Goal: Information Seeking & Learning: Learn about a topic

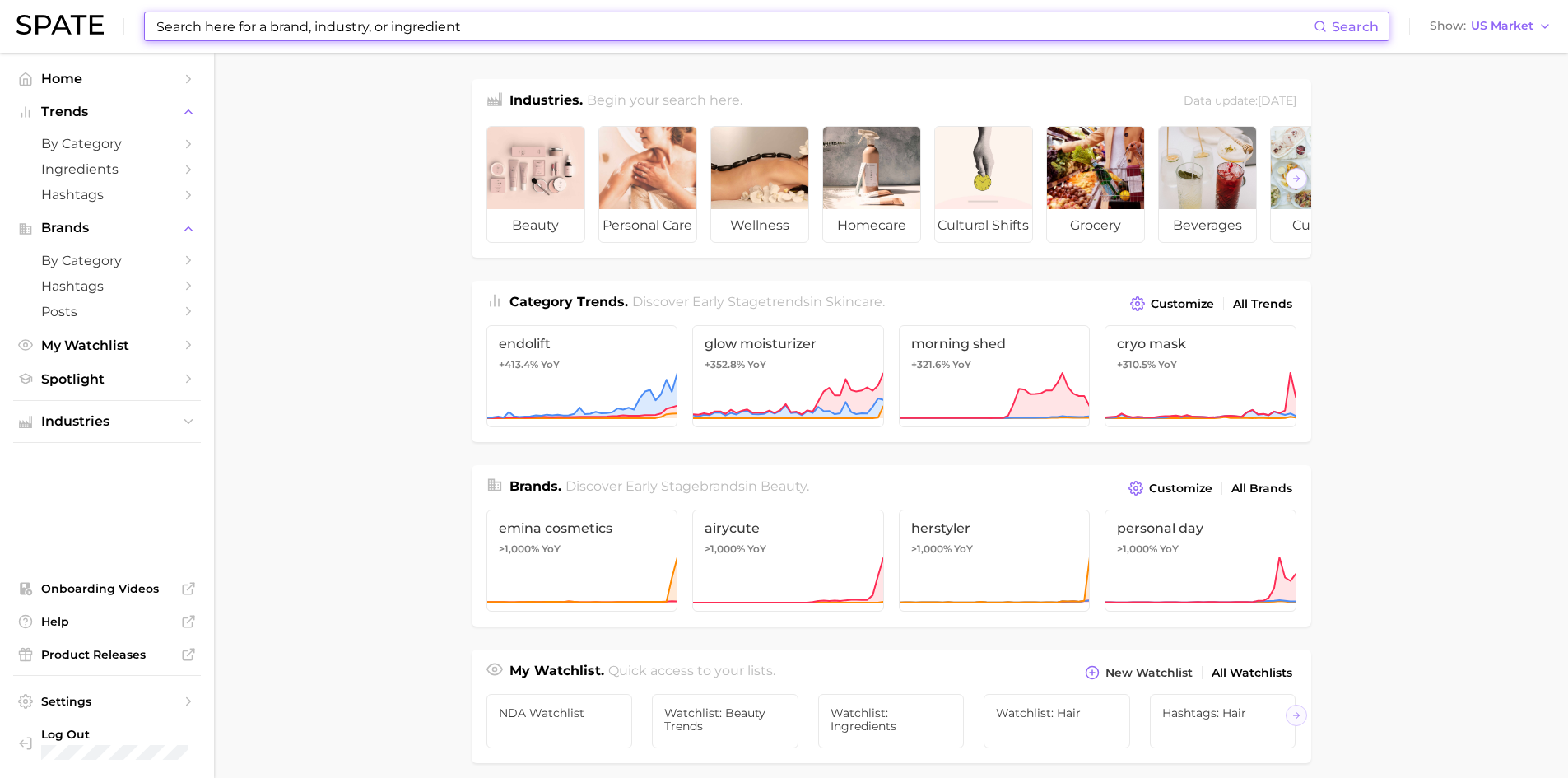
click at [219, 27] on input at bounding box center [734, 26] width 1159 height 28
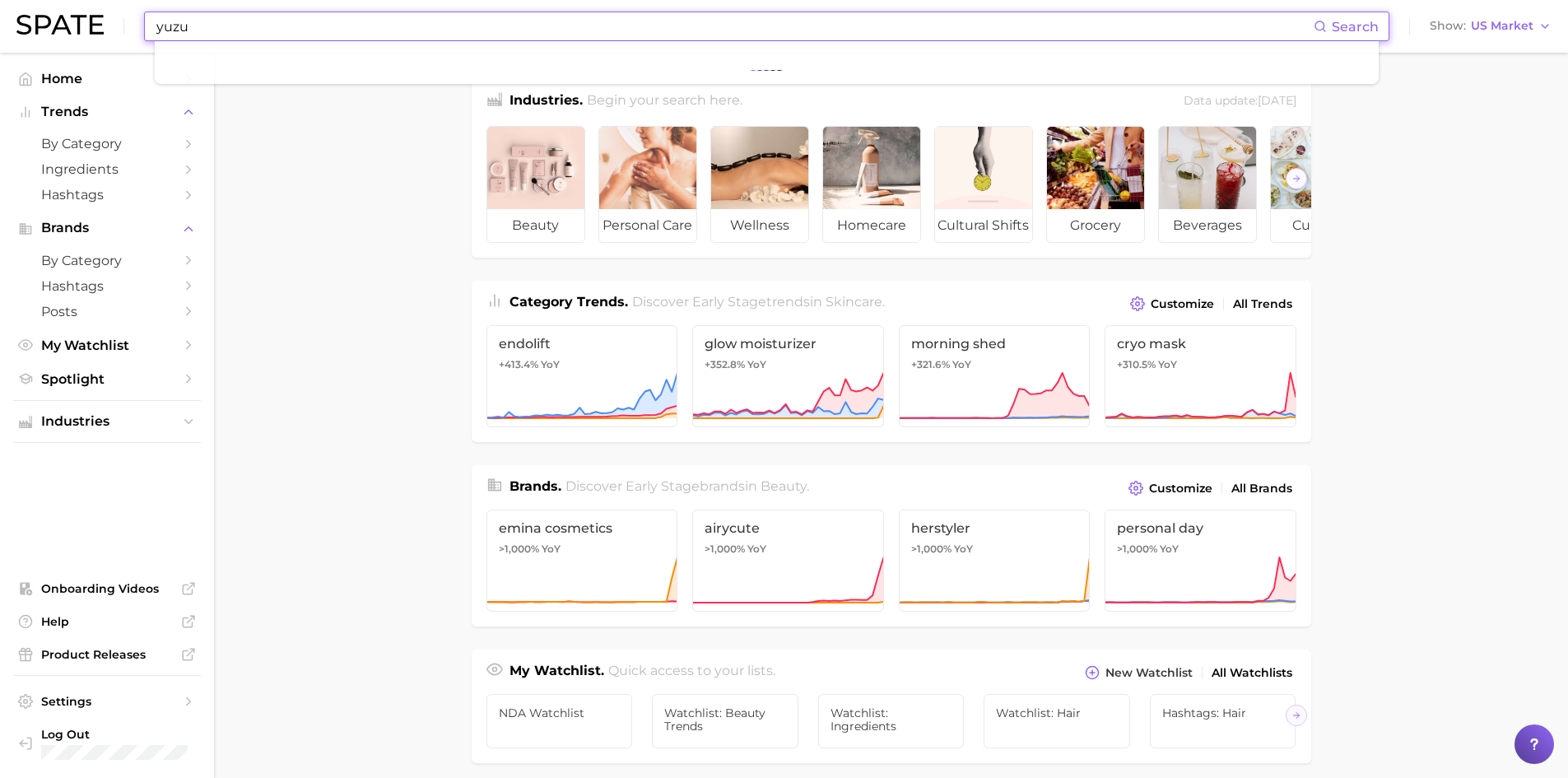
type input "yuzu"
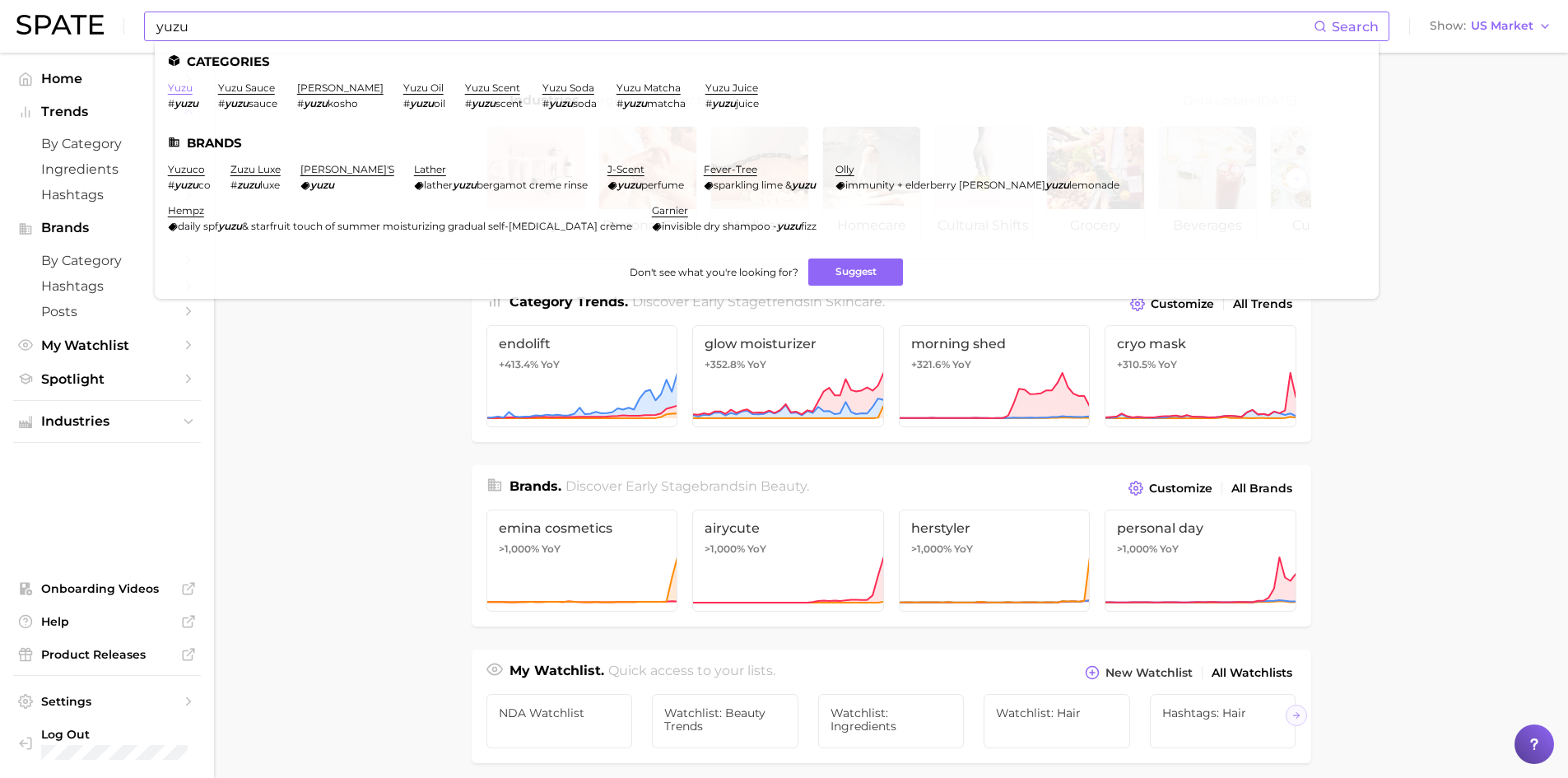
click at [175, 91] on link "yuzu" at bounding box center [180, 87] width 25 height 12
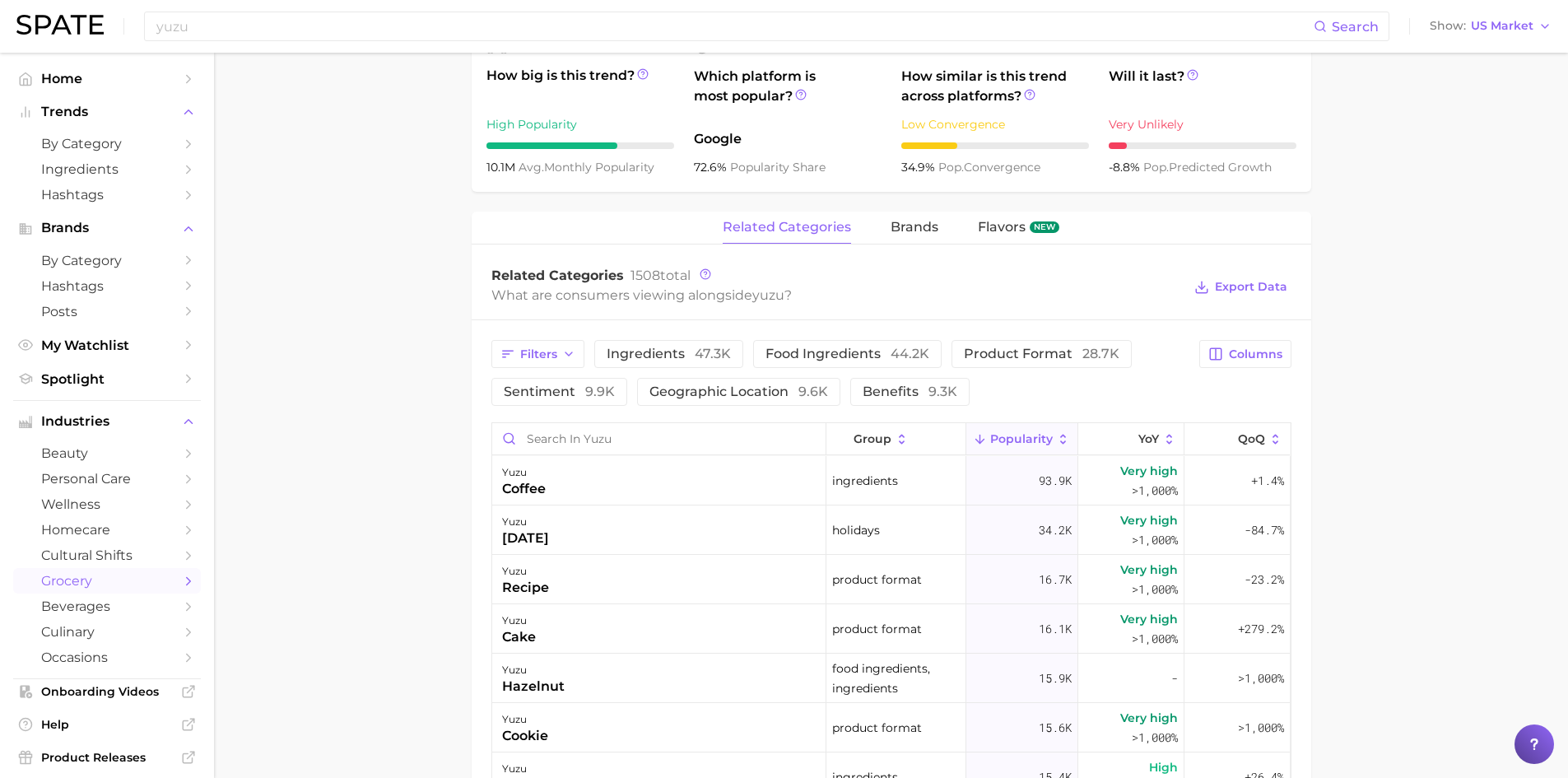
scroll to position [658, 0]
click at [565, 346] on icon "button" at bounding box center [568, 352] width 13 height 13
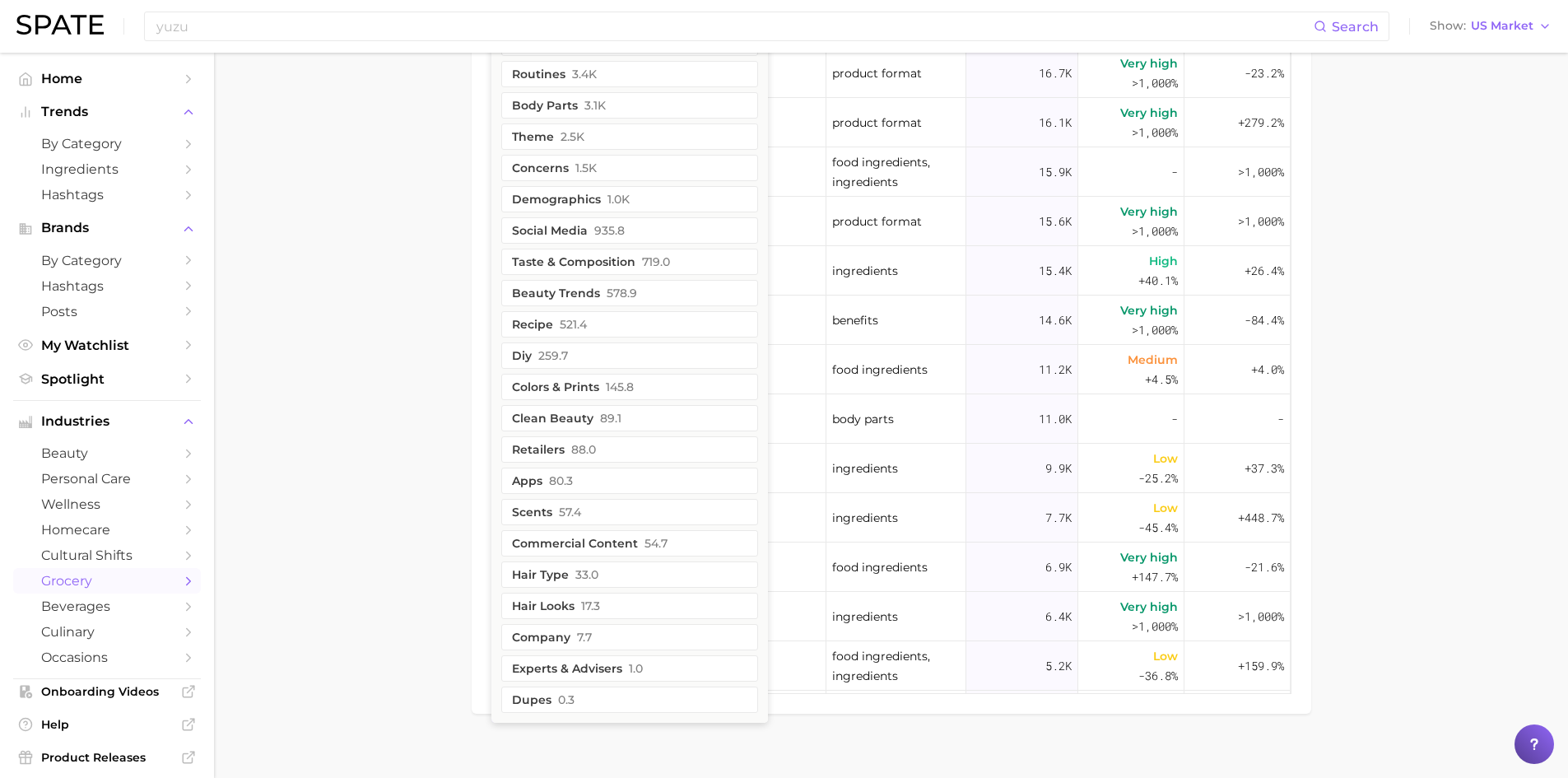
scroll to position [1164, 0]
click at [552, 404] on button "clean beauty 89.1" at bounding box center [629, 417] width 257 height 26
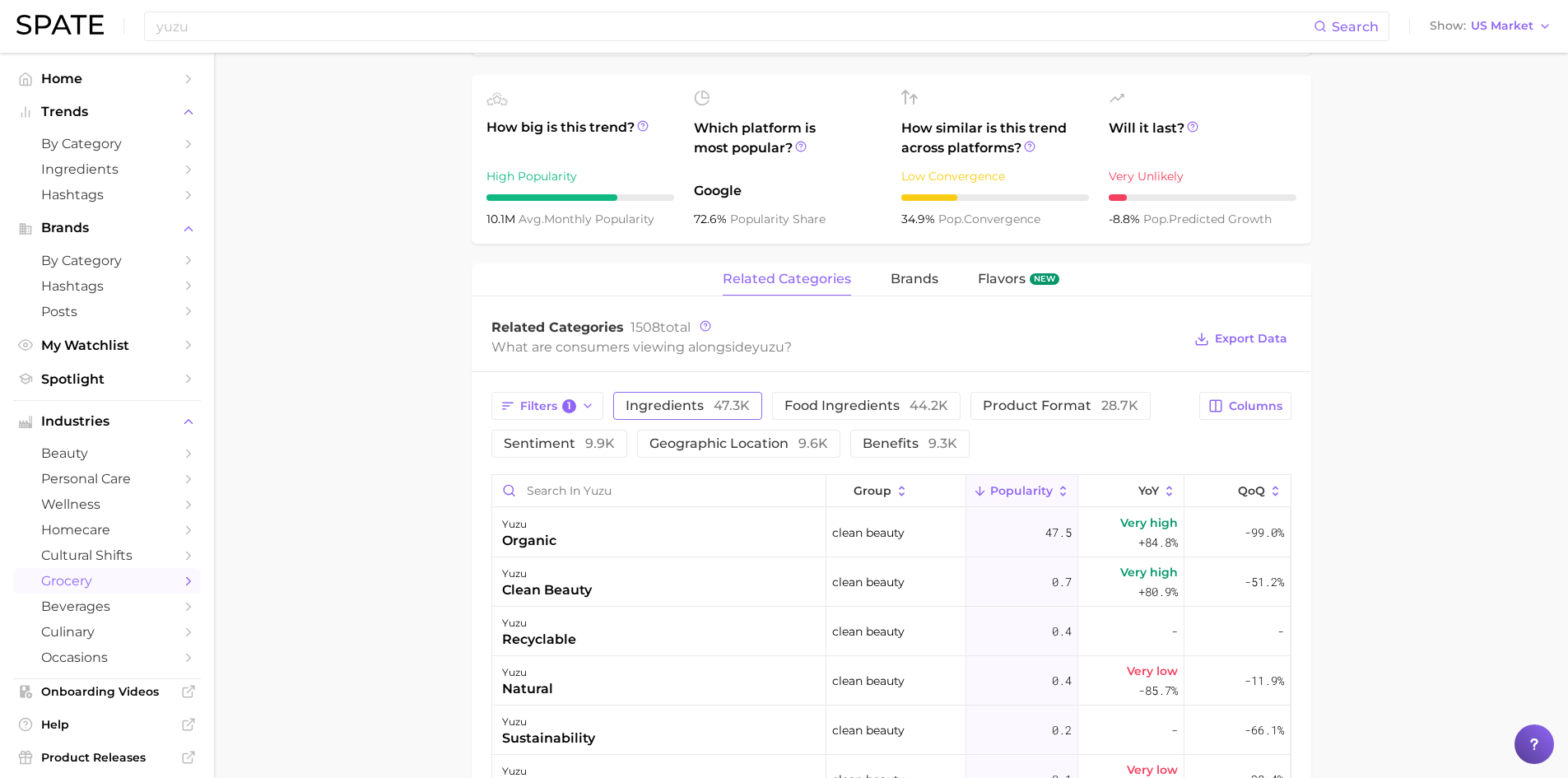
click at [706, 400] on span "ingredients 47.3k" at bounding box center [688, 406] width 125 height 13
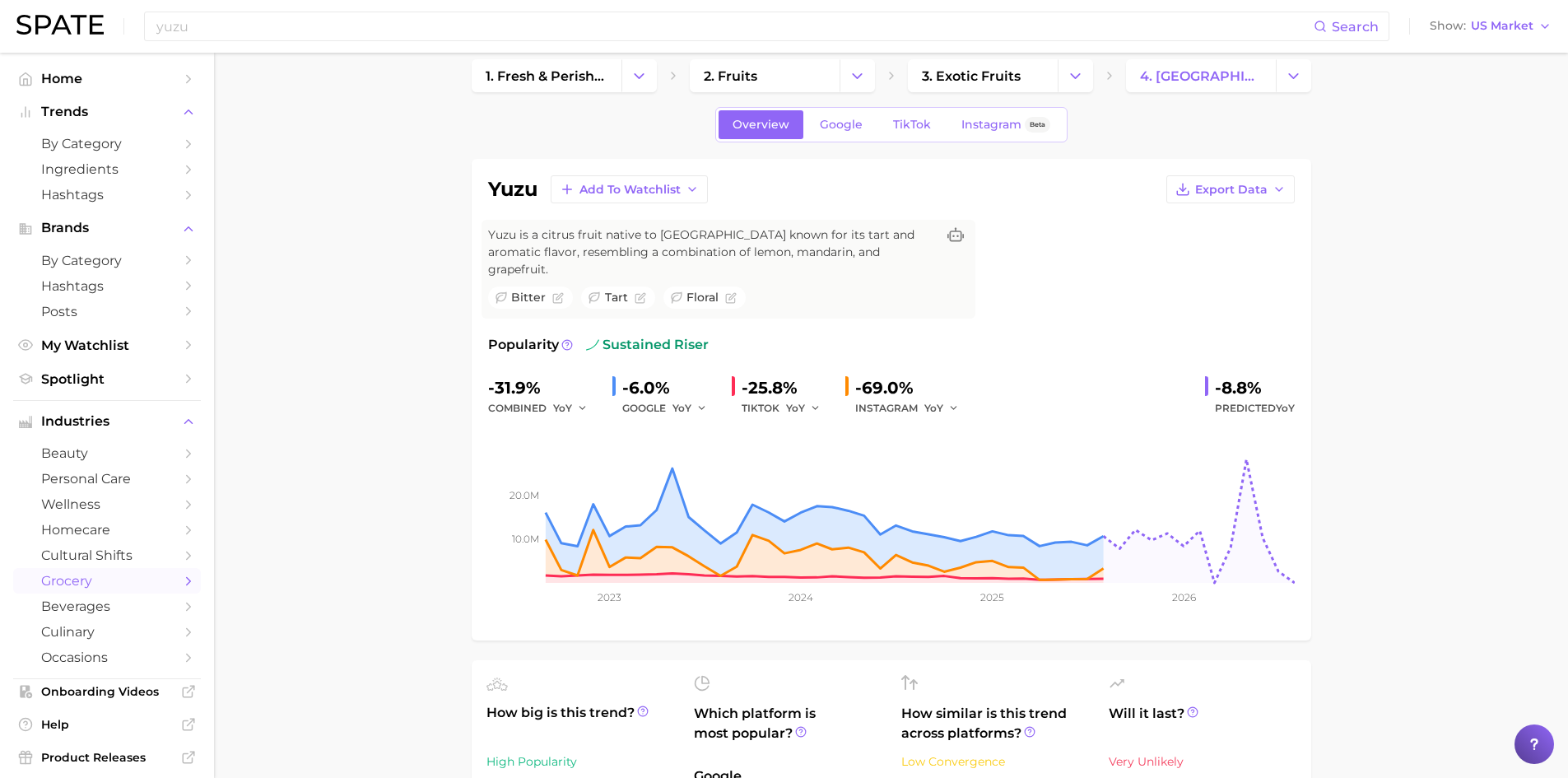
scroll to position [0, 0]
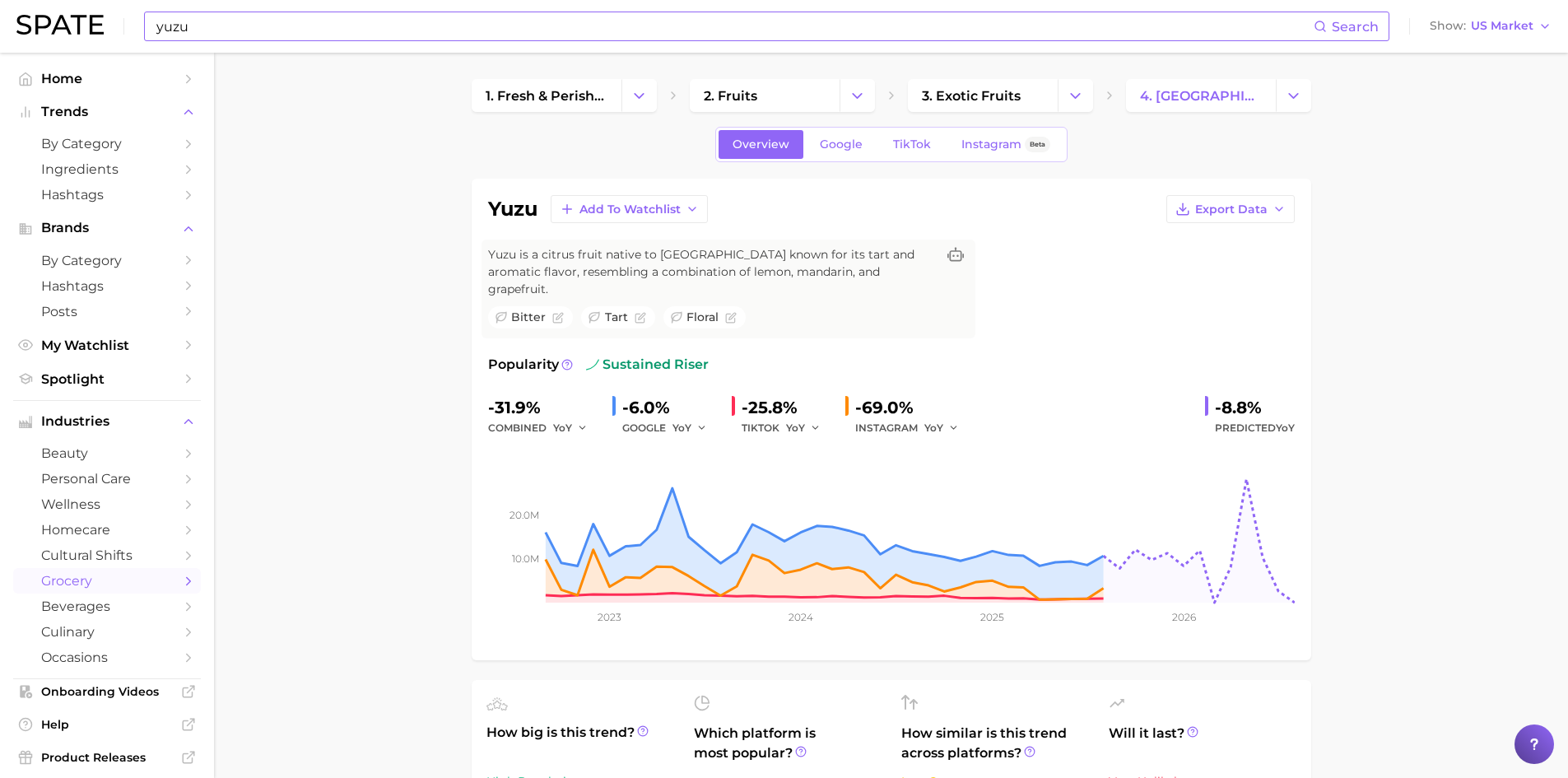
click at [278, 38] on input "yuzu" at bounding box center [734, 26] width 1159 height 28
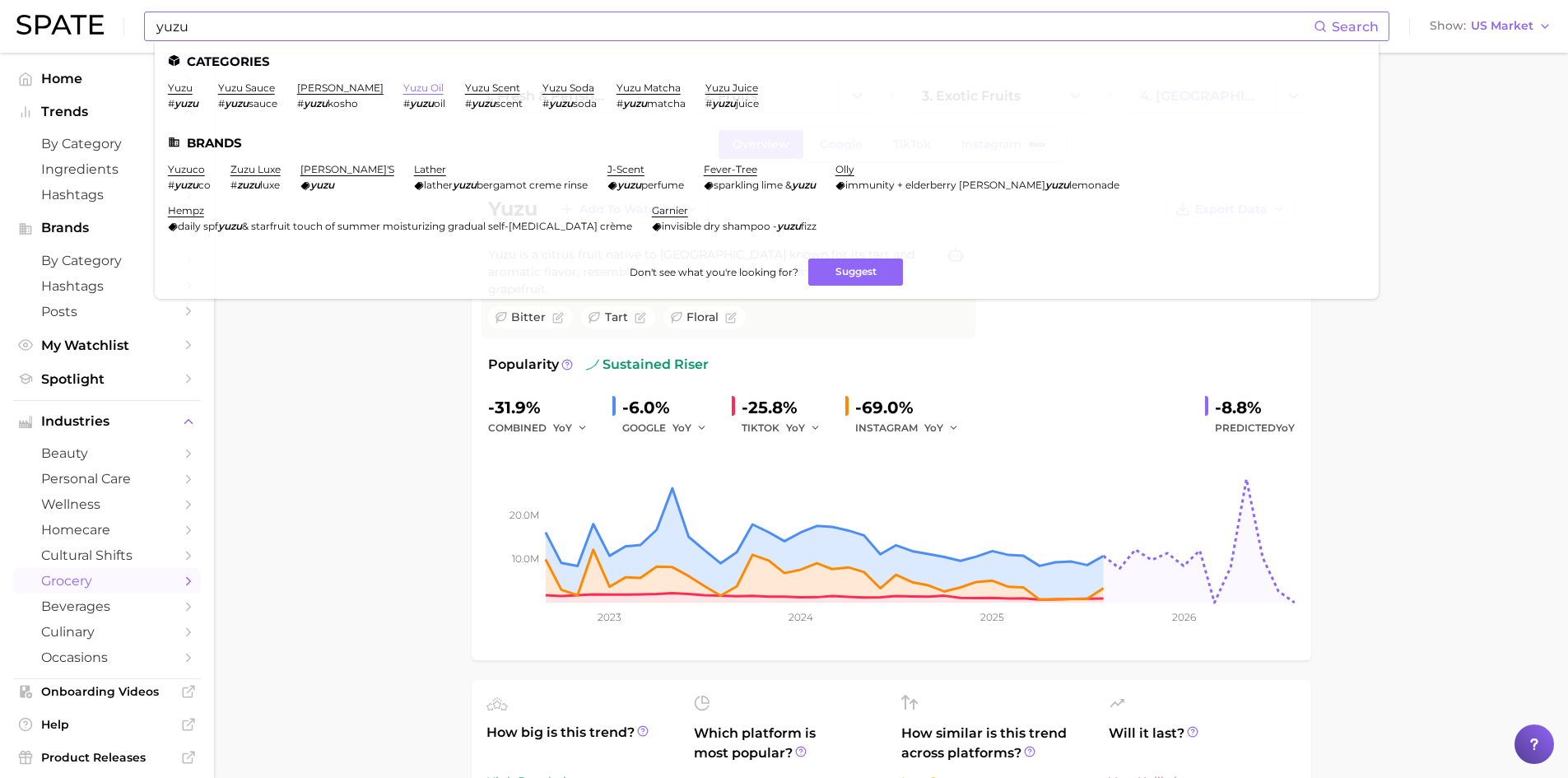
click at [403, 88] on link "yuzu oil" at bounding box center [423, 87] width 40 height 12
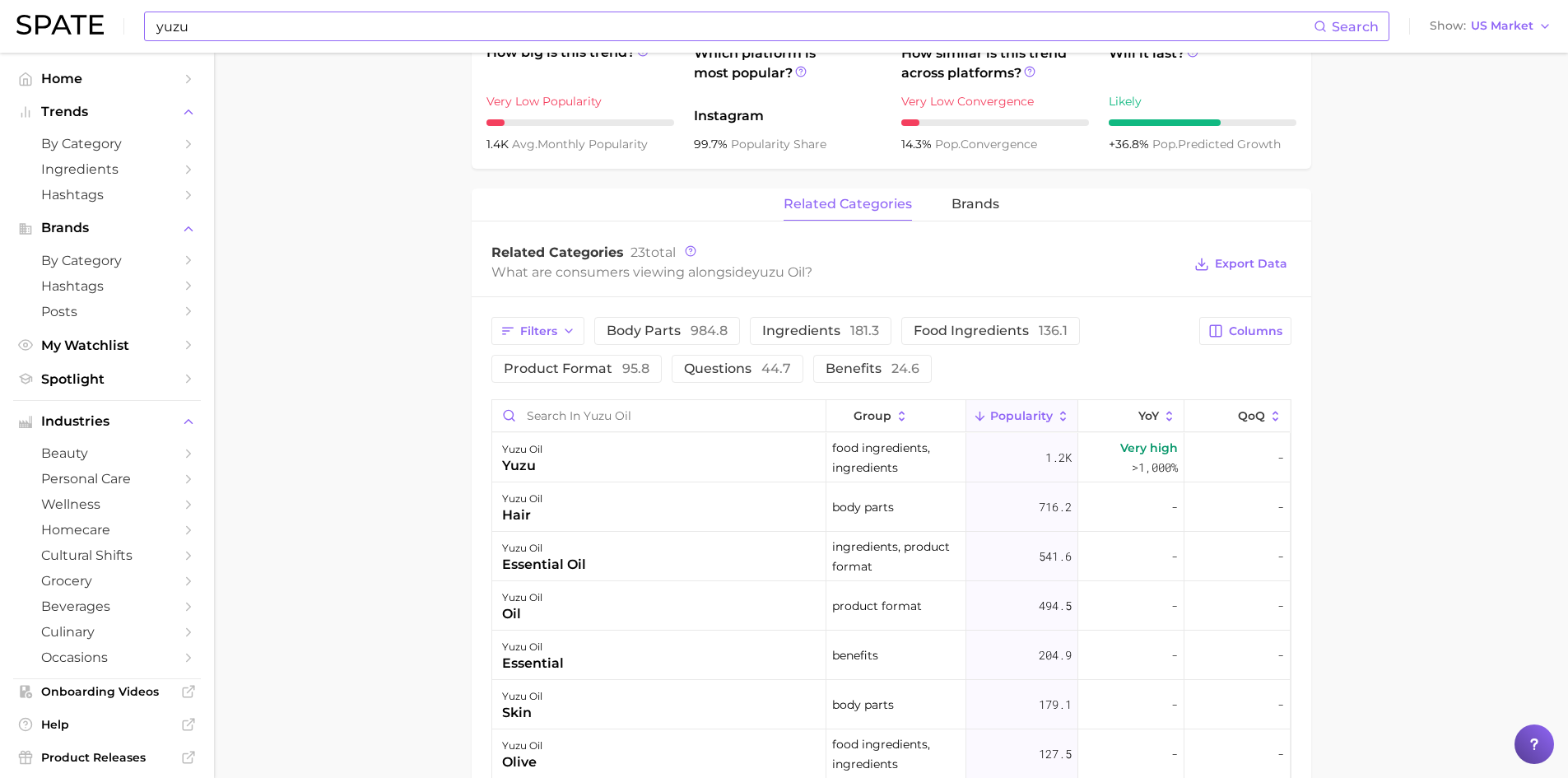
scroll to position [658, 0]
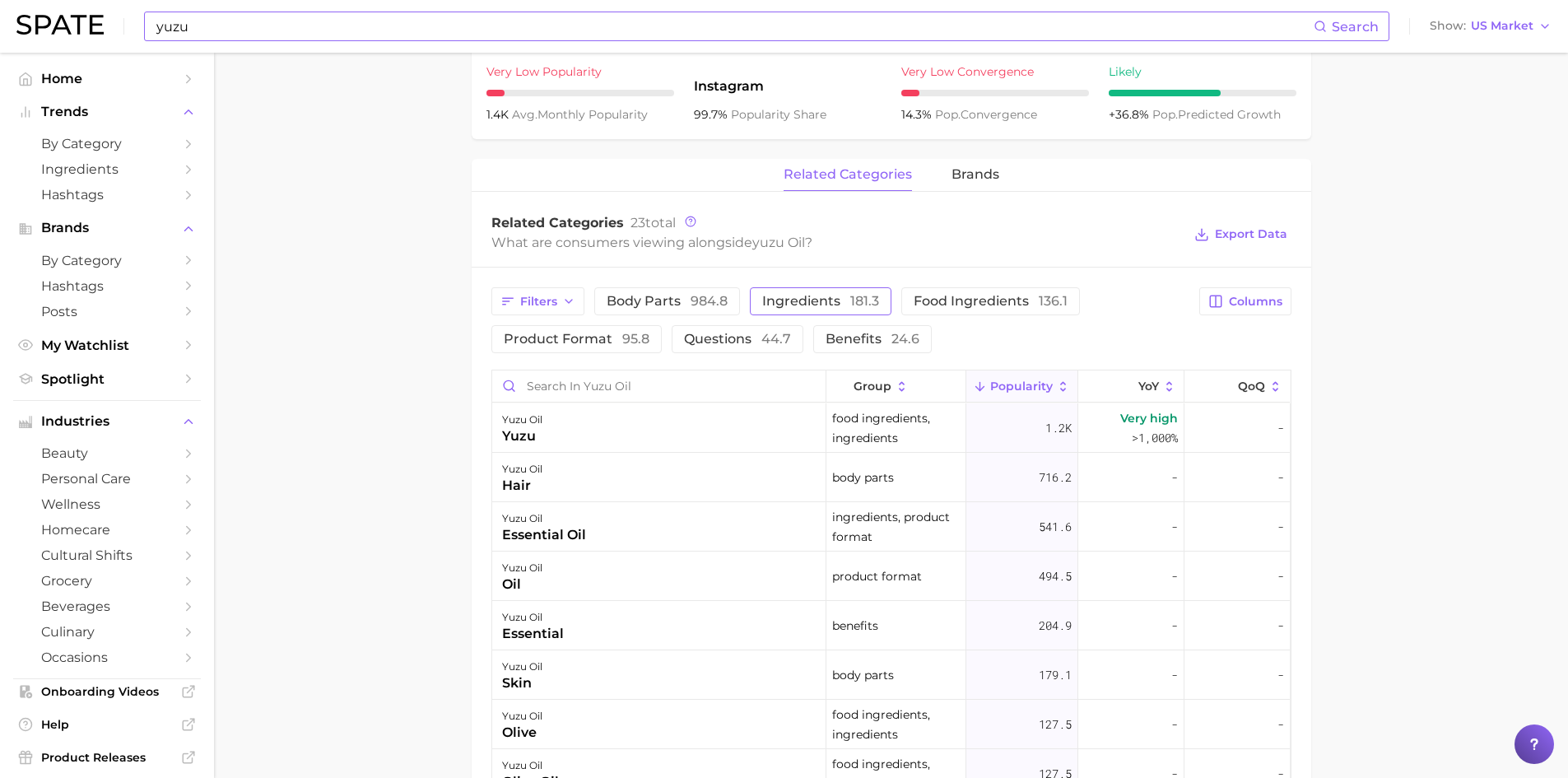
click at [781, 301] on span "ingredients 181.3" at bounding box center [821, 301] width 117 height 13
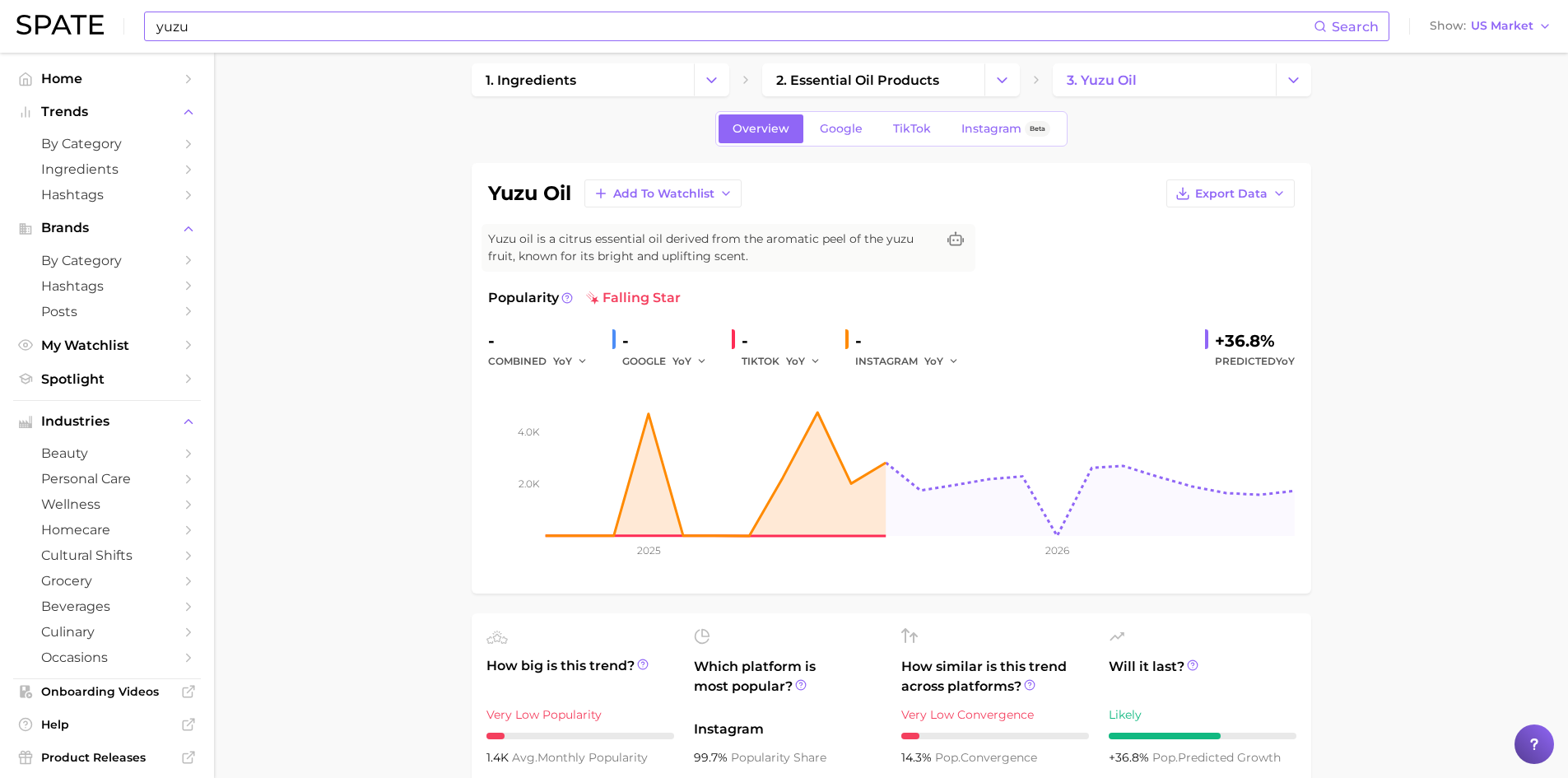
scroll to position [0, 0]
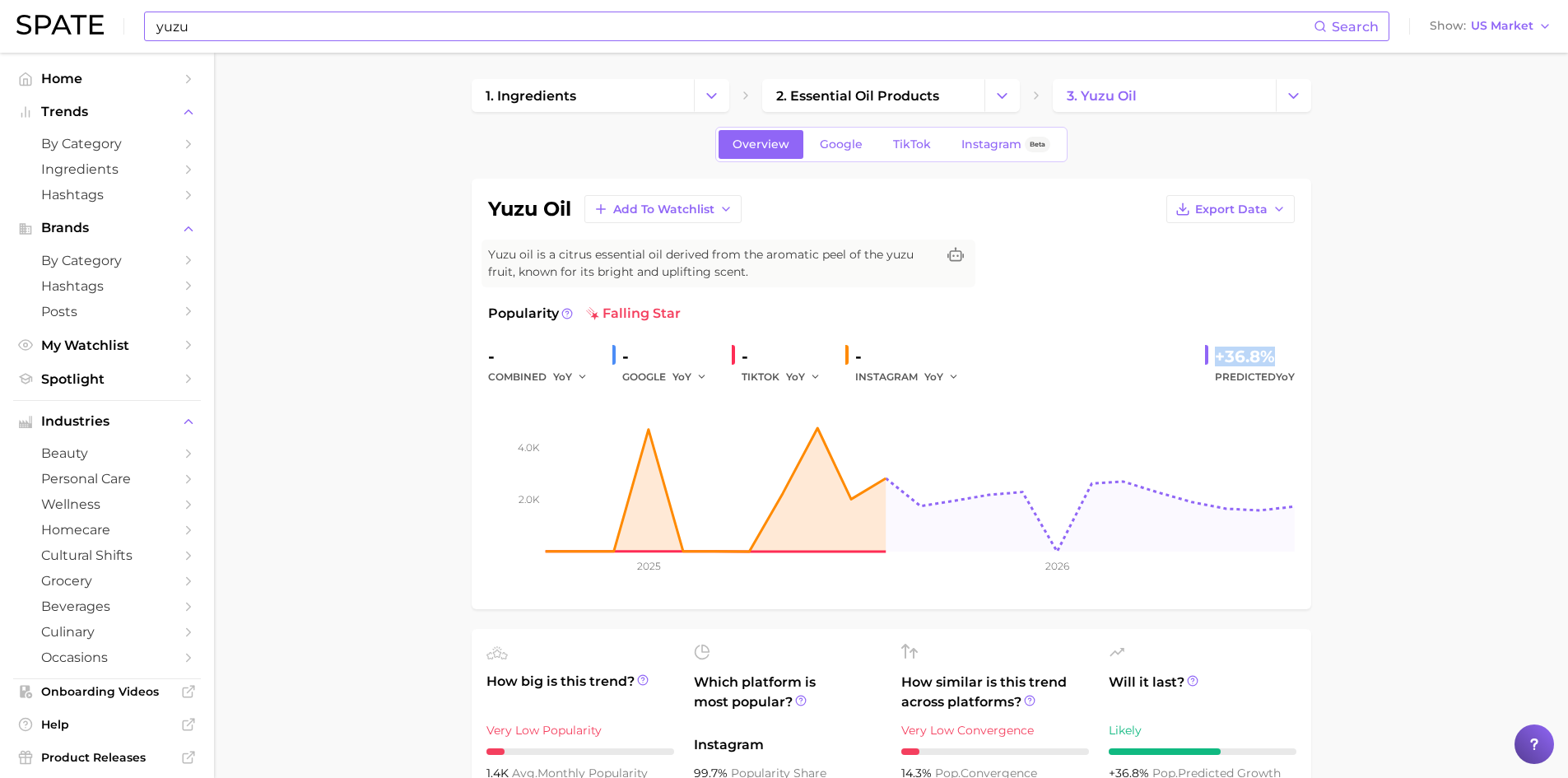
drag, startPoint x: 1216, startPoint y: 354, endPoint x: 1300, endPoint y: 356, distance: 84.0
click at [1300, 356] on div "yuzu oil Add to Watchlist Export Data Yuzu oil is a citrus essential oil derive…" at bounding box center [891, 394] width 840 height 430
copy div "+36.8%"
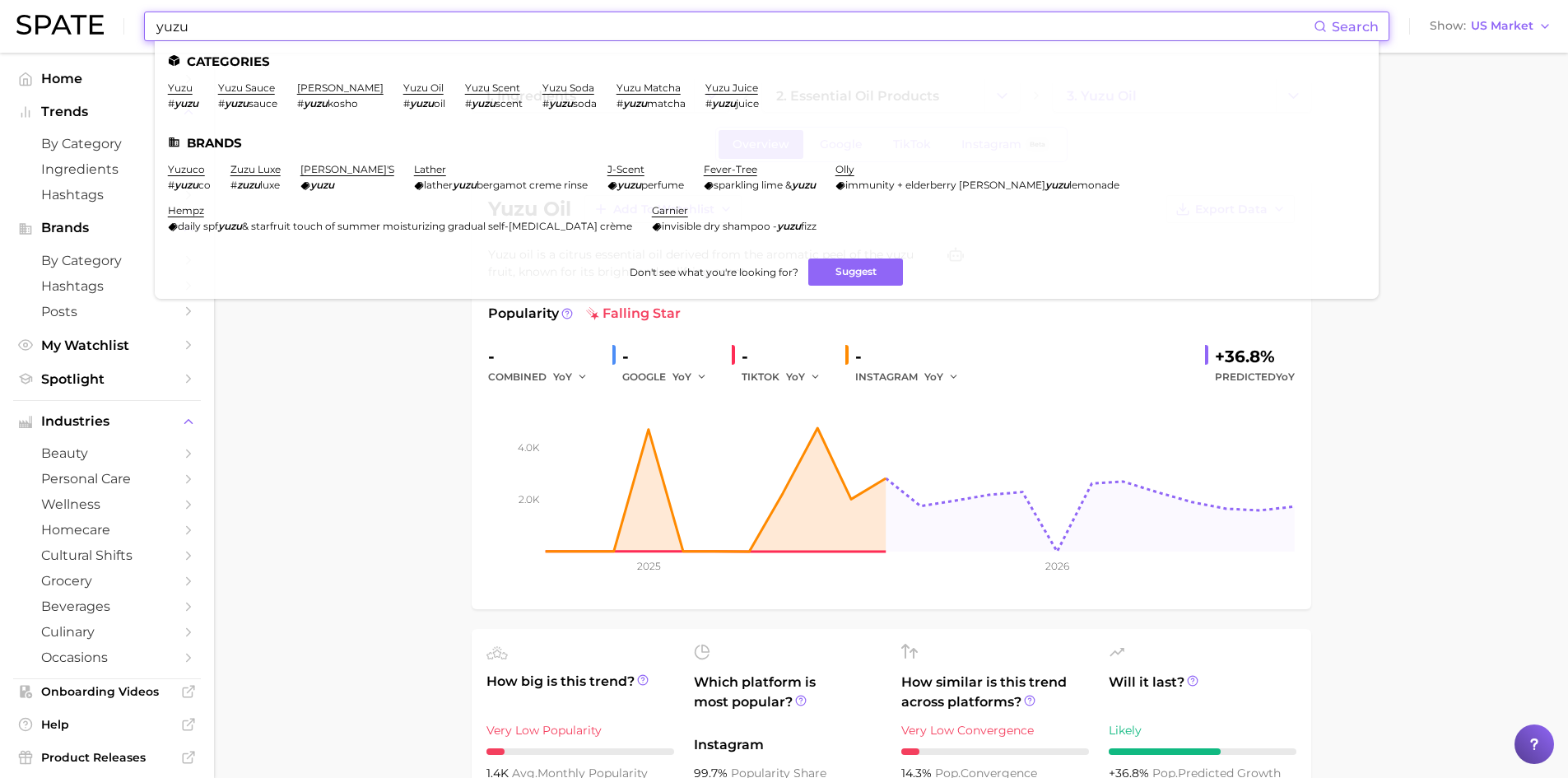
click at [195, 30] on input "yuzu" at bounding box center [734, 26] width 1159 height 28
click at [172, 26] on input "yuzu" at bounding box center [734, 26] width 1159 height 28
paste input "Caprylyl Glycol"
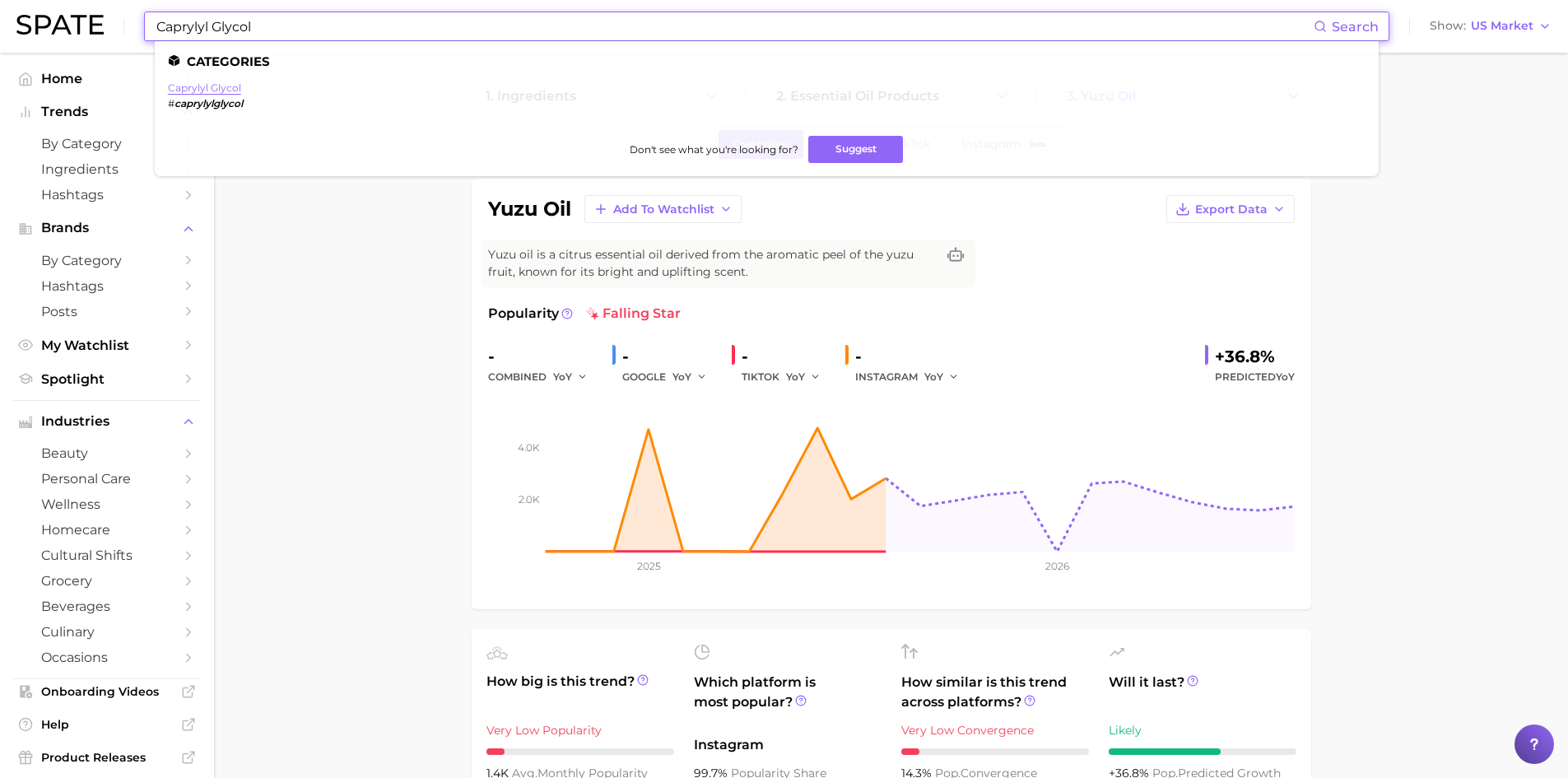
click at [195, 88] on link "caprylyl glycol" at bounding box center [205, 87] width 73 height 12
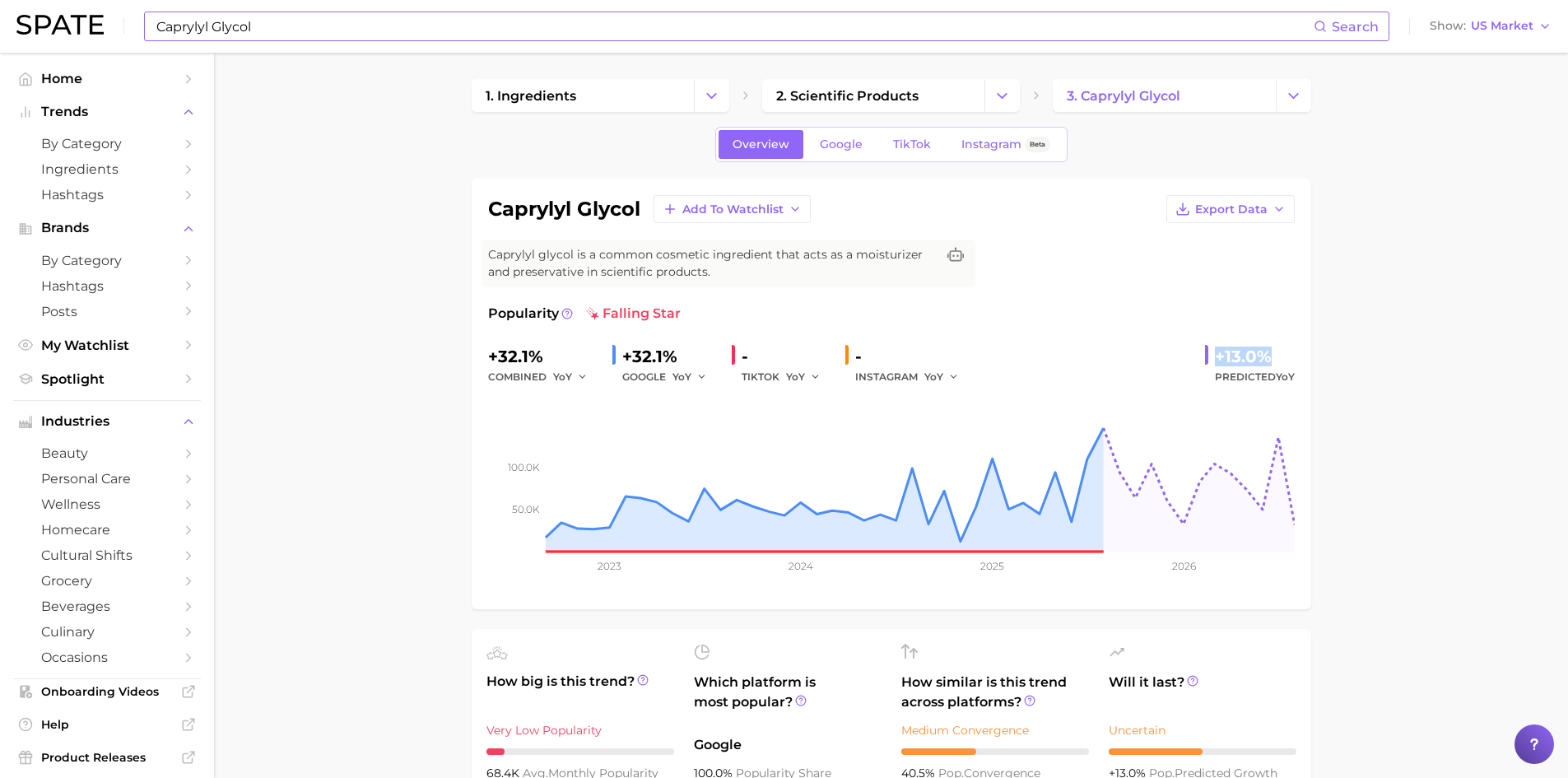
drag, startPoint x: 1272, startPoint y: 358, endPoint x: 1210, endPoint y: 363, distance: 62.2
click at [1213, 363] on div "+13.0% Predicted YoY" at bounding box center [1249, 365] width 90 height 44
click at [1208, 363] on div at bounding box center [1210, 355] width 10 height 24
click at [1232, 214] on span "Export Data" at bounding box center [1232, 209] width 73 height 14
click at [1223, 271] on span "Time Series Image" at bounding box center [1196, 270] width 110 height 14
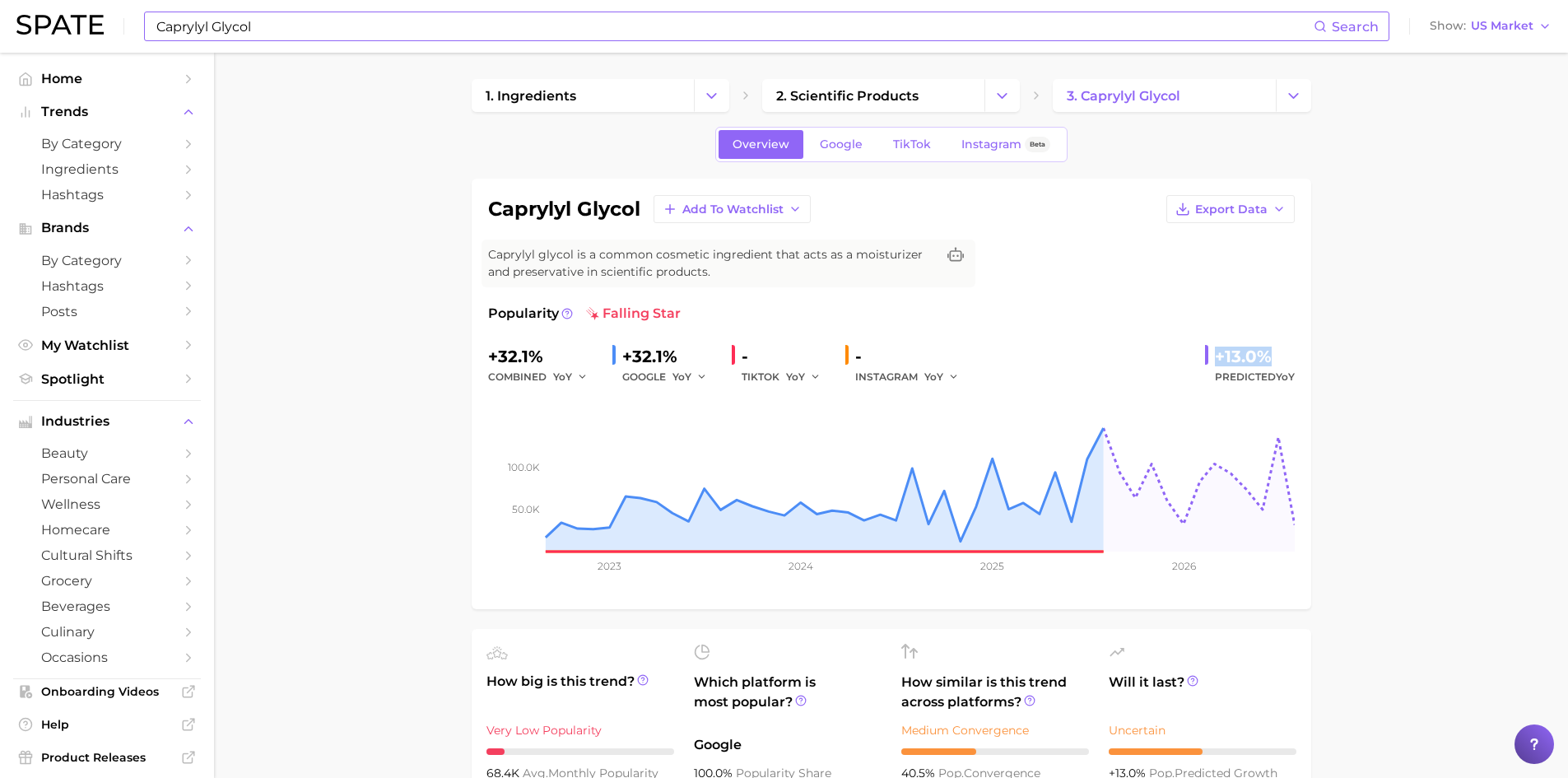
drag, startPoint x: 1214, startPoint y: 360, endPoint x: 1291, endPoint y: 364, distance: 77.1
click at [1291, 364] on div "+13.0%" at bounding box center [1255, 356] width 80 height 26
copy div "+13.0%"
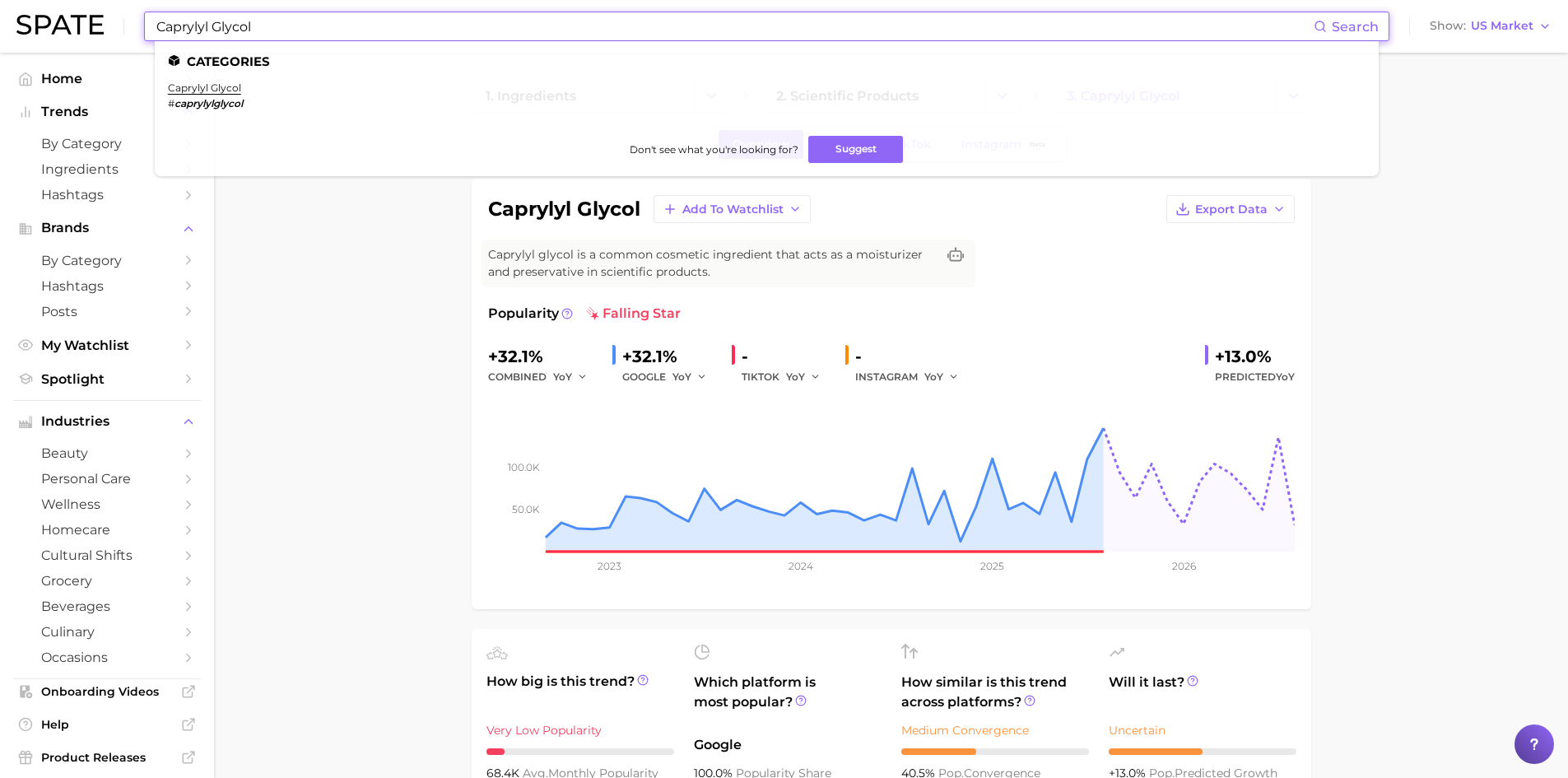
drag, startPoint x: 264, startPoint y: 26, endPoint x: 113, endPoint y: 2, distance: 152.9
click at [113, 2] on div "Caprylyl Glycol Search Categories caprylyl glycol # caprylylglycol Don't see wh…" at bounding box center [784, 26] width 1536 height 53
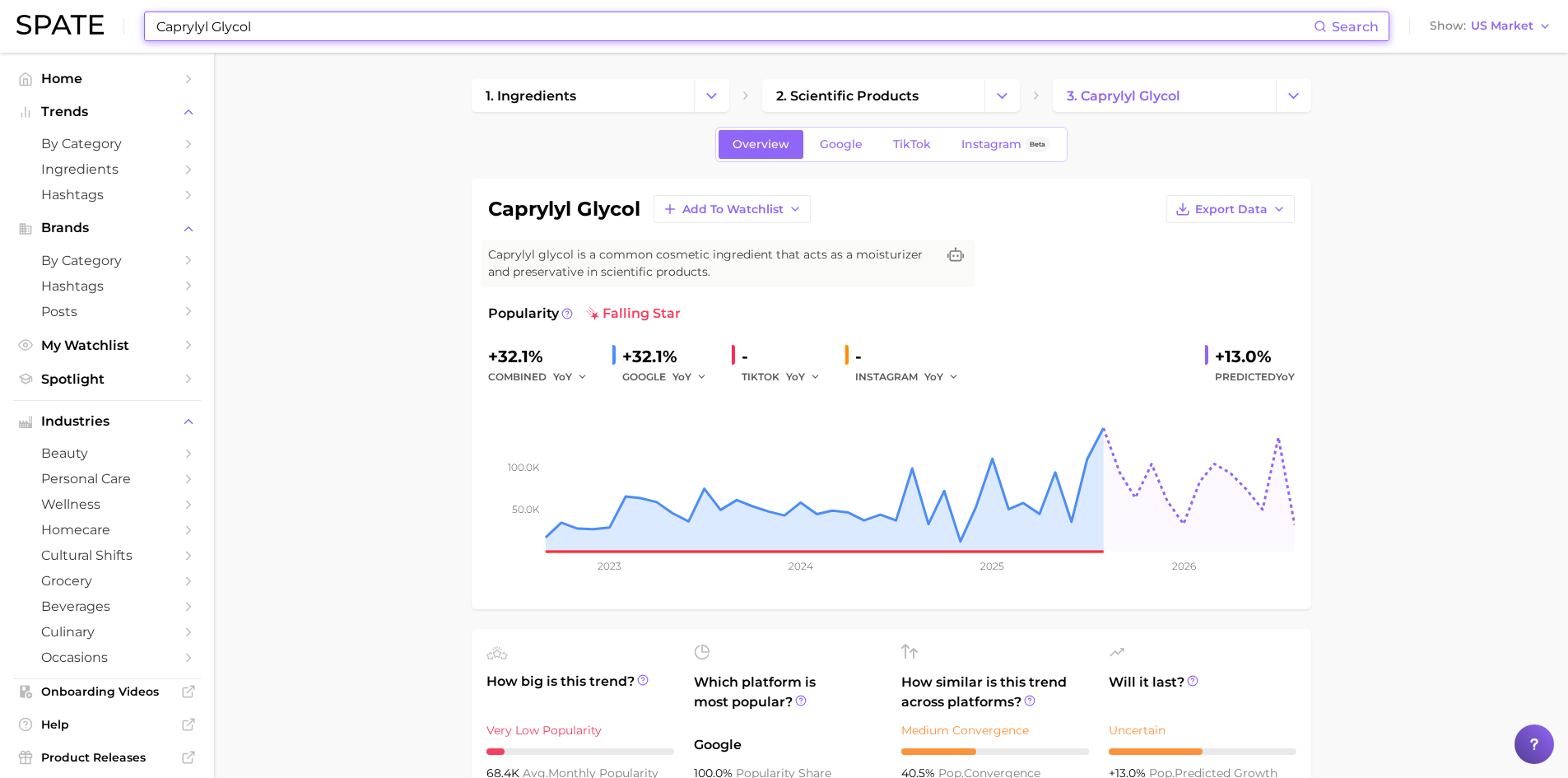
paste input "Glucose"
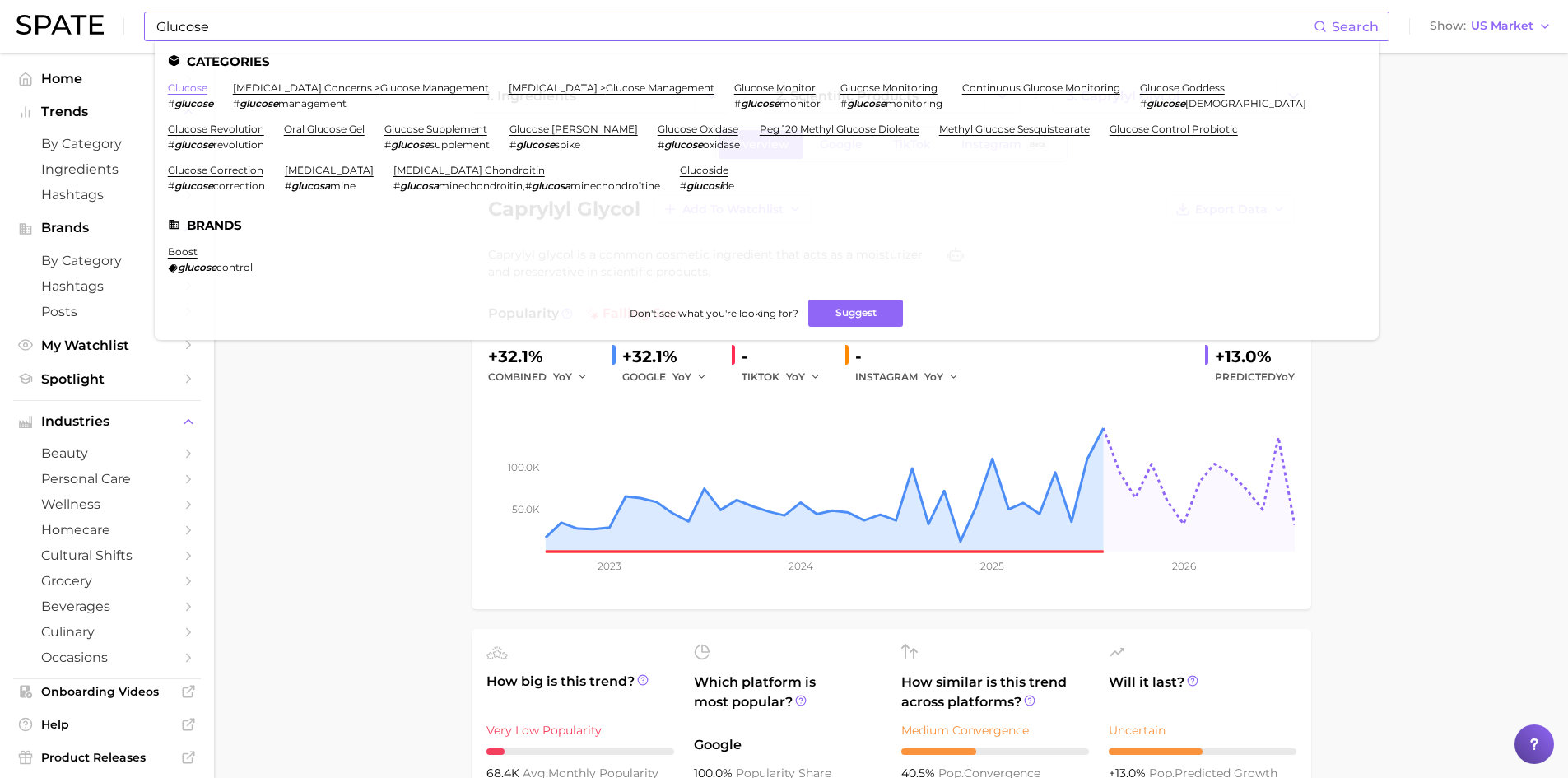
click at [180, 91] on link "glucose" at bounding box center [188, 87] width 39 height 12
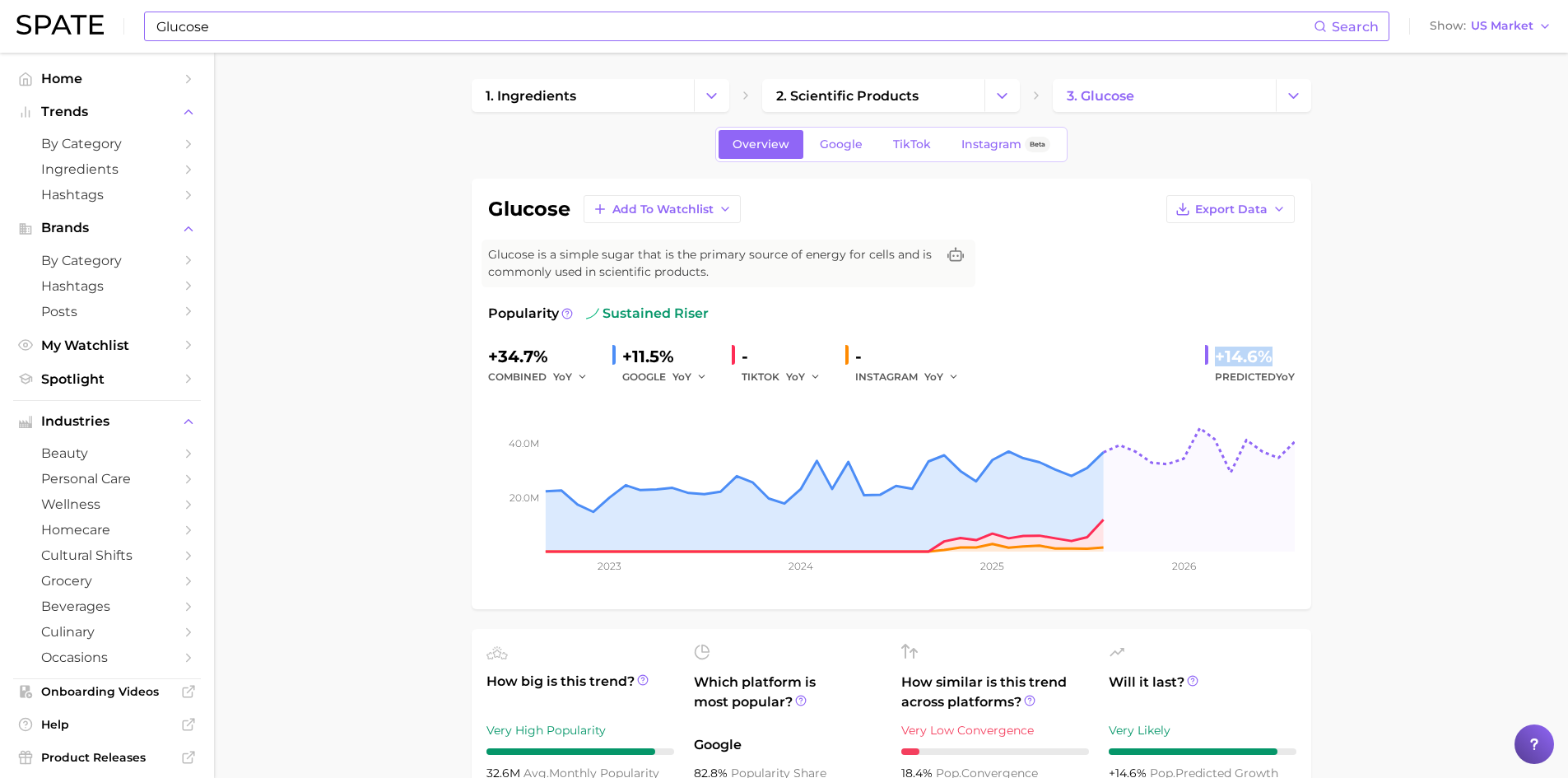
drag, startPoint x: 1209, startPoint y: 355, endPoint x: 1275, endPoint y: 354, distance: 66.0
click at [1275, 354] on div "+14.6% Predicted YoY" at bounding box center [1249, 365] width 90 height 44
copy div "+14.6%"
click at [179, 23] on input "Glucose" at bounding box center [734, 26] width 1159 height 28
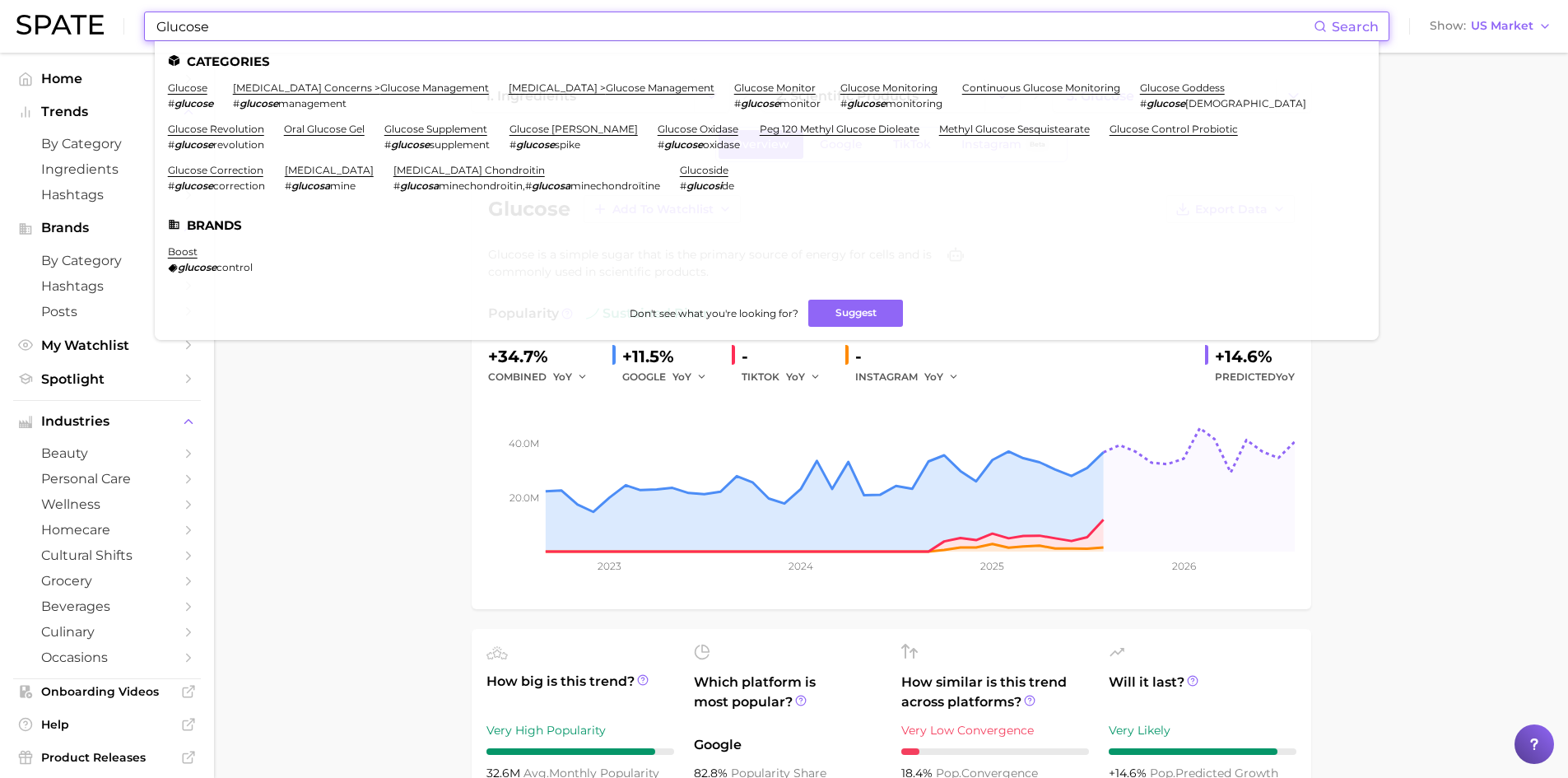
click at [179, 23] on input "Glucose" at bounding box center [734, 26] width 1159 height 28
paste input "ycin"
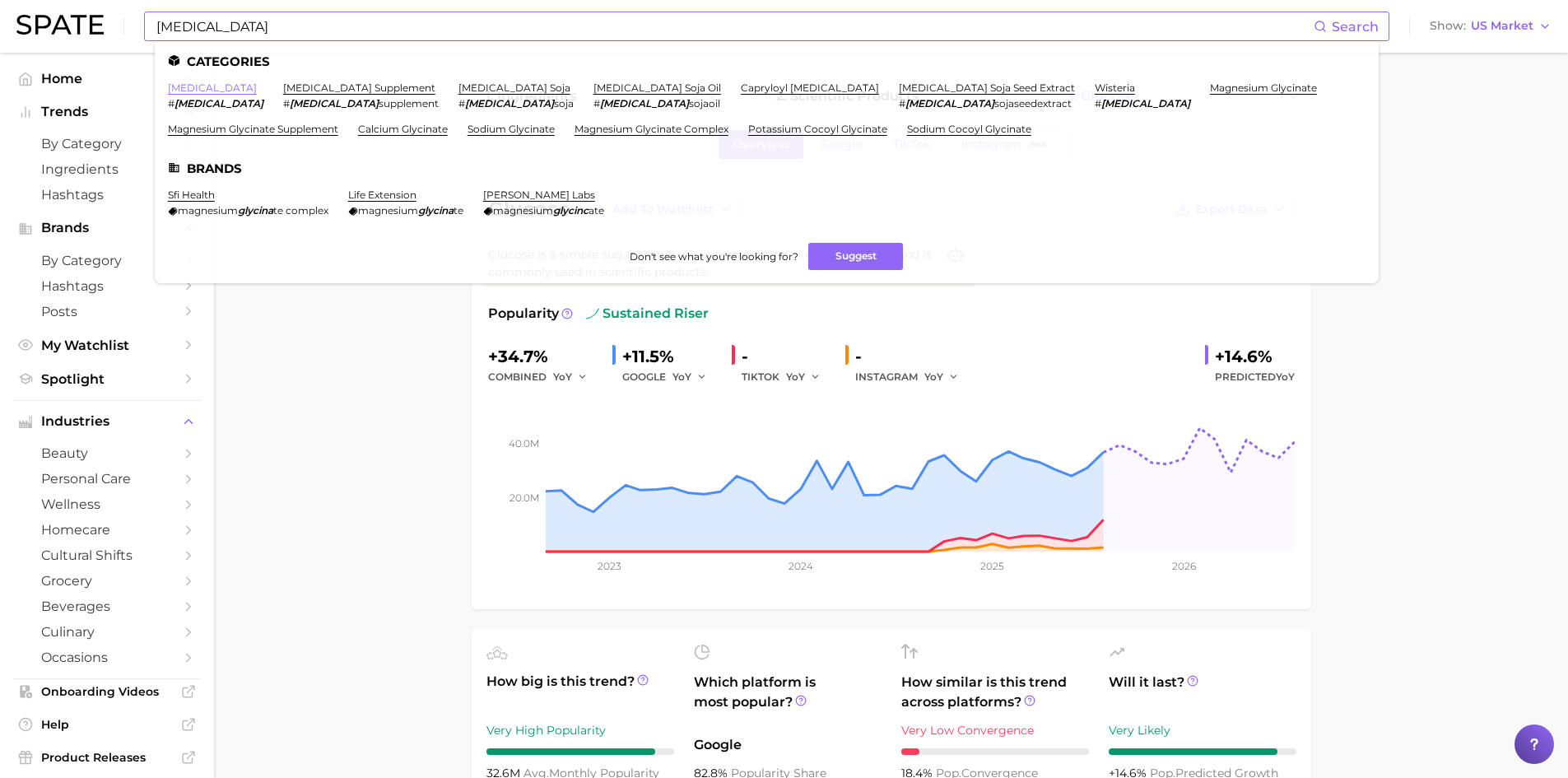
click at [183, 91] on link "[MEDICAL_DATA]" at bounding box center [213, 87] width 89 height 12
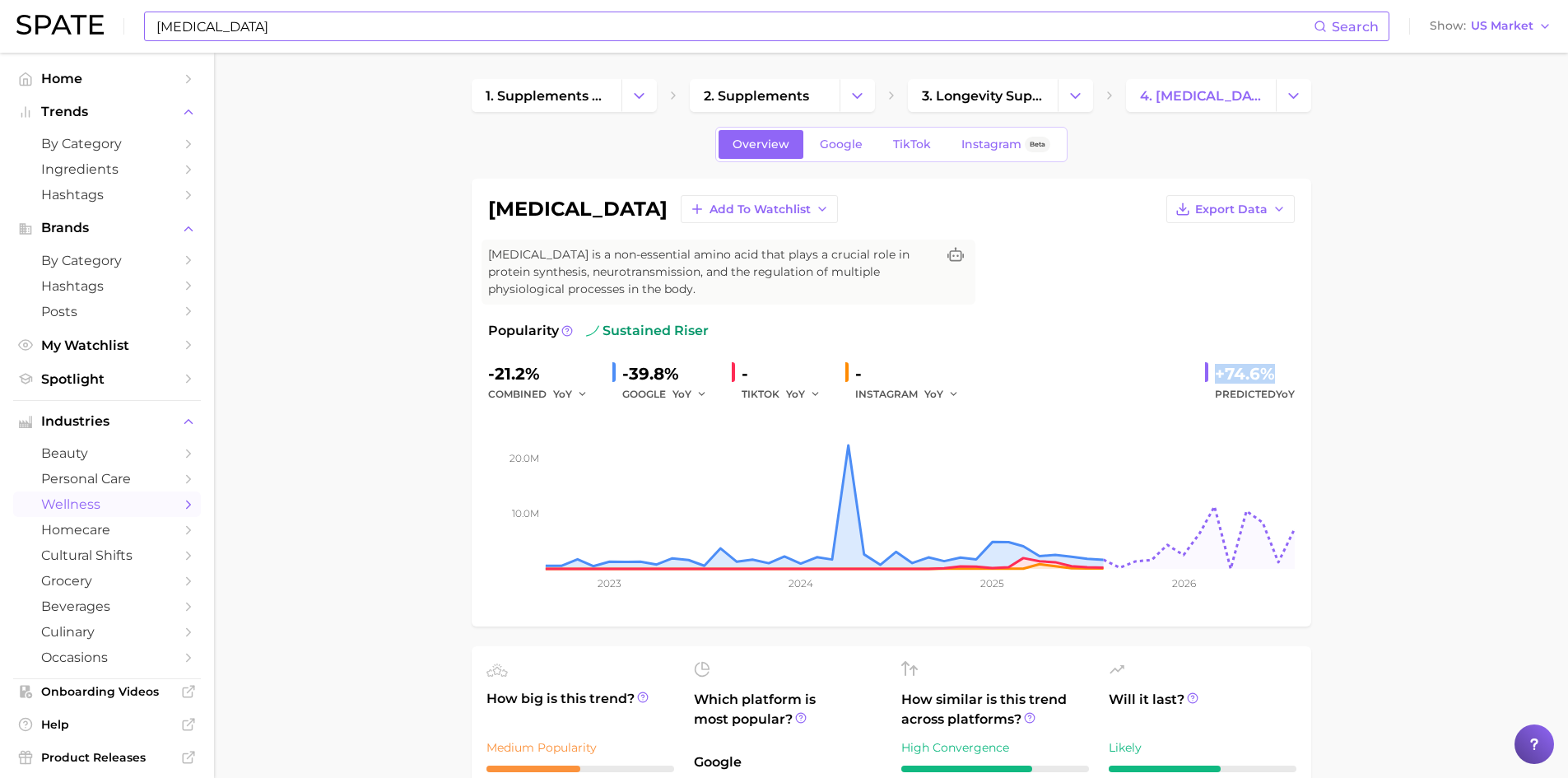
drag, startPoint x: 1215, startPoint y: 373, endPoint x: 1279, endPoint y: 383, distance: 64.8
click at [1279, 383] on div "+74.6%" at bounding box center [1255, 373] width 80 height 26
copy div "+74.6%"
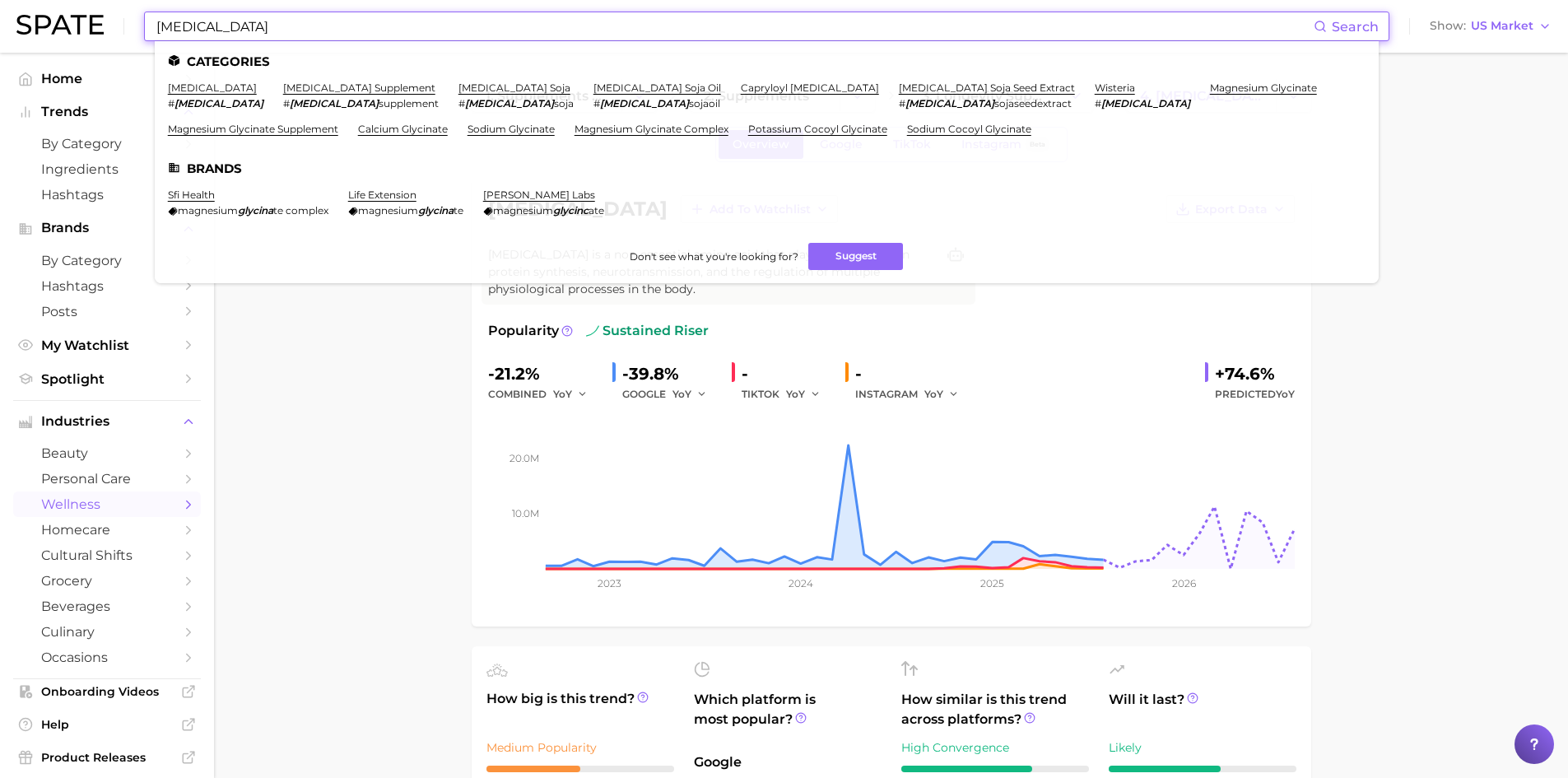
click at [189, 24] on input "[MEDICAL_DATA]" at bounding box center [734, 26] width 1159 height 28
click at [192, 27] on input "[MEDICAL_DATA]" at bounding box center [734, 26] width 1159 height 28
paste input "Capryloyl Glycerin/Sebacic Acid Copolymer"
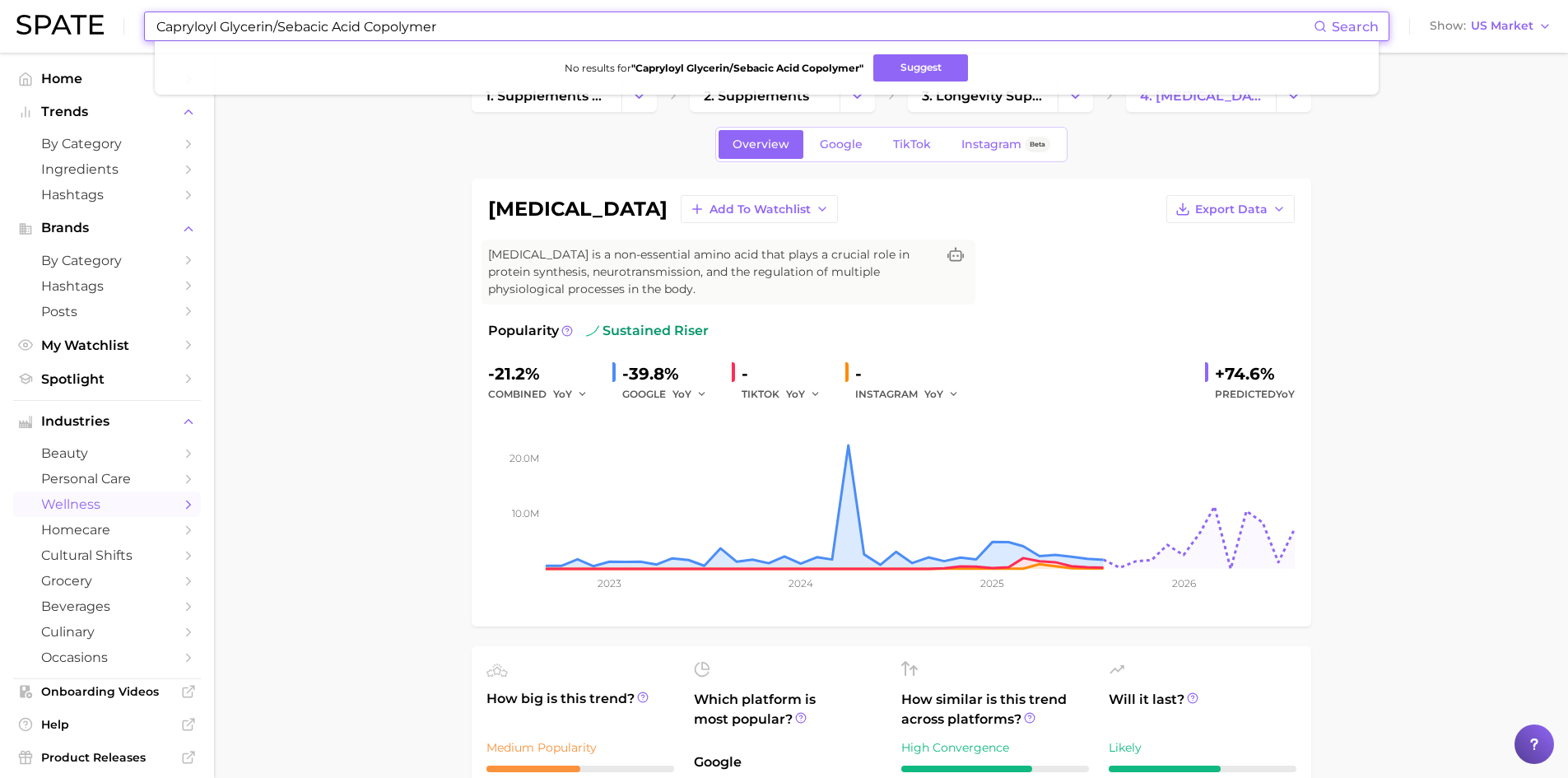
drag, startPoint x: 274, startPoint y: 23, endPoint x: 506, endPoint y: 51, distance: 233.7
click at [506, 41] on div "Capryloyl Glycerin/Sebacic Acid Copolymer Search No results for " Capryloyl Gly…" at bounding box center [767, 26] width 1245 height 30
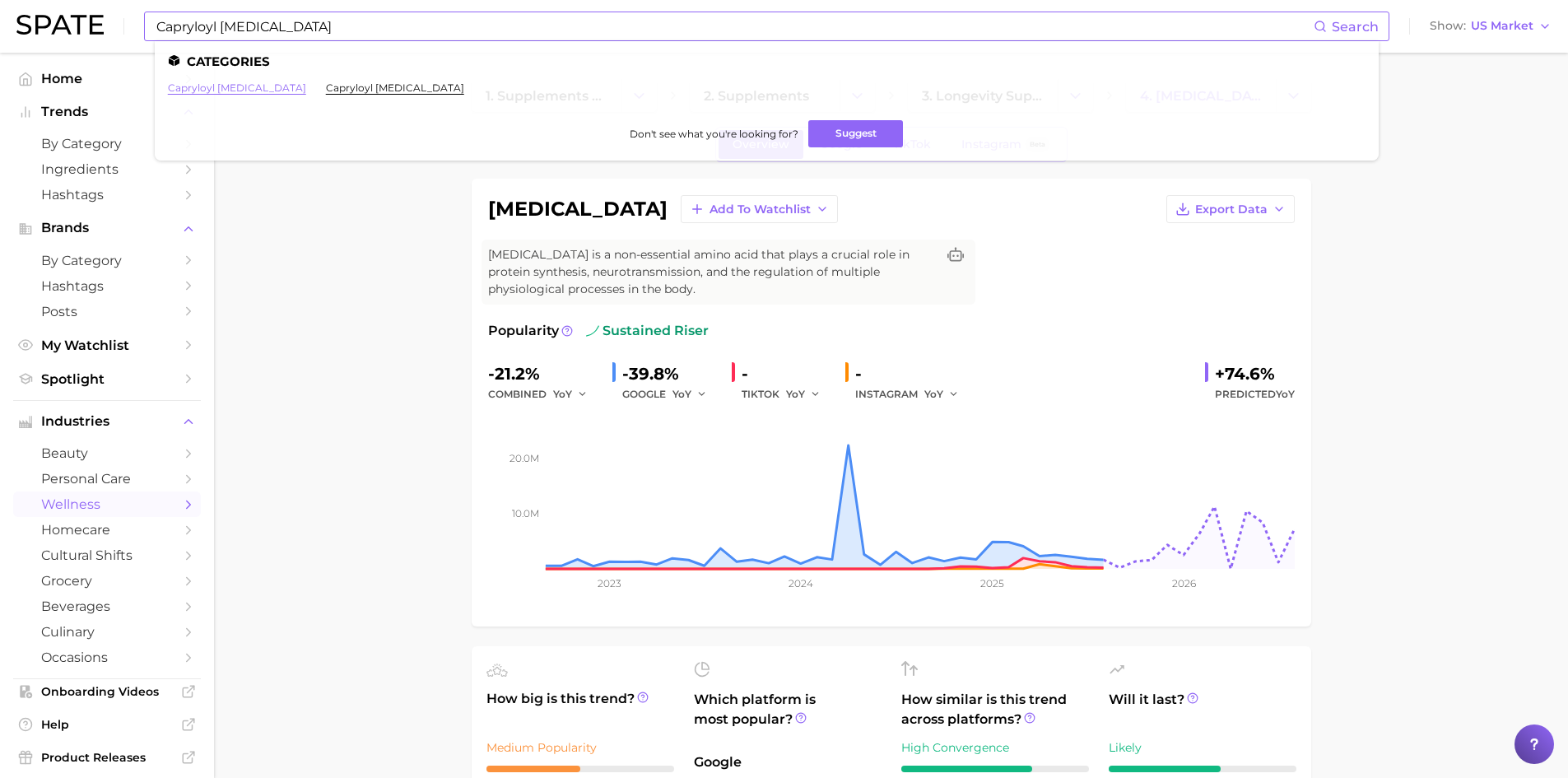
click at [233, 91] on link "capryloyl [MEDICAL_DATA]" at bounding box center [237, 87] width 138 height 12
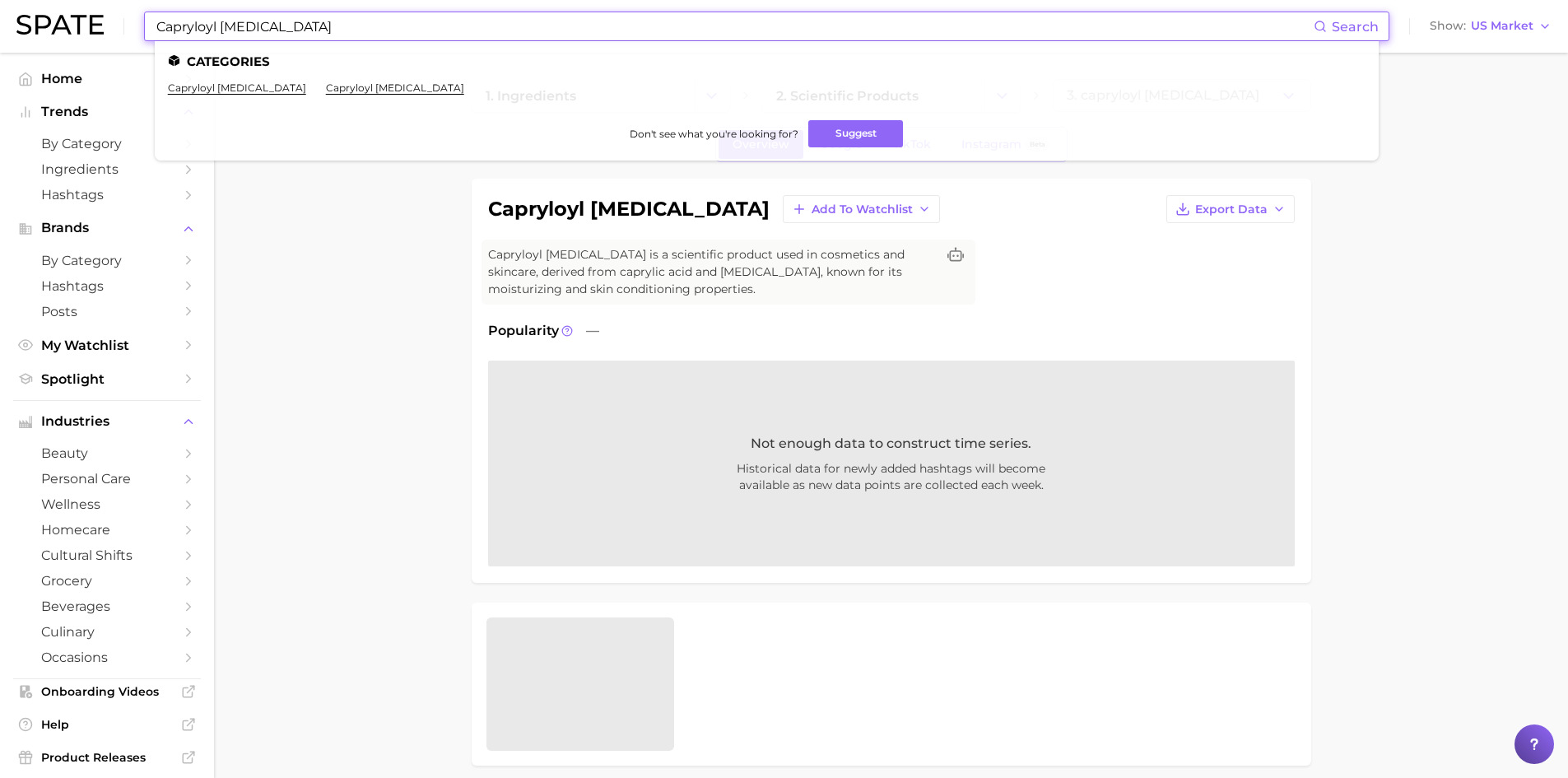
click at [289, 29] on input "Capryloyl [MEDICAL_DATA]" at bounding box center [734, 26] width 1159 height 28
click at [326, 87] on link "capryloyl [MEDICAL_DATA]" at bounding box center [395, 87] width 138 height 12
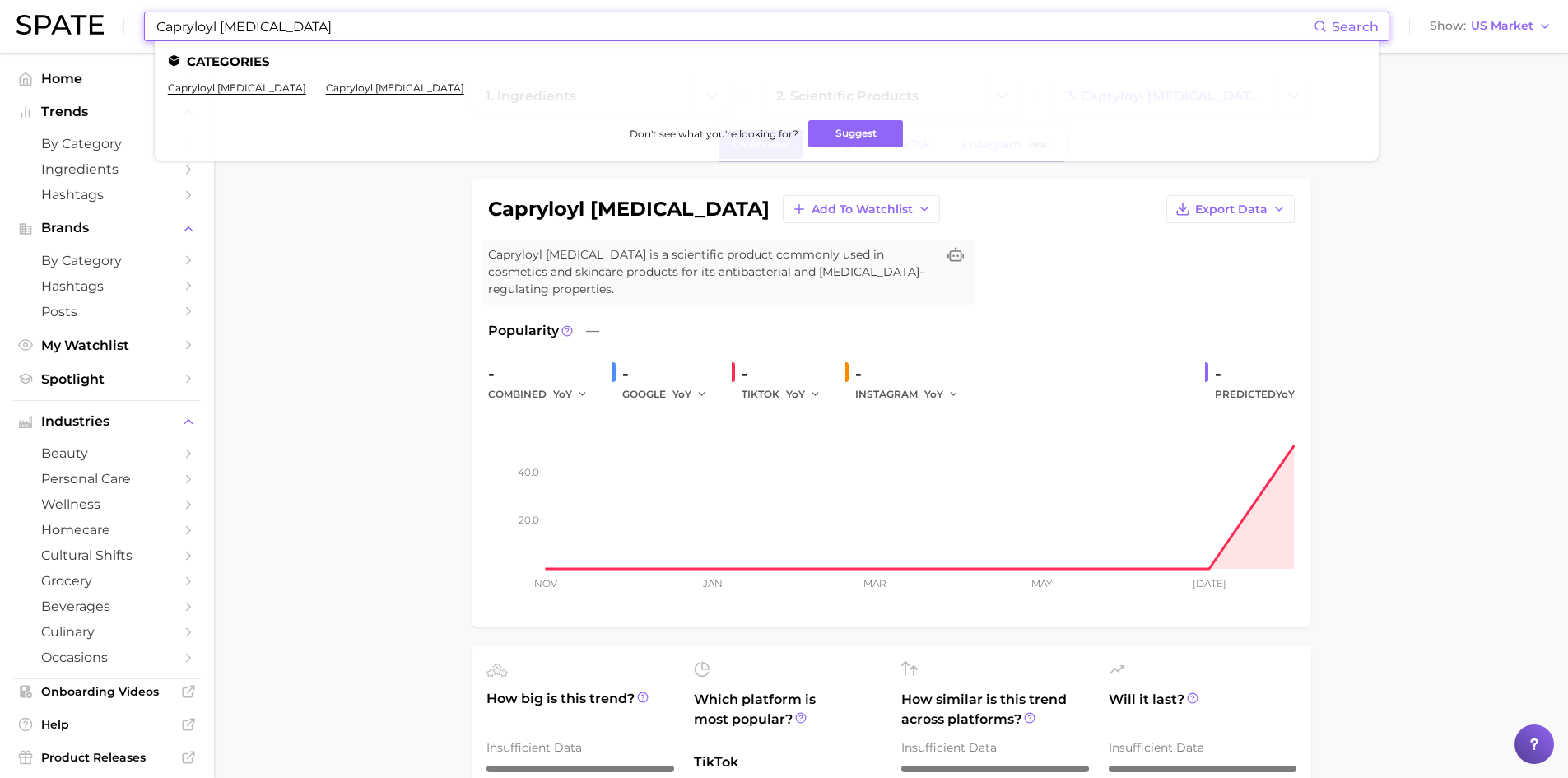
drag, startPoint x: 279, startPoint y: 24, endPoint x: 92, endPoint y: -5, distance: 189.2
click at [92, 0] on html "Capryloyl [MEDICAL_DATA] Search Categories capryloyl [MEDICAL_DATA] capryloyl […" at bounding box center [784, 389] width 1568 height 778
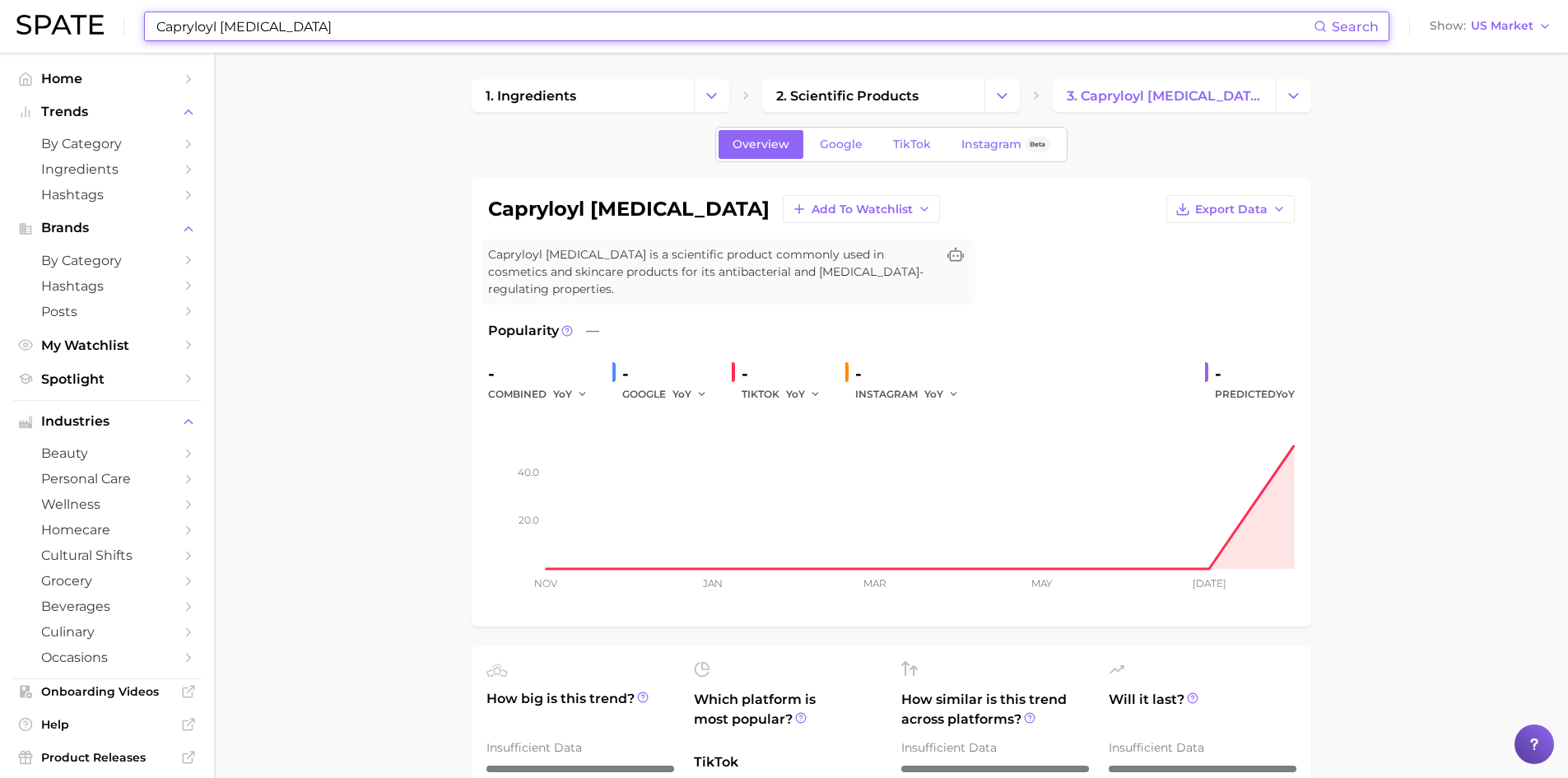
paste input "/Sebacic Acid Copolymer"
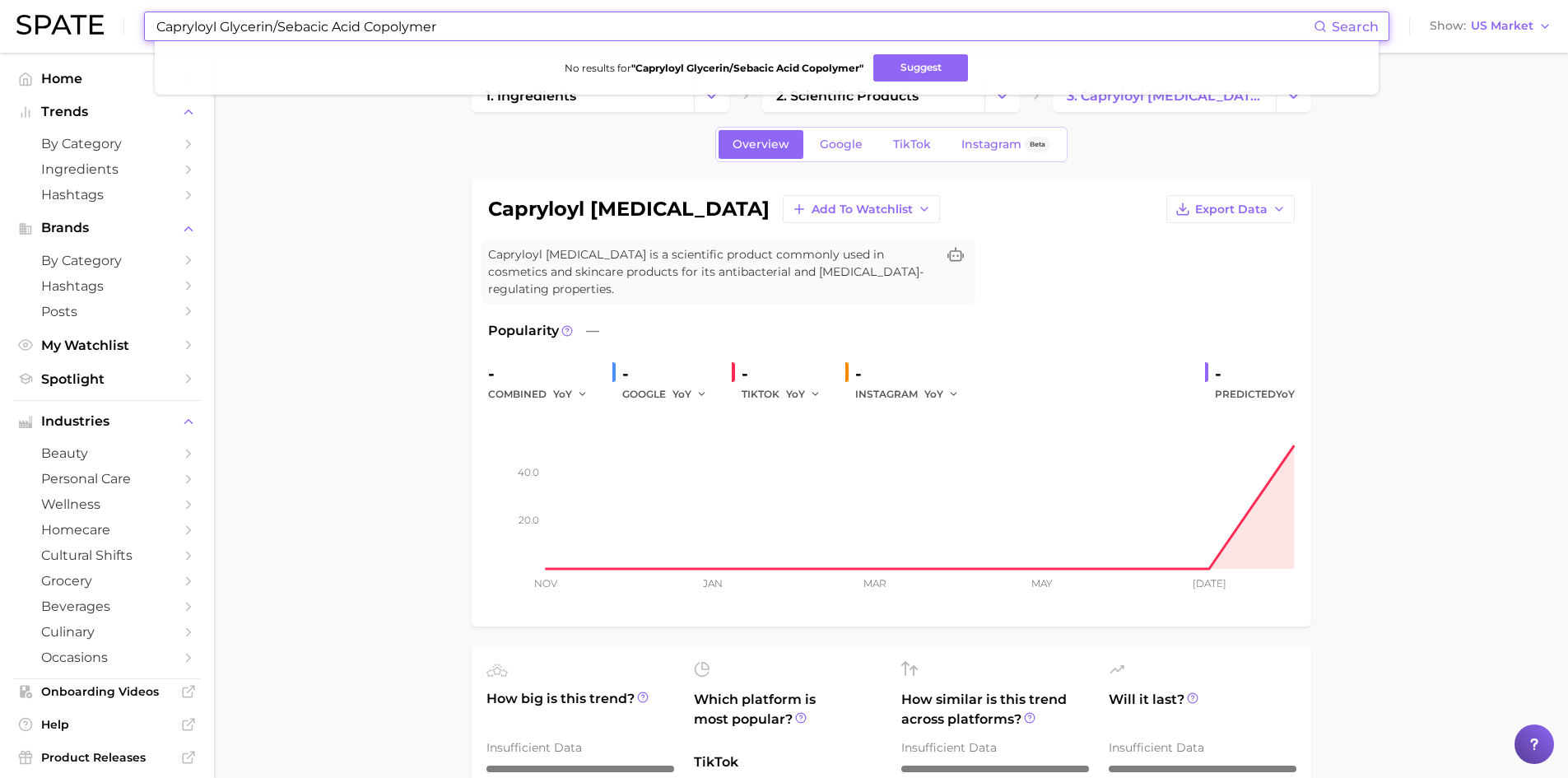
drag, startPoint x: 282, startPoint y: 29, endPoint x: 122, endPoint y: 9, distance: 161.2
click at [122, 9] on div "Capryloyl Glycerin/Sebacic Acid Copolymer Search No results for " Capryloyl Gly…" at bounding box center [784, 26] width 1536 height 53
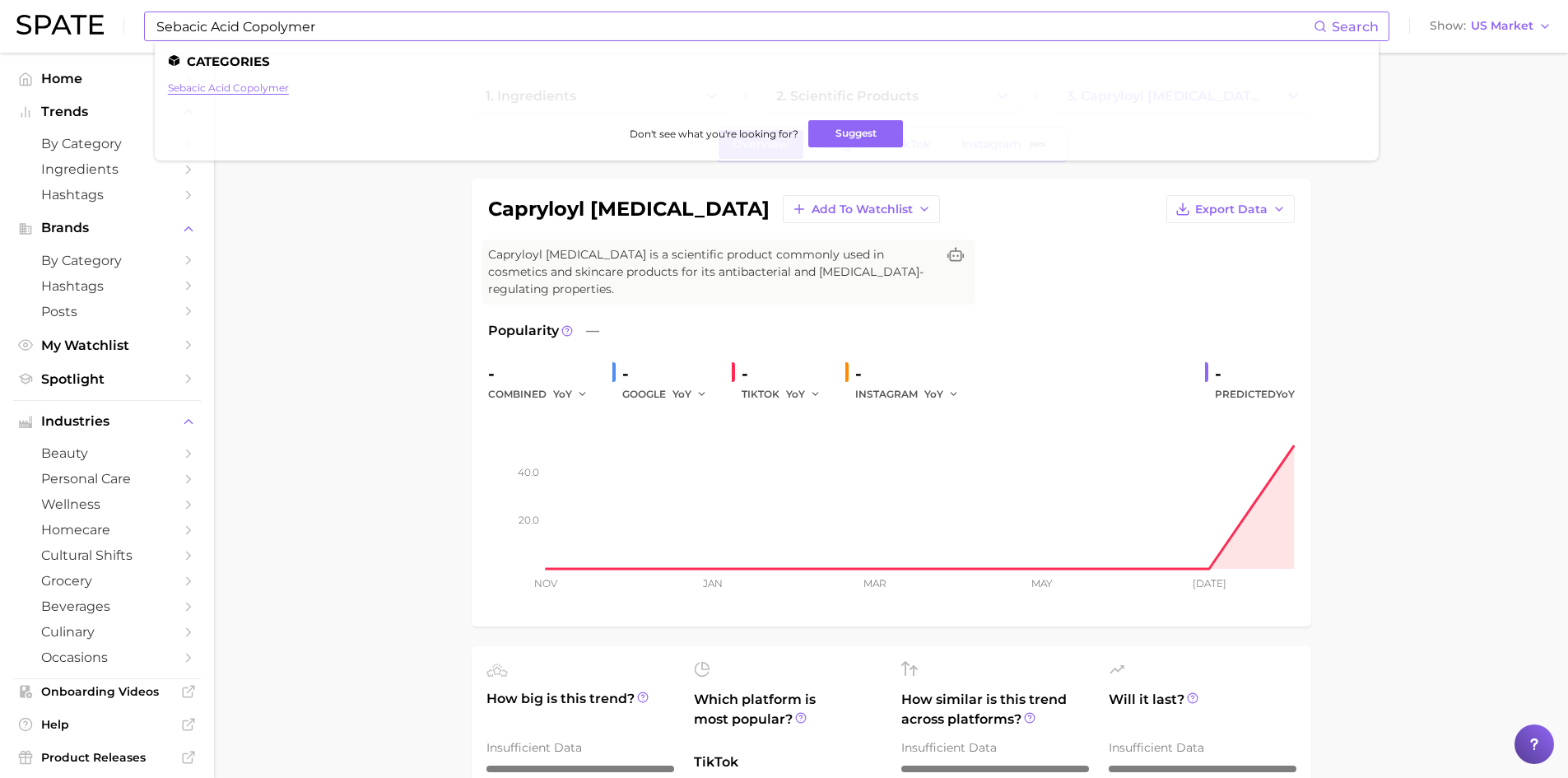
click at [201, 91] on link "sebacic acid copolymer" at bounding box center [229, 87] width 121 height 12
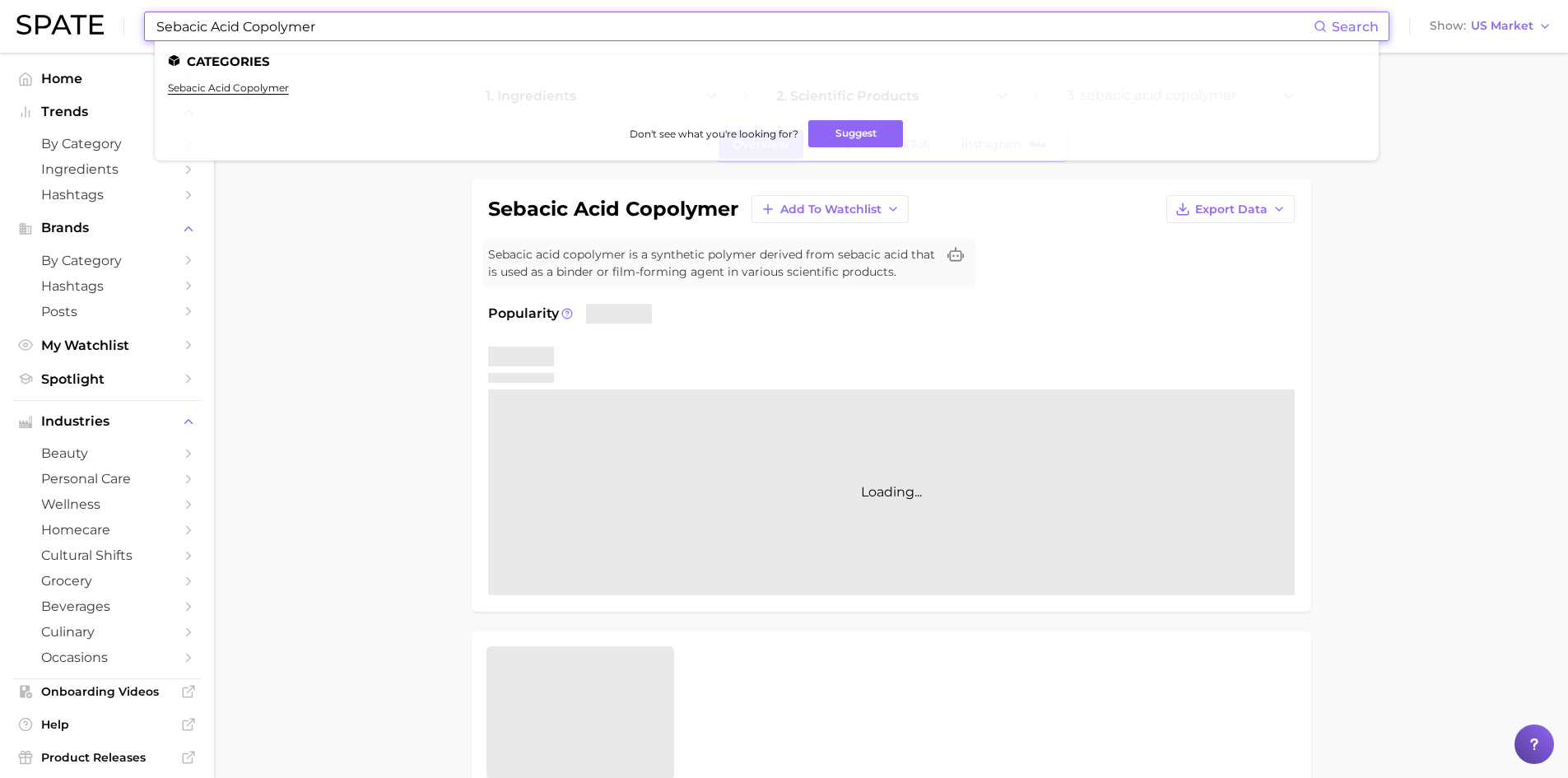
drag, startPoint x: 333, startPoint y: 29, endPoint x: 119, endPoint y: 11, distance: 214.8
click at [119, 11] on div "Sebacic Acid Copolymer Search Categories sebacic acid copolymer Don't see what …" at bounding box center [784, 26] width 1536 height 53
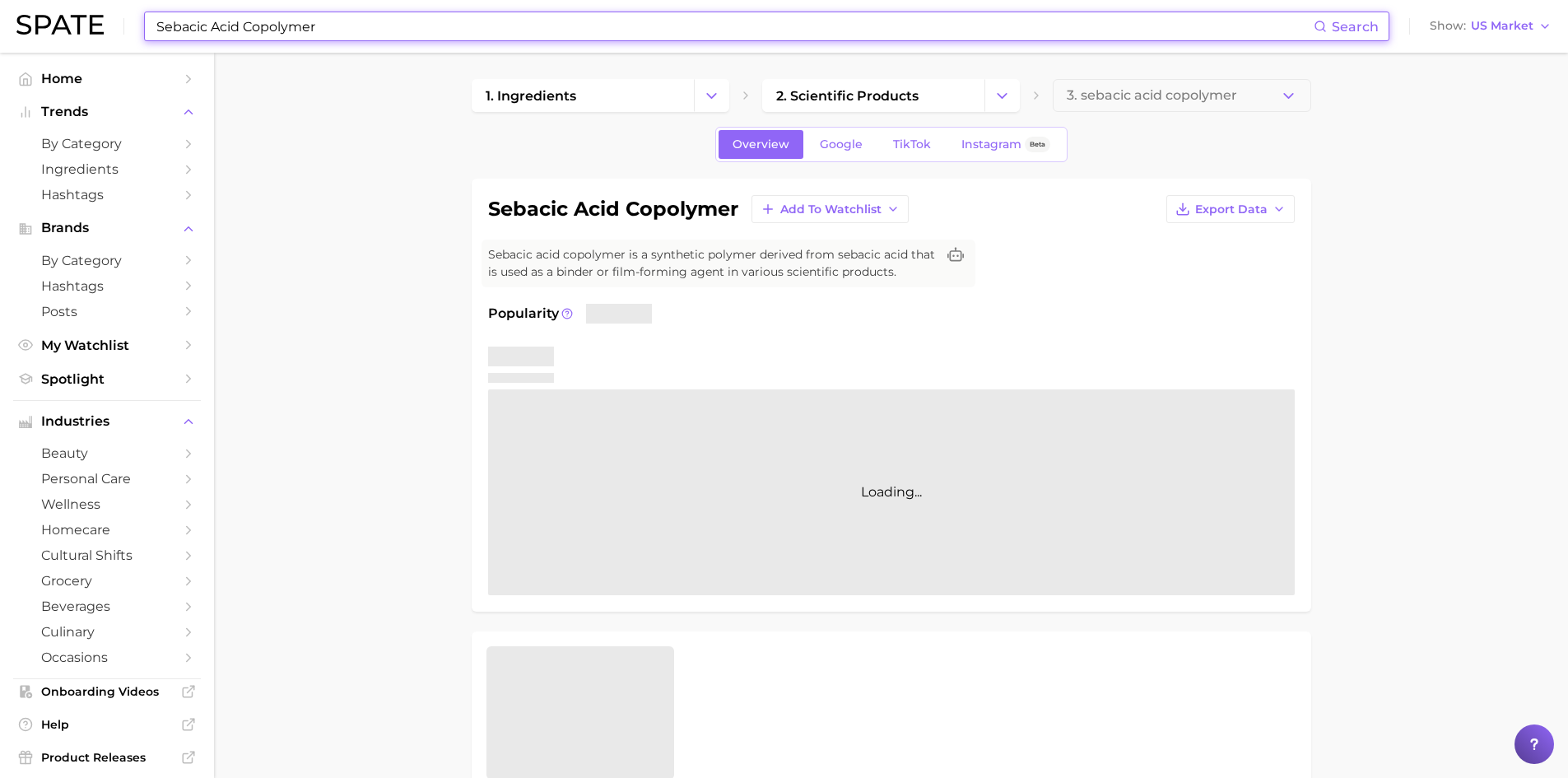
paste input "Diheptyl Succinate"
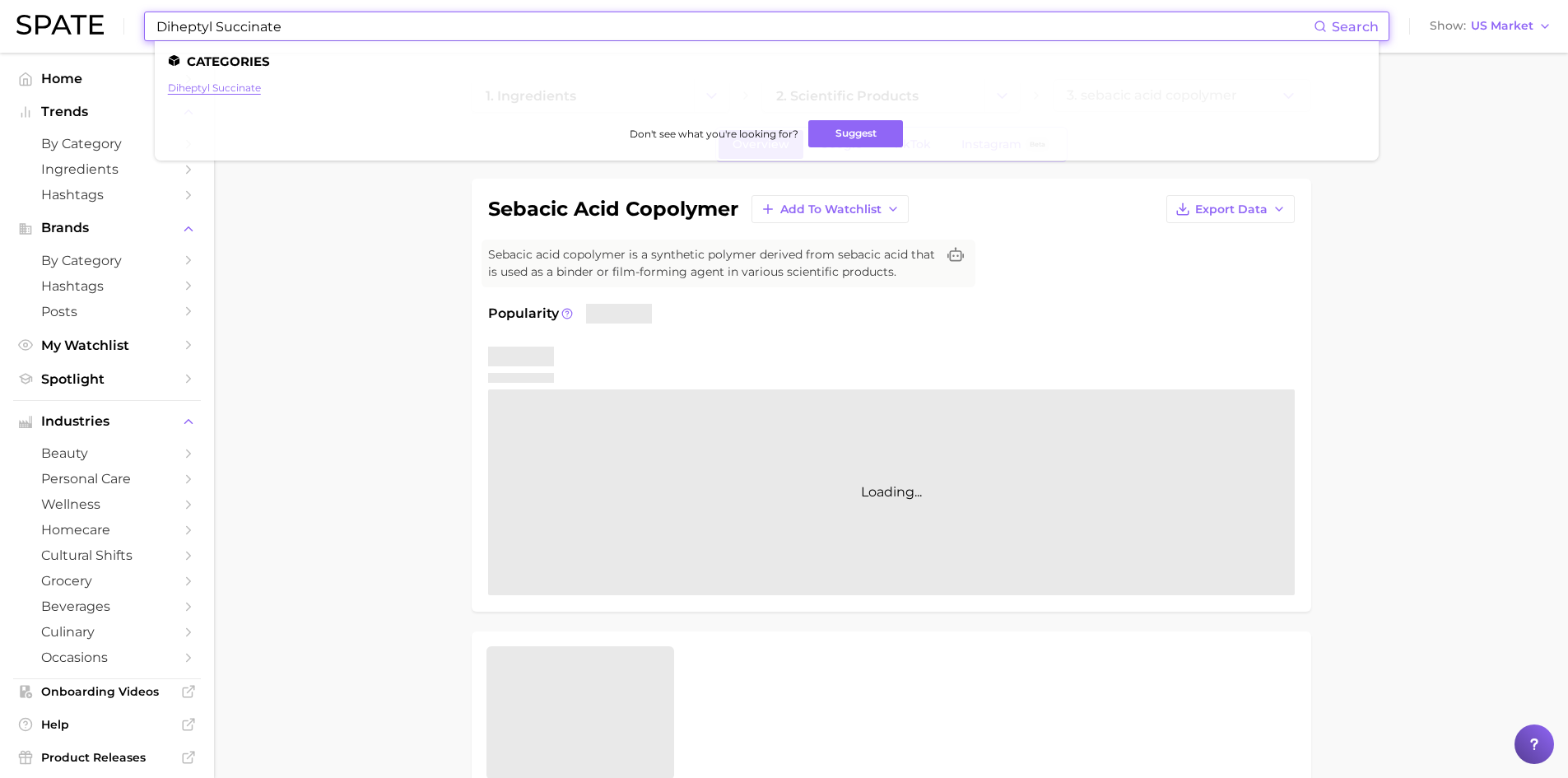
click at [202, 91] on link "diheptyl succinate" at bounding box center [214, 87] width 93 height 12
click at [319, 32] on input "Diheptyl Succinate" at bounding box center [734, 26] width 1159 height 28
click at [155, 17] on input "Diheptyl Succinate" at bounding box center [734, 26] width 1159 height 28
paste input "Apium Graveolens (Celery) Seed Extract"
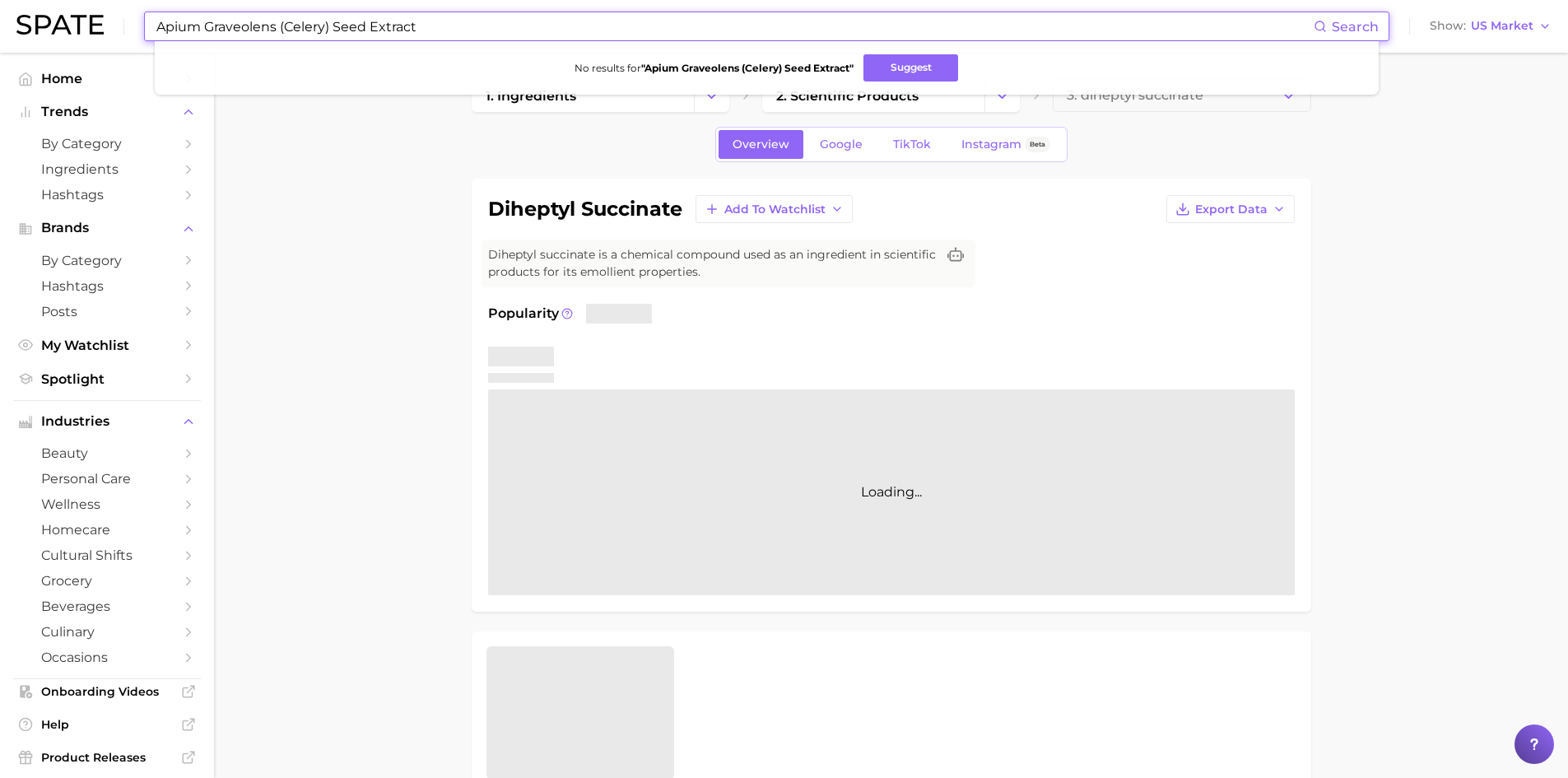
drag, startPoint x: 278, startPoint y: 28, endPoint x: 515, endPoint y: 29, distance: 237.0
click at [515, 29] on input "Apium Graveolens (Celery) Seed Extract" at bounding box center [734, 26] width 1159 height 28
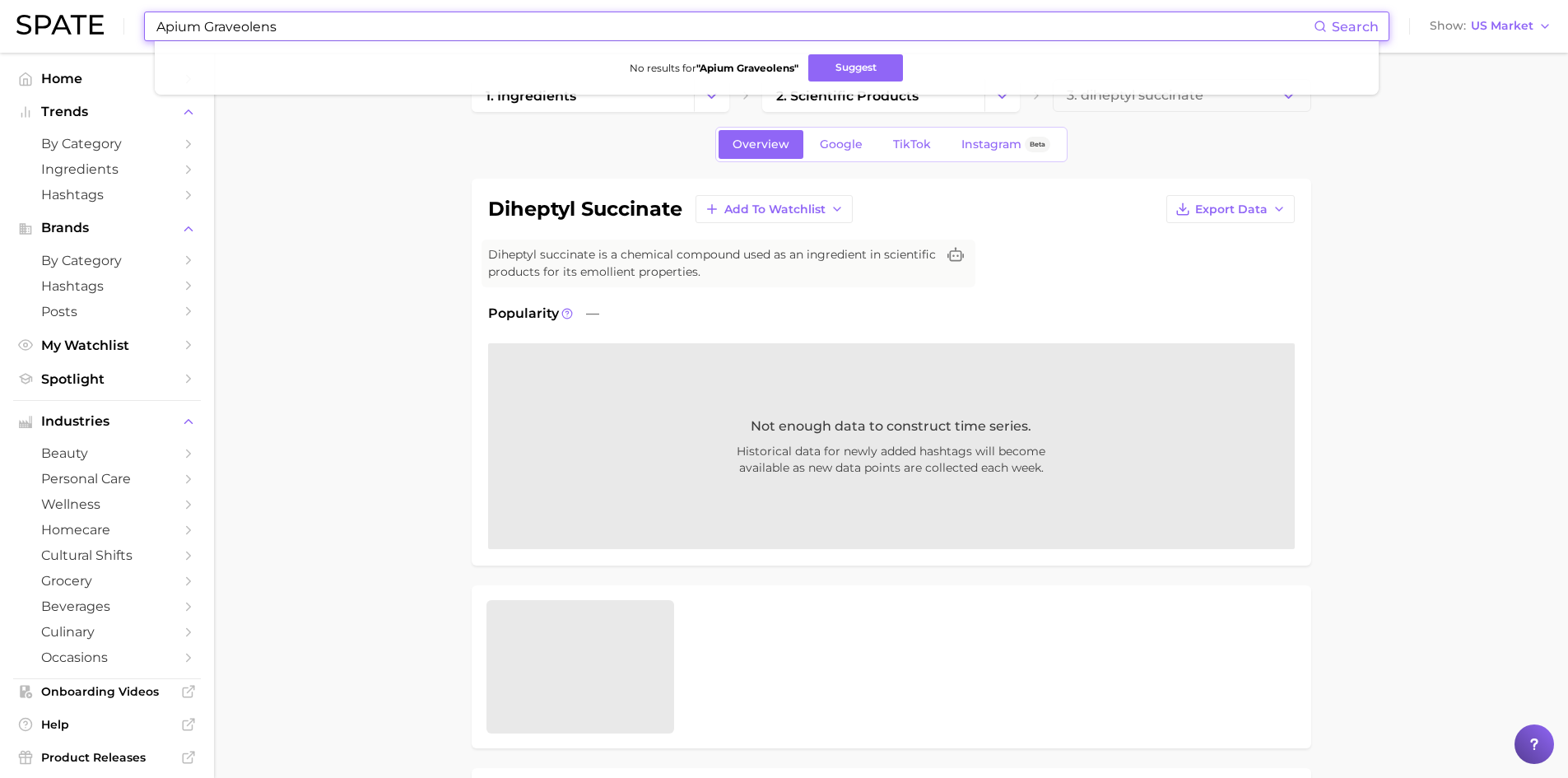
click at [281, 29] on input "Apium Graveolens" at bounding box center [734, 26] width 1159 height 28
click at [263, 27] on input "Apium Graveolens" at bounding box center [734, 26] width 1159 height 28
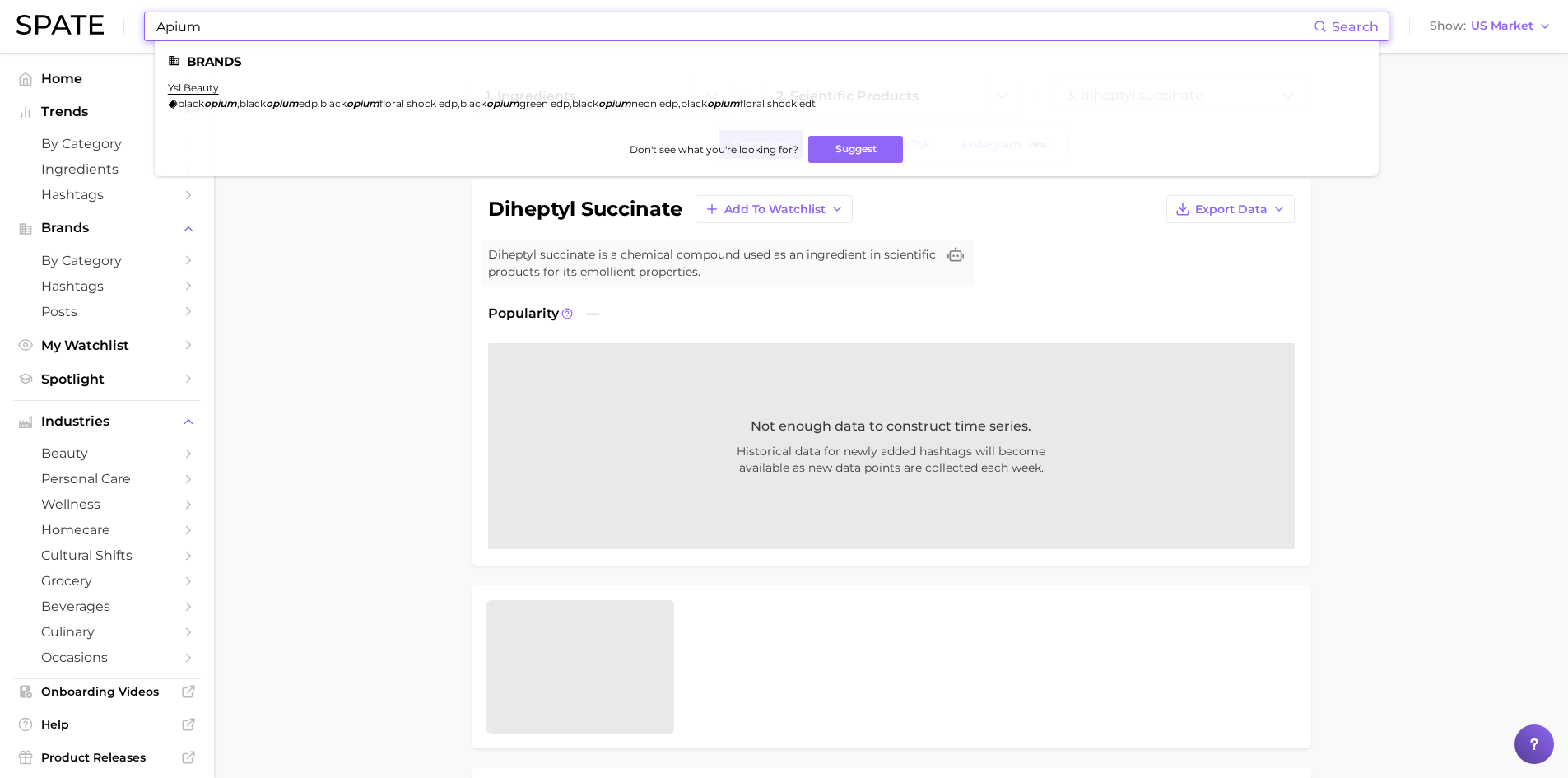
click at [183, 29] on input "Apium" at bounding box center [734, 26] width 1159 height 28
paste input "Graveolens (Celery) Seed Extract"
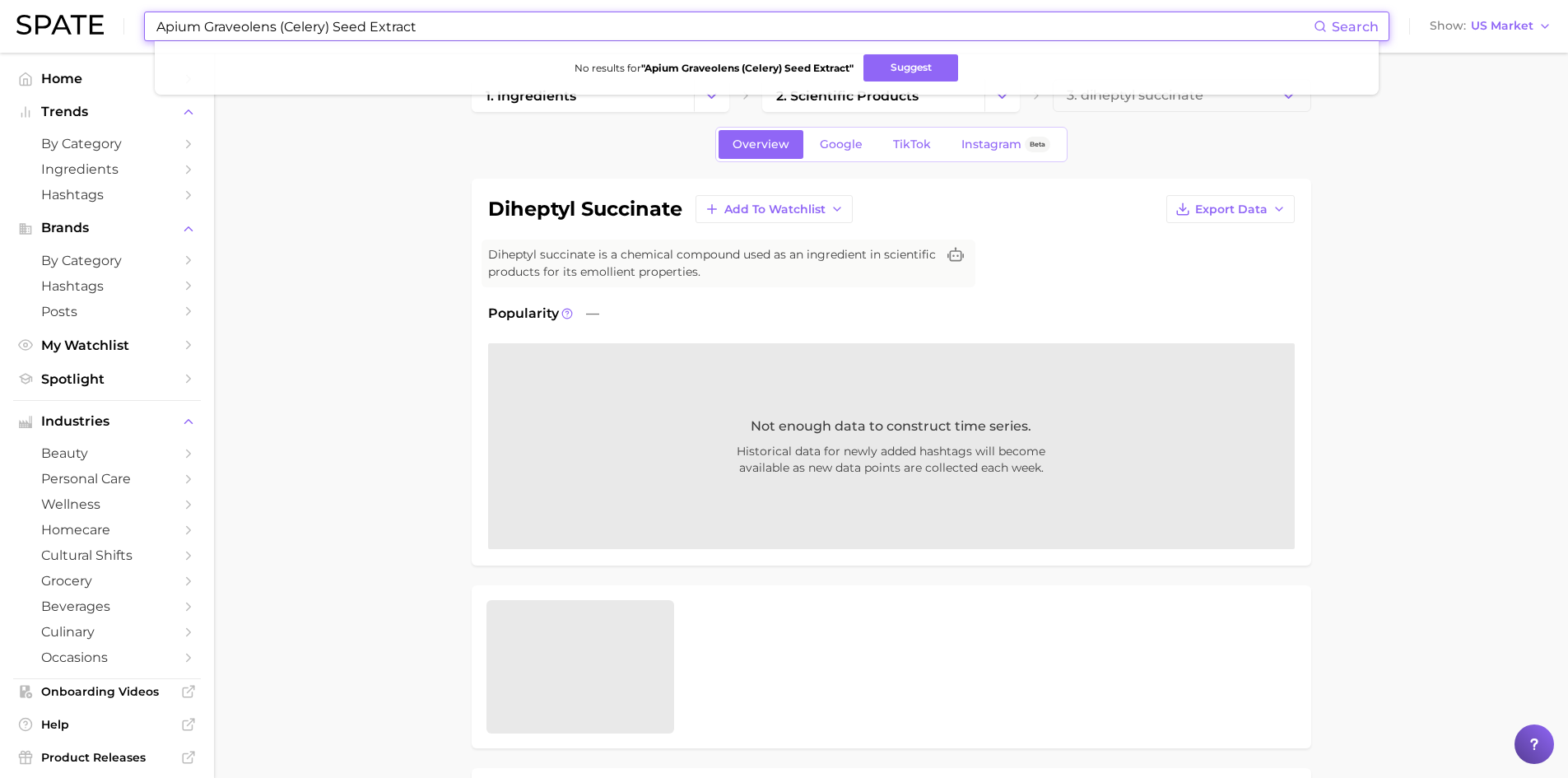
drag, startPoint x: 285, startPoint y: 24, endPoint x: 67, endPoint y: -15, distance: 221.5
click at [67, 0] on html "Apium Graveolens (Celery) Seed Extract Search No results for " Apium Graveolens…" at bounding box center [784, 389] width 1568 height 778
click at [202, 28] on input "Celery) Seed Extract" at bounding box center [734, 26] width 1159 height 28
click at [301, 27] on input "Celery Seed Extract" at bounding box center [734, 26] width 1159 height 28
drag, startPoint x: 307, startPoint y: 33, endPoint x: 113, endPoint y: 14, distance: 194.9
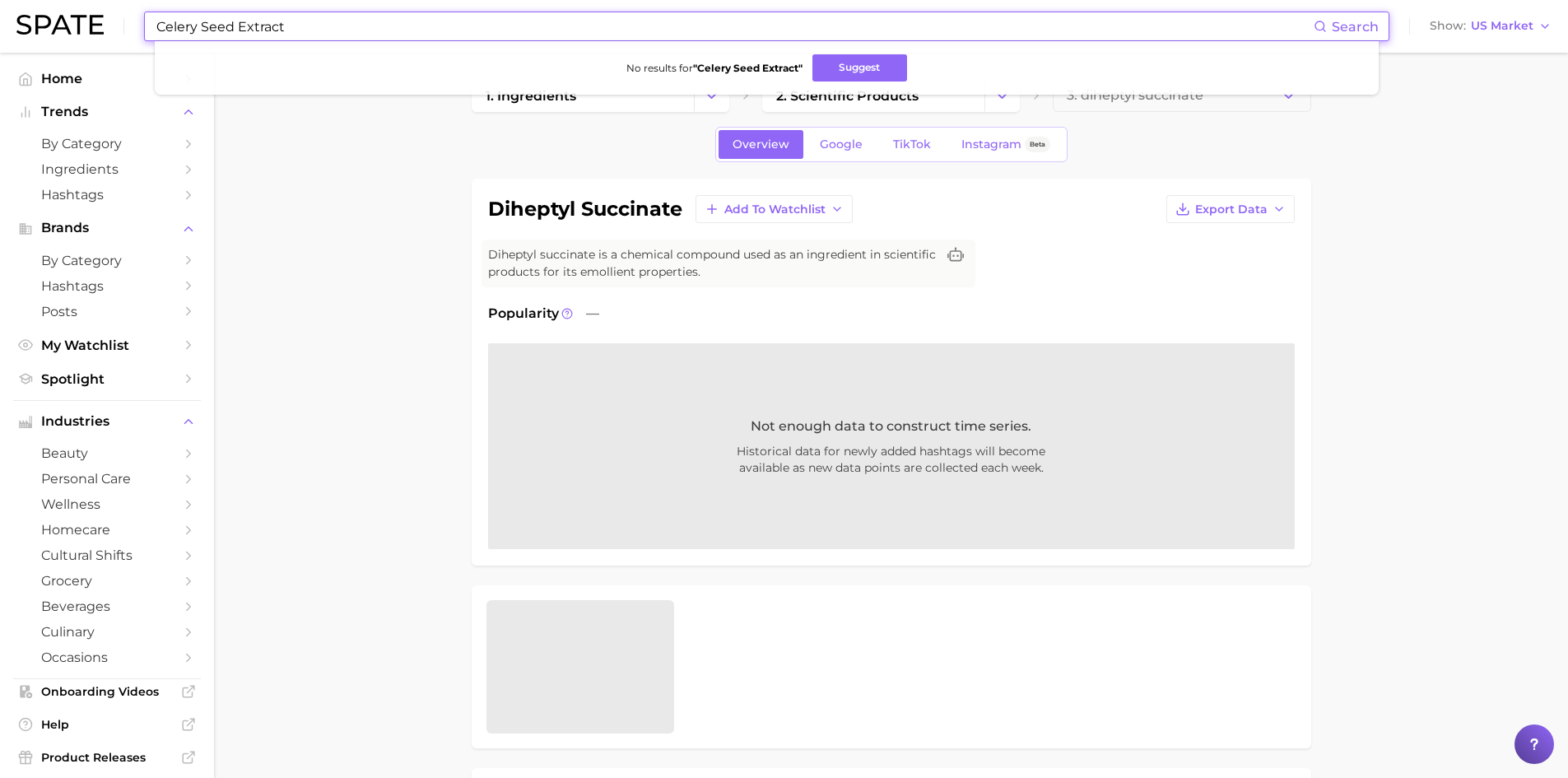
click at [113, 14] on div "Celery Seed Extract Search No results for " Celery Seed Extract " Suggest Show …" at bounding box center [784, 26] width 1536 height 53
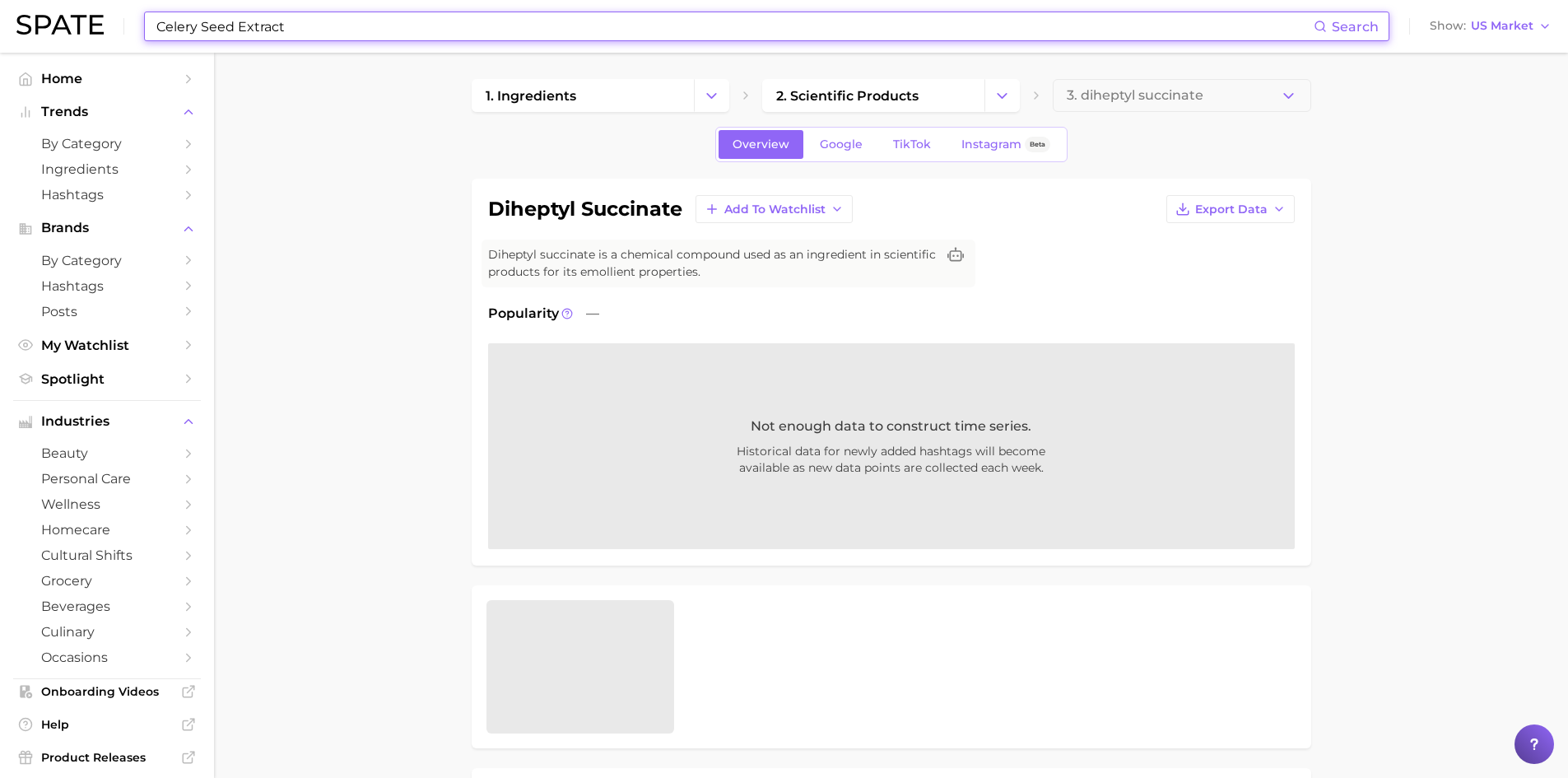
paste input "Apium Graveolens (Celery)"
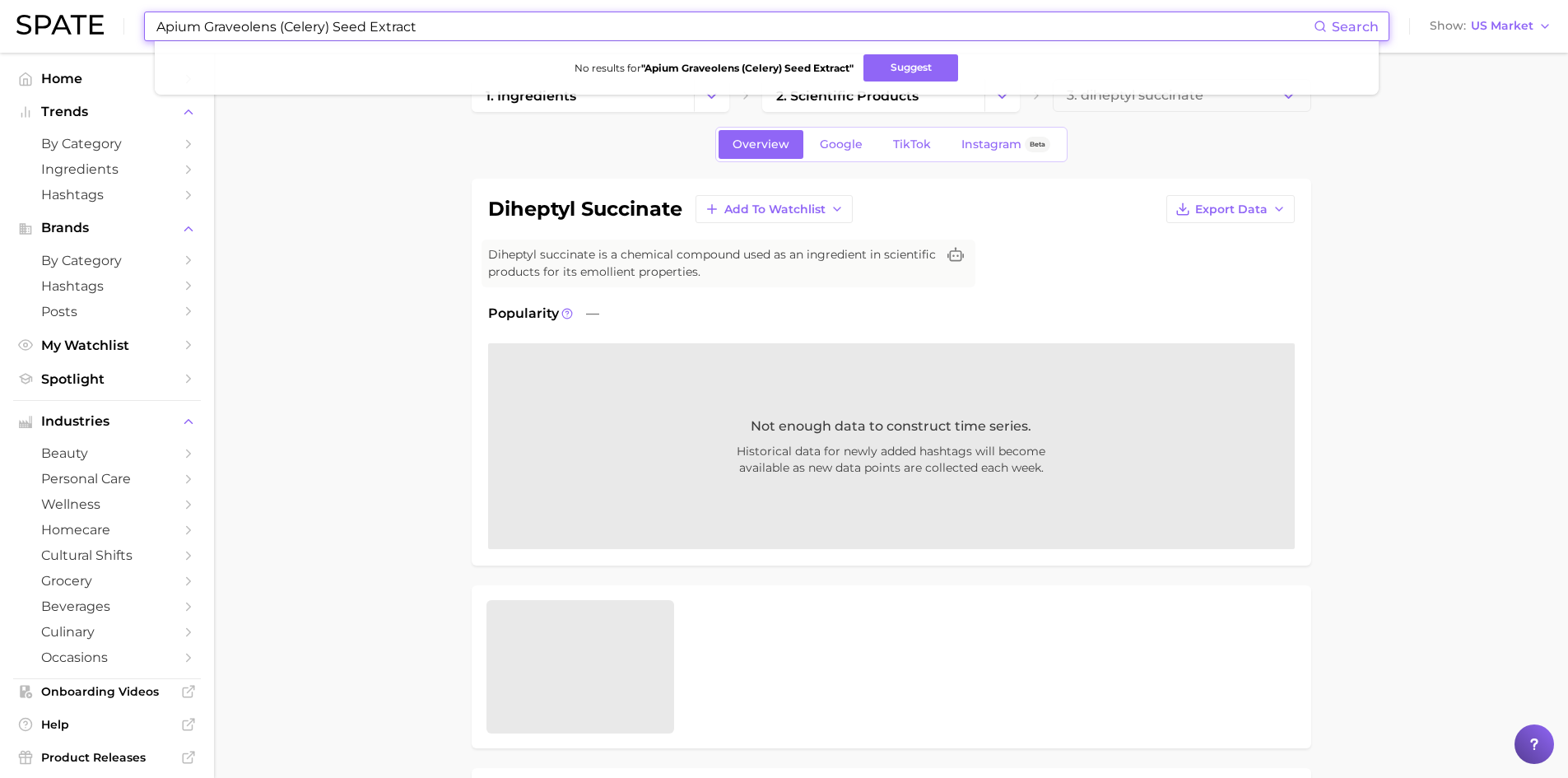
drag, startPoint x: 207, startPoint y: 27, endPoint x: 96, endPoint y: 4, distance: 113.4
click at [96, 4] on div "Apium Graveolens (Celery) Seed Extract Search No results for " Apium Graveolens…" at bounding box center [784, 26] width 1536 height 53
drag, startPoint x: 228, startPoint y: 28, endPoint x: 436, endPoint y: 51, distance: 209.3
click at [436, 41] on div "Graveolens (Celery) Seed Extract Search No results for " Graveolens (Celery) Se…" at bounding box center [767, 26] width 1245 height 30
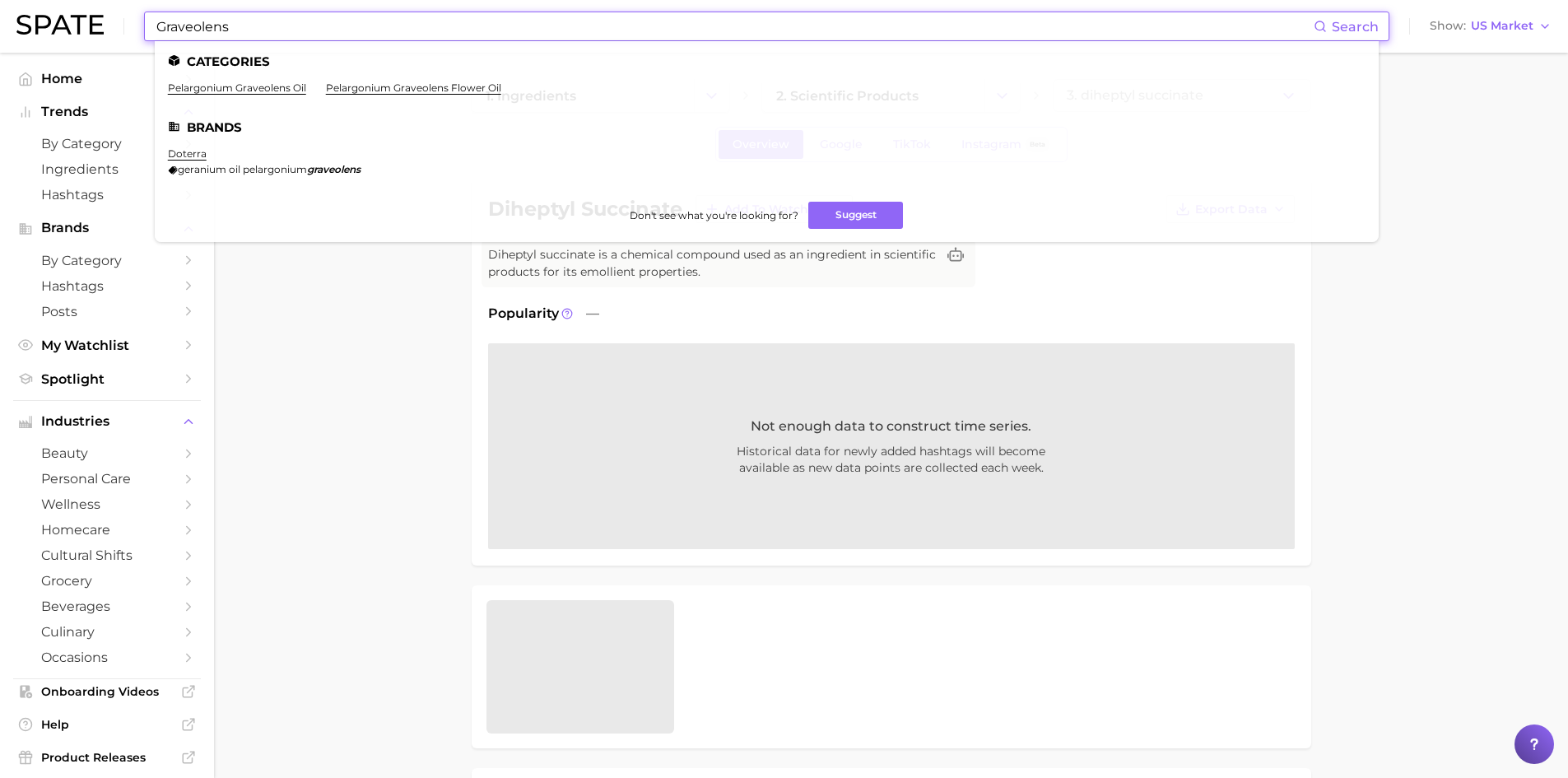
click at [271, 27] on input "Graveolens" at bounding box center [734, 26] width 1159 height 28
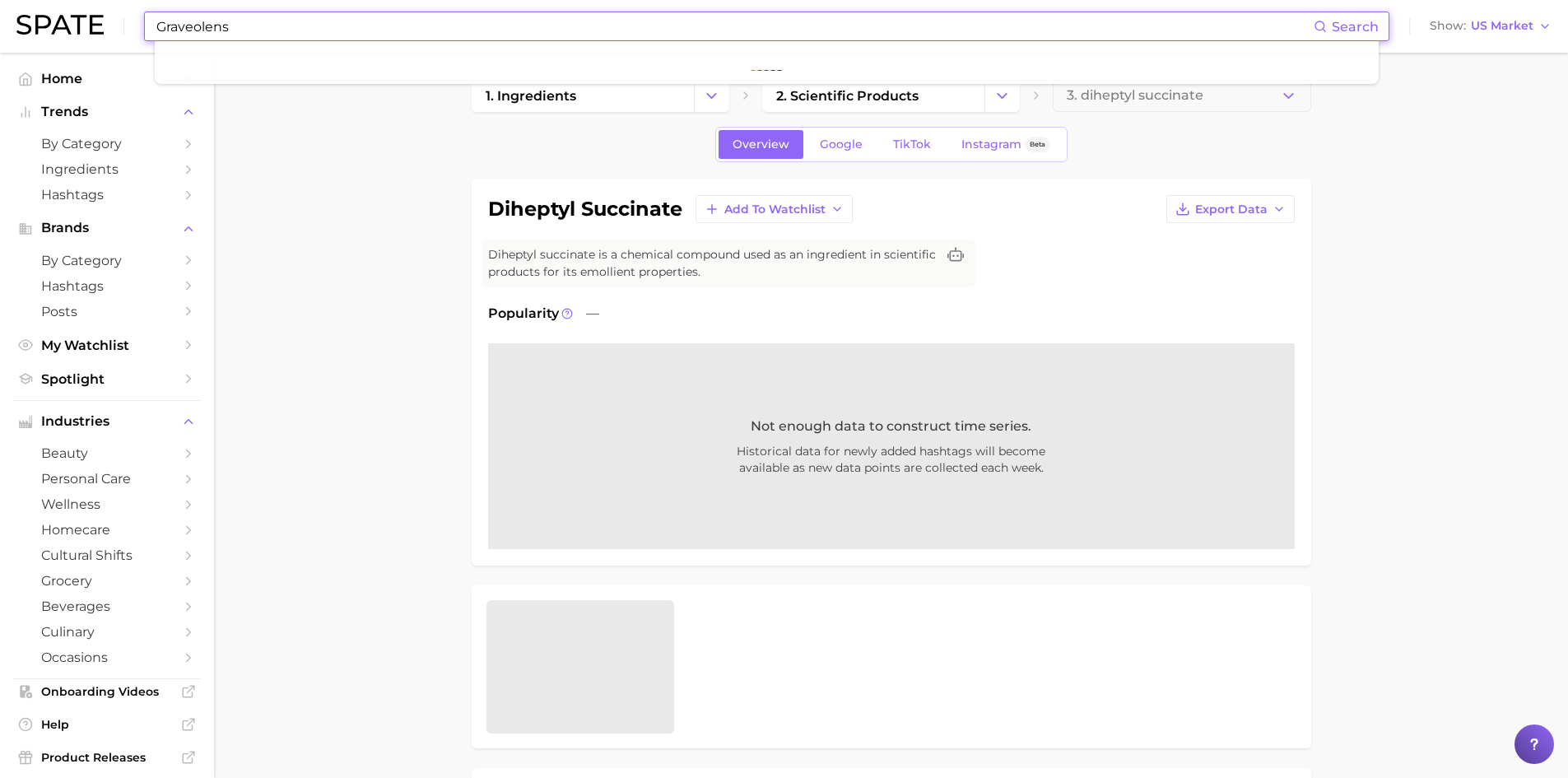
paste input "Apium Graveolens (Celery) Seed Extract"
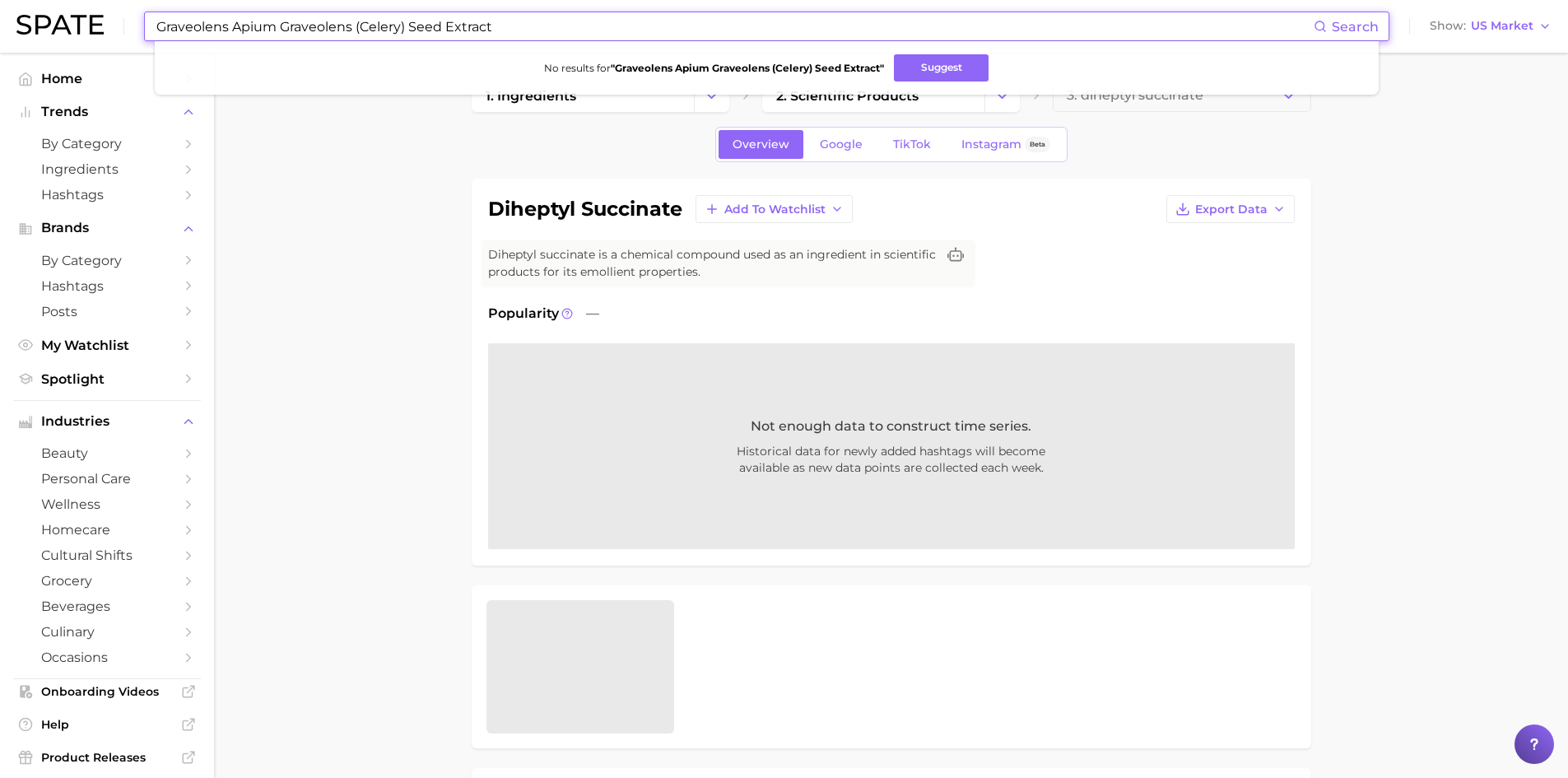
click at [232, 36] on input "Graveolens Apium Graveolens (Celery) Seed Extract" at bounding box center [734, 26] width 1159 height 28
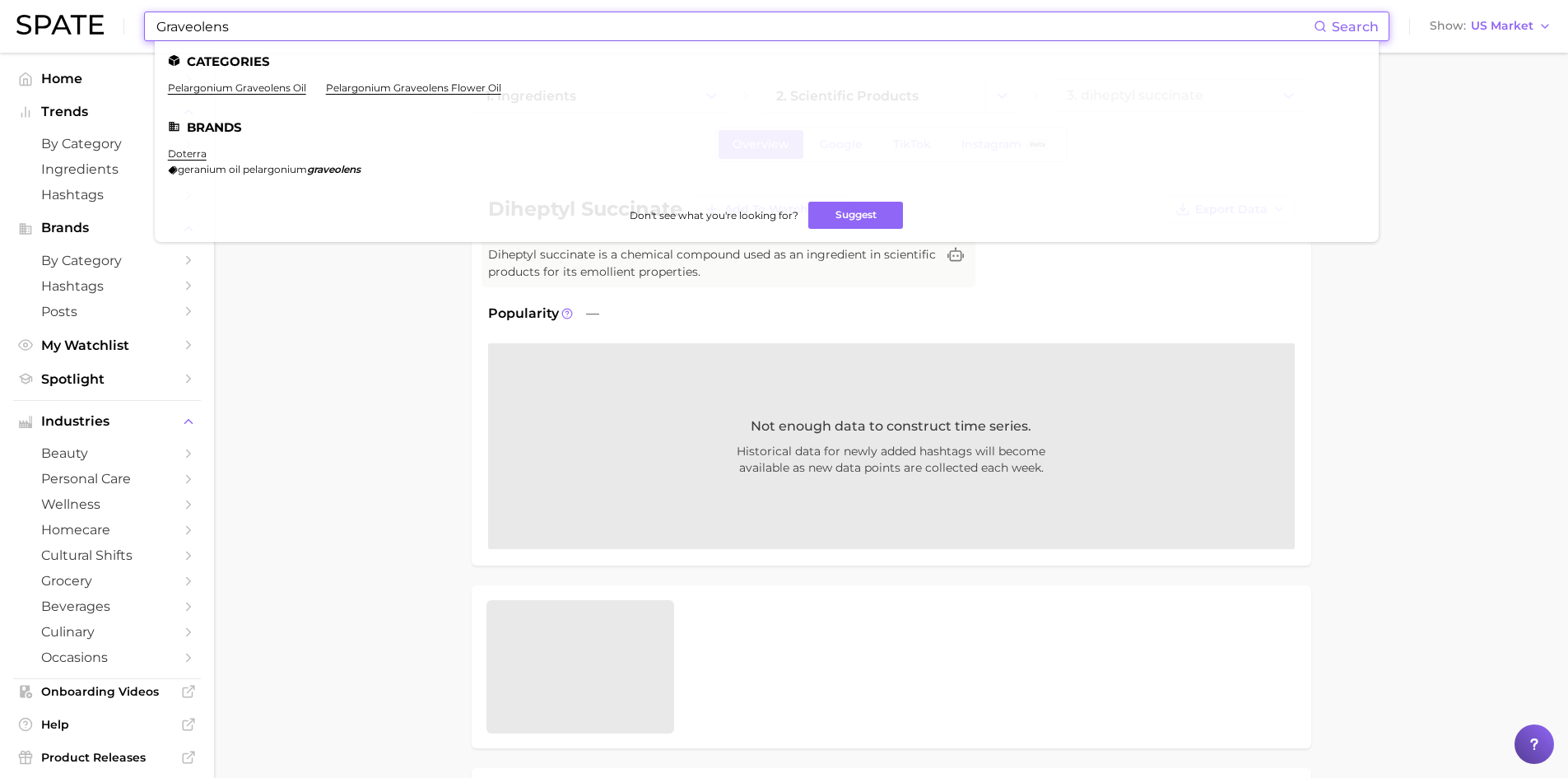
click at [269, 92] on link "pelargonium graveolens oil" at bounding box center [237, 87] width 138 height 12
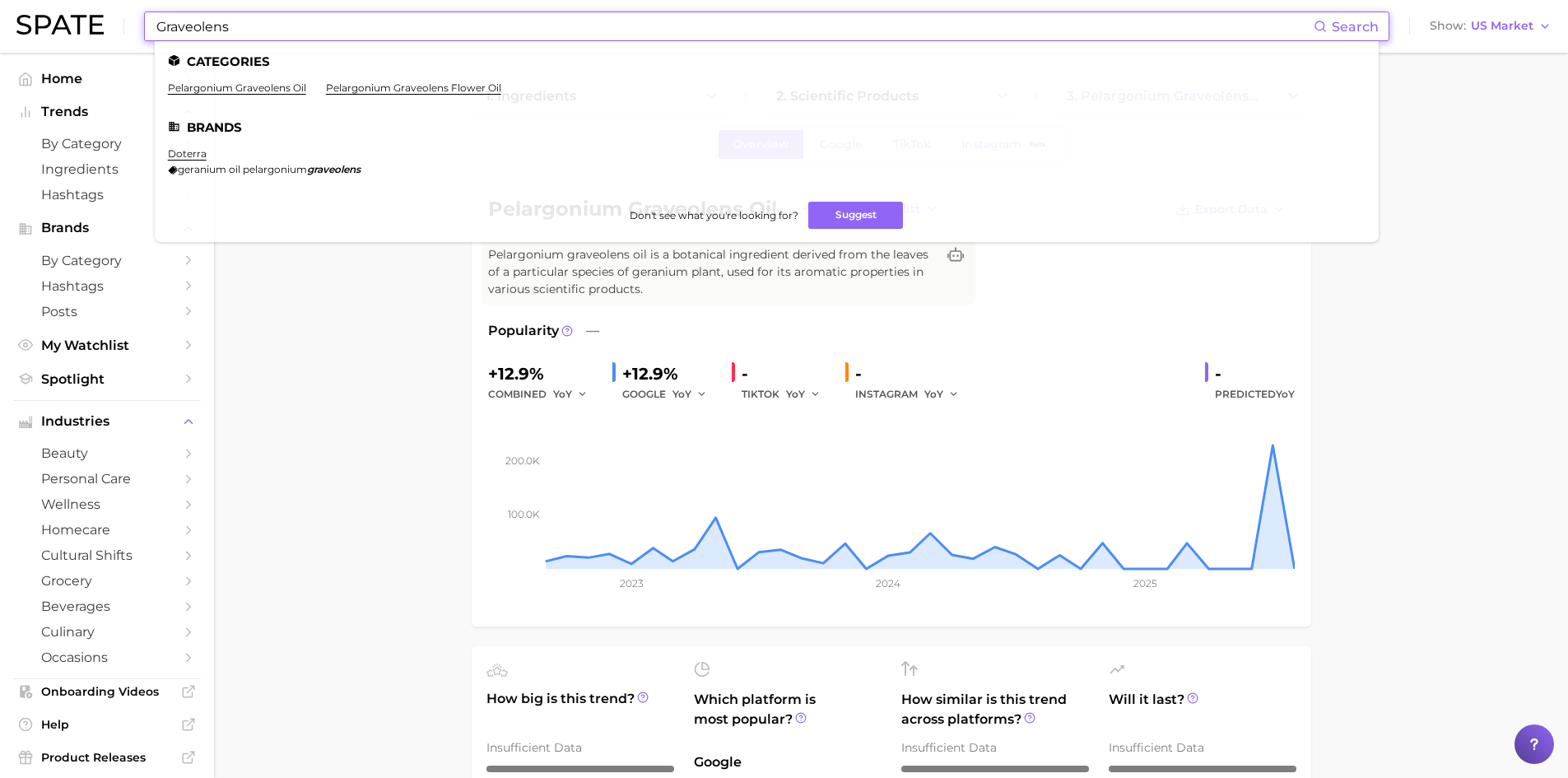
drag, startPoint x: 295, startPoint y: 32, endPoint x: 137, endPoint y: 17, distance: 158.7
click at [137, 17] on div "Graveolens Search Categories pelargonium graveolens oil pelargonium graveolens …" at bounding box center [784, 26] width 1536 height 53
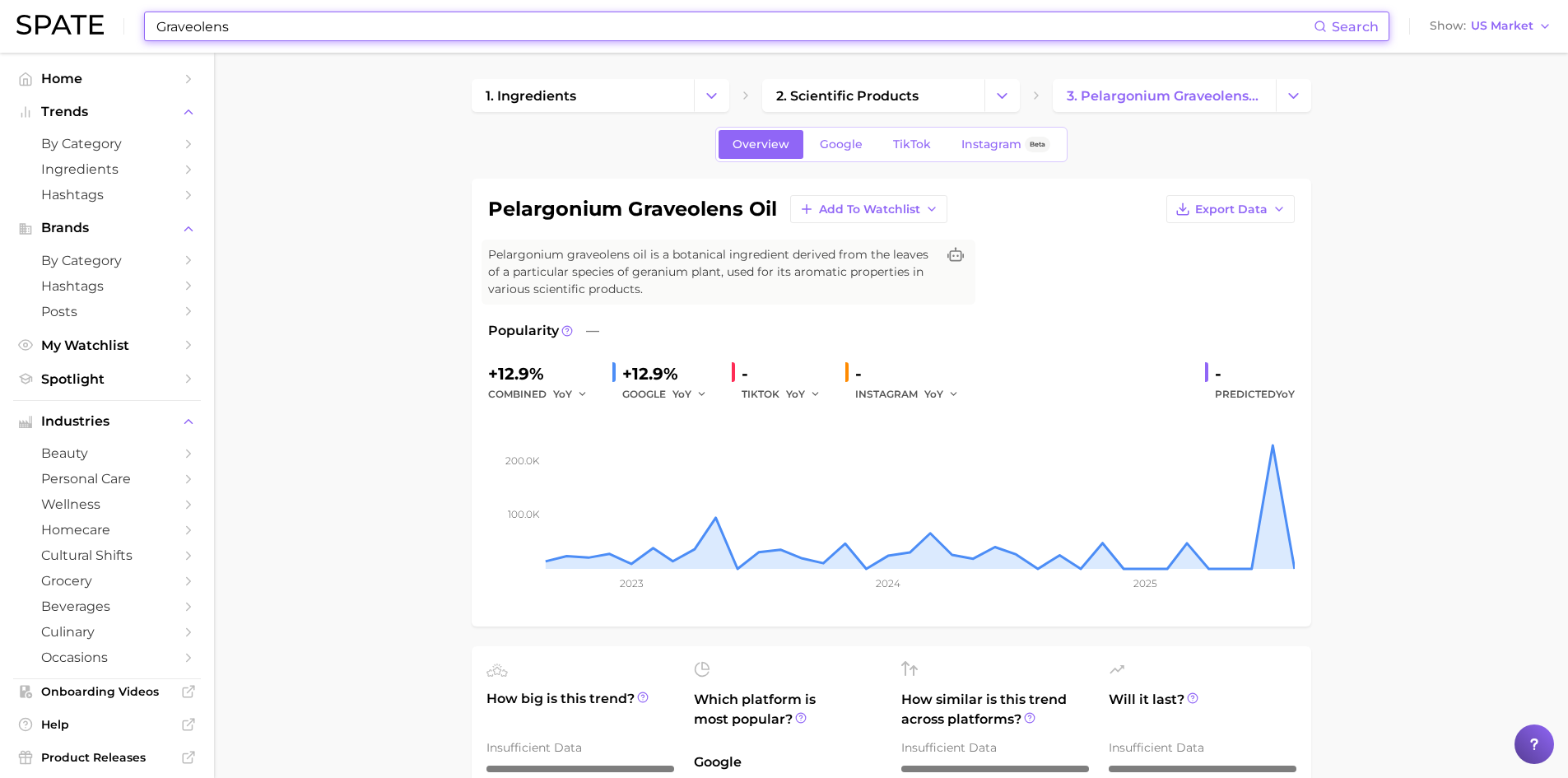
paste input "Sodium Stearoyl Lactylate"
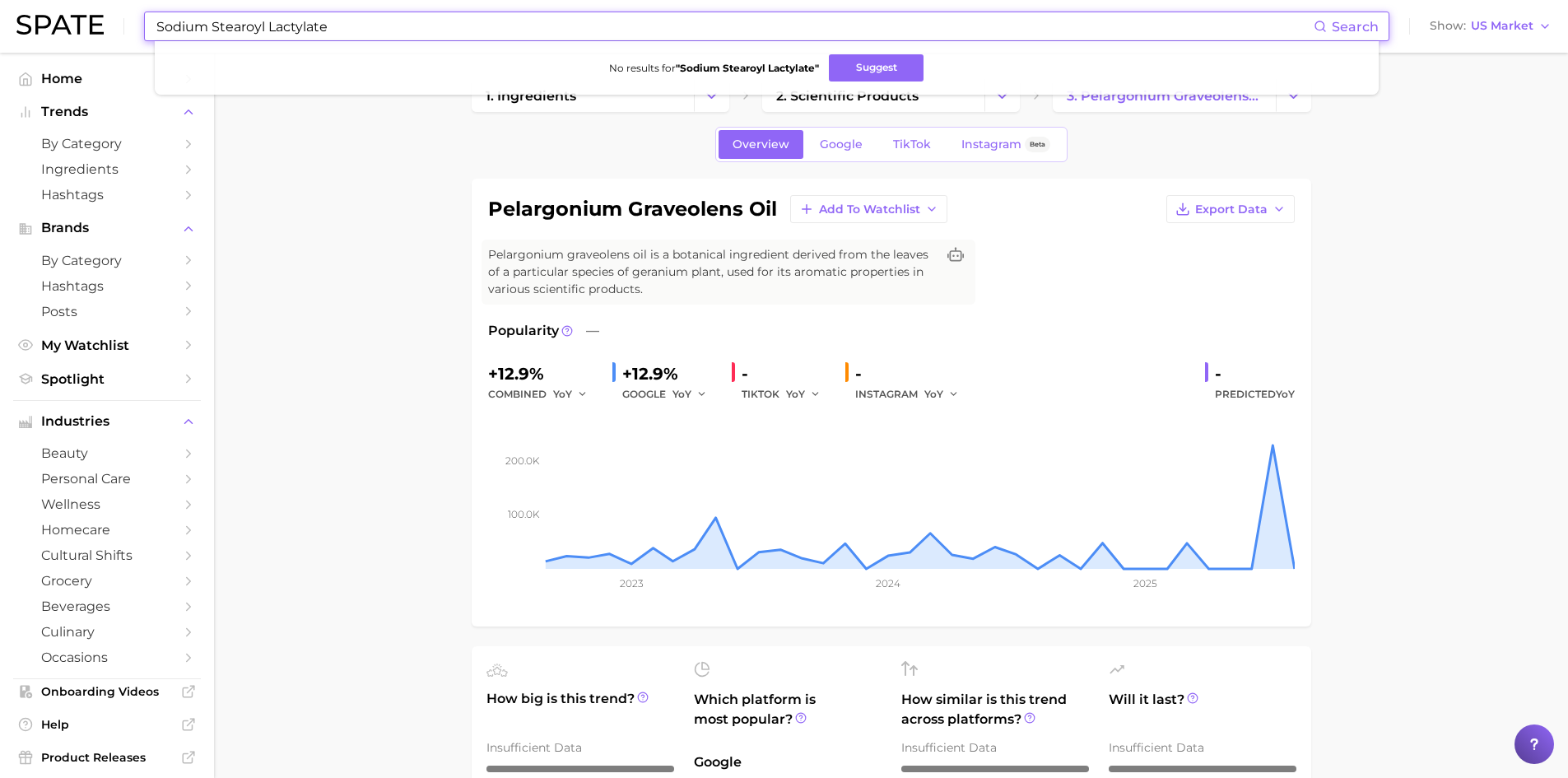
drag, startPoint x: 268, startPoint y: 27, endPoint x: 377, endPoint y: 37, distance: 109.5
click at [377, 37] on input "Sodium Stearoyl Lactylate" at bounding box center [734, 26] width 1159 height 28
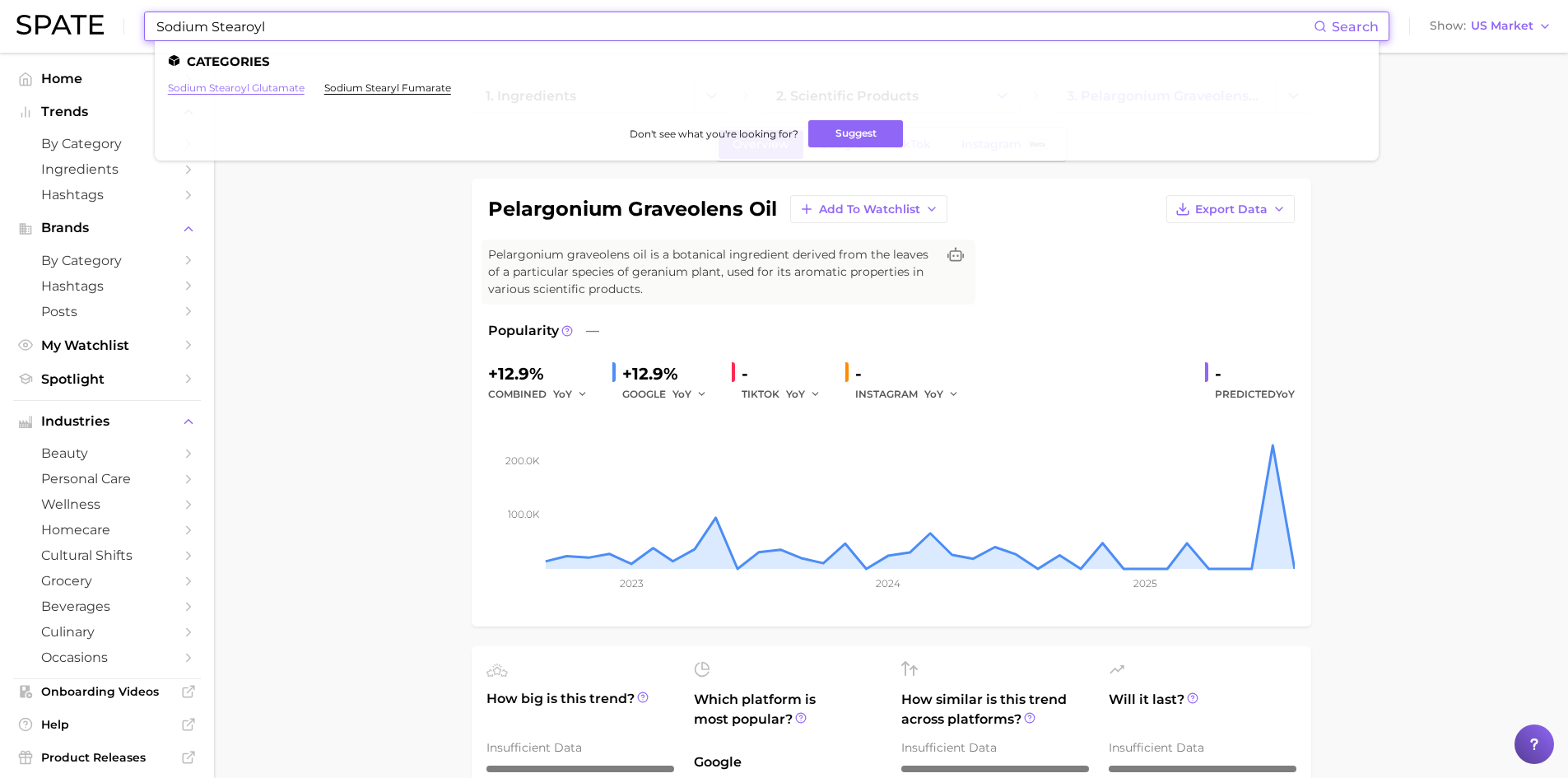
click at [274, 89] on link "sodium stearoyl glutamate" at bounding box center [237, 87] width 137 height 12
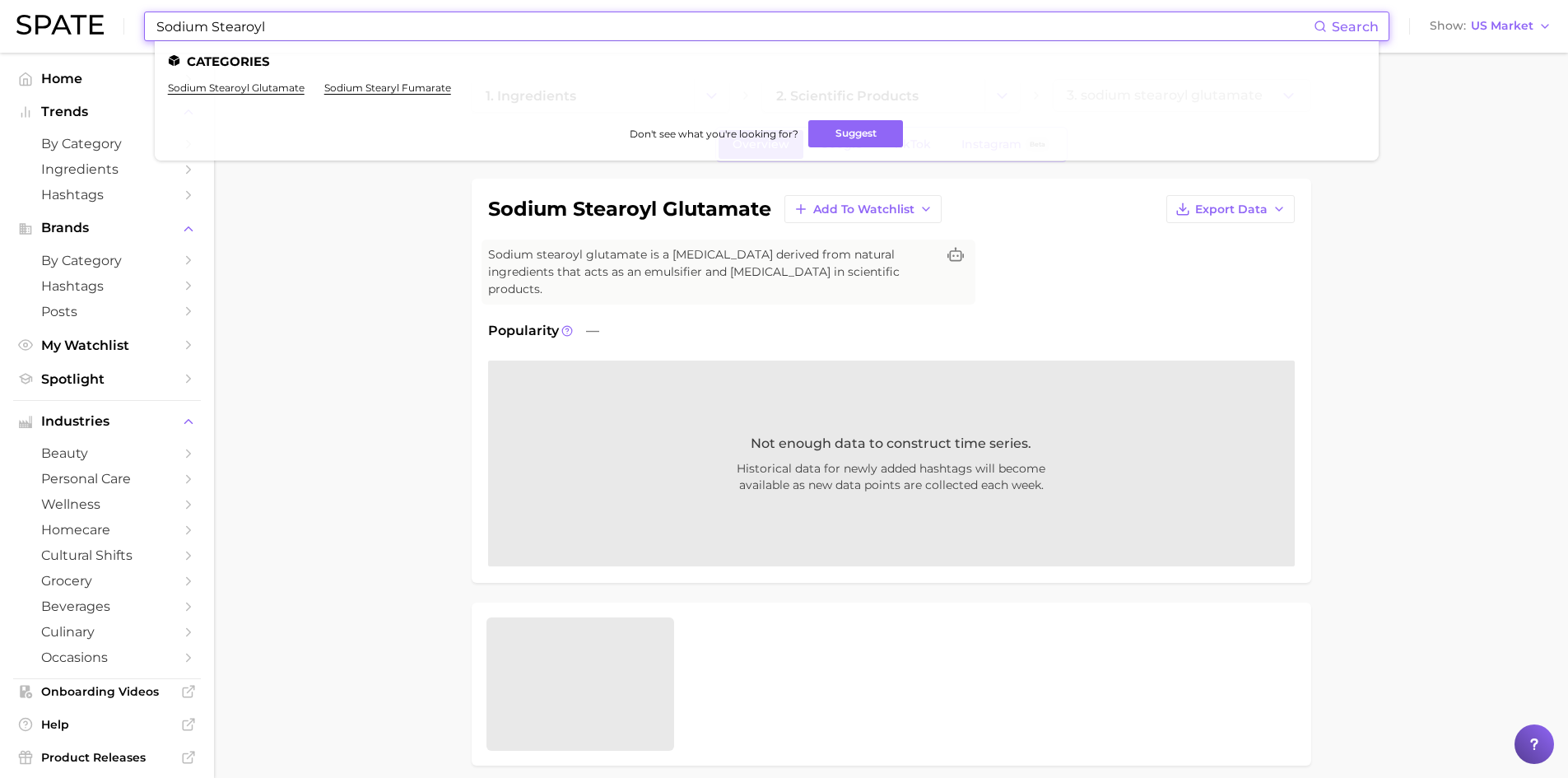
click at [282, 29] on input "Sodium Stearoyl" at bounding box center [734, 26] width 1159 height 28
click at [359, 85] on link "sodium stearyl fumarate" at bounding box center [388, 87] width 126 height 12
drag, startPoint x: 279, startPoint y: 27, endPoint x: 137, endPoint y: 15, distance: 142.5
click at [137, 15] on div "Sodium Stearoyl Search Categories sodium stearoyl glutamate sodium stearyl fuma…" at bounding box center [784, 26] width 1536 height 53
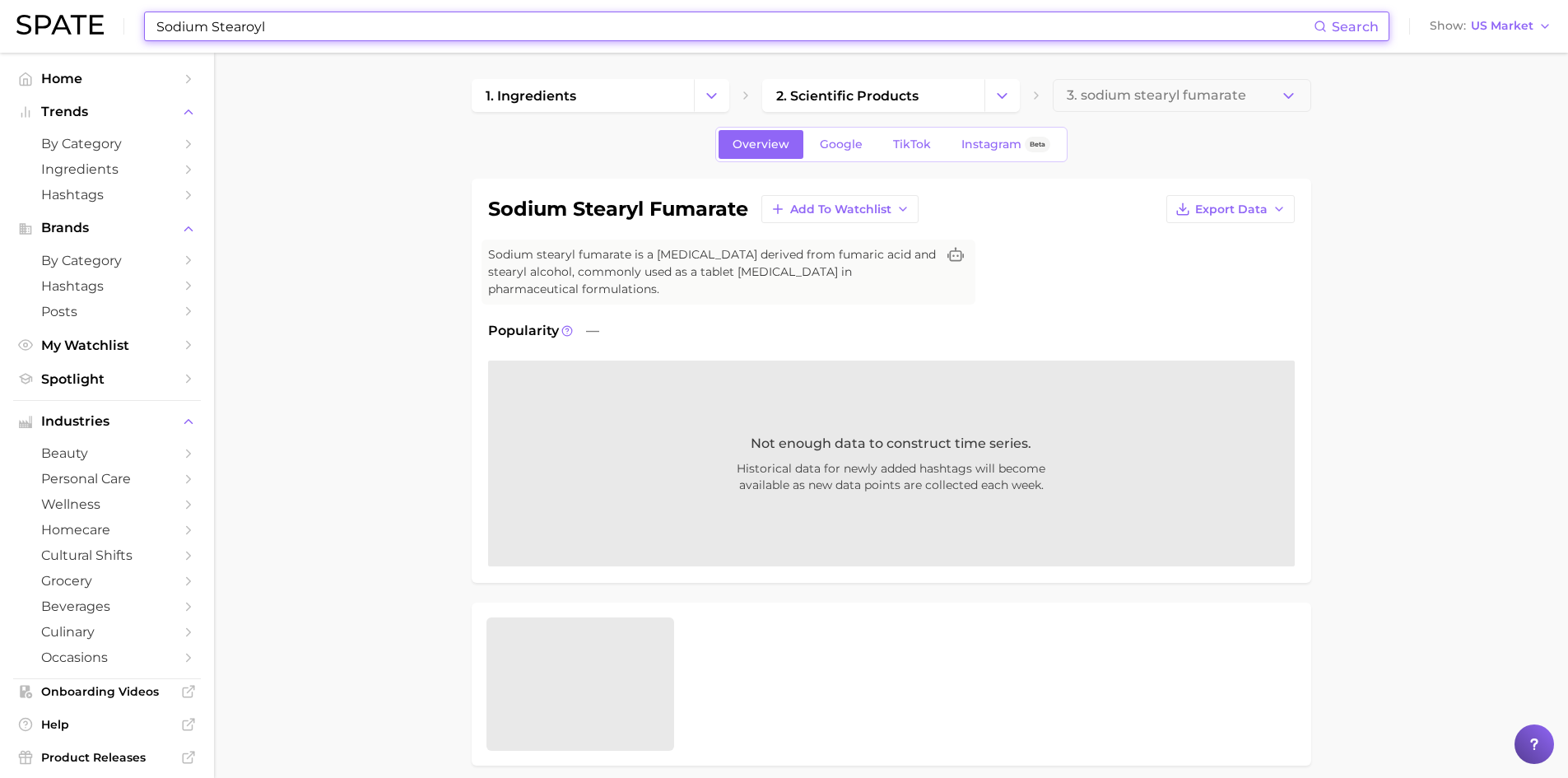
paste input "Coco-Sulfate"
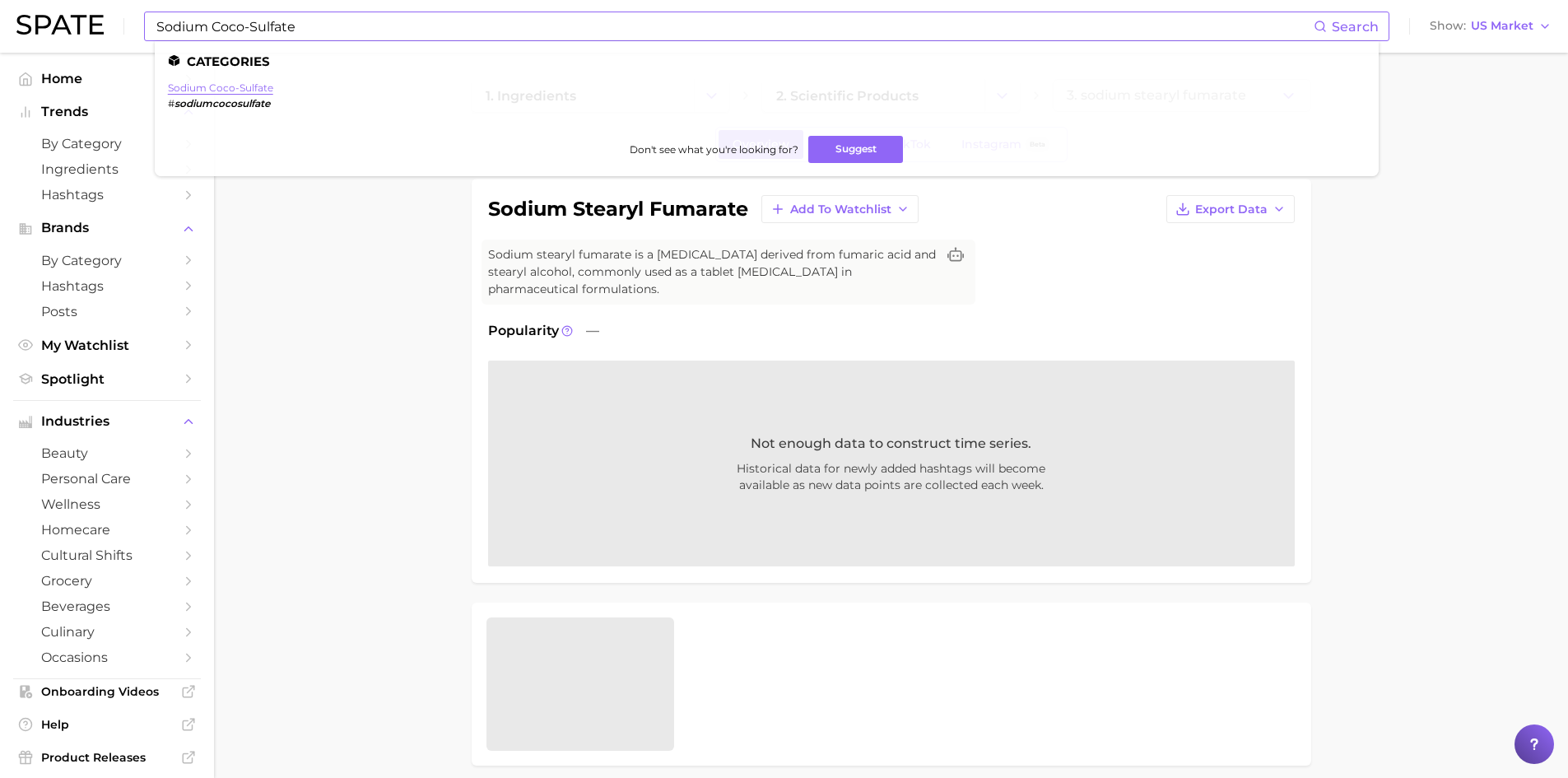
click at [221, 91] on link "sodium coco-sulfate" at bounding box center [220, 87] width 105 height 12
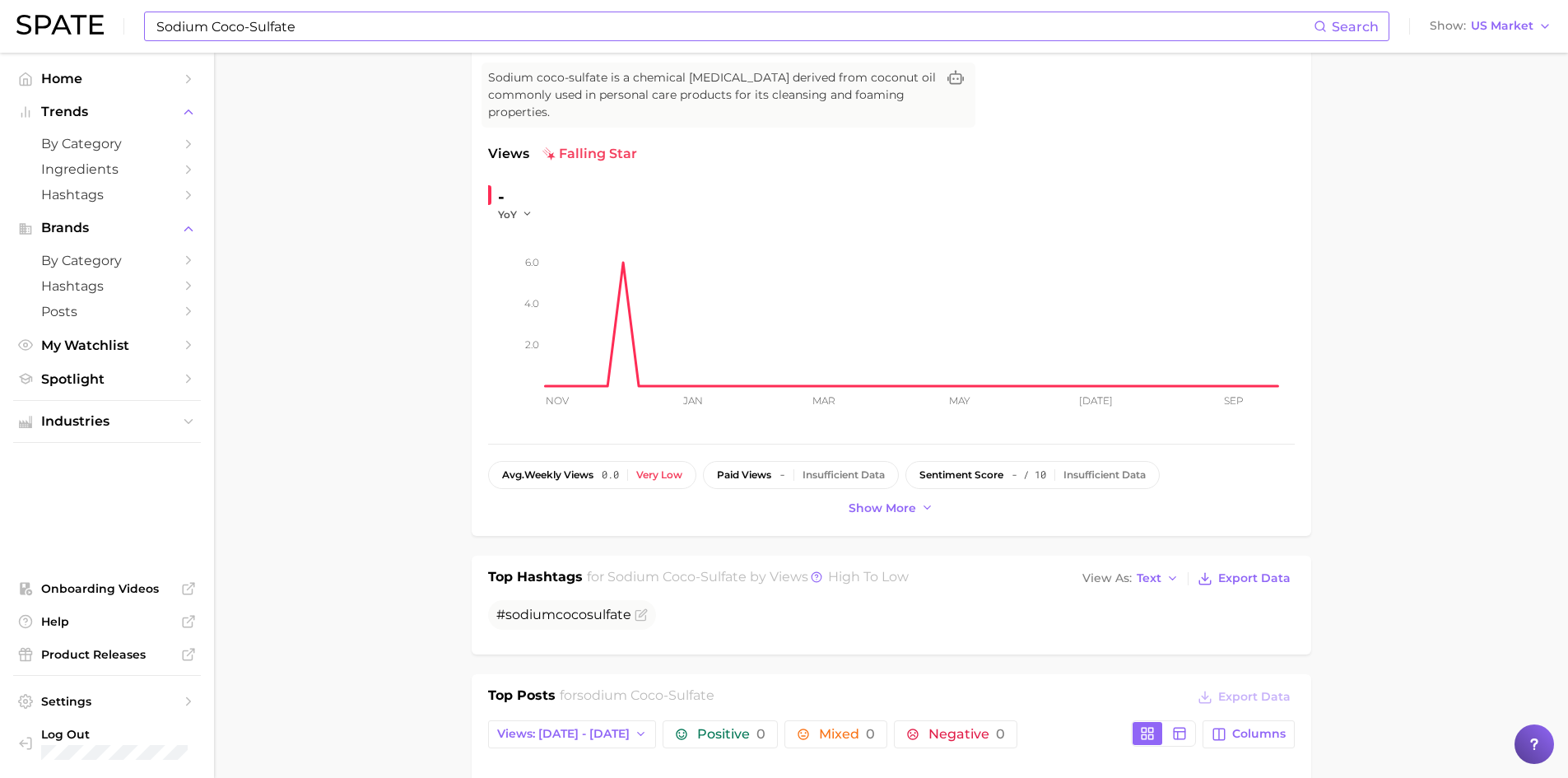
scroll to position [165, 0]
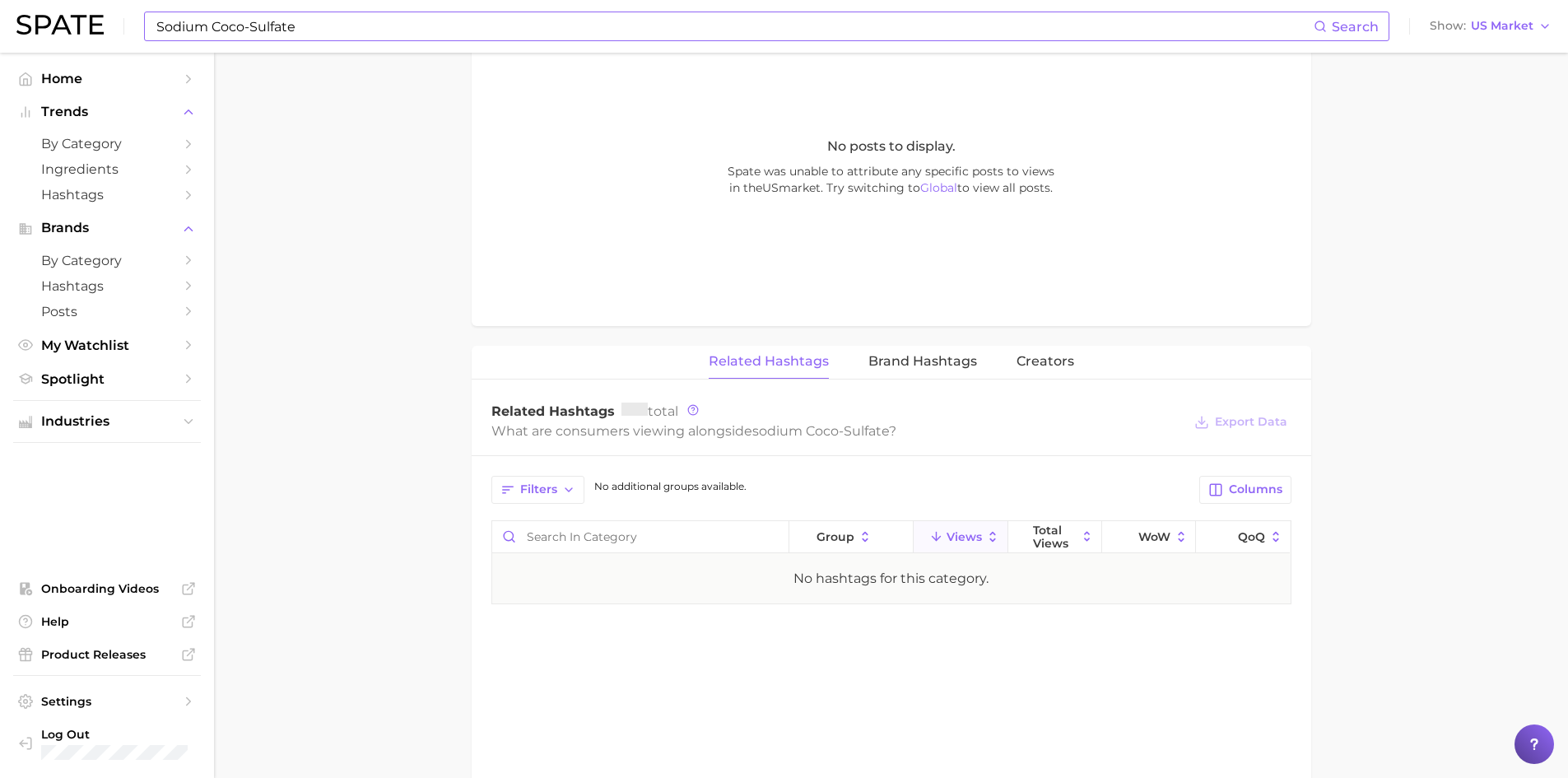
scroll to position [905, 0]
click at [194, 32] on input "Sodium Coco-Sulfate" at bounding box center [734, 26] width 1159 height 28
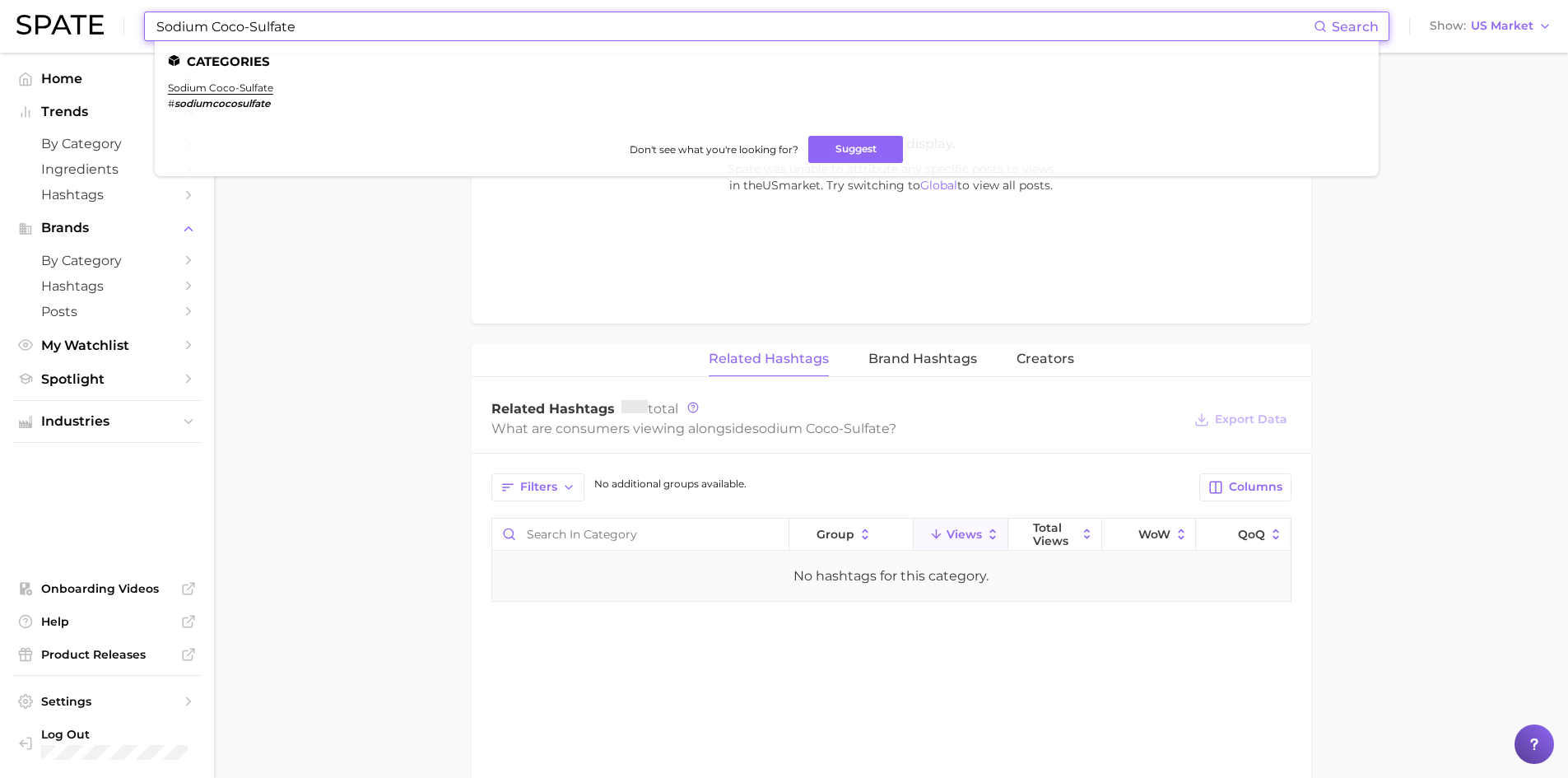
drag, startPoint x: 308, startPoint y: 26, endPoint x: 108, endPoint y: 3, distance: 201.3
click at [114, 3] on div "Sodium Coco-Sulfate Search Categories sodium coco-sulfate # sodiumcocosulfate D…" at bounding box center [784, 26] width 1536 height 53
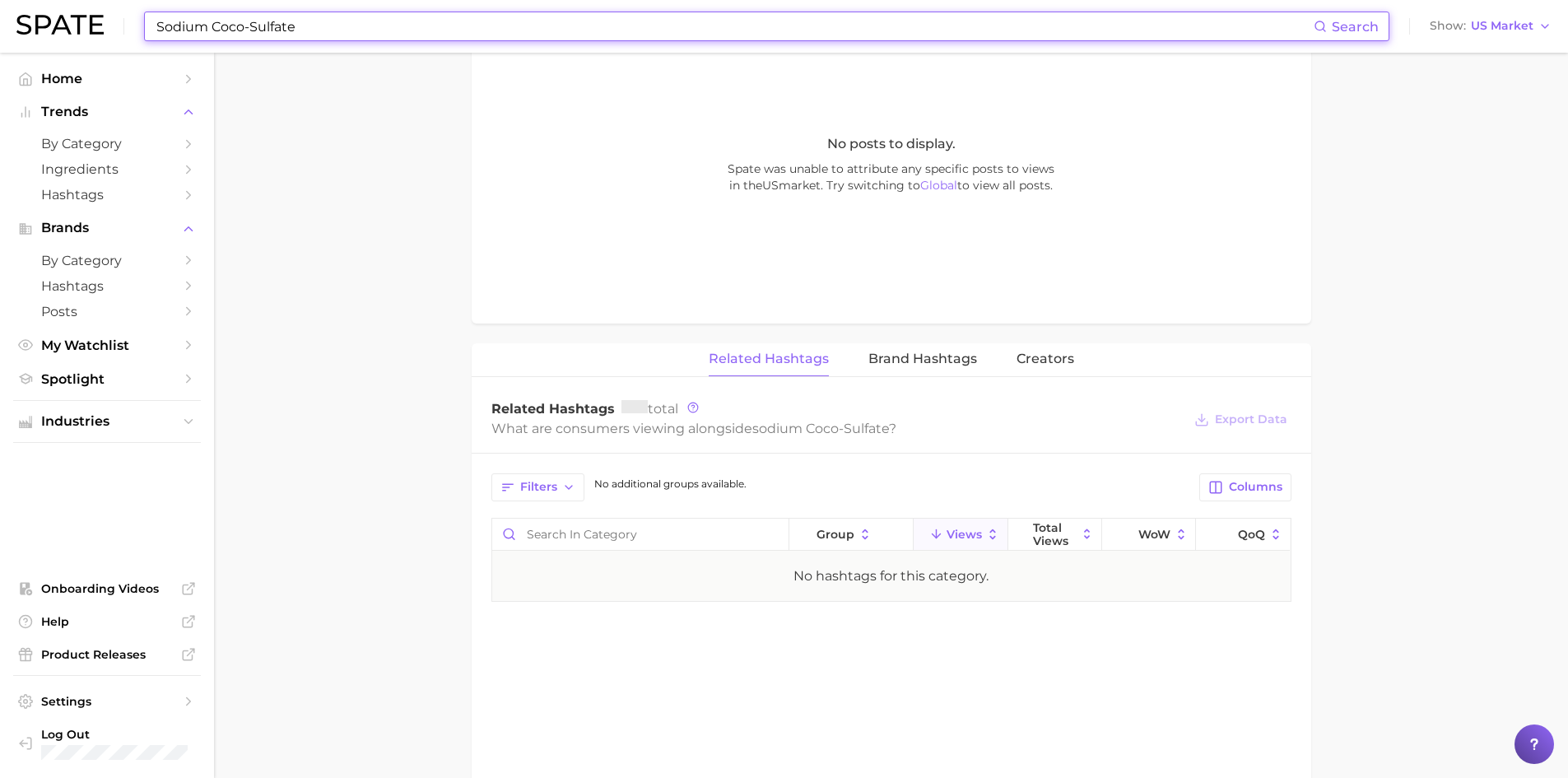
paste input "[MEDICAL_DATA] Palmit"
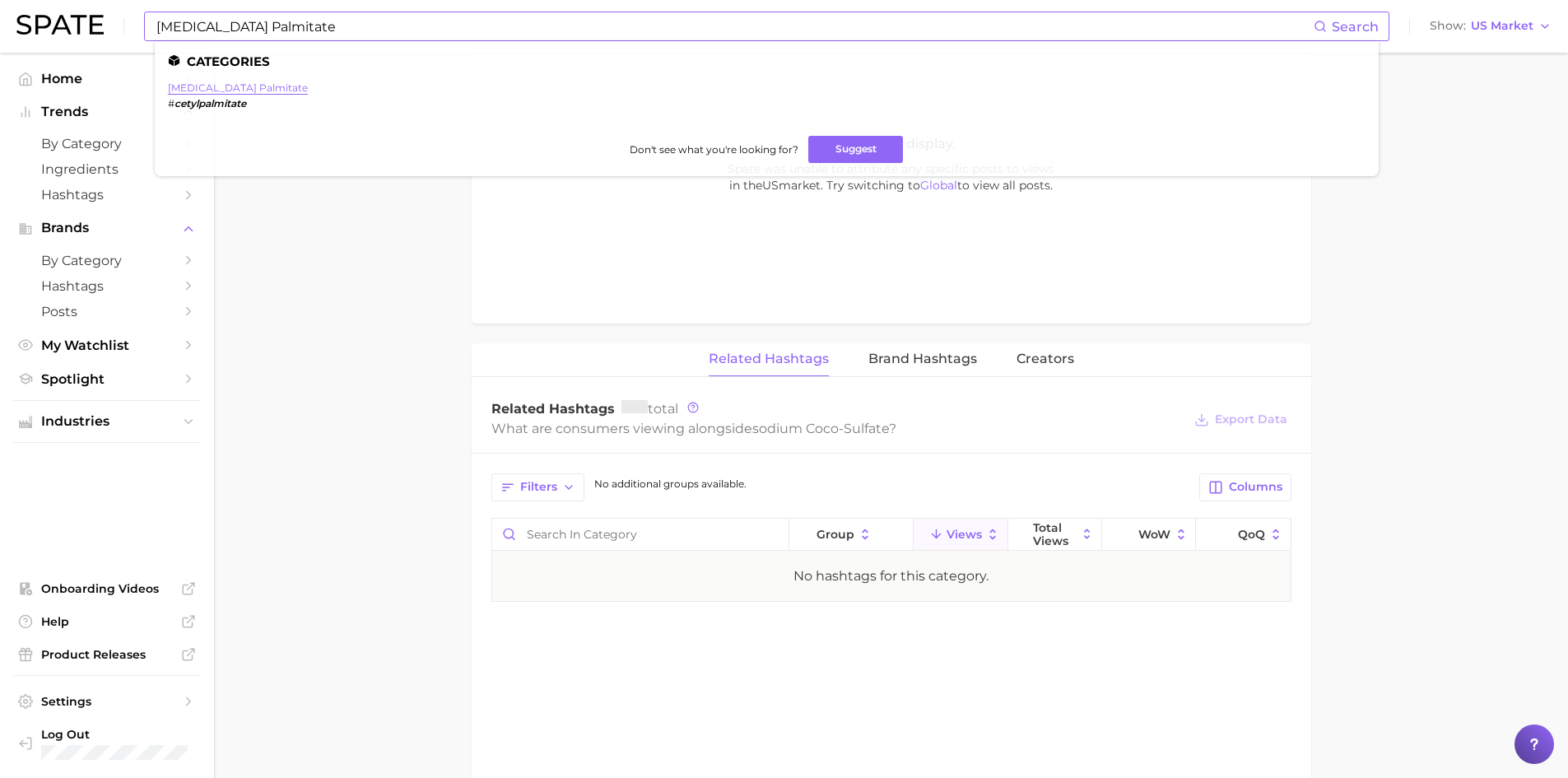
click at [183, 85] on link "[MEDICAL_DATA] palmitate" at bounding box center [238, 87] width 140 height 12
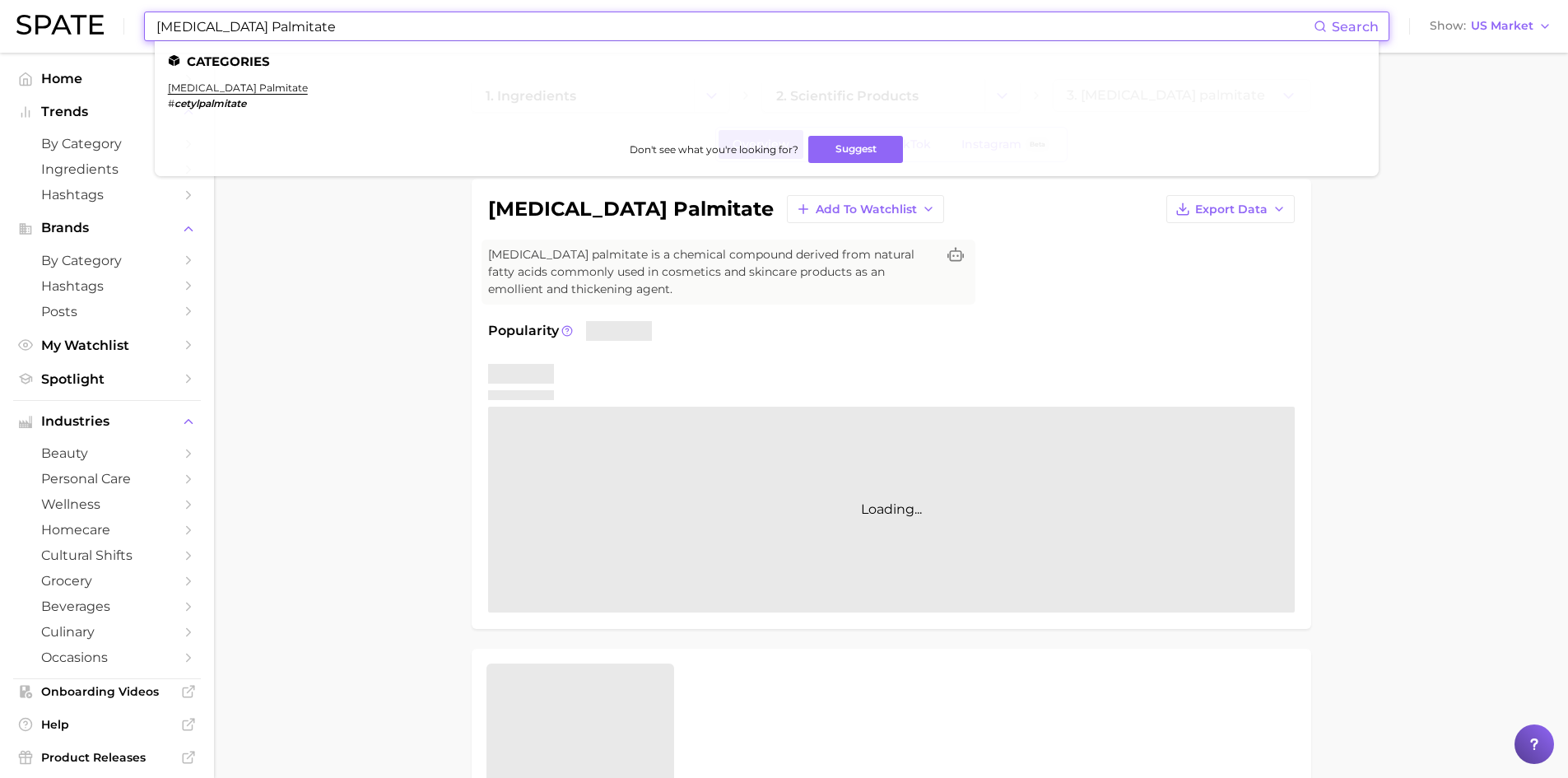
drag, startPoint x: 271, startPoint y: 31, endPoint x: 138, endPoint y: 22, distance: 133.3
click at [138, 22] on div "[MEDICAL_DATA] Palmitate Search Categories [MEDICAL_DATA] palmitate # cetylpalm…" at bounding box center [784, 26] width 1536 height 53
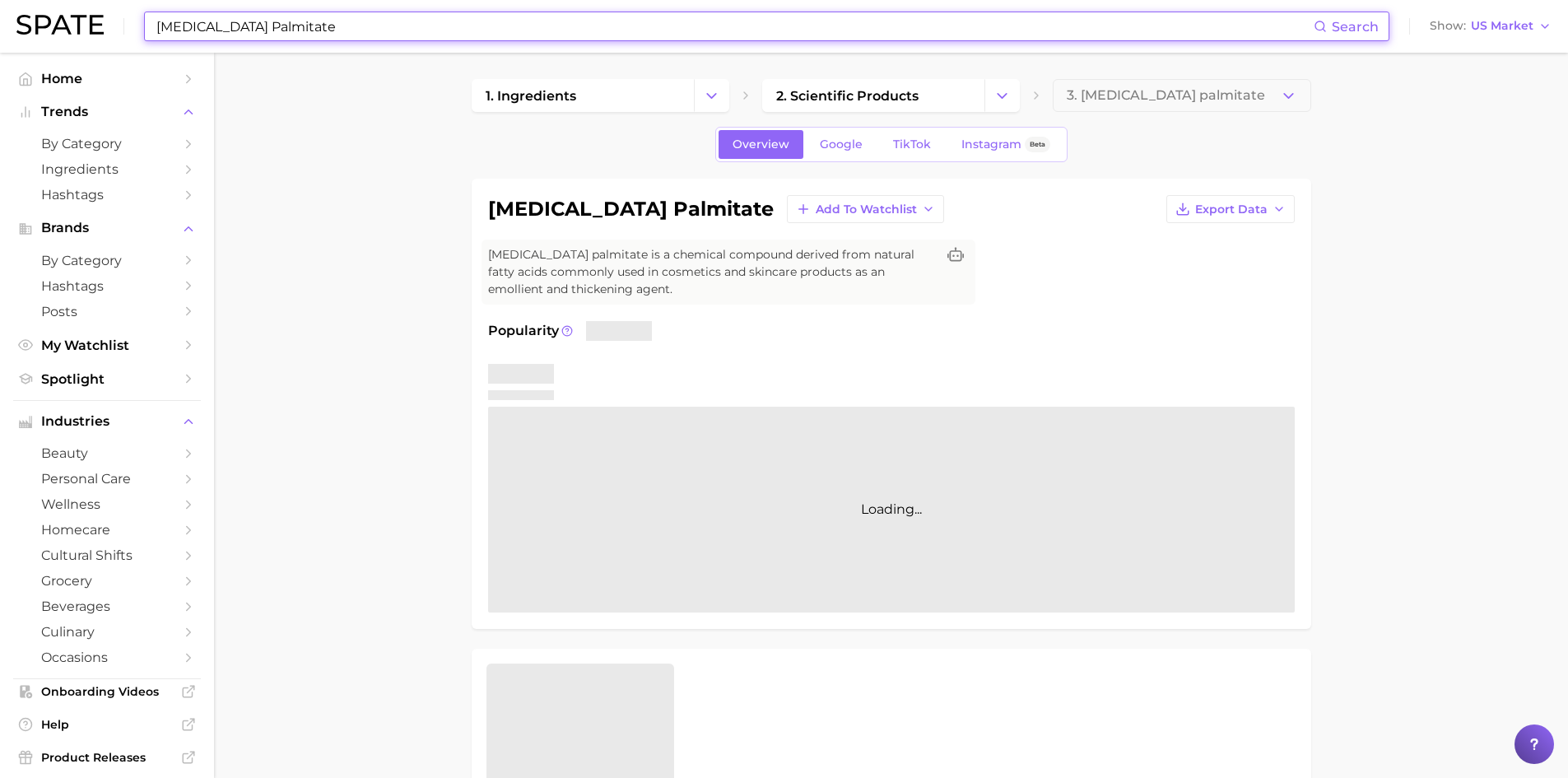
paste input "Mica"
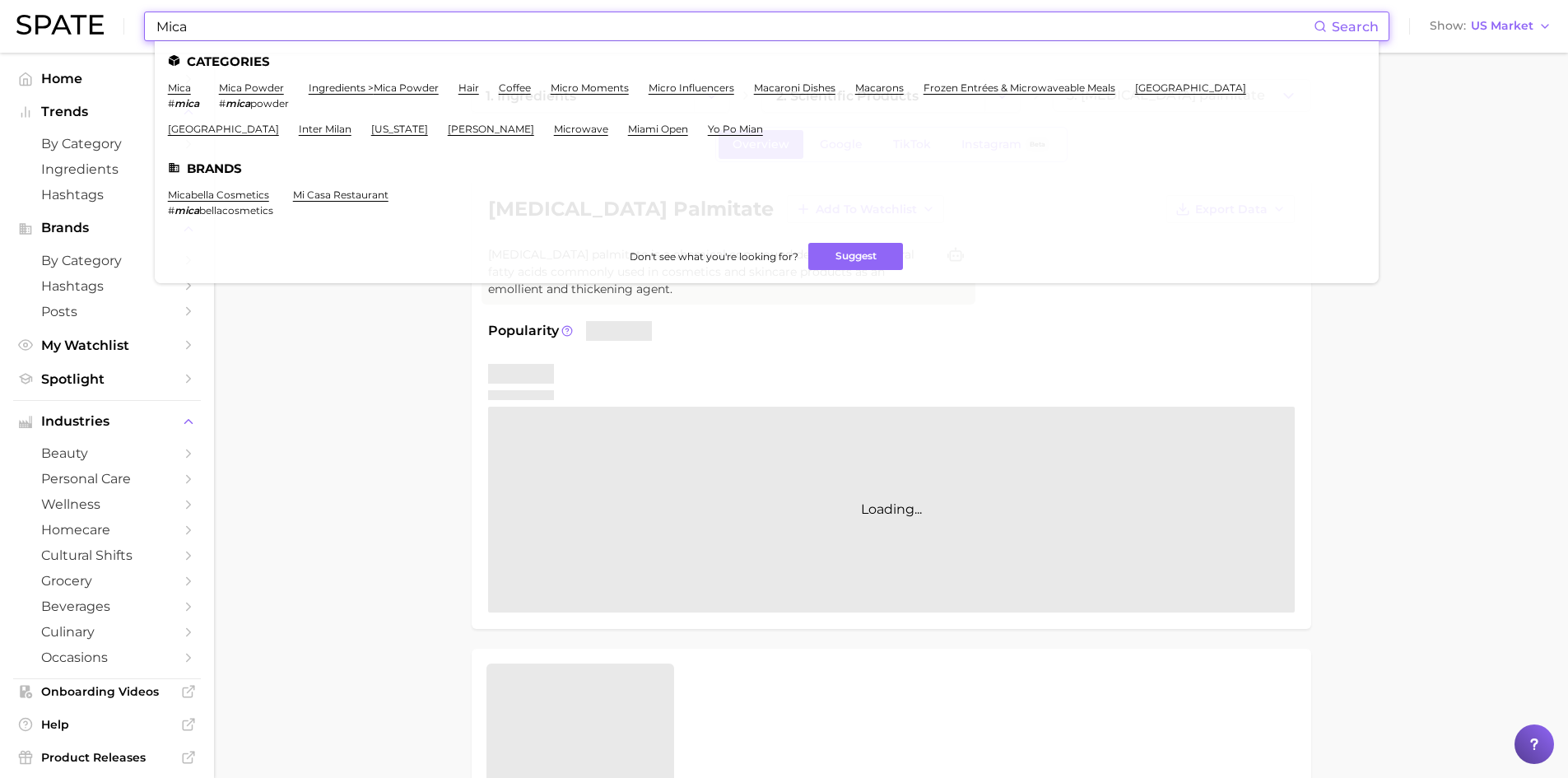
type input "Mica"
click at [190, 104] on em "mica" at bounding box center [186, 103] width 25 height 12
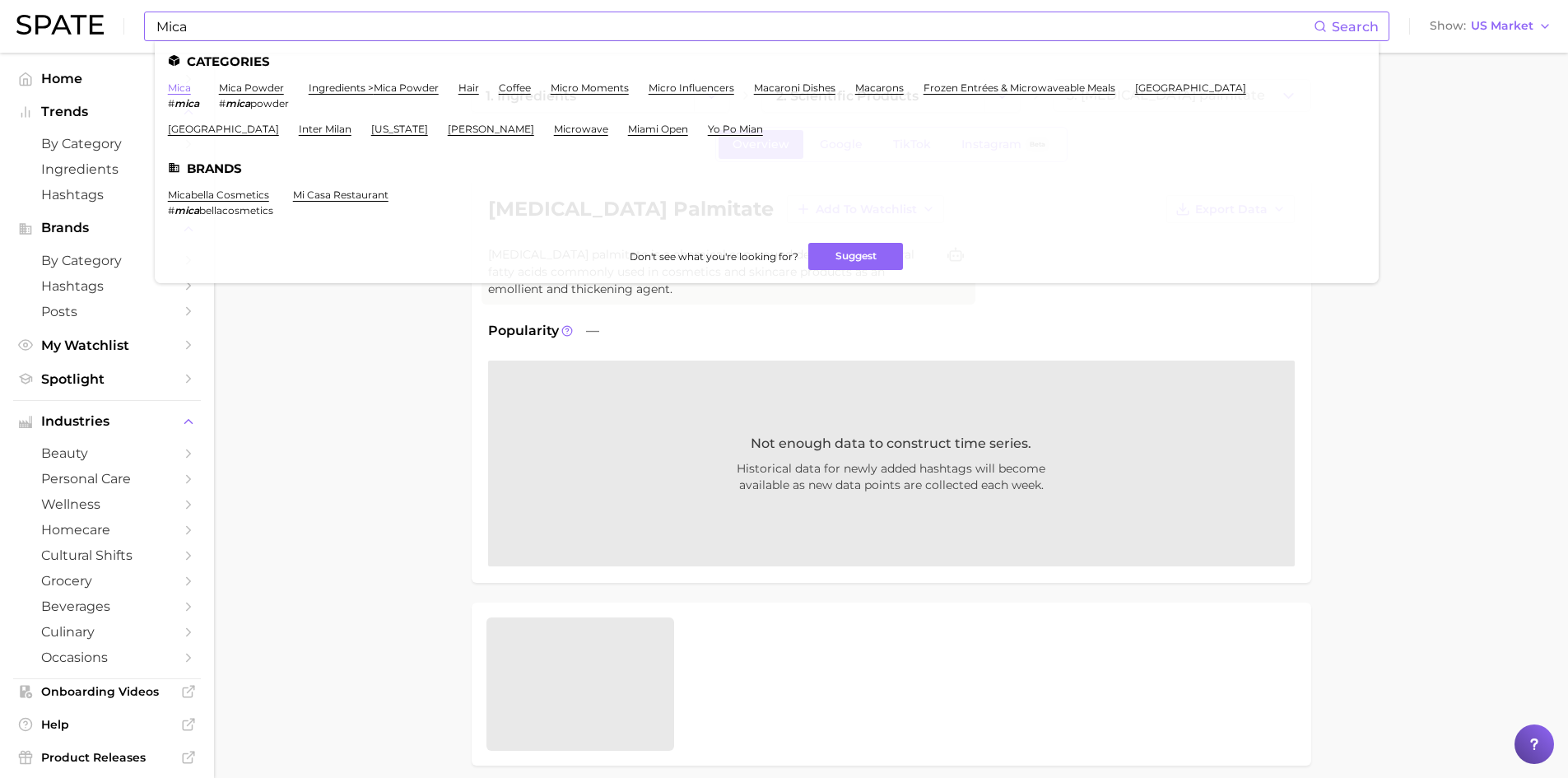
click at [181, 90] on link "mica" at bounding box center [179, 87] width 23 height 12
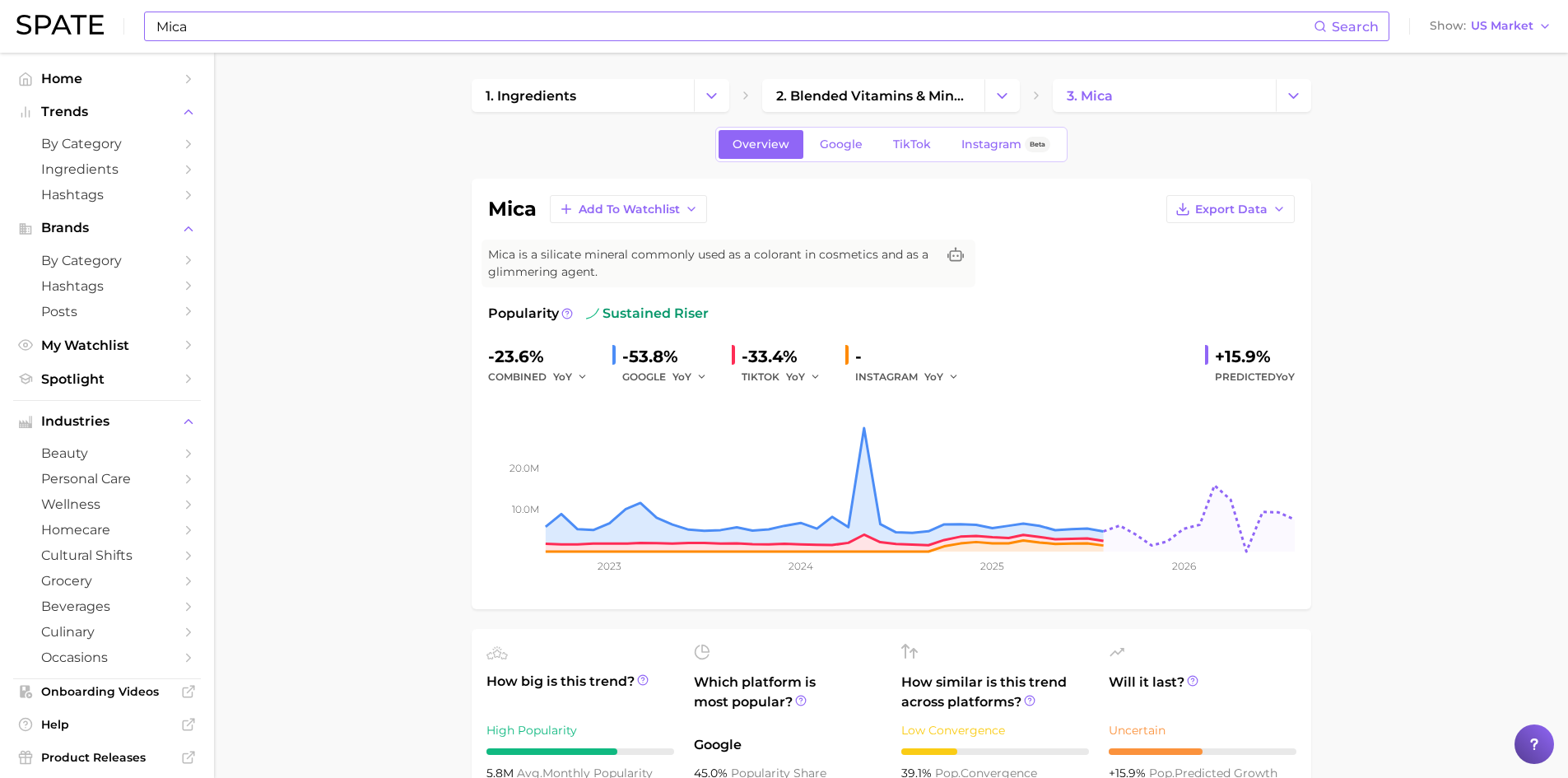
click at [171, 24] on input "Mica" at bounding box center [734, 26] width 1159 height 28
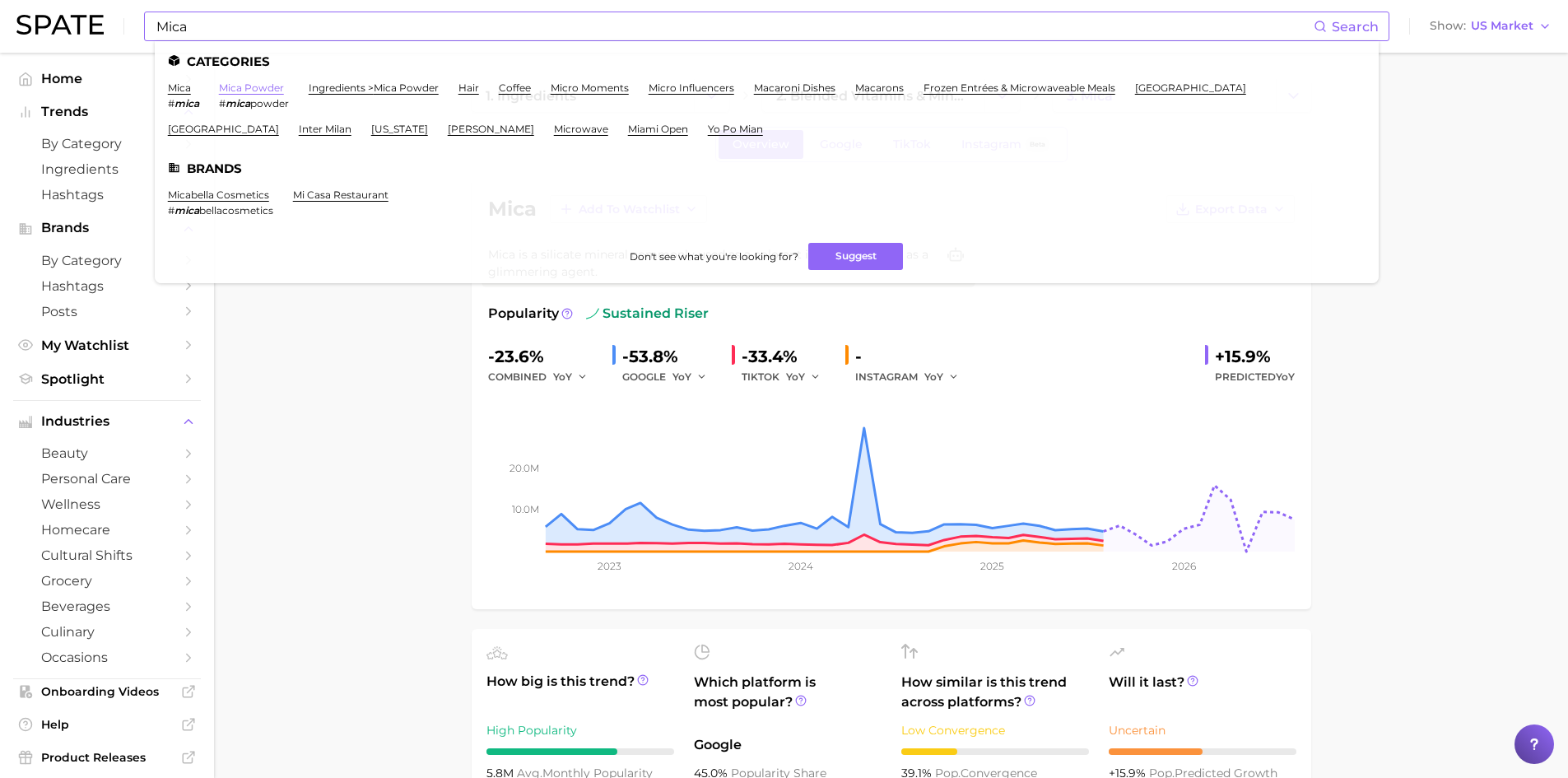
click at [244, 90] on link "mica powder" at bounding box center [251, 87] width 65 height 12
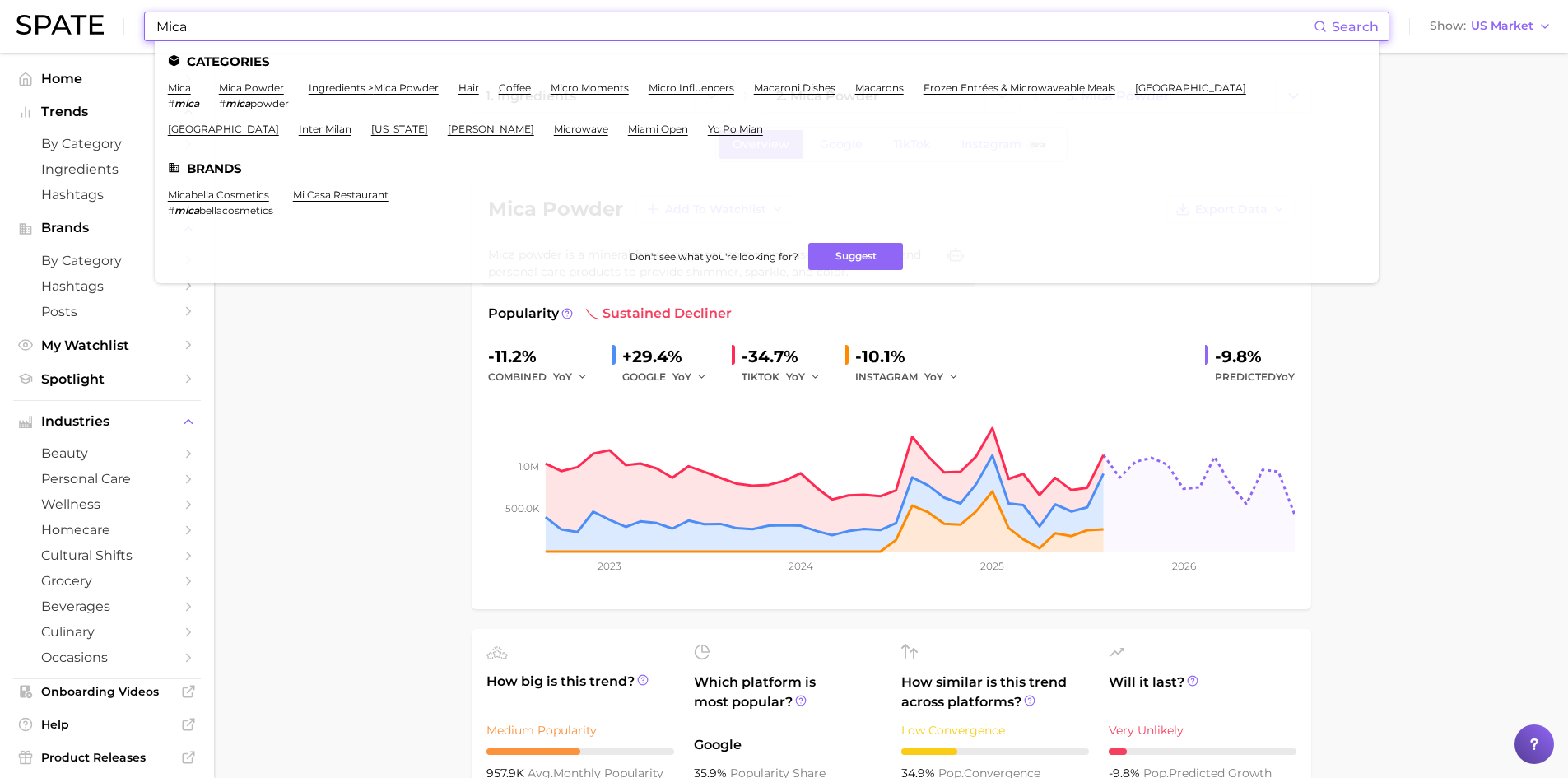
click at [170, 28] on input "Mica" at bounding box center [734, 26] width 1159 height 28
click at [352, 89] on link "ingredients > mica powder" at bounding box center [373, 87] width 130 height 12
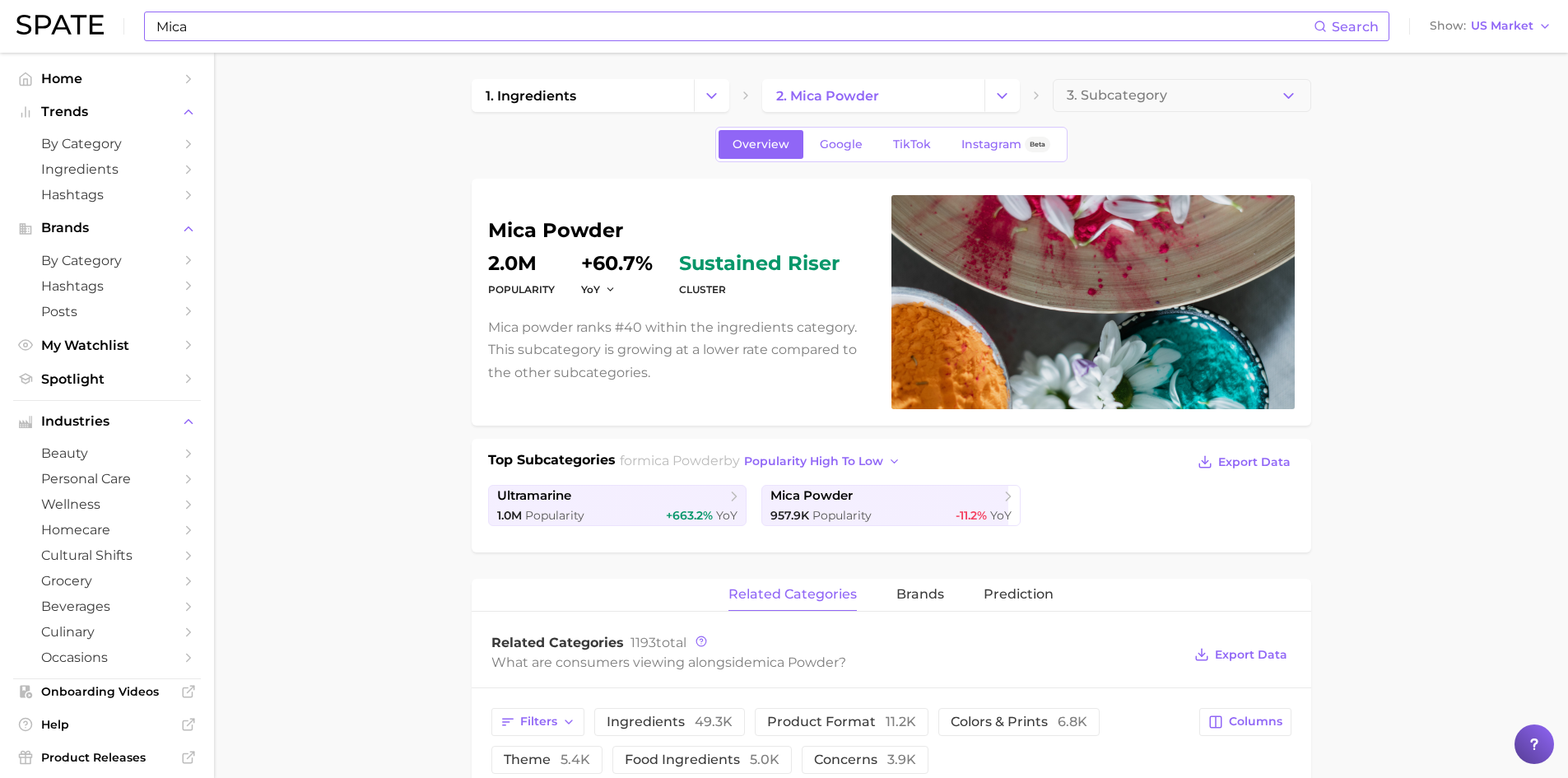
click at [182, 27] on input "Mica" at bounding box center [734, 26] width 1159 height 28
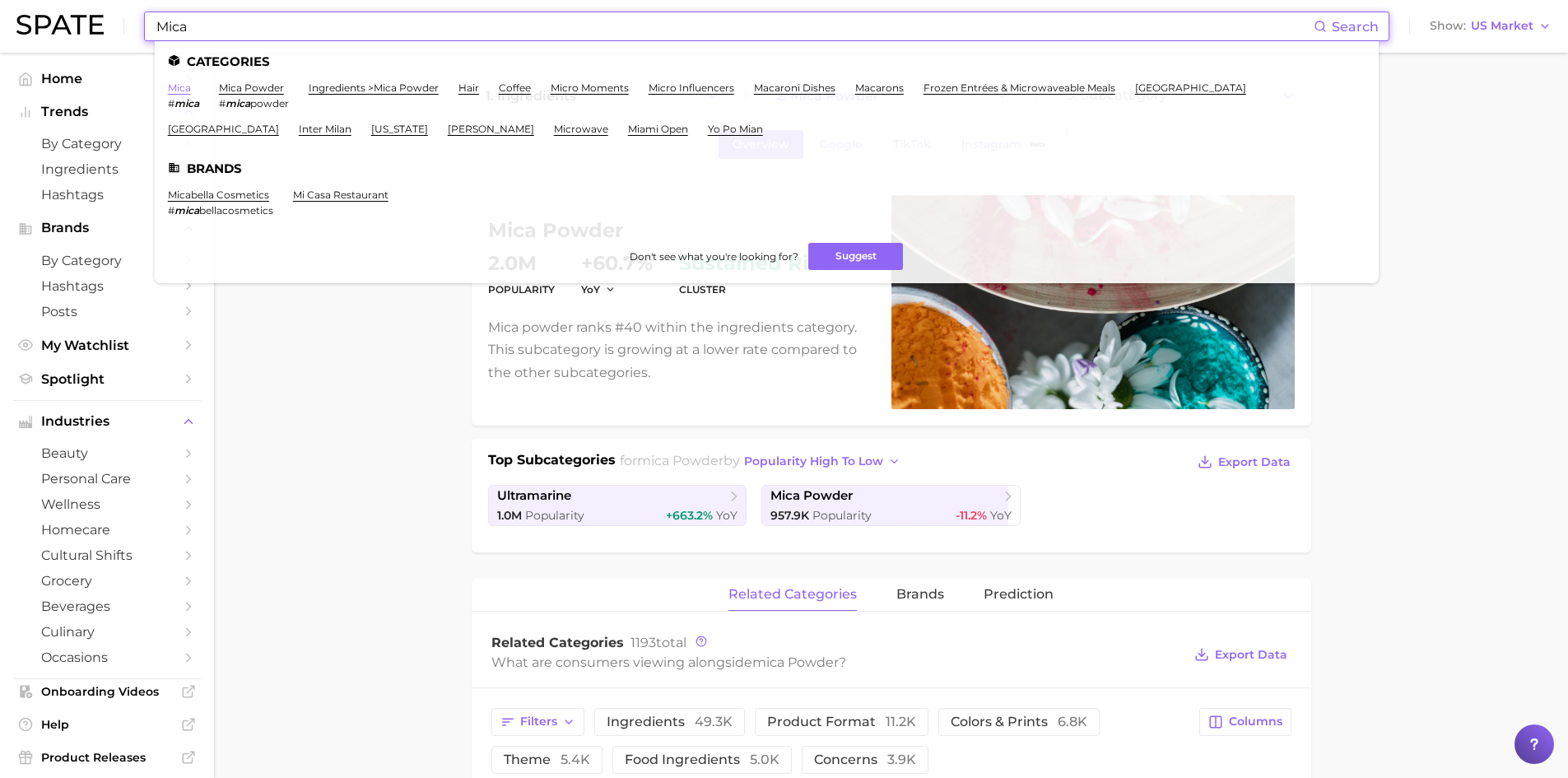
click at [177, 87] on link "mica" at bounding box center [179, 87] width 23 height 12
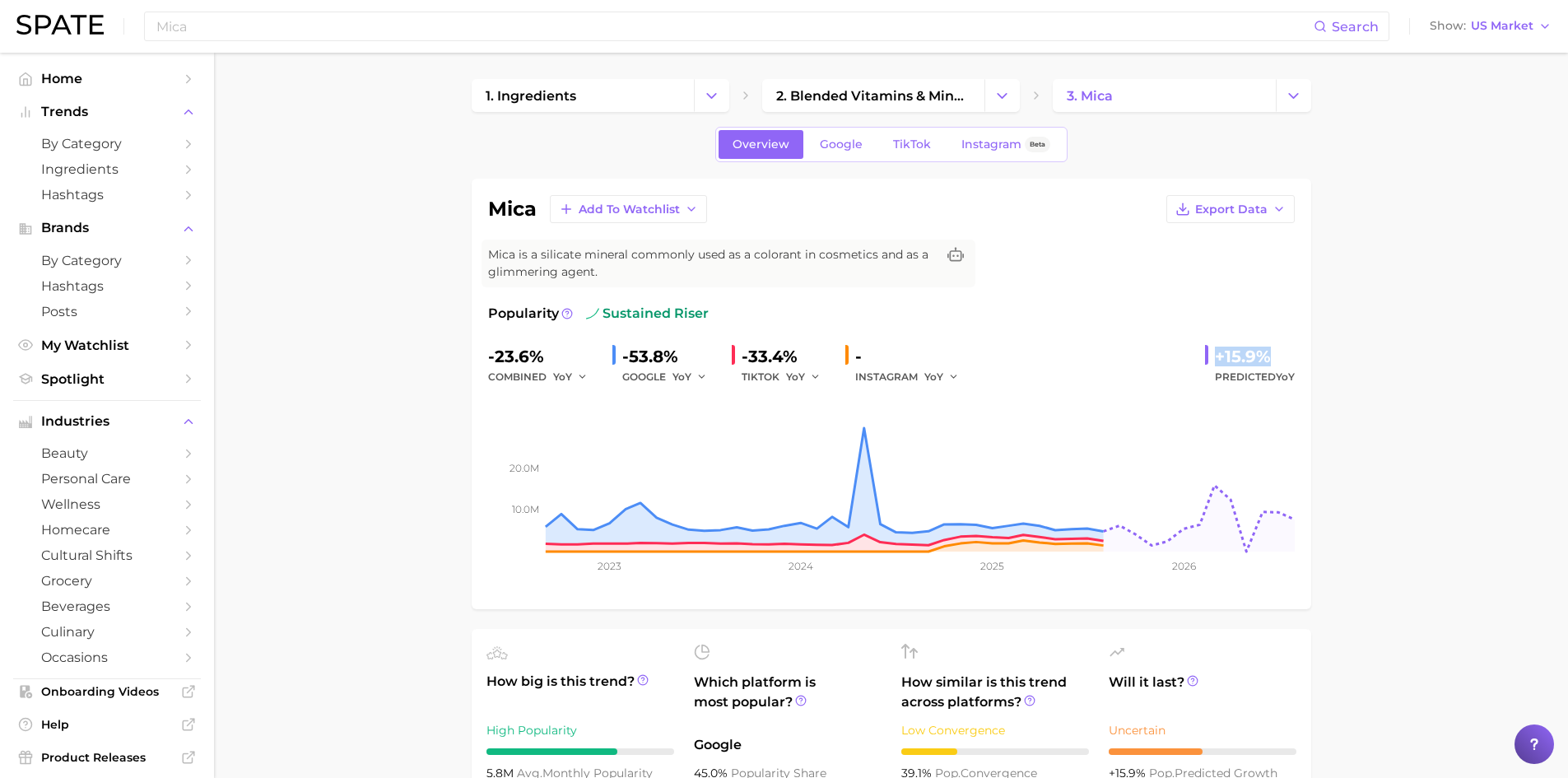
drag, startPoint x: 1212, startPoint y: 355, endPoint x: 1283, endPoint y: 365, distance: 71.7
click at [1283, 365] on div "+15.9% Predicted YoY" at bounding box center [1249, 365] width 90 height 44
copy div "+15.9%"
drag, startPoint x: 543, startPoint y: 355, endPoint x: 466, endPoint y: 351, distance: 77.1
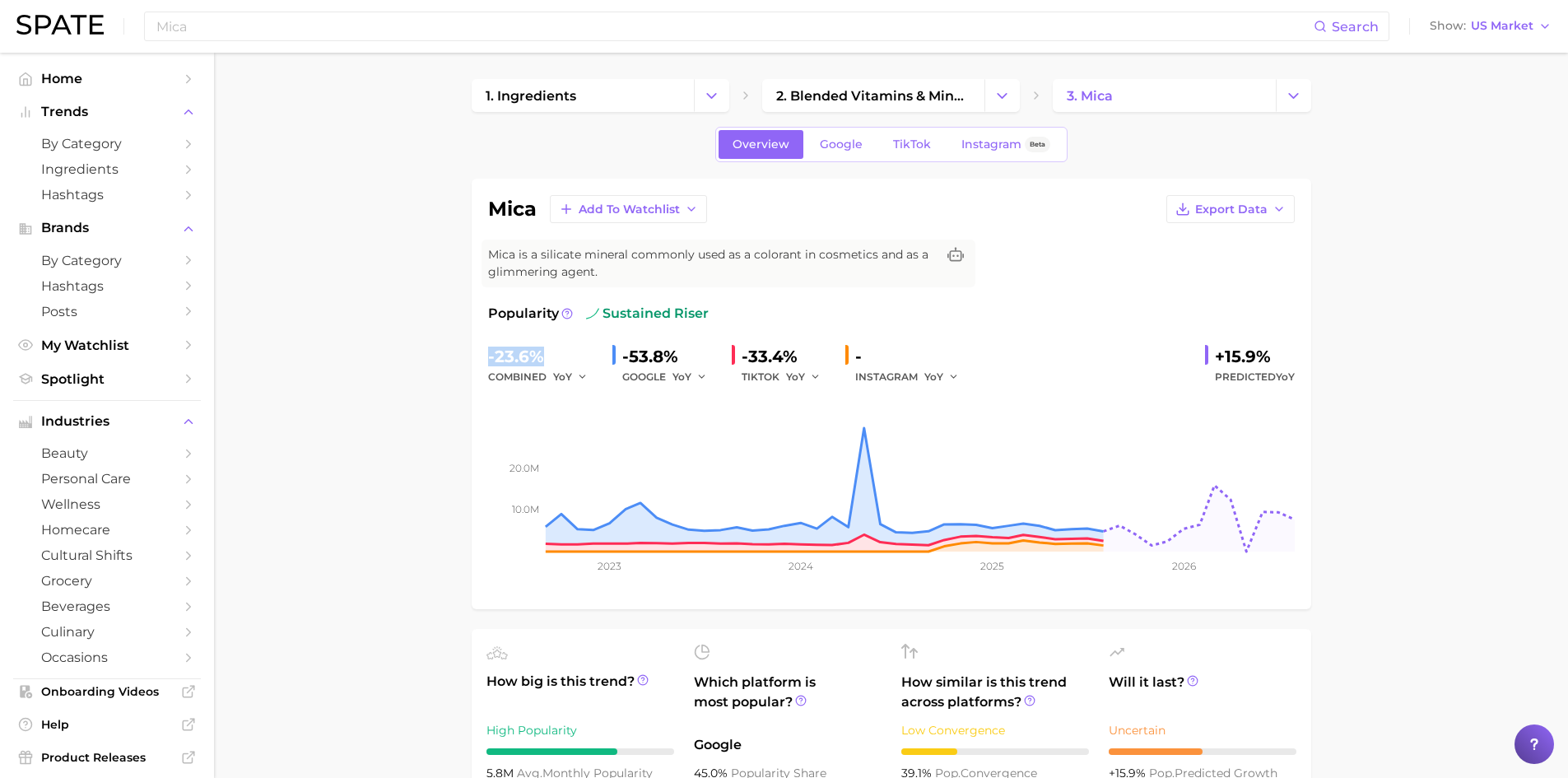
copy div "-23.6%"
click at [178, 25] on input "Mica" at bounding box center [734, 26] width 1159 height 28
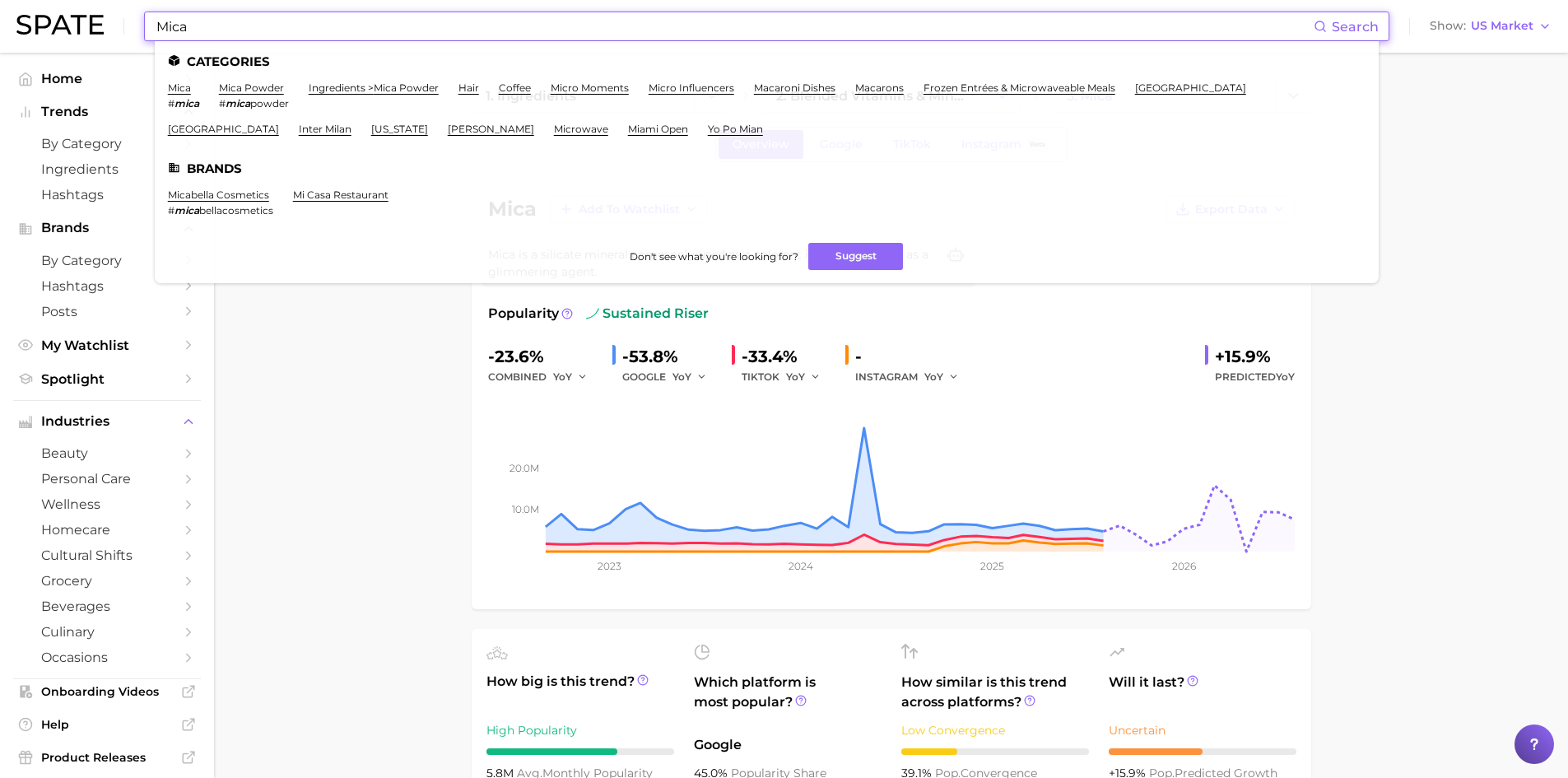
click at [178, 25] on input "Mica" at bounding box center [734, 26] width 1159 height 28
paste input "yristyl Glucoside"
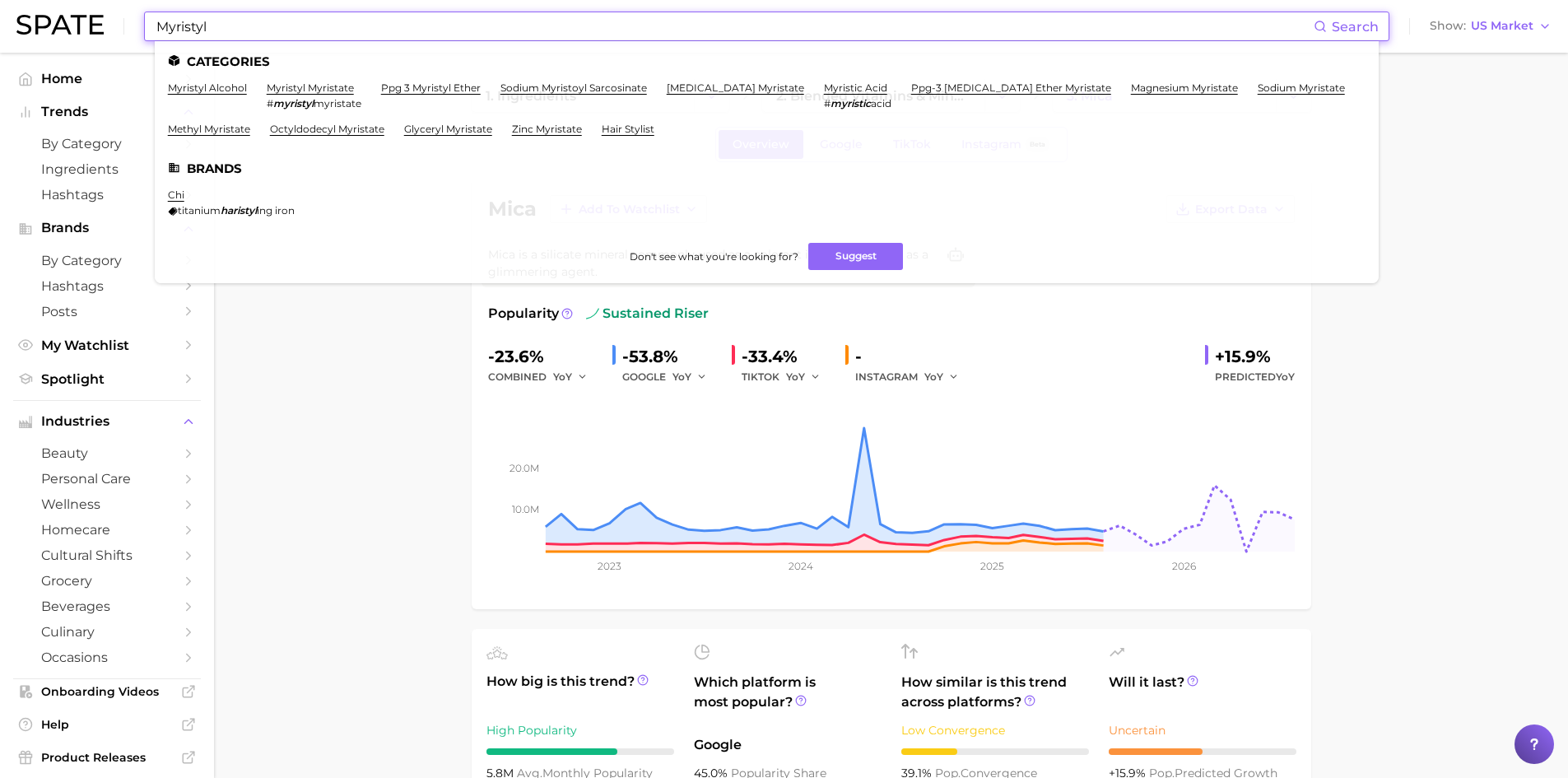
click at [189, 29] on input "Myristyl" at bounding box center [734, 26] width 1159 height 28
paste input "Palmitoyl Tripeptide-1"
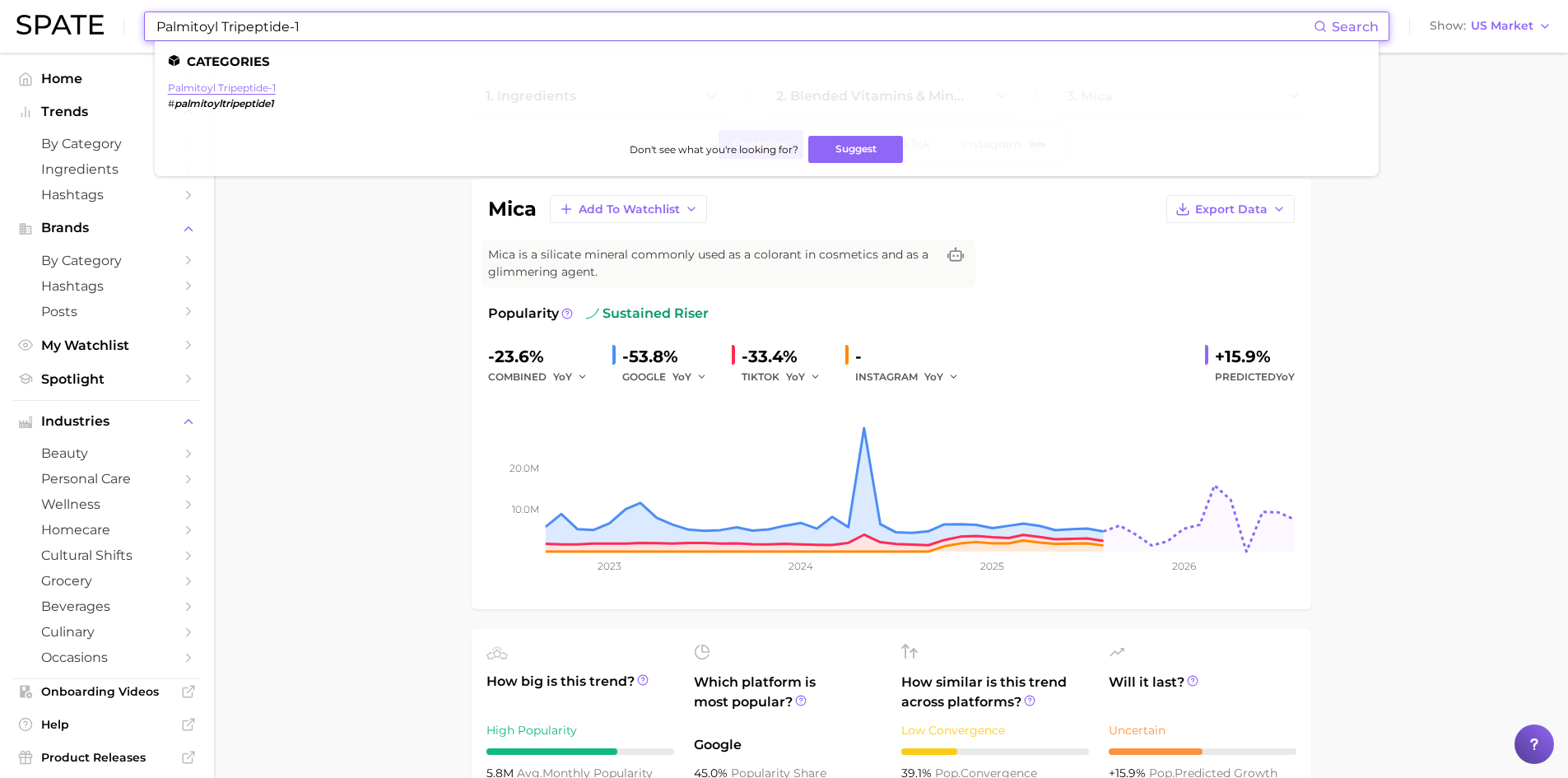
click at [235, 91] on link "palmitoyl tripeptide-1" at bounding box center [222, 87] width 108 height 12
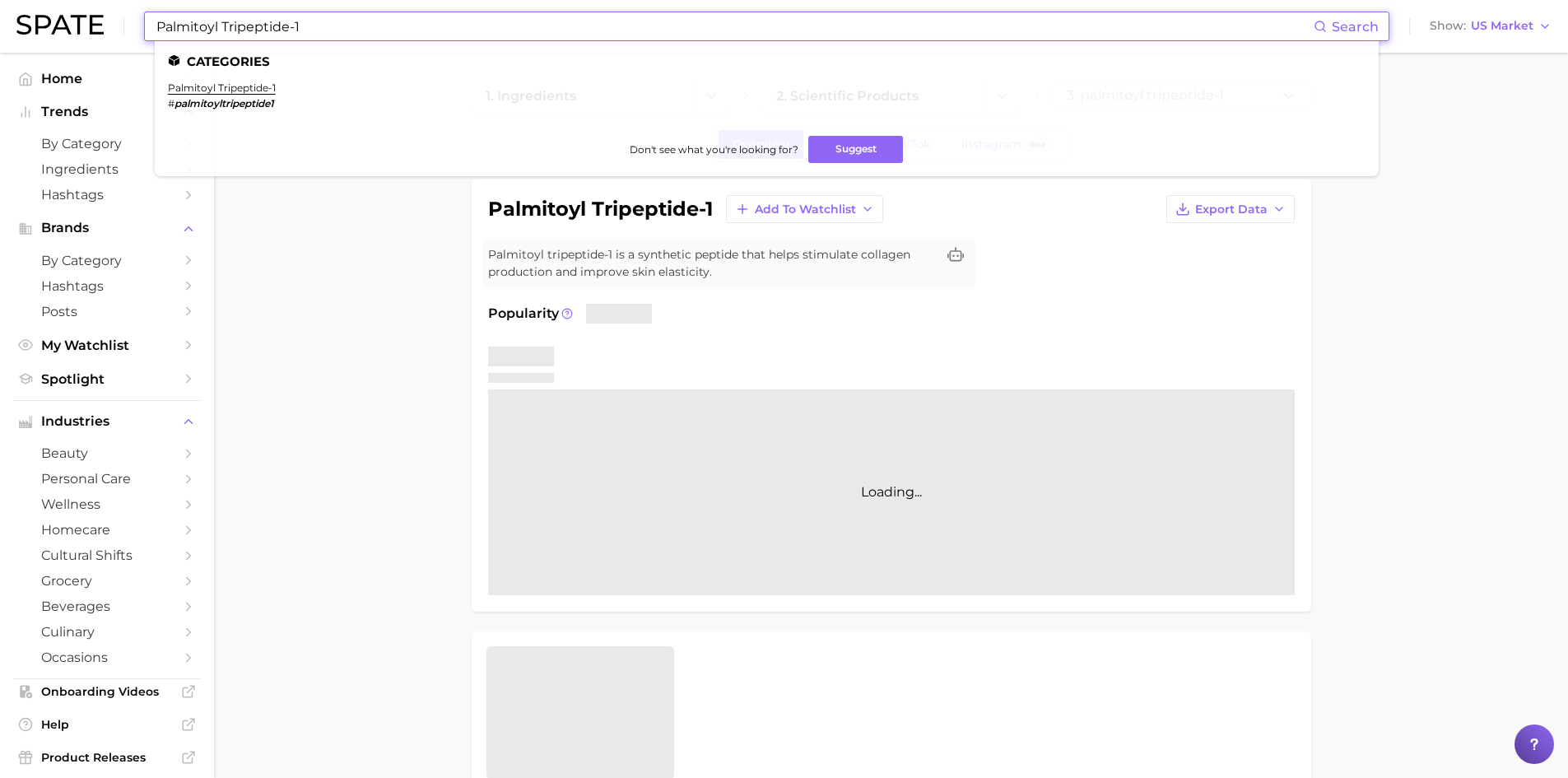
drag, startPoint x: 315, startPoint y: 26, endPoint x: 98, endPoint y: -4, distance: 219.1
click at [98, 0] on html "Palmitoyl Tripeptide-1 Search Categories palmitoyl tripeptide-1 # palmitoyltrip…" at bounding box center [784, 389] width 1568 height 778
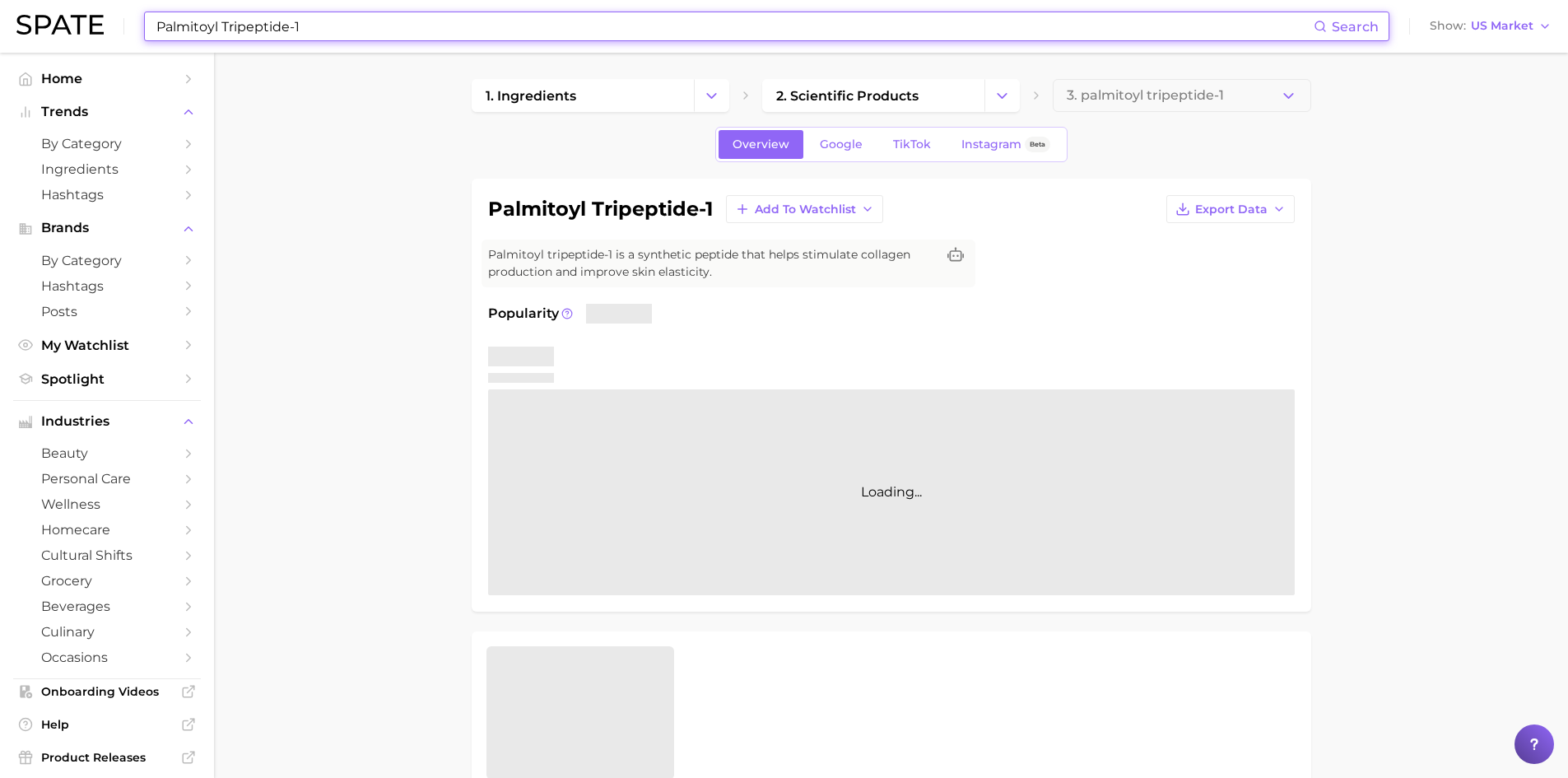
paste input "2"
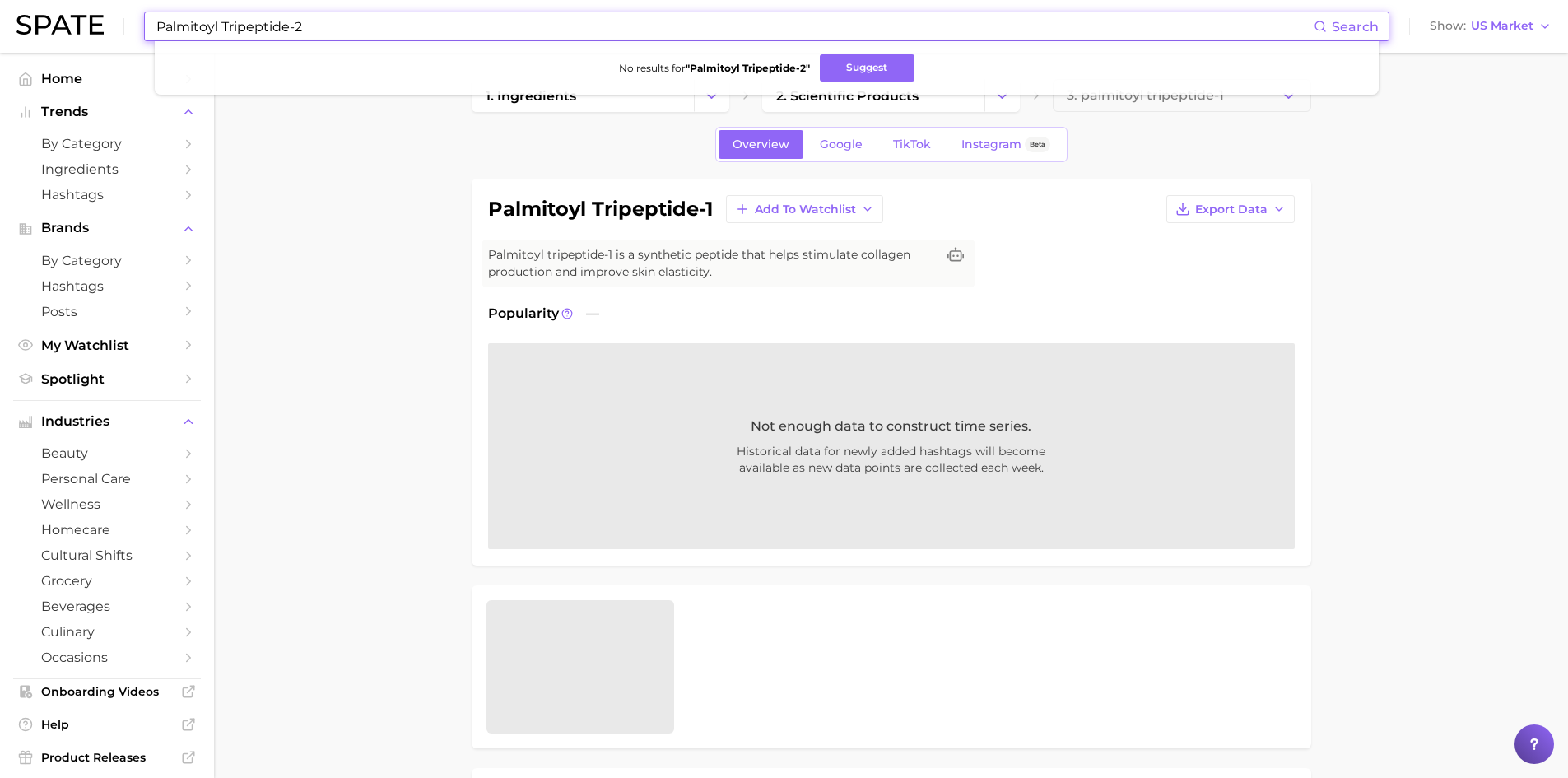
drag, startPoint x: 306, startPoint y: 29, endPoint x: 120, endPoint y: 7, distance: 187.3
click at [120, 7] on div "Palmitoyl Tripeptide-2 Search No results for " Palmitoyl Tripeptide-2 " Suggest…" at bounding box center [784, 26] width 1536 height 53
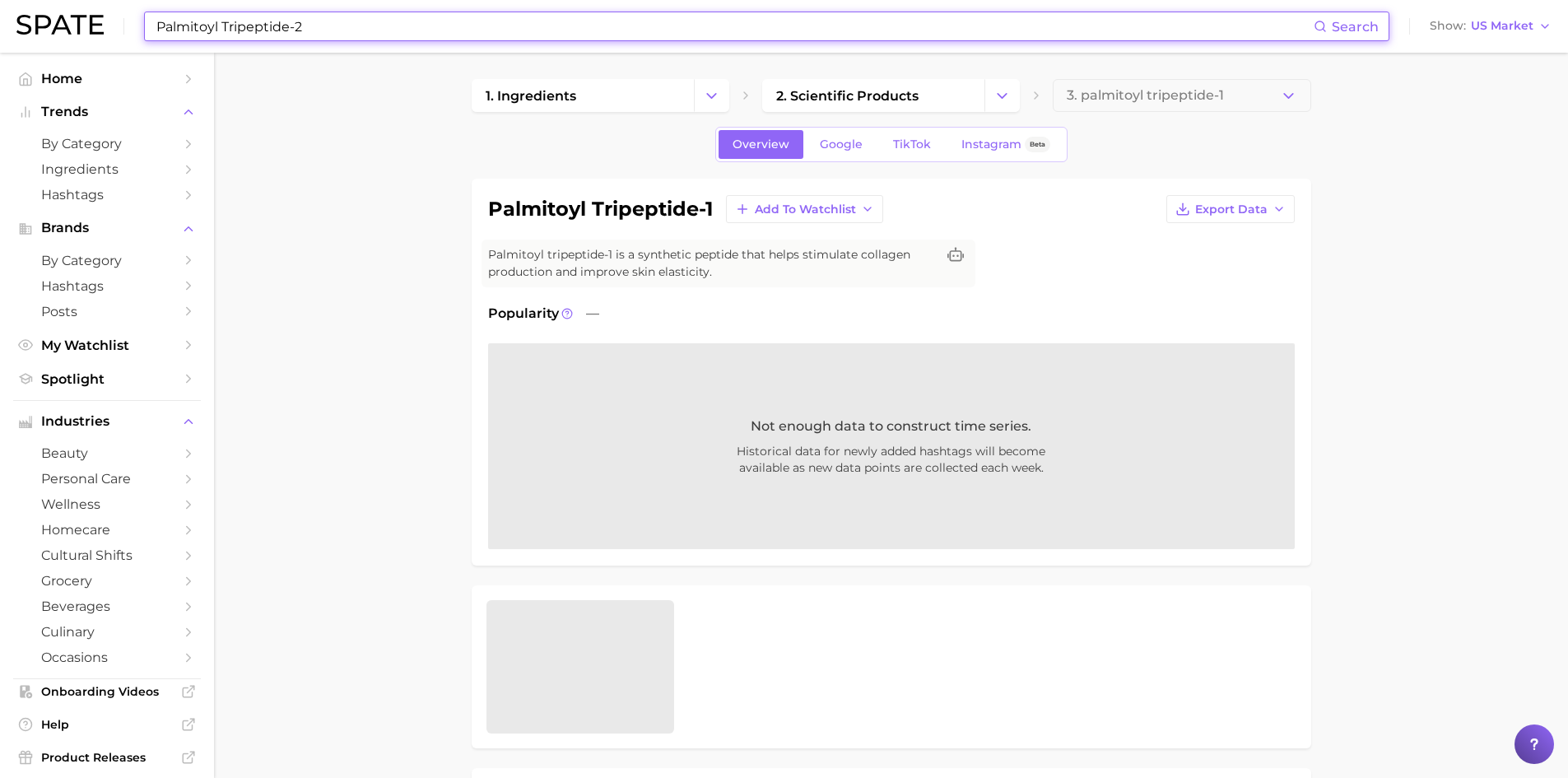
paste input "Sorbitan Isostearate"
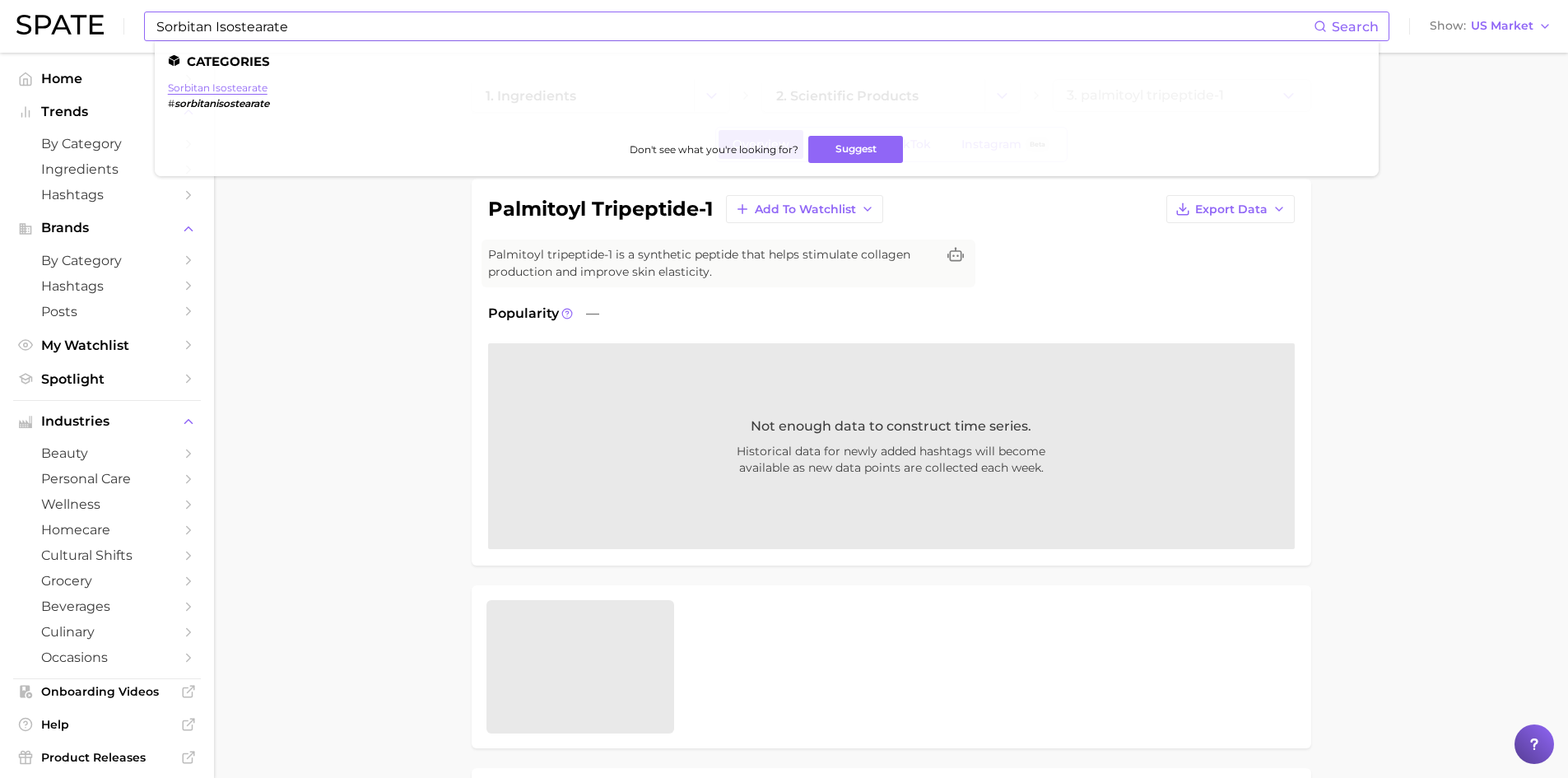
click at [193, 87] on link "sorbitan isostearate" at bounding box center [218, 87] width 100 height 12
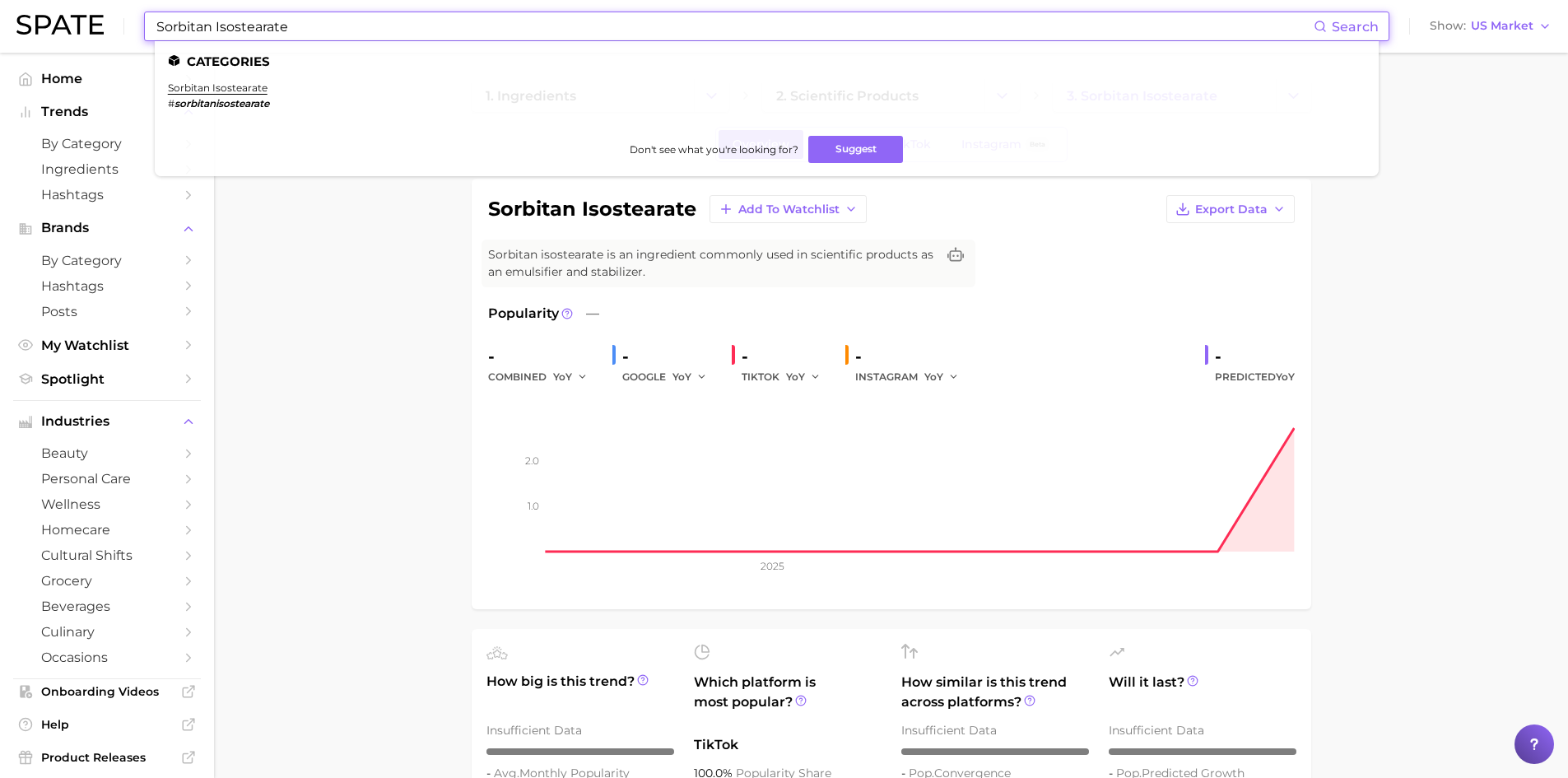
drag, startPoint x: 296, startPoint y: 28, endPoint x: 124, endPoint y: 6, distance: 173.4
click at [124, 6] on div "Sorbitan Isostearate Search Categories sorbitan isostearate # sorbitanisosteara…" at bounding box center [784, 26] width 1536 height 53
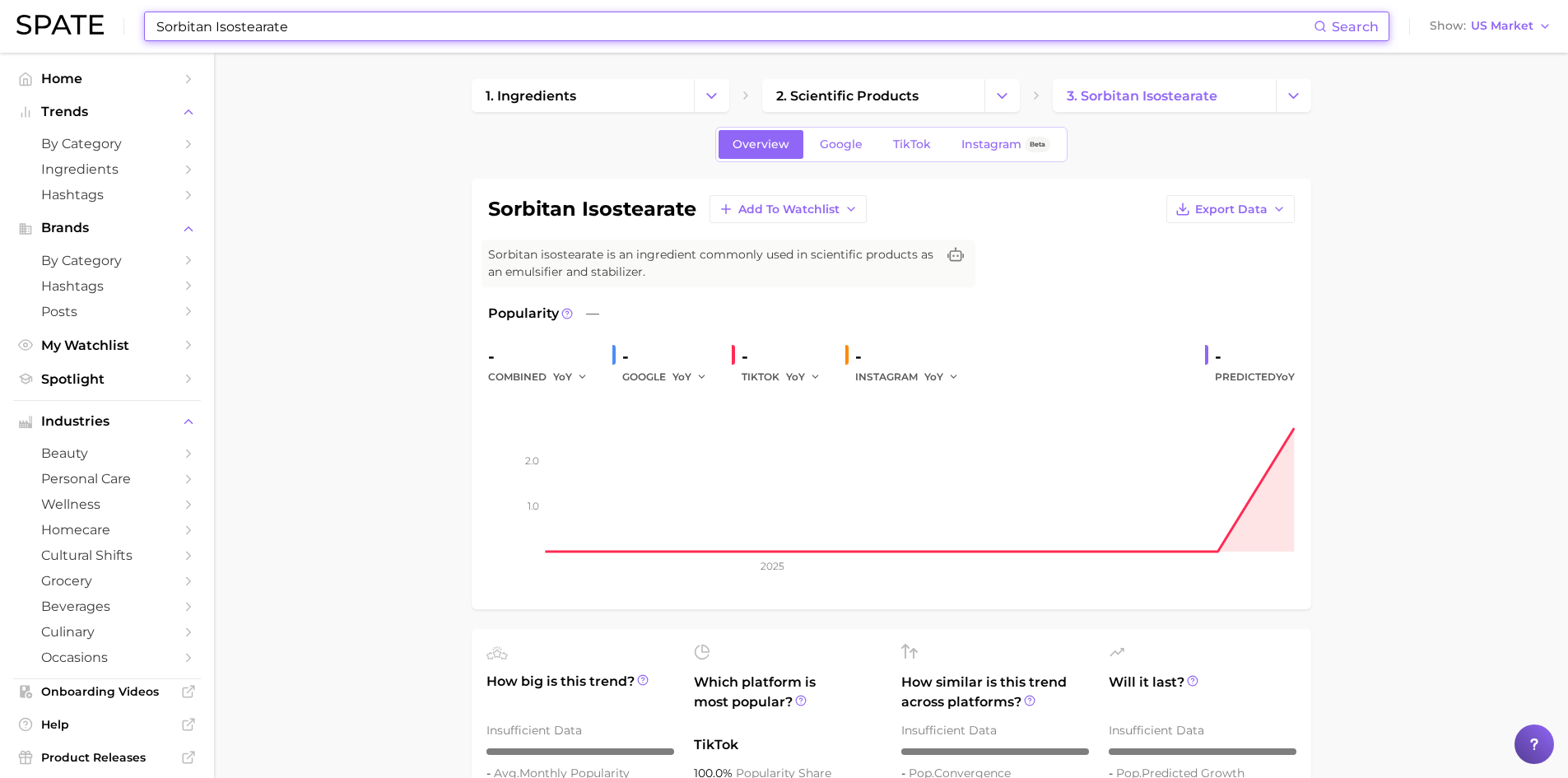
paste input "Hydroxyethyl Acryl"
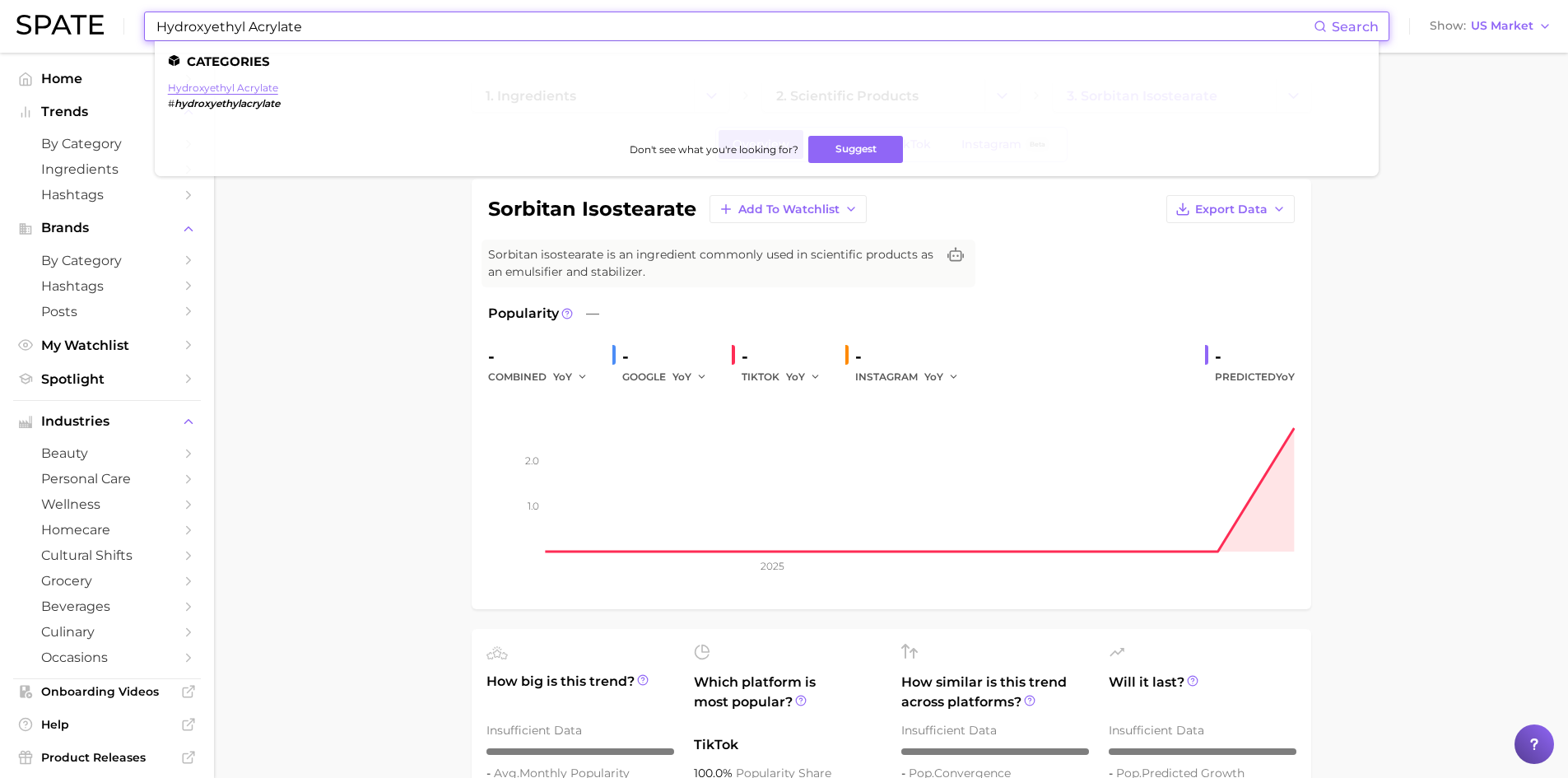
click at [214, 92] on link "hydroxyethyl acrylate" at bounding box center [223, 87] width 110 height 12
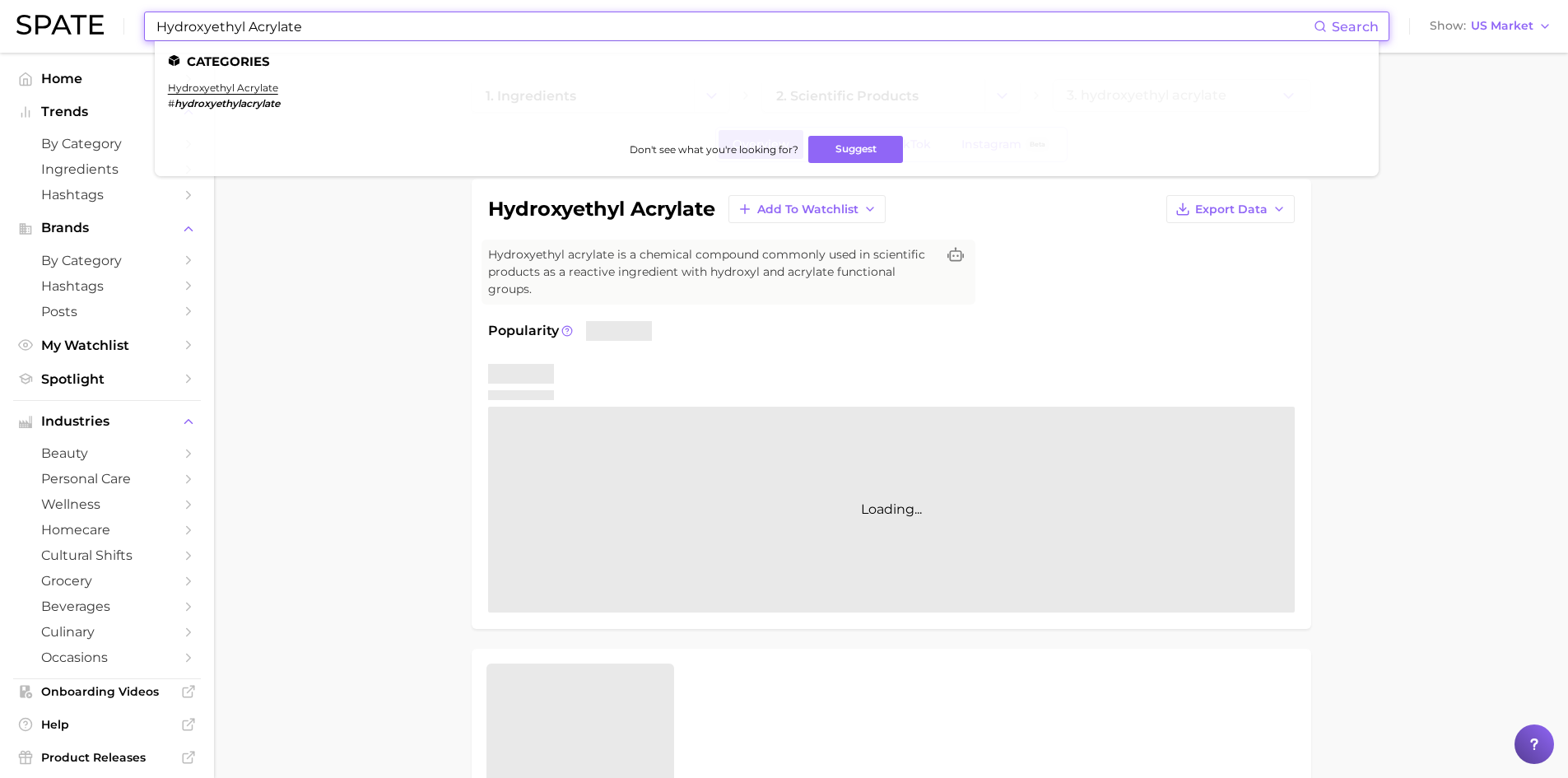
drag, startPoint x: 307, startPoint y: 27, endPoint x: 113, endPoint y: -1, distance: 196.0
click at [113, 0] on html "Hydroxyethyl Acrylate Search Categories hydroxyethyl acrylate # hydroxyethylacr…" at bounding box center [784, 389] width 1568 height 778
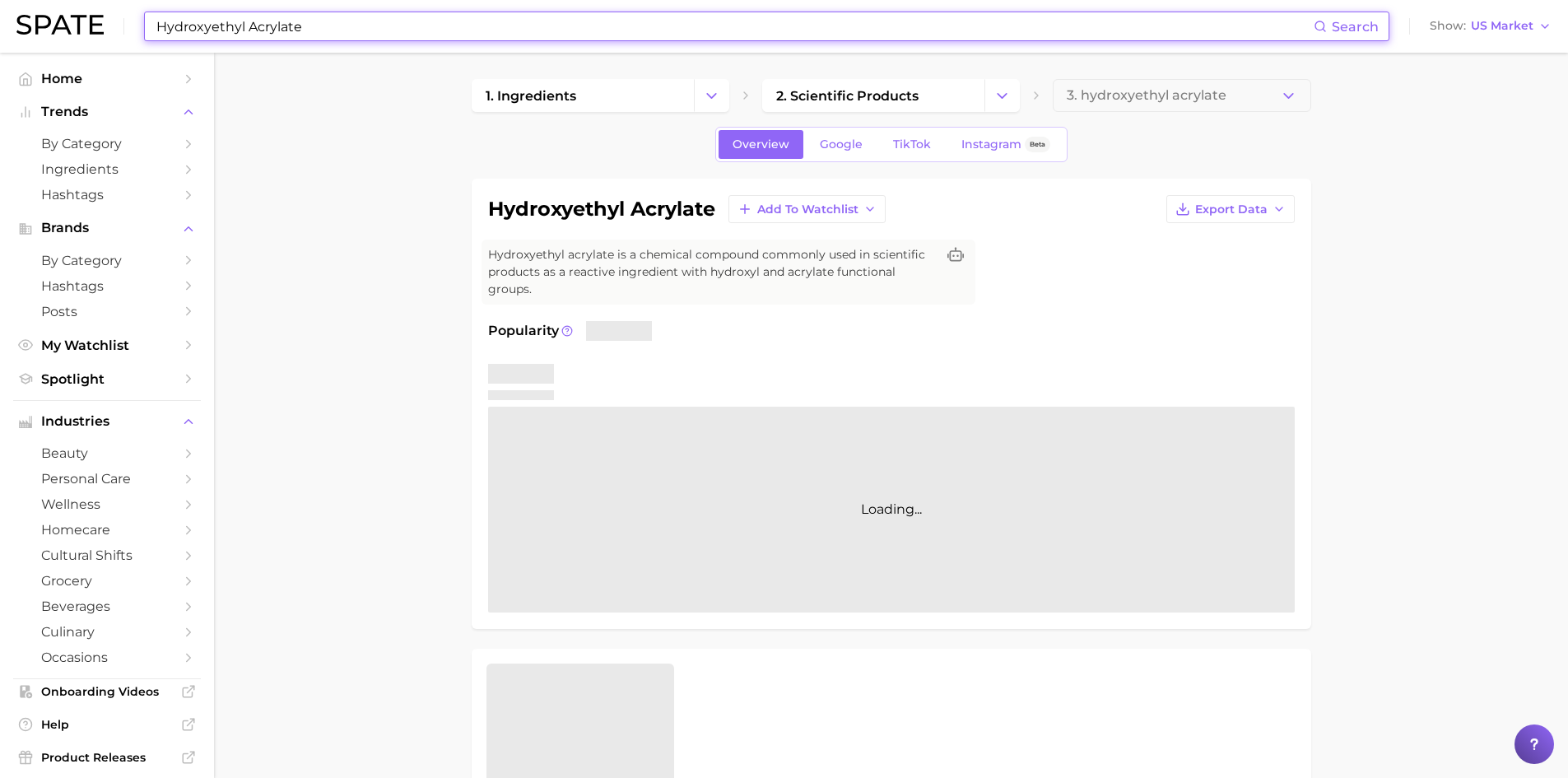
paste input "Potassium Hydroxid"
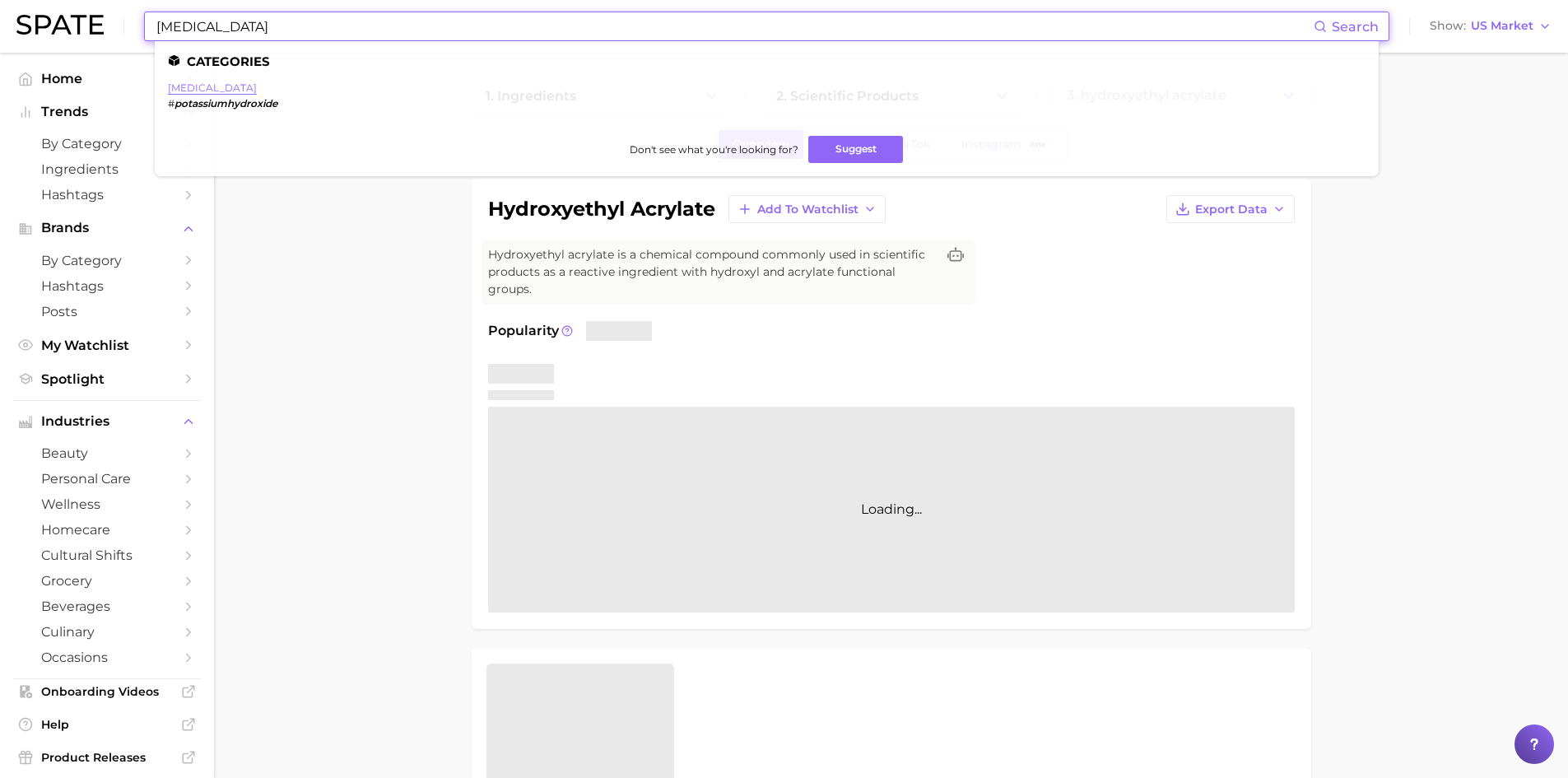
click at [205, 91] on link "[MEDICAL_DATA]" at bounding box center [213, 87] width 89 height 12
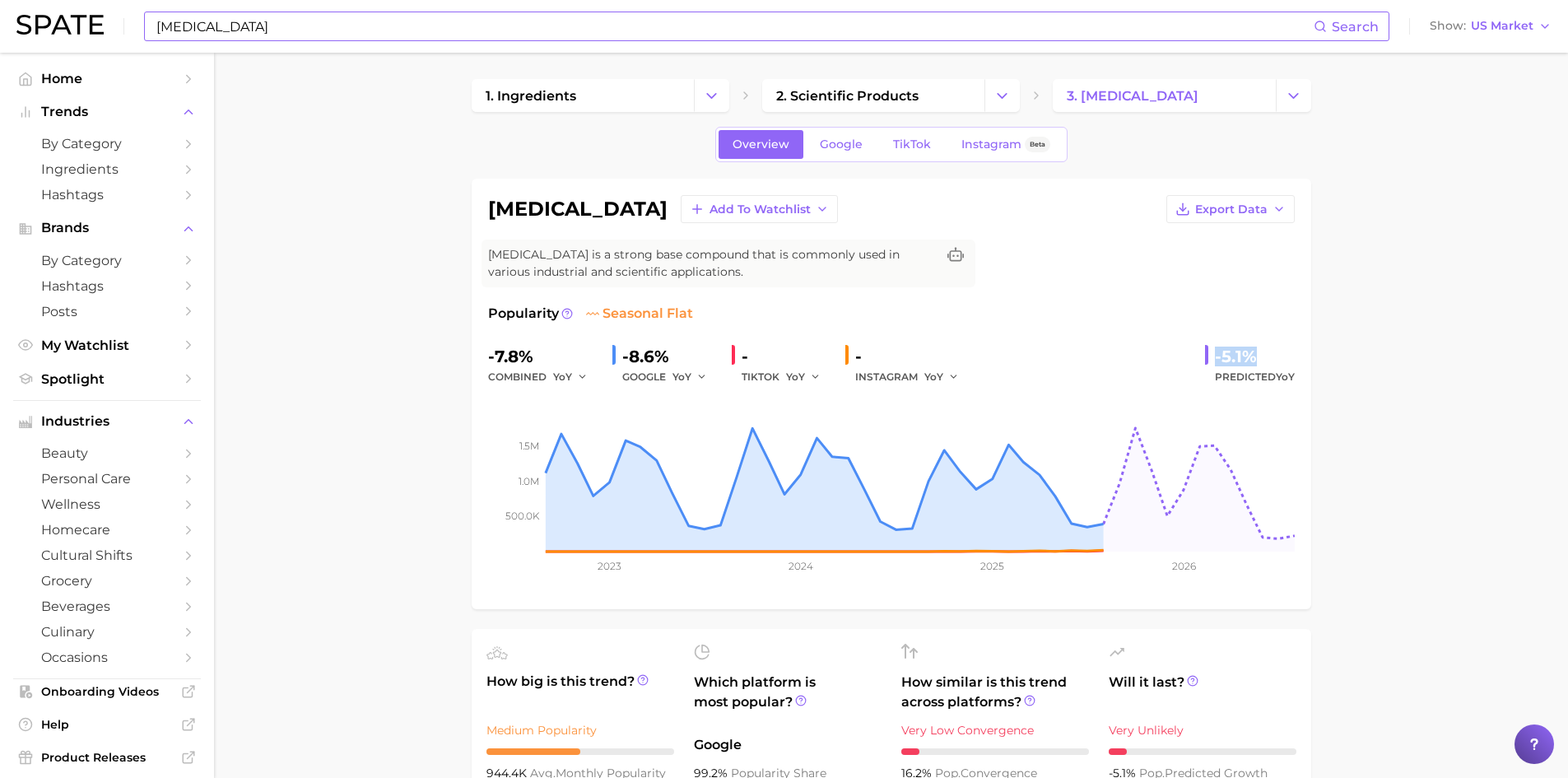
drag, startPoint x: 1255, startPoint y: 364, endPoint x: 1208, endPoint y: 357, distance: 47.5
click at [1208, 357] on div "-5.1% Predicted YoY" at bounding box center [1249, 365] width 90 height 44
copy div "-5.1%"
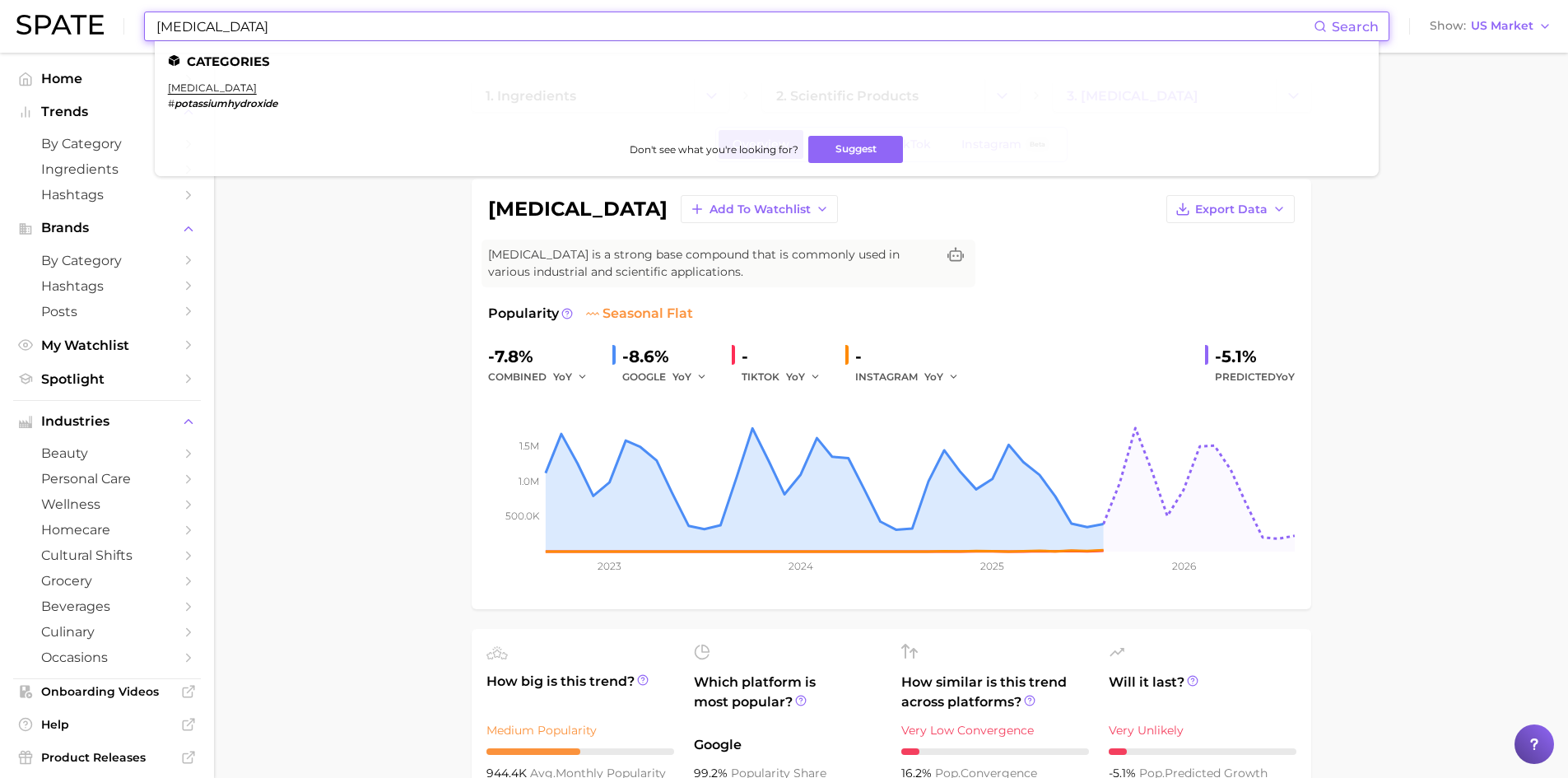
drag, startPoint x: 316, startPoint y: 28, endPoint x: 123, endPoint y: 7, distance: 194.1
click at [123, 7] on div "[MEDICAL_DATA] Search Categories [MEDICAL_DATA] # potassiumhydroxide Don't see …" at bounding box center [784, 26] width 1536 height 53
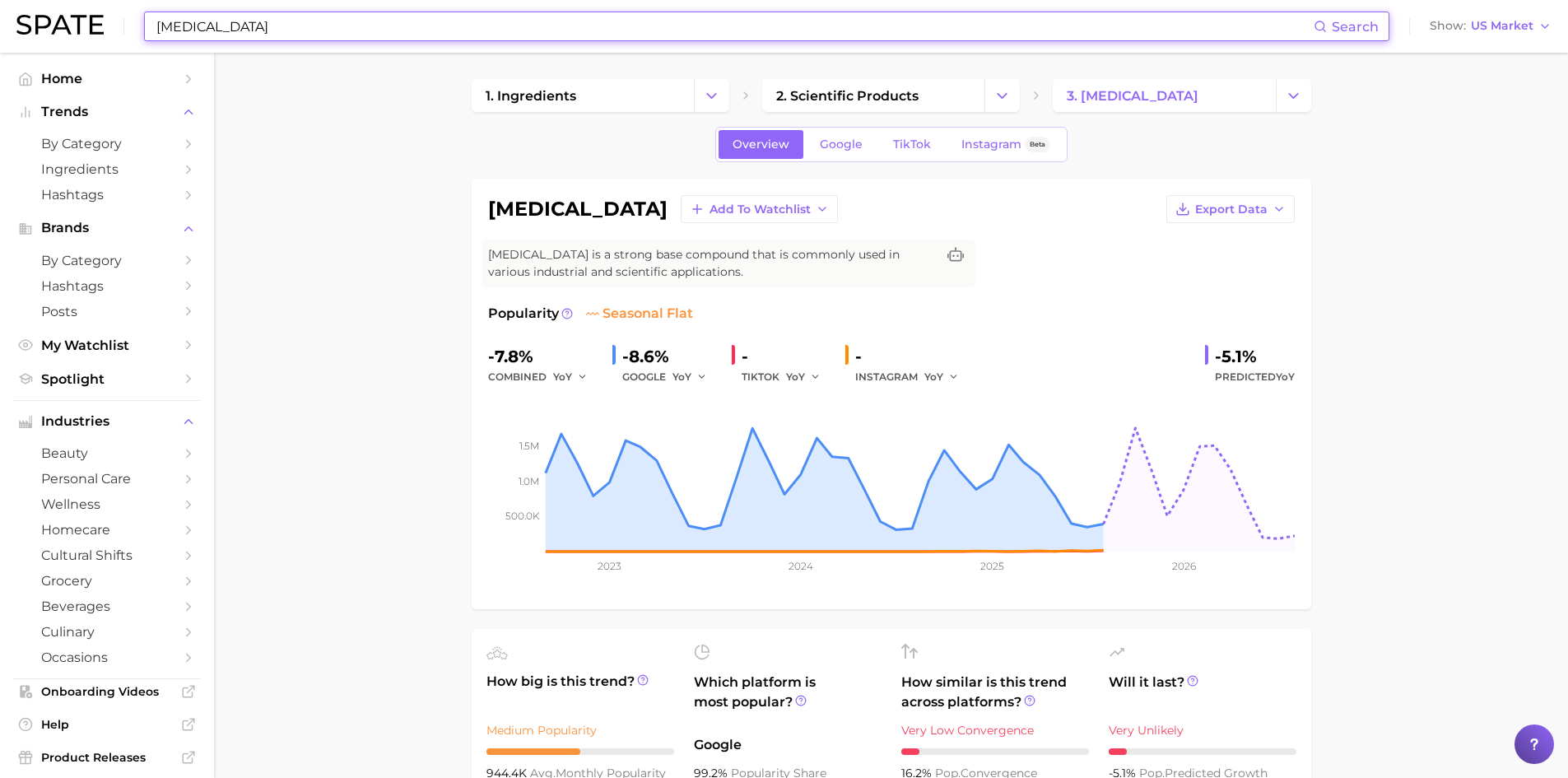
paste input "Sambucus Nigra Fruit Extract"
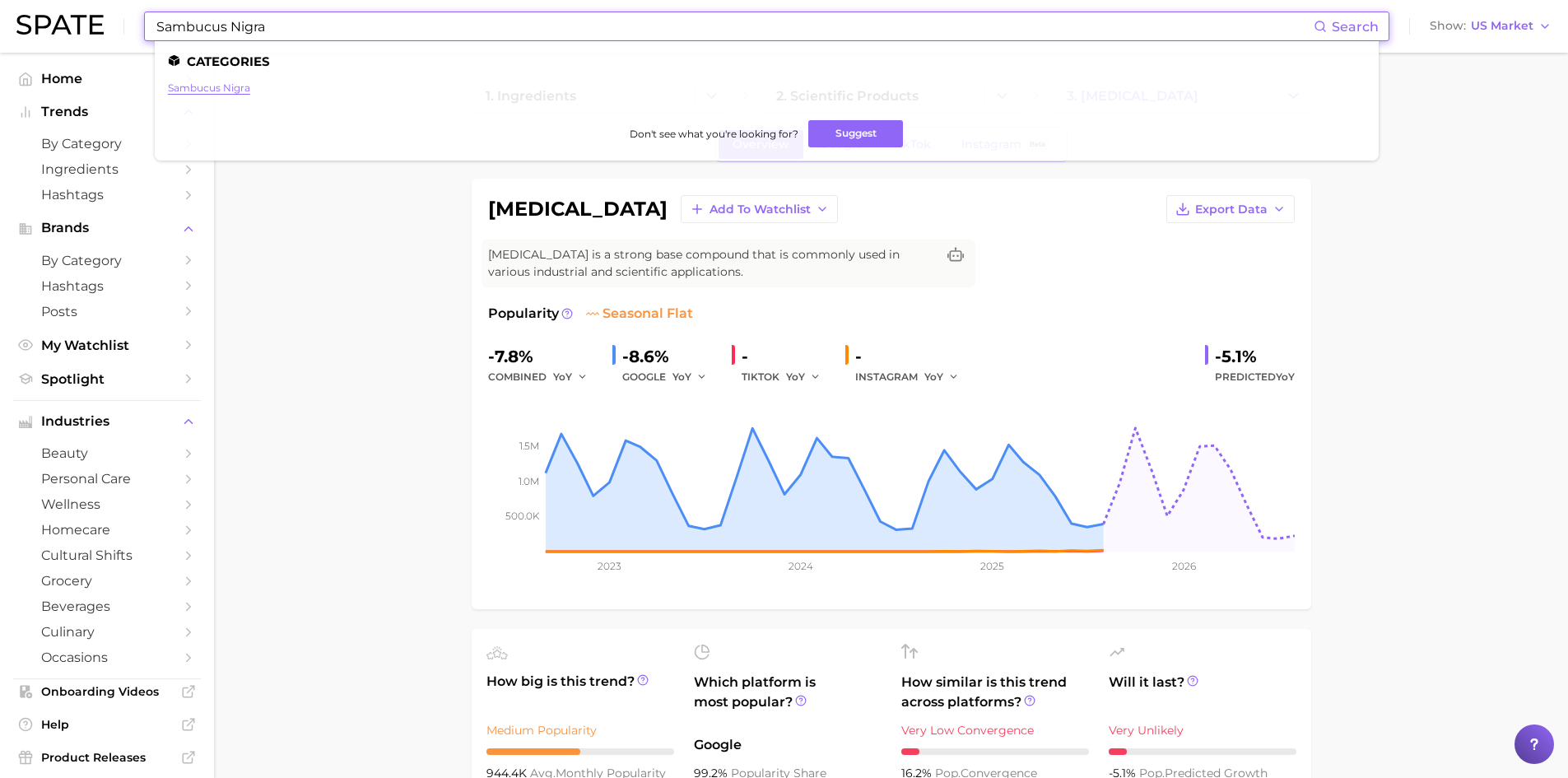
click at [225, 91] on link "sambucus nigra" at bounding box center [209, 87] width 82 height 12
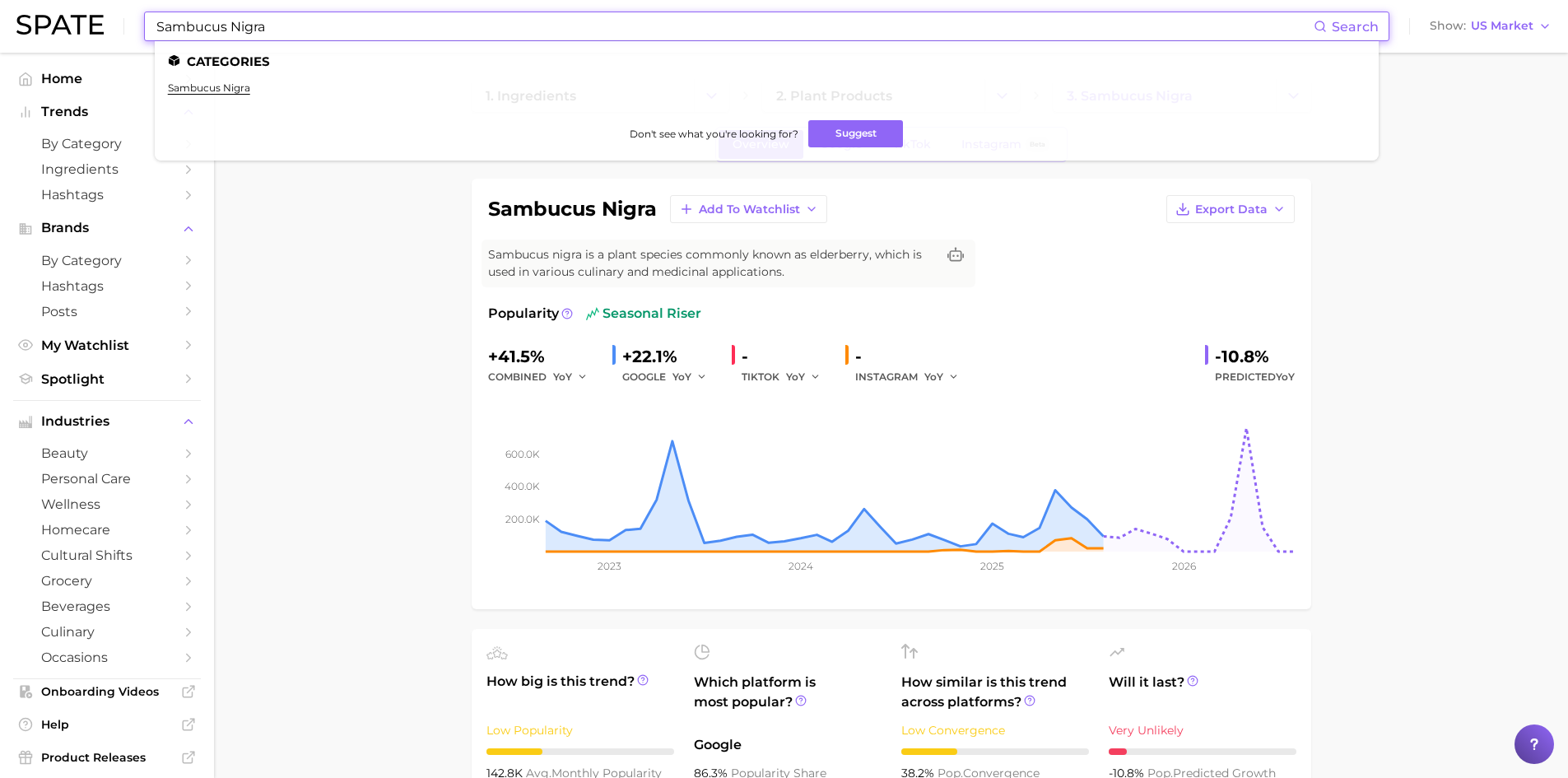
drag, startPoint x: 307, startPoint y: 26, endPoint x: 115, endPoint y: 4, distance: 193.3
click at [115, 3] on div "Sambucus Nigra Search Categories sambucus nigra Don't see what you're looking f…" at bounding box center [784, 26] width 1536 height 53
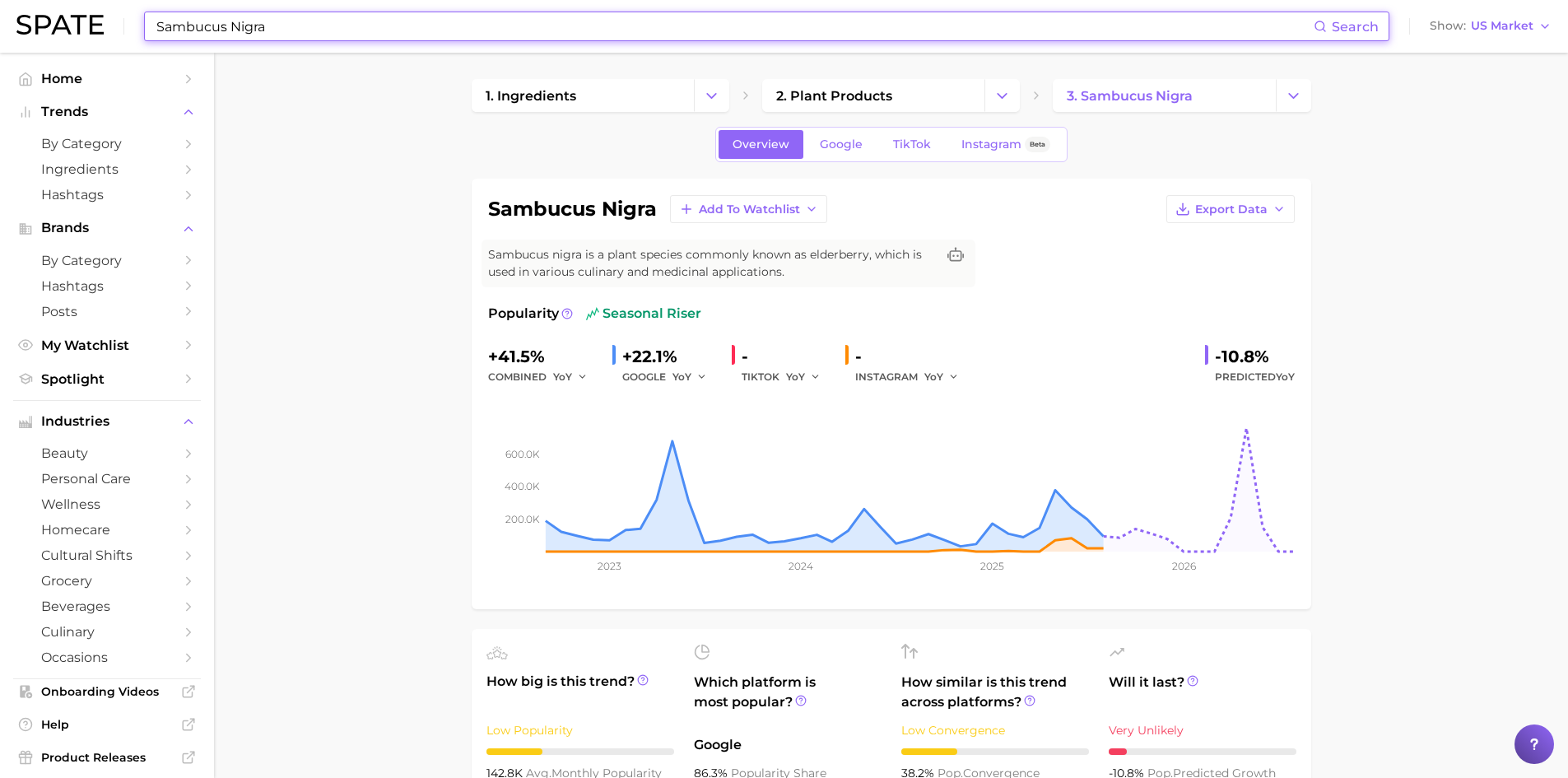
paste input "[MEDICAL_DATA]"
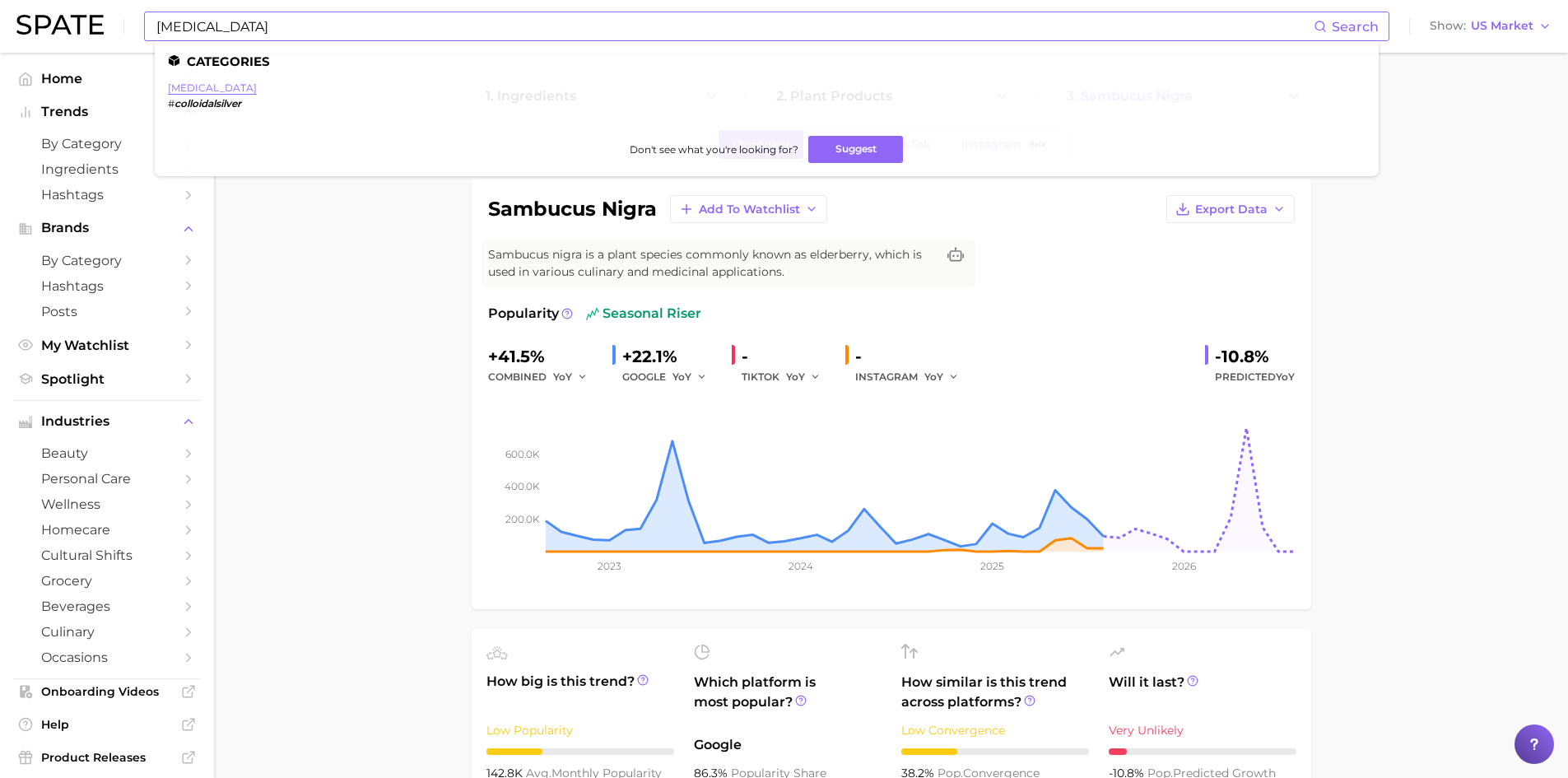
click at [190, 87] on link "[MEDICAL_DATA]" at bounding box center [213, 87] width 89 height 12
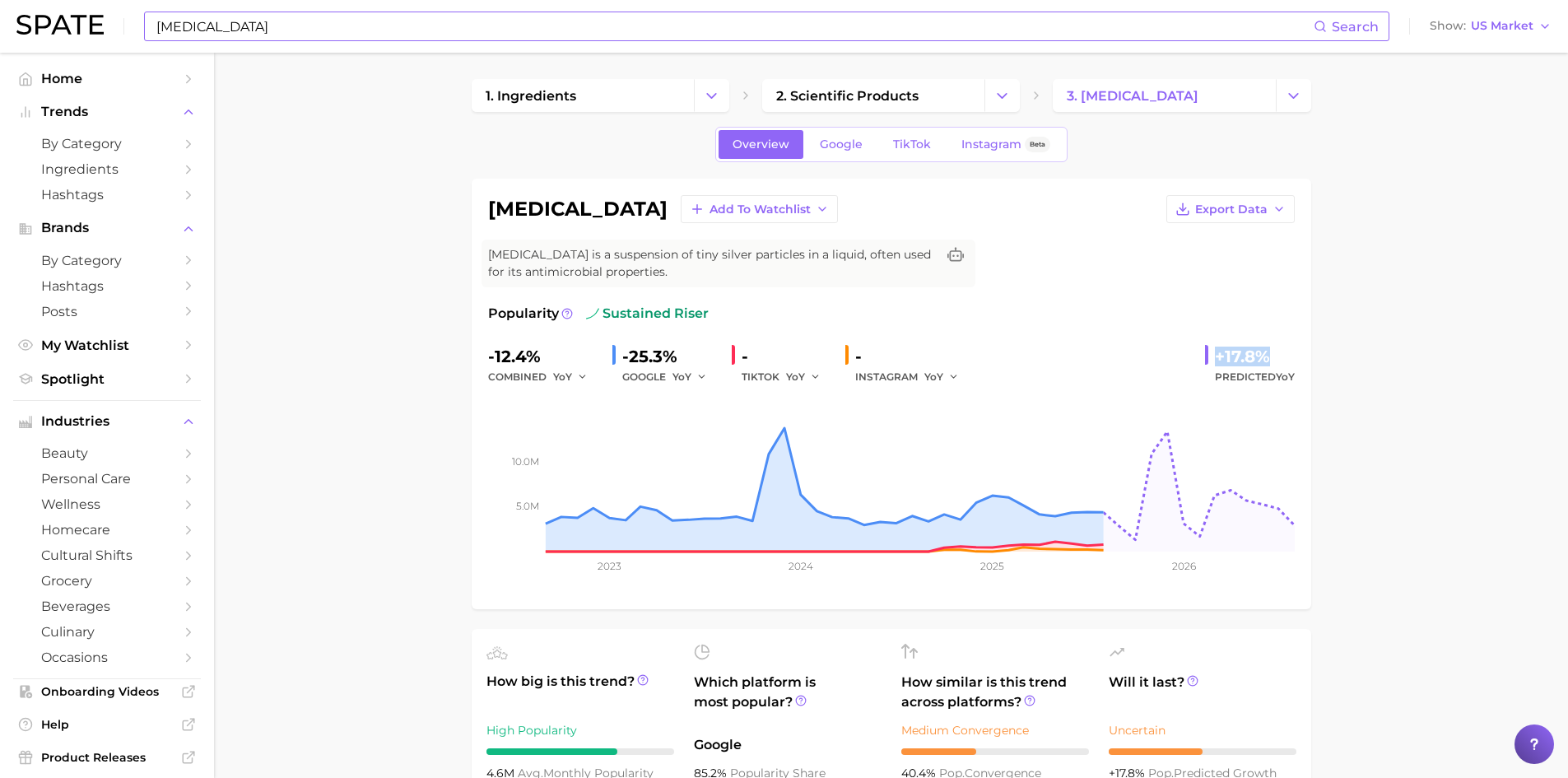
drag, startPoint x: 1270, startPoint y: 357, endPoint x: 1208, endPoint y: 357, distance: 62.0
click at [1208, 357] on div "+17.8% Predicted YoY" at bounding box center [1249, 365] width 90 height 44
copy div "+17.8%"
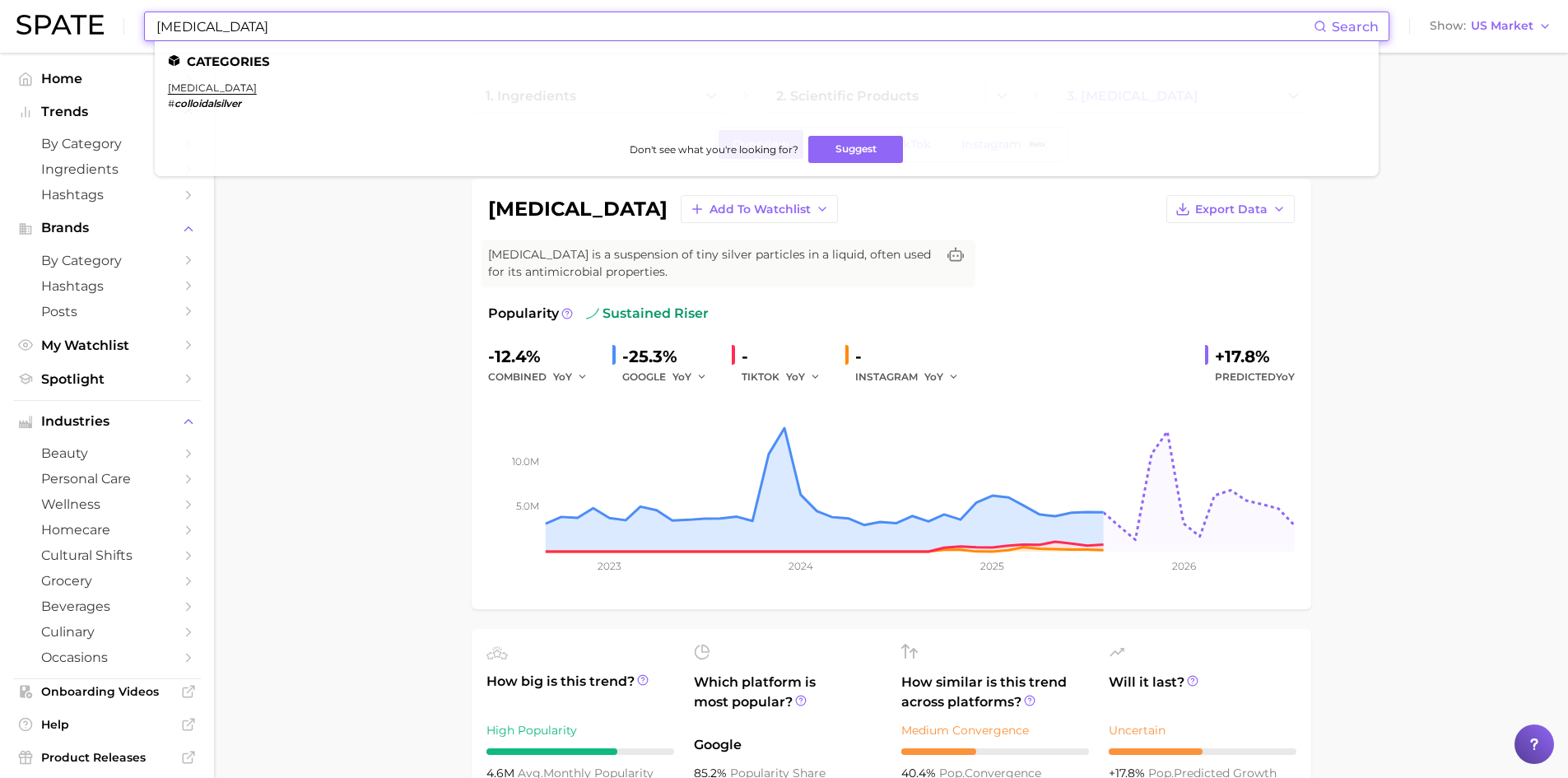
drag, startPoint x: 280, startPoint y: 36, endPoint x: 73, endPoint y: 0, distance: 210.1
click at [73, 0] on div "[MEDICAL_DATA] Search Categories [MEDICAL_DATA] # colloidalsilver Don't see wha…" at bounding box center [784, 26] width 1536 height 53
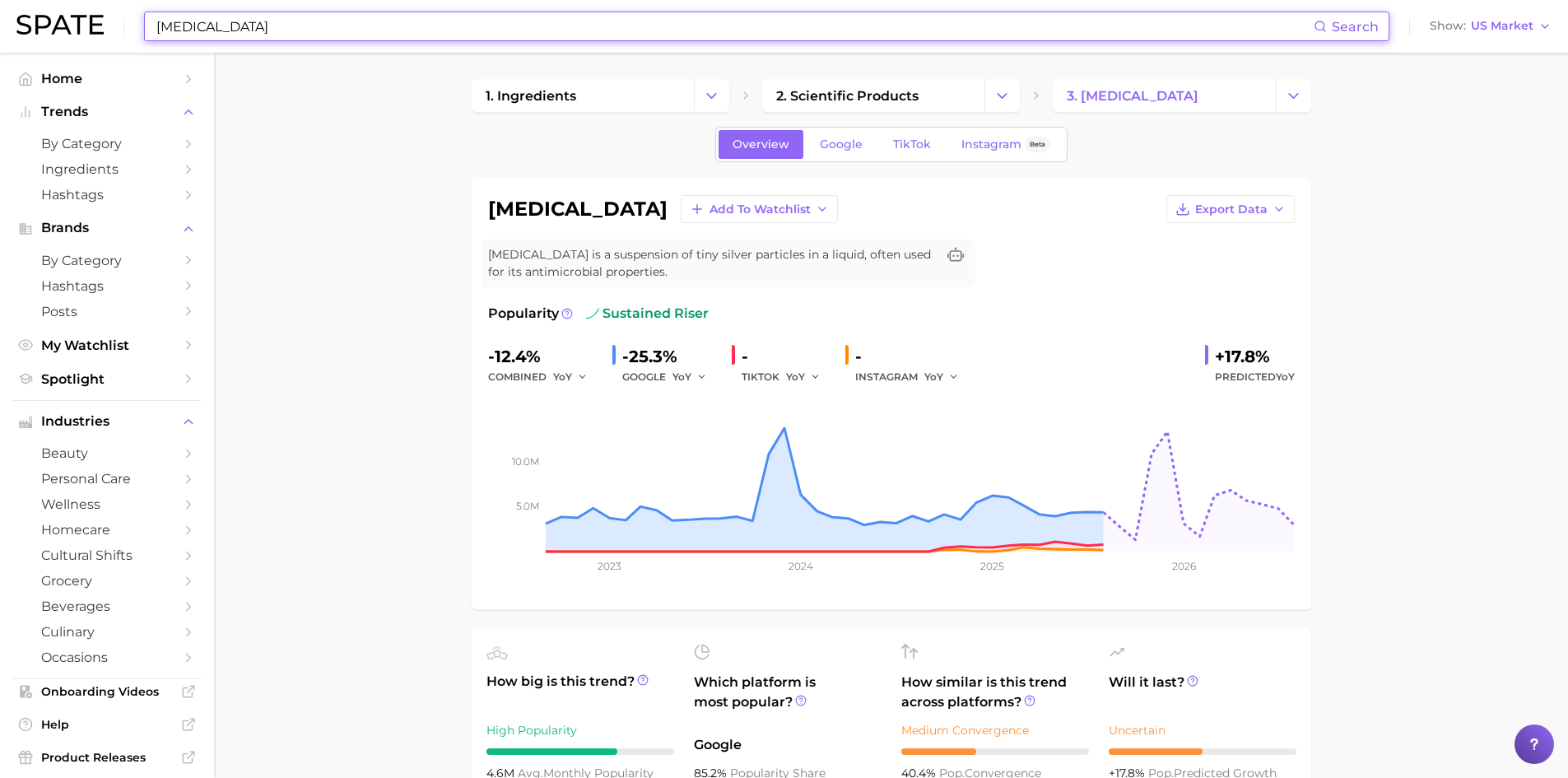
paste input "Silver Nanoparticles"
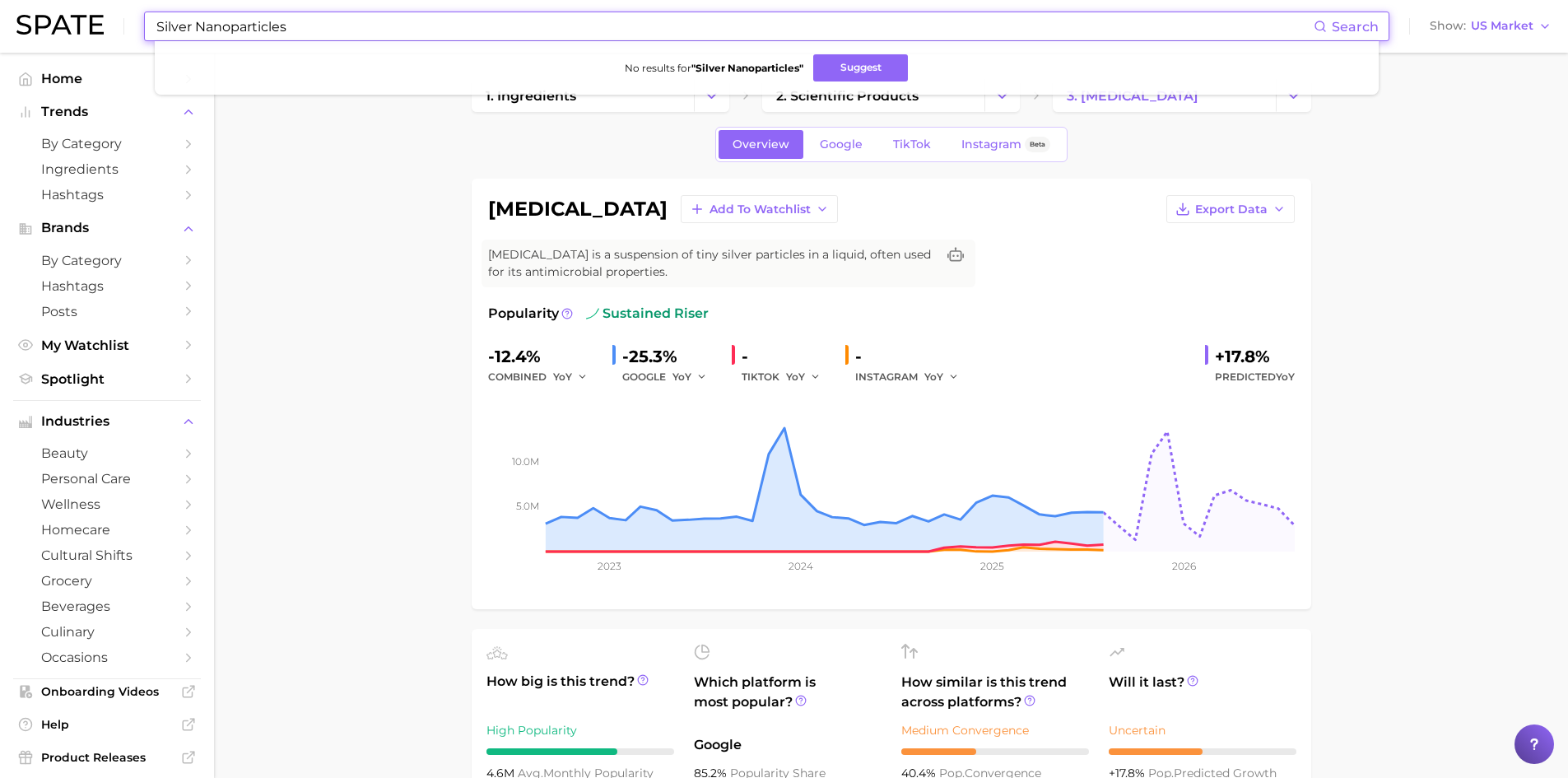
click at [229, 27] on input "Silver Nanoparticles" at bounding box center [734, 26] width 1159 height 28
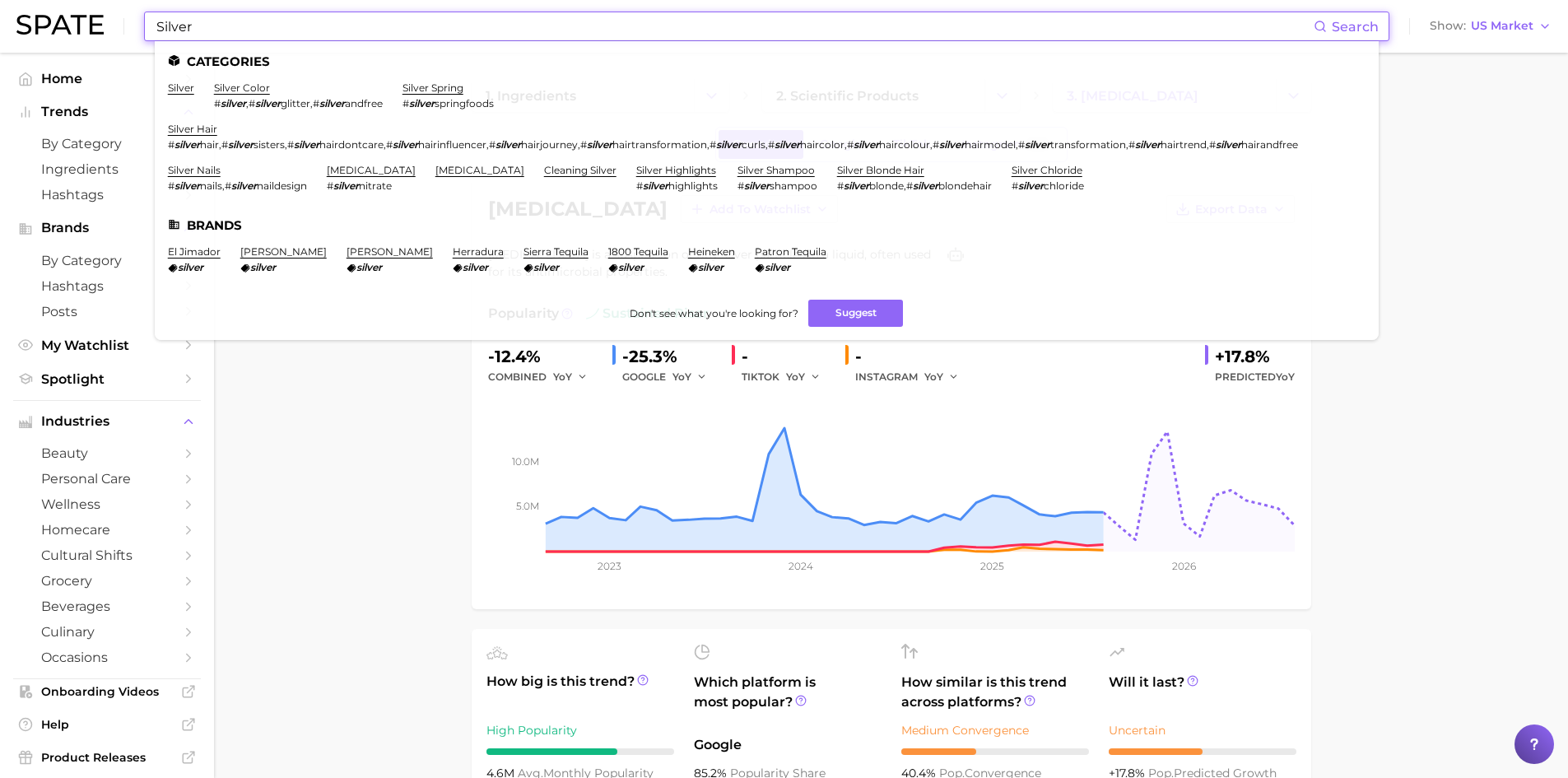
drag, startPoint x: 232, startPoint y: 20, endPoint x: 129, endPoint y: 20, distance: 103.0
click at [129, 20] on div "Silver Search Categories silver silver color # silver , # silver glitter , # si…" at bounding box center [784, 26] width 1536 height 53
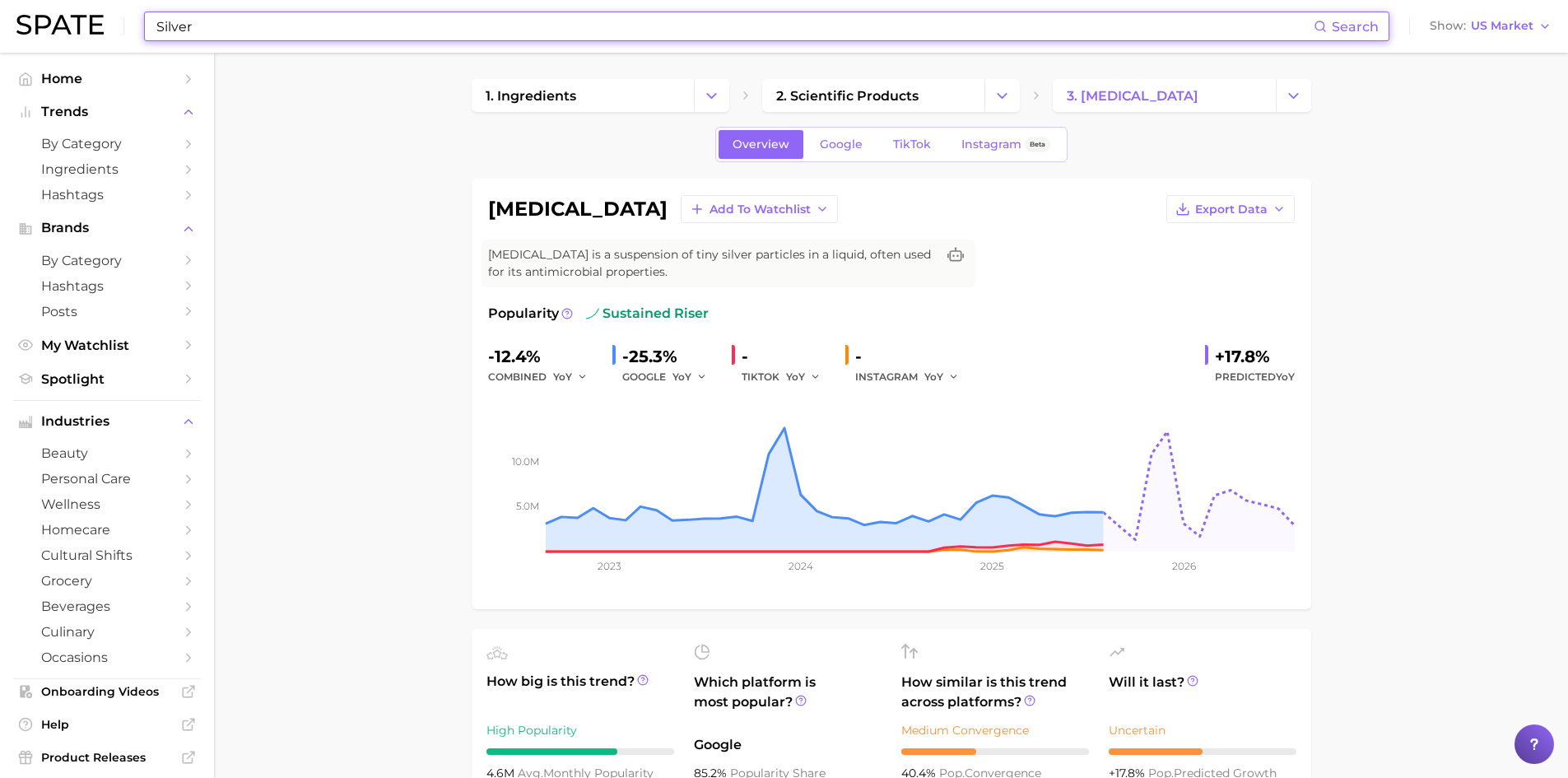
paste input "Nanos"
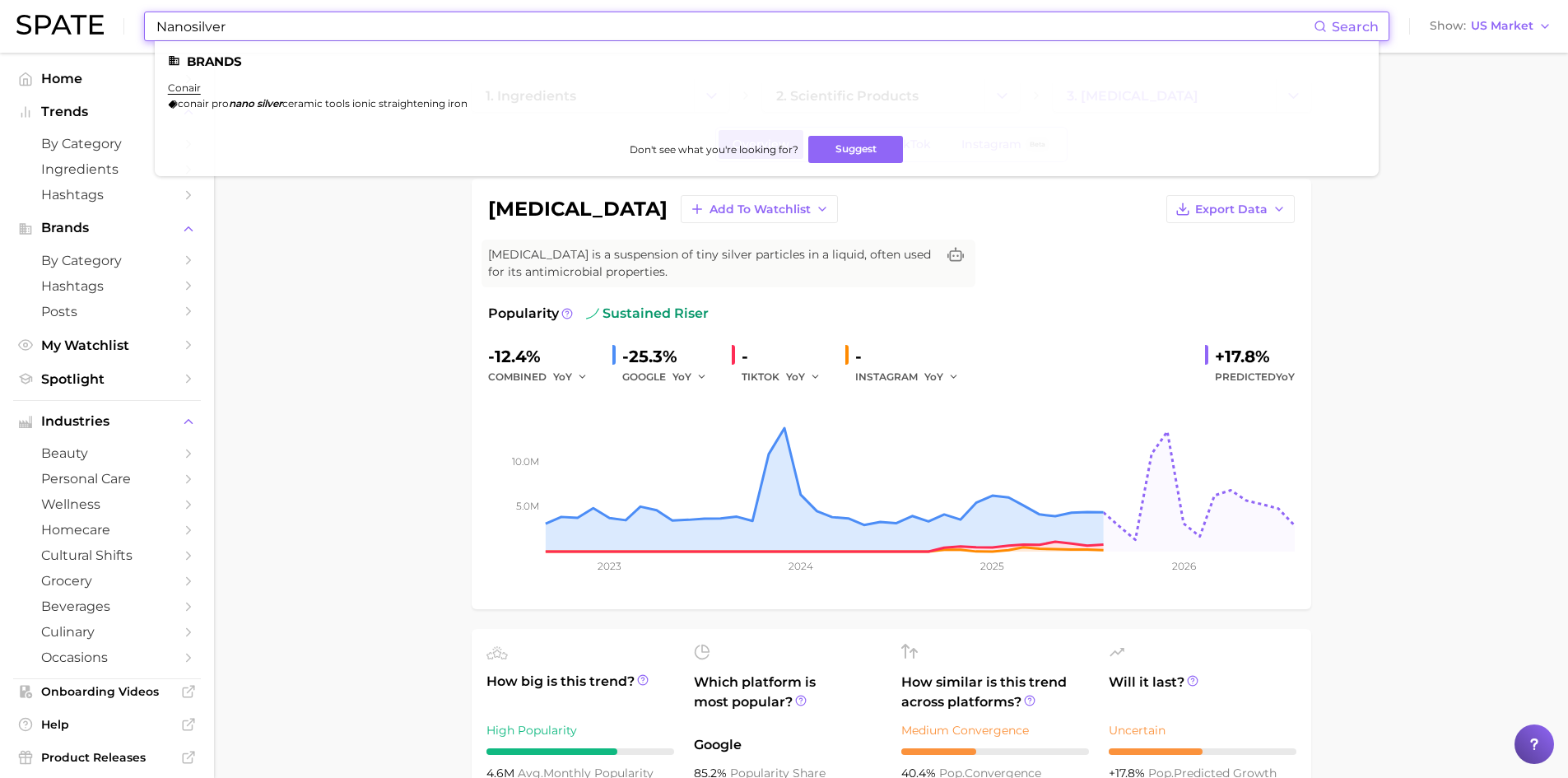
drag, startPoint x: 246, startPoint y: 28, endPoint x: 152, endPoint y: 10, distance: 95.7
click at [152, 10] on div "Nanosilver Search Brands conair conair pro nano silver ceramic tools ionic stra…" at bounding box center [784, 26] width 1536 height 53
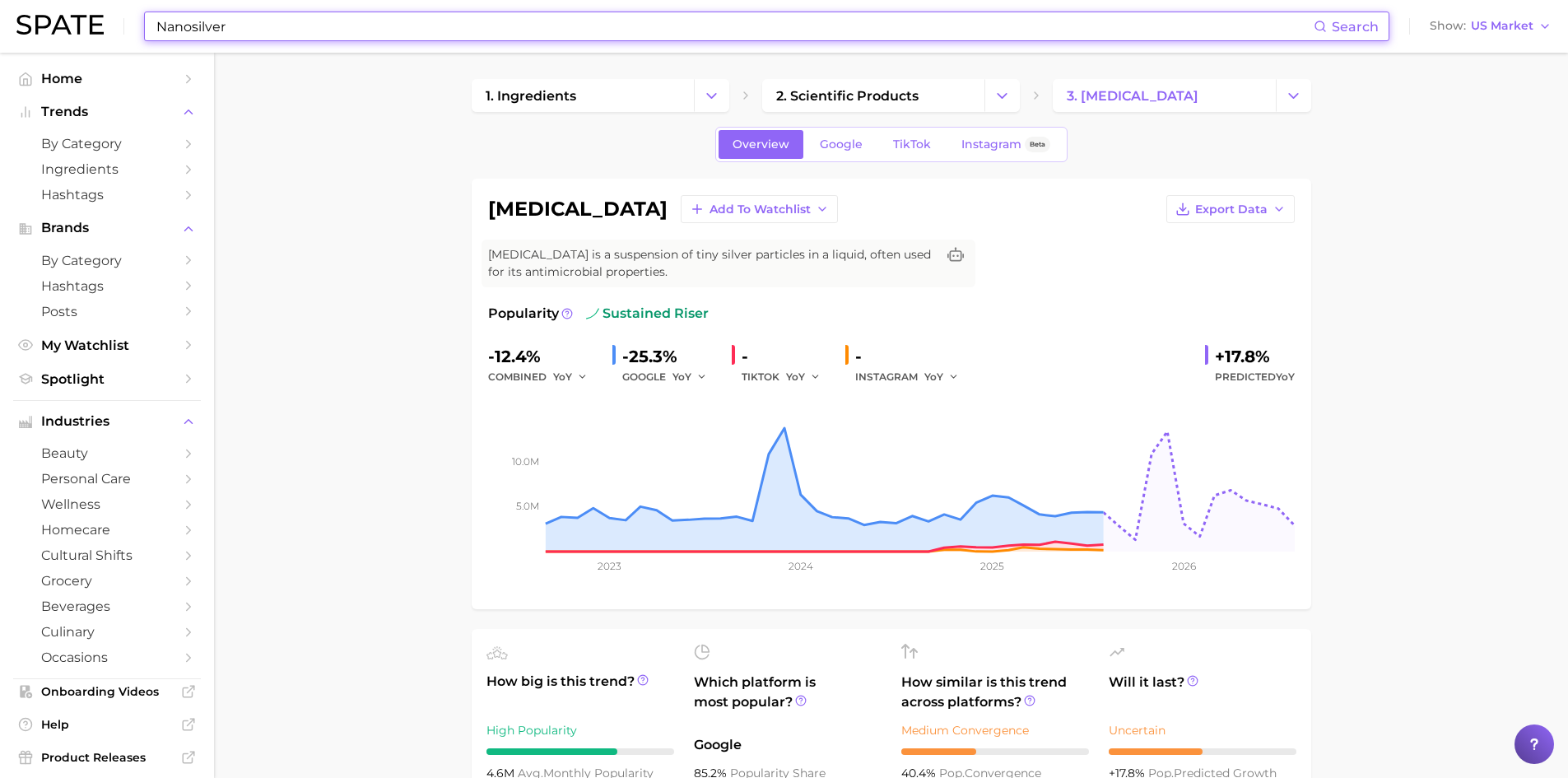
paste input "[MEDICAL_DATA] ([MEDICAL_DATA])"
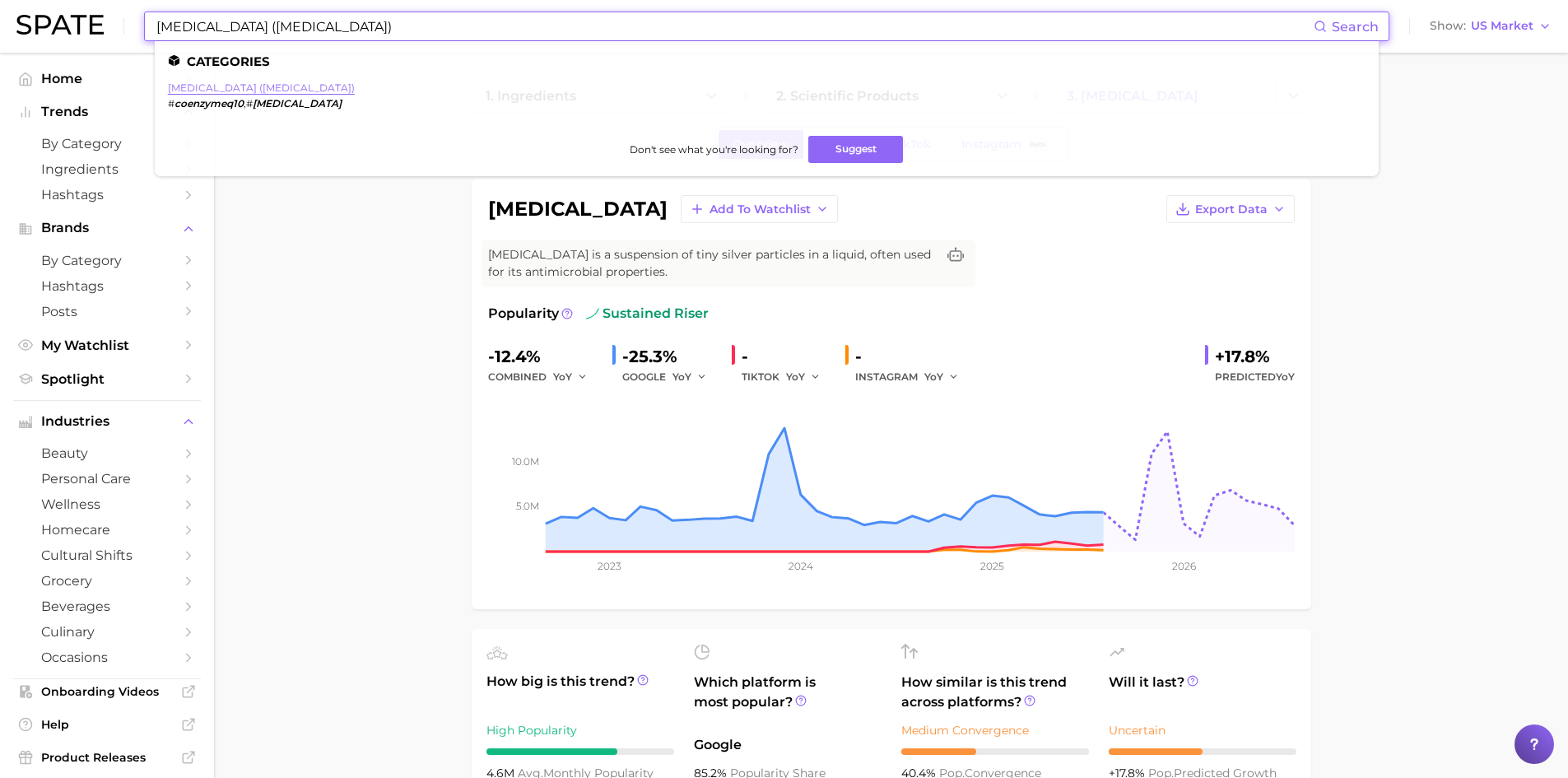
click at [222, 87] on link "[MEDICAL_DATA] ([MEDICAL_DATA])" at bounding box center [261, 87] width 187 height 12
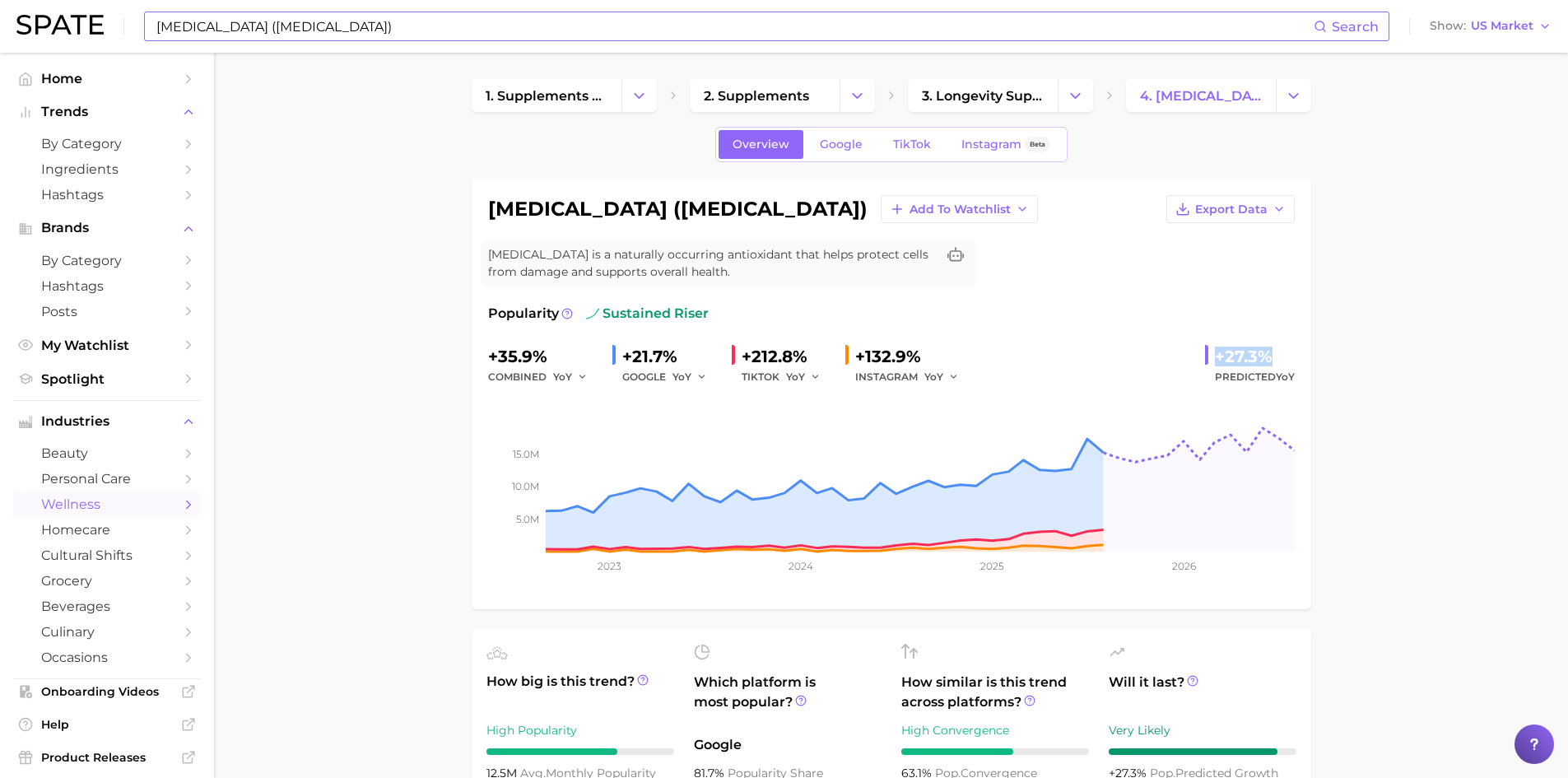
drag, startPoint x: 1271, startPoint y: 356, endPoint x: 1209, endPoint y: 357, distance: 62.0
click at [1209, 357] on div "+27.3% Predicted YoY" at bounding box center [1249, 365] width 90 height 44
copy div "+27.3%"
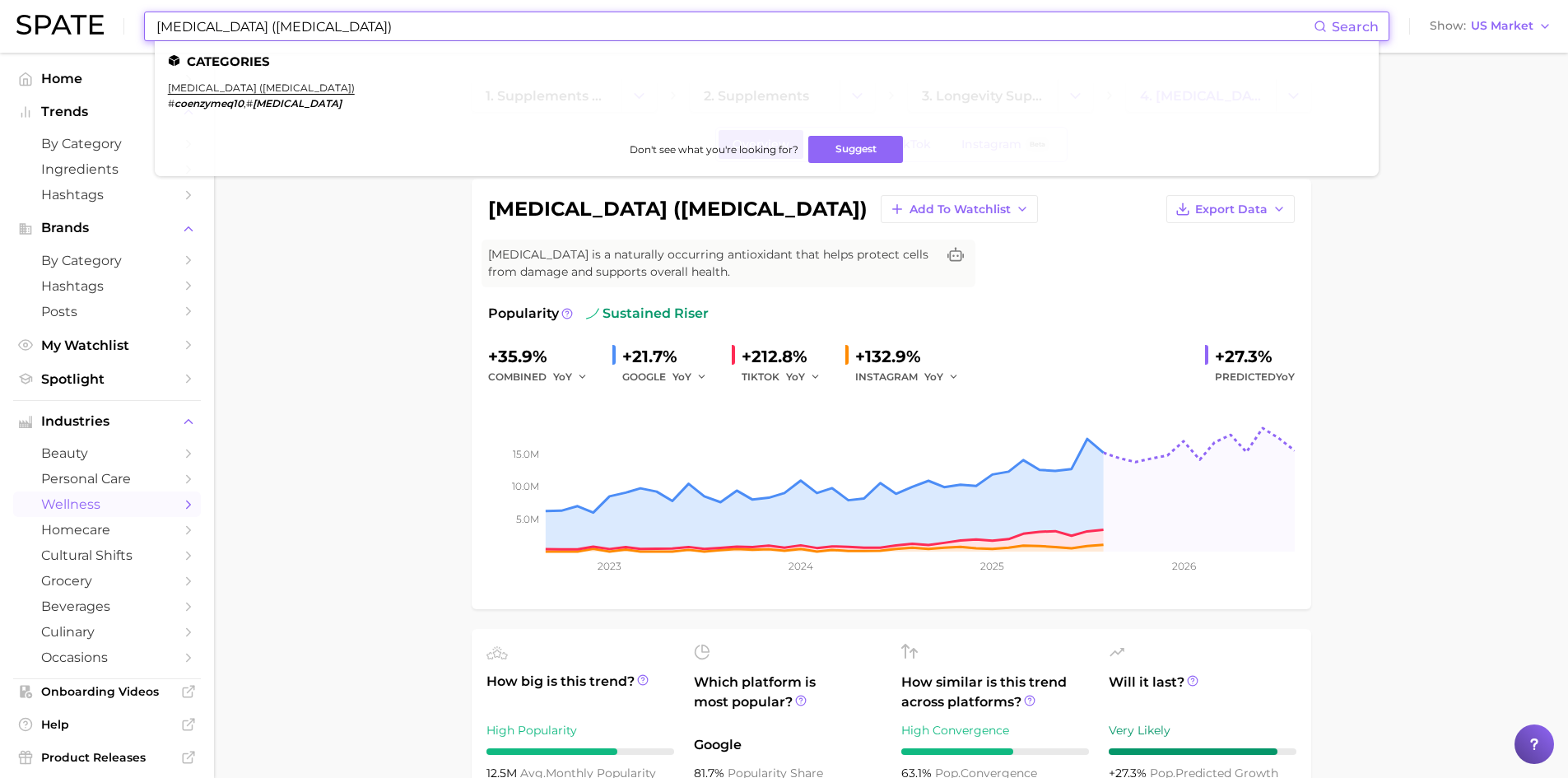
drag, startPoint x: 307, startPoint y: 26, endPoint x: 73, endPoint y: -6, distance: 236.2
click at [73, 0] on html "[MEDICAL_DATA] ([MEDICAL_DATA]) Search Categories [MEDICAL_DATA] ([MEDICAL_DATA…" at bounding box center [784, 389] width 1568 height 778
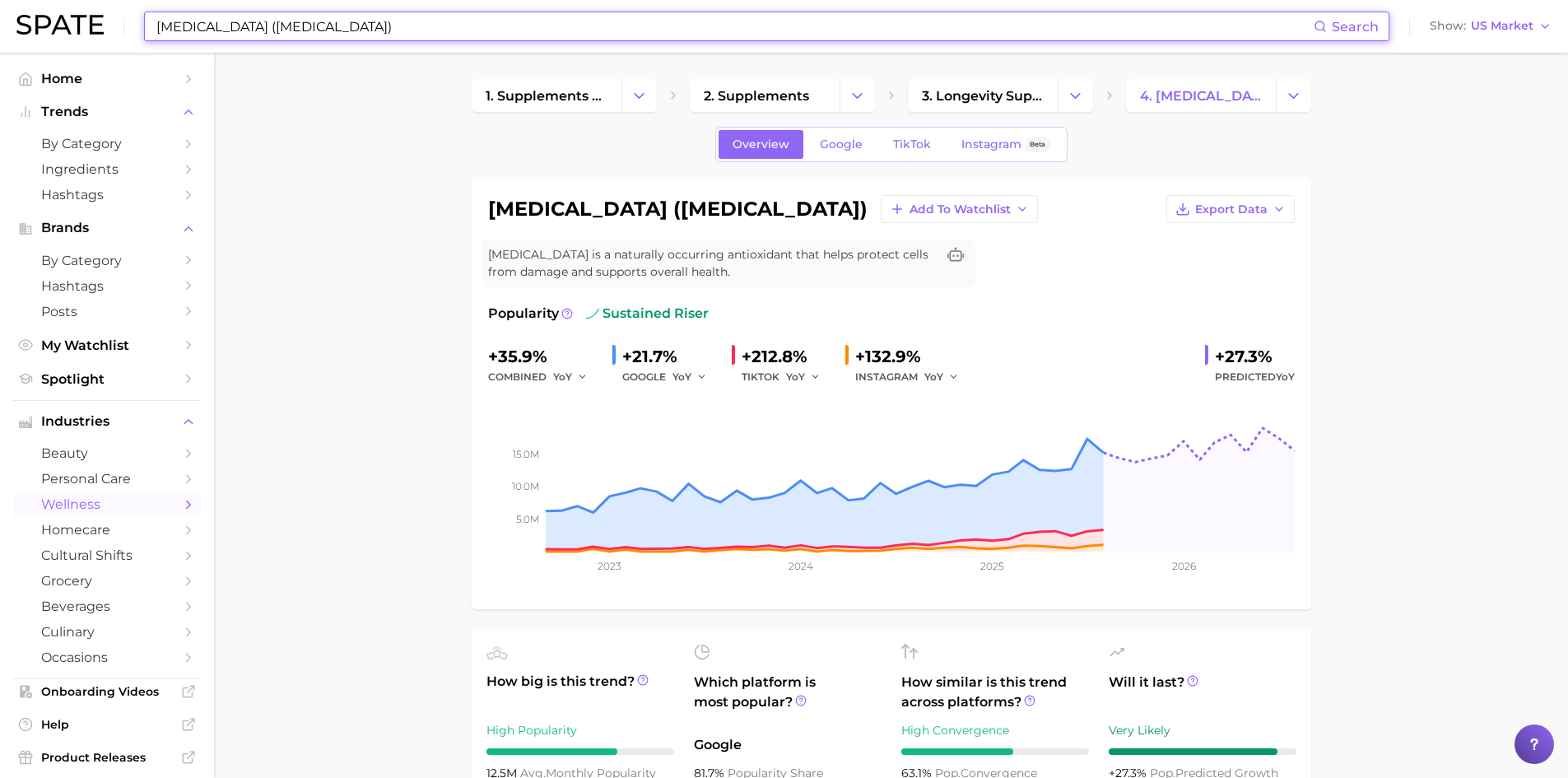
paste input "Matrixyl™ 3000 (Palmitoyl Tripeptide-1 + Palmitoyl Tetrapeptide-7"
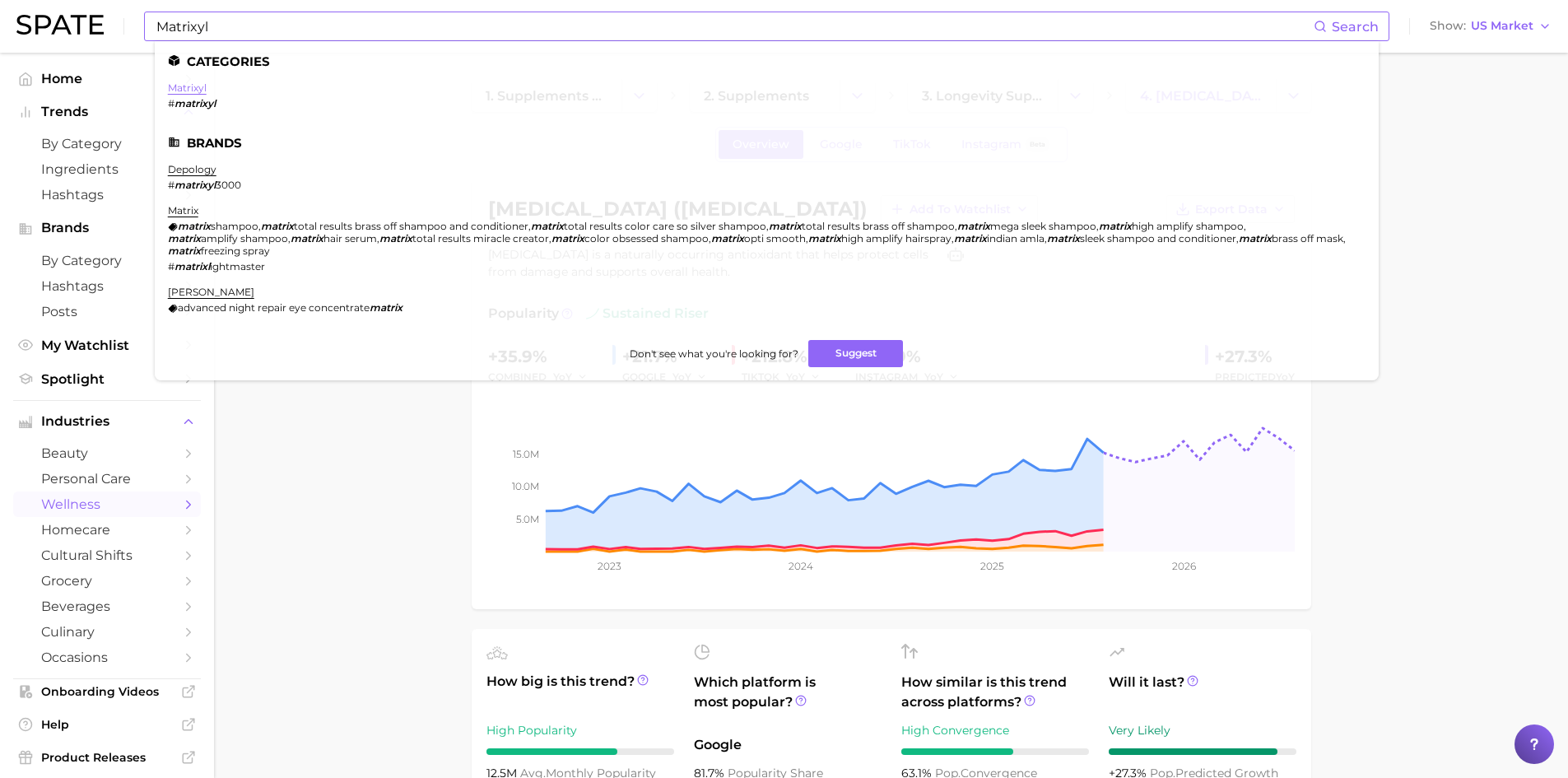
click at [175, 88] on link "matrixyl" at bounding box center [187, 87] width 38 height 12
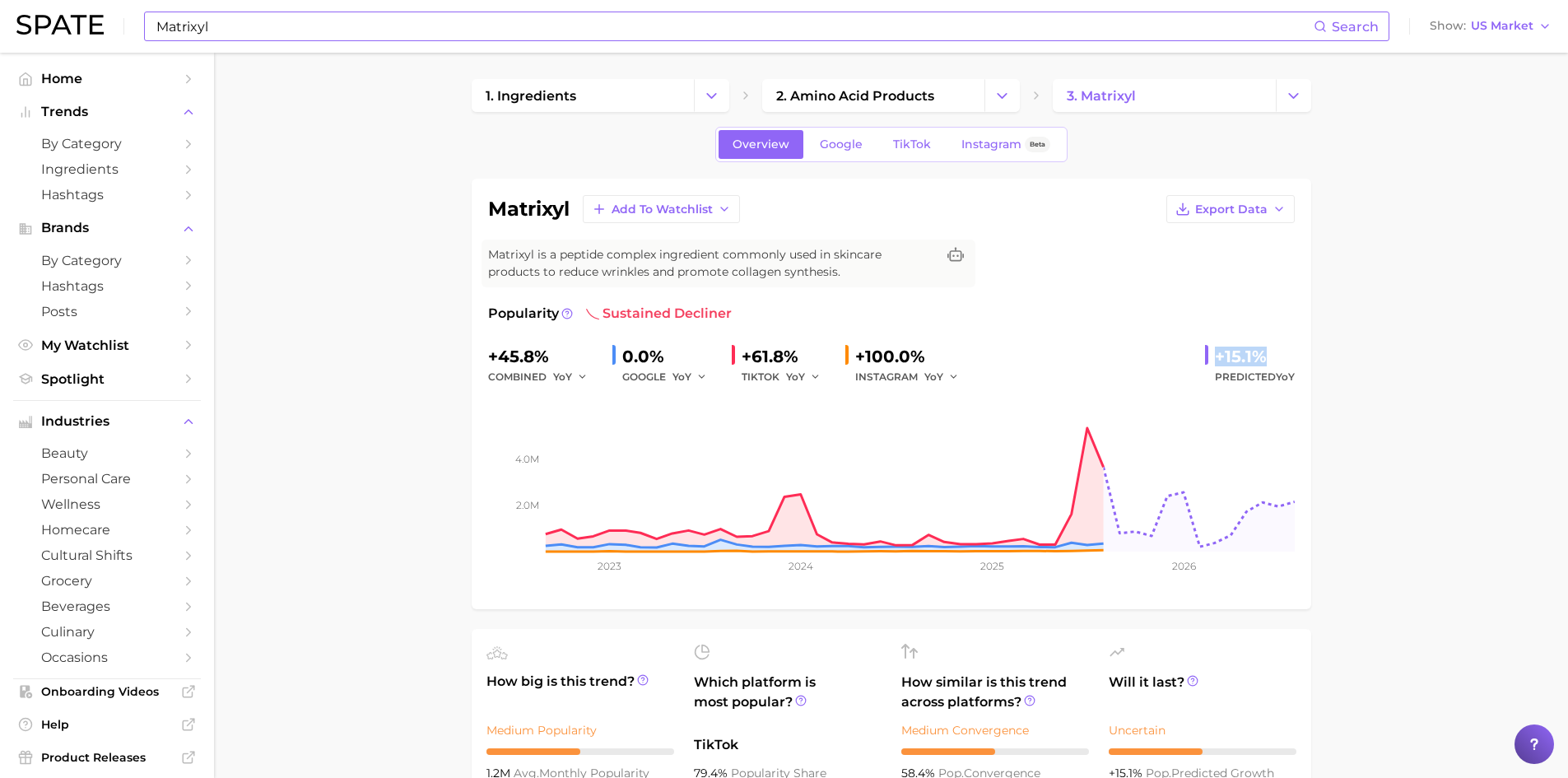
drag, startPoint x: 1213, startPoint y: 354, endPoint x: 1268, endPoint y: 359, distance: 55.2
click at [1268, 359] on div "+15.1% Predicted YoY" at bounding box center [1249, 365] width 90 height 44
copy div "+15.1%"
click at [179, 15] on input "Matrixyl" at bounding box center [734, 26] width 1159 height 28
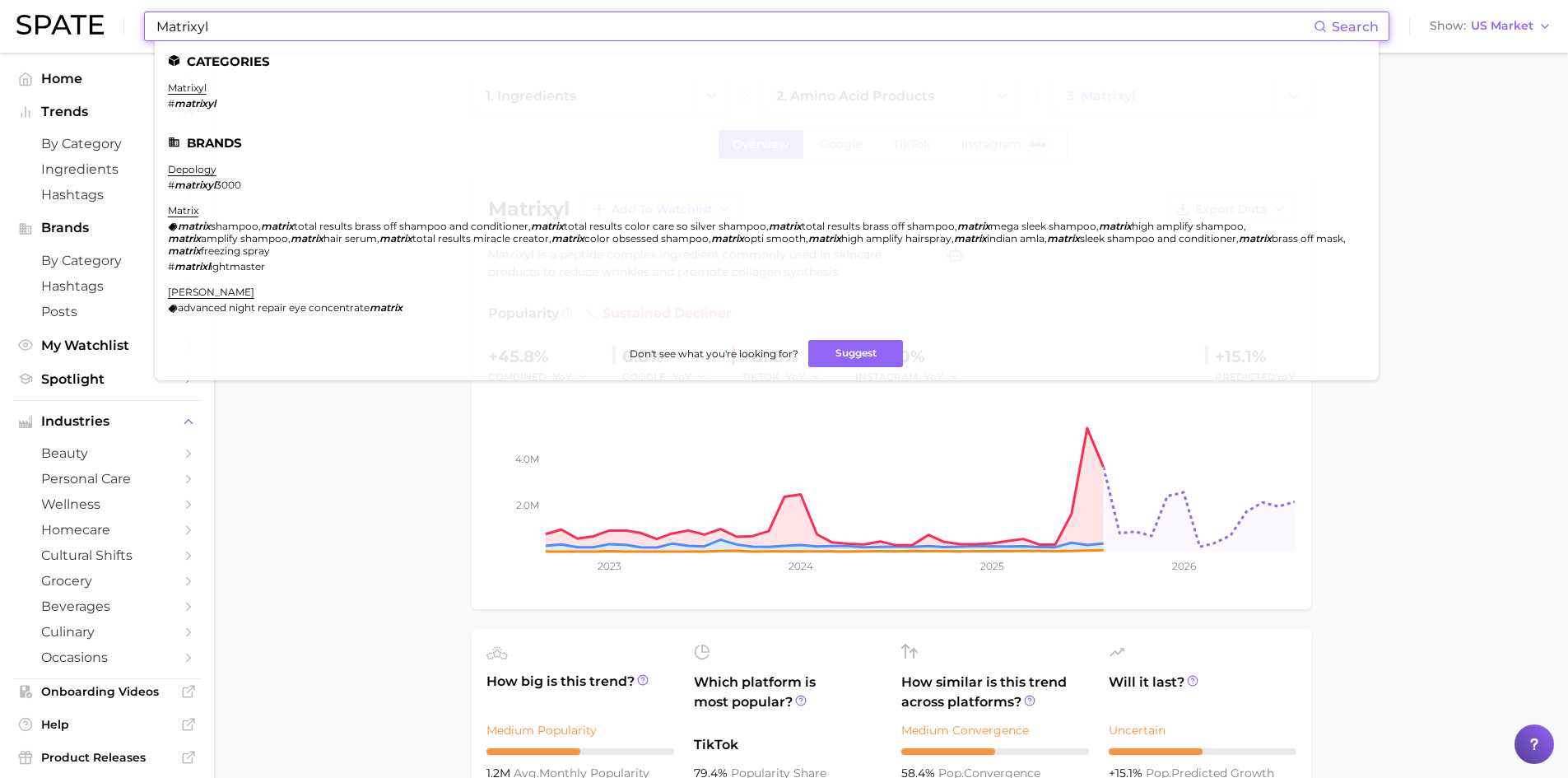
click at [182, 18] on input "Matrixyl" at bounding box center [734, 26] width 1159 height 28
paste input "microcrystalline wax"
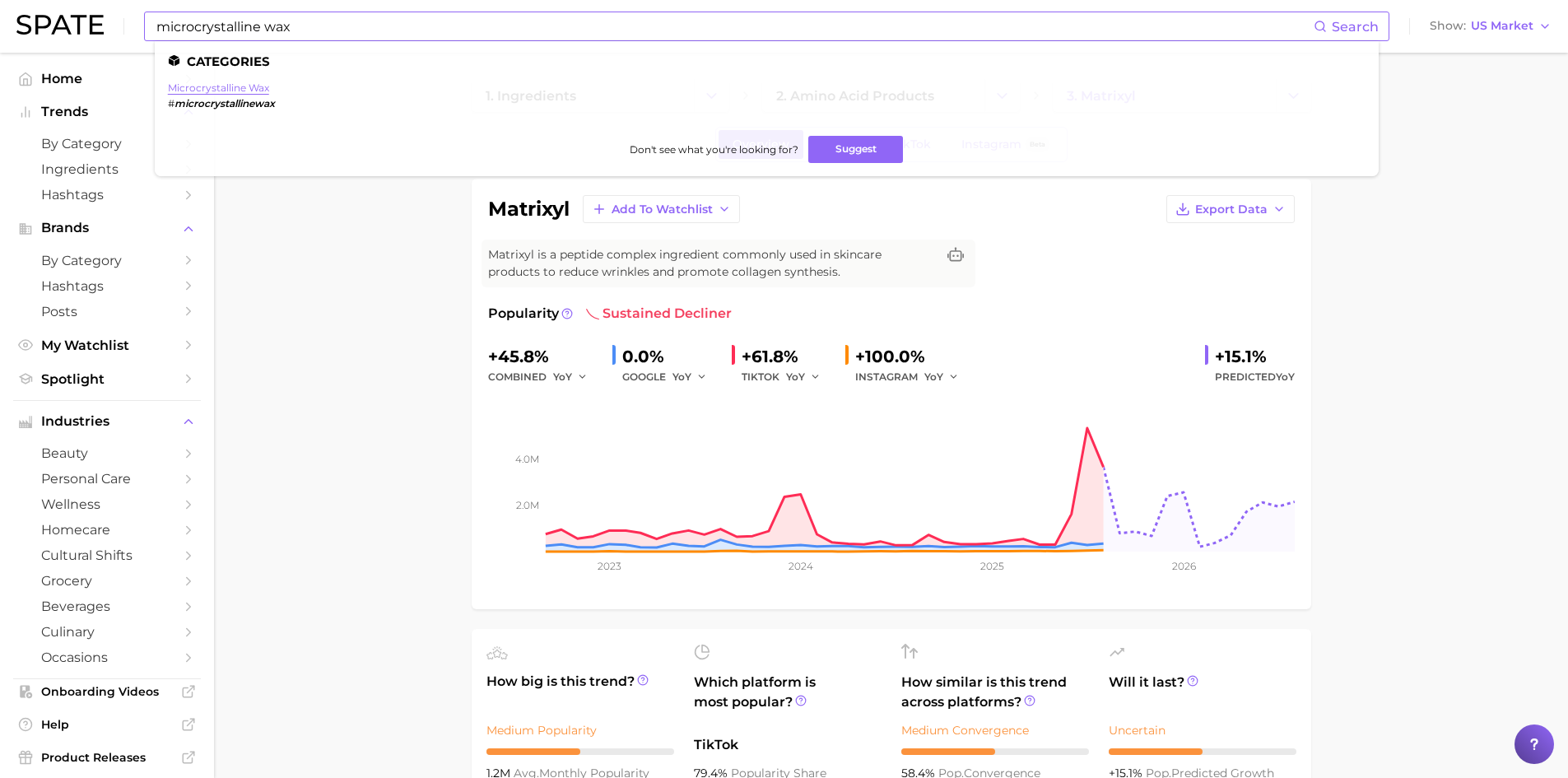
click at [215, 85] on link "microcrystalline wax" at bounding box center [219, 87] width 102 height 12
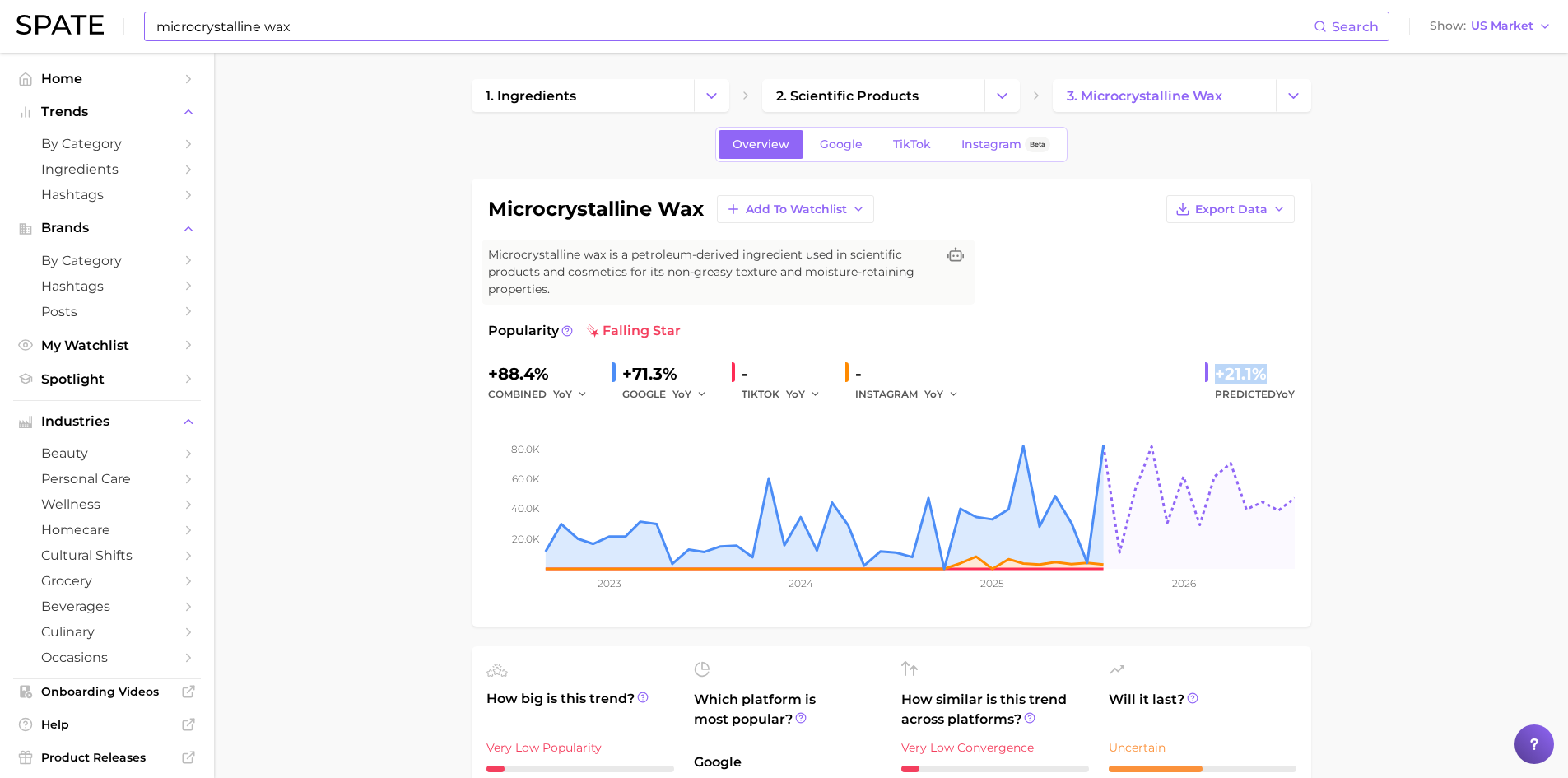
drag, startPoint x: 1214, startPoint y: 376, endPoint x: 1271, endPoint y: 374, distance: 57.0
click at [1271, 374] on div "+21.1%" at bounding box center [1255, 373] width 80 height 26
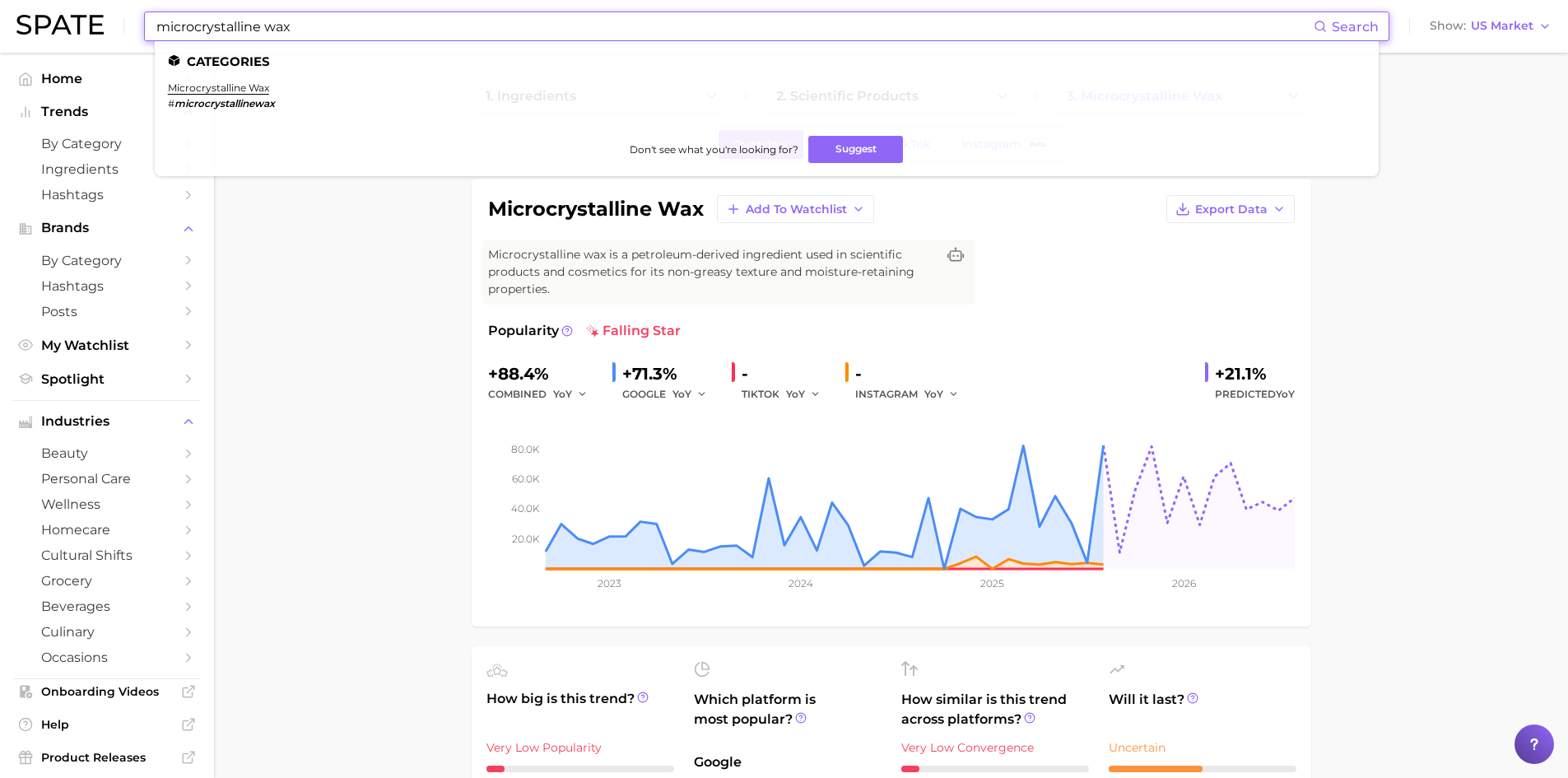
drag, startPoint x: 311, startPoint y: 32, endPoint x: 120, endPoint y: 3, distance: 193.2
click at [120, 3] on div "microcrystalline wax Search Categories microcrystalline wax # microcrystallinew…" at bounding box center [784, 26] width 1536 height 53
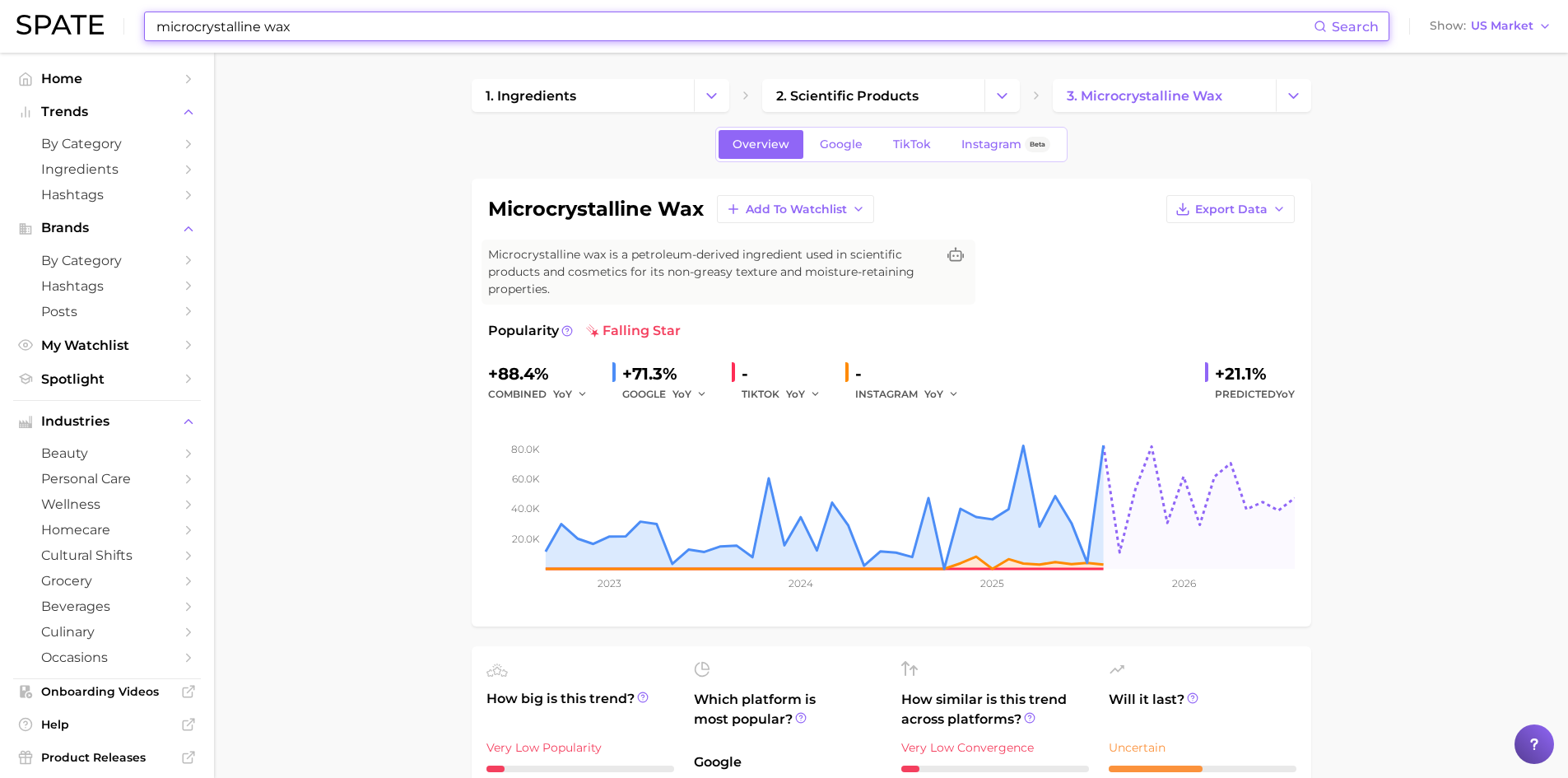
paste input "[MEDICAL_DATA]"
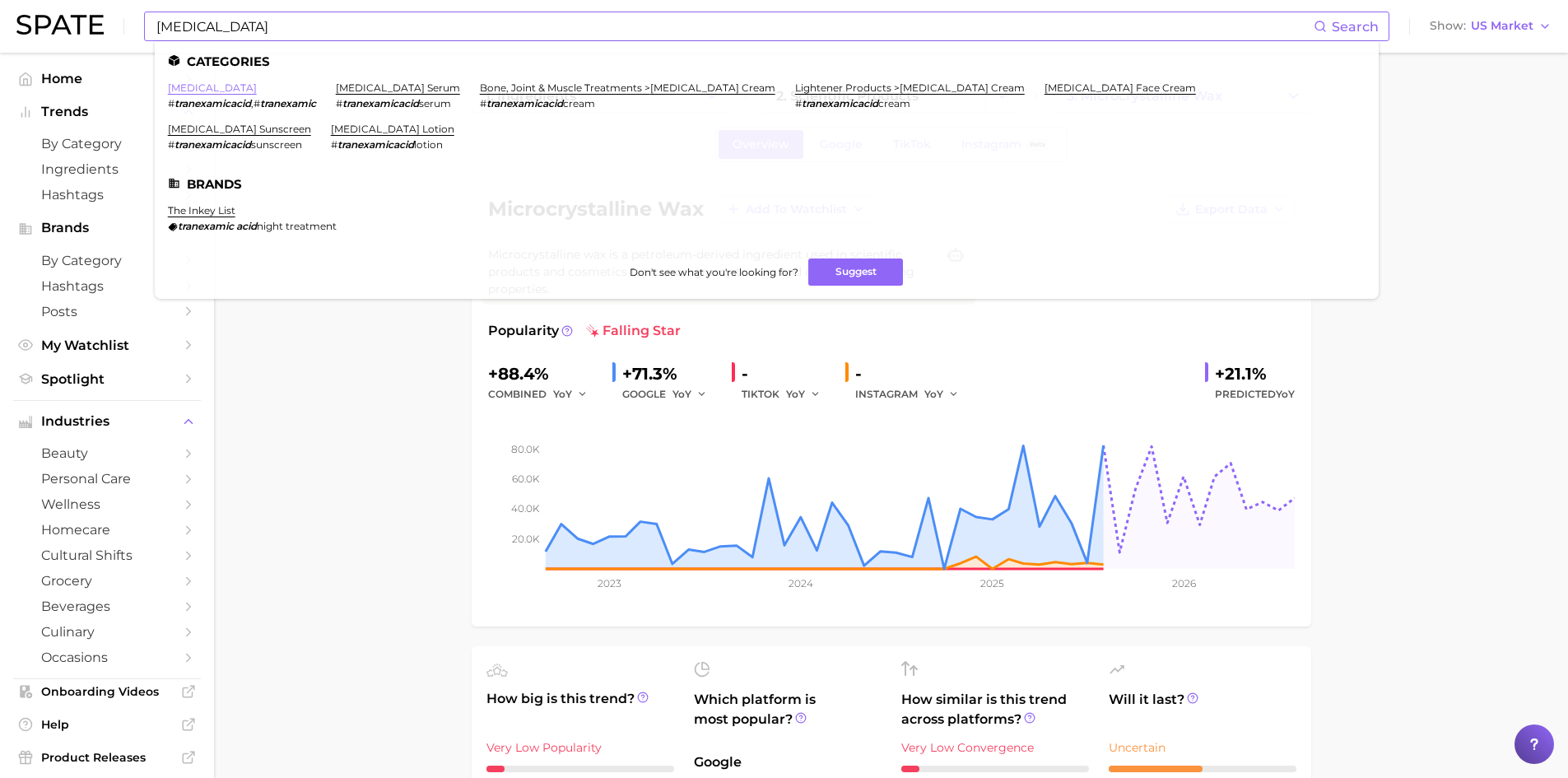
click at [213, 83] on link "[MEDICAL_DATA]" at bounding box center [213, 87] width 89 height 12
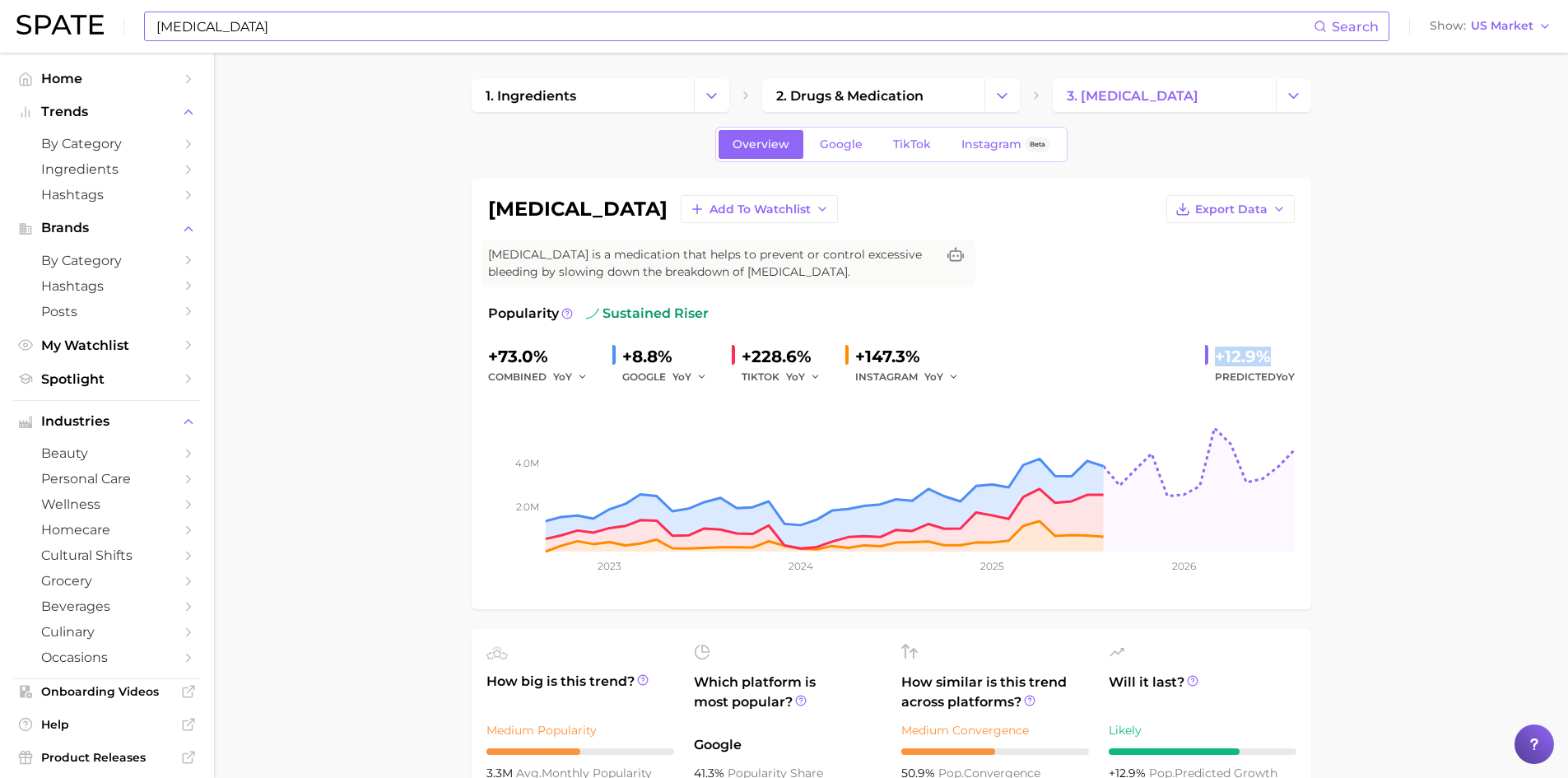
drag, startPoint x: 1212, startPoint y: 354, endPoint x: 1268, endPoint y: 351, distance: 56.1
click at [1268, 351] on div "+12.9% Predicted YoY" at bounding box center [1249, 365] width 90 height 44
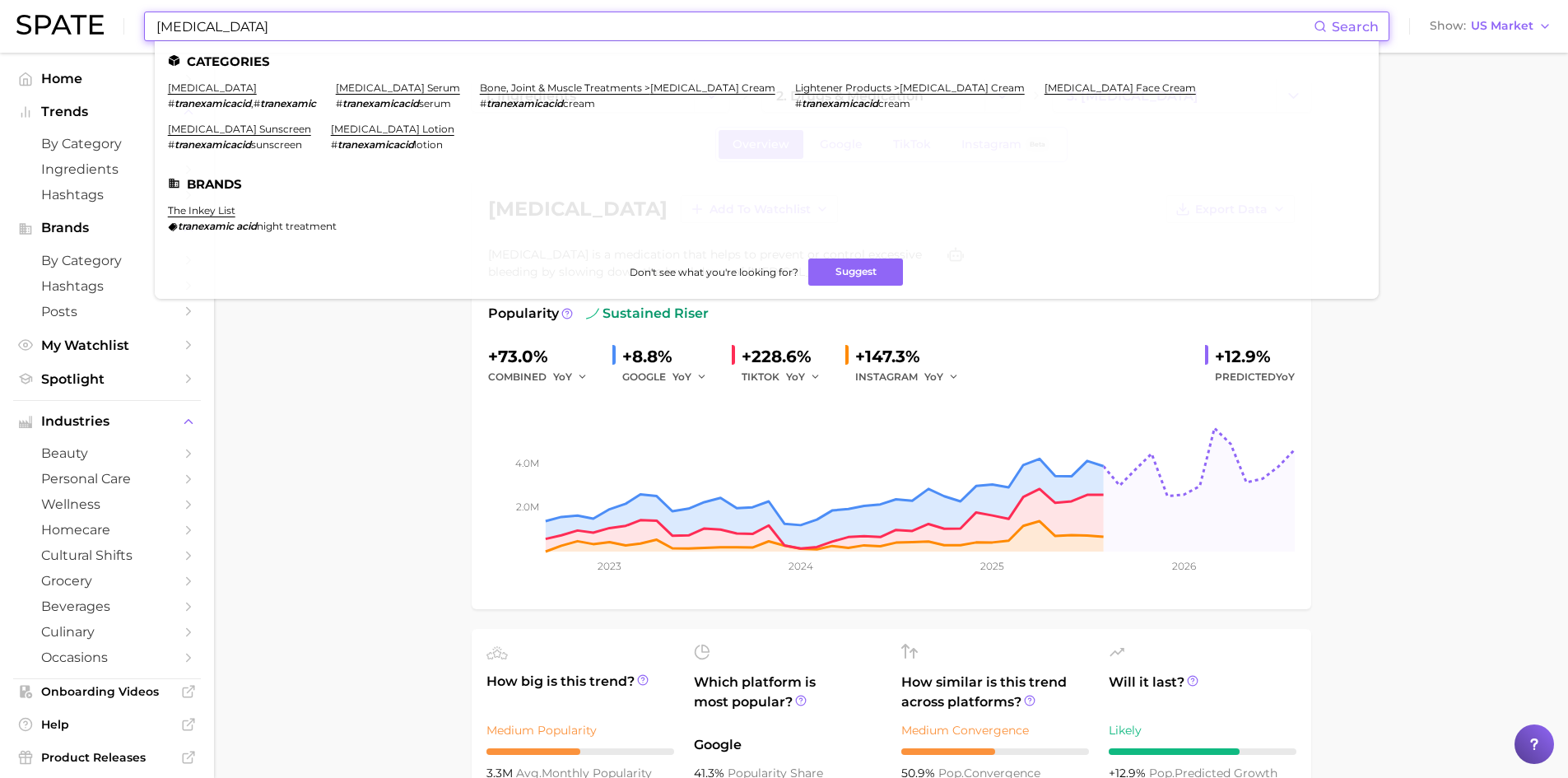
drag, startPoint x: 205, startPoint y: 18, endPoint x: 129, endPoint y: 22, distance: 76.1
click at [126, 20] on div "[MEDICAL_DATA] Search Categories [MEDICAL_DATA] # tranexamicacid , # tranexamic…" at bounding box center [784, 26] width 1536 height 53
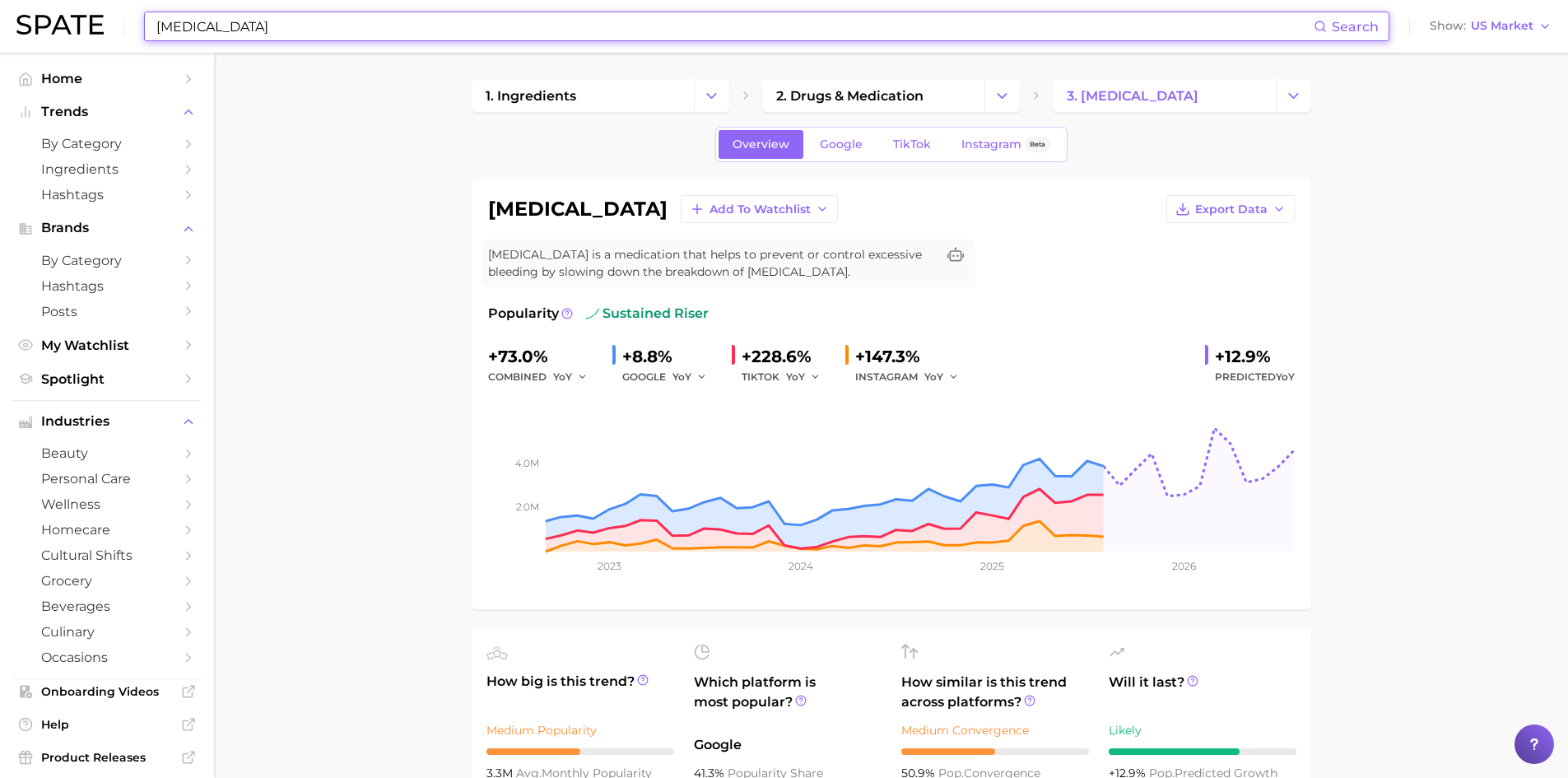
paste input "arbutin"
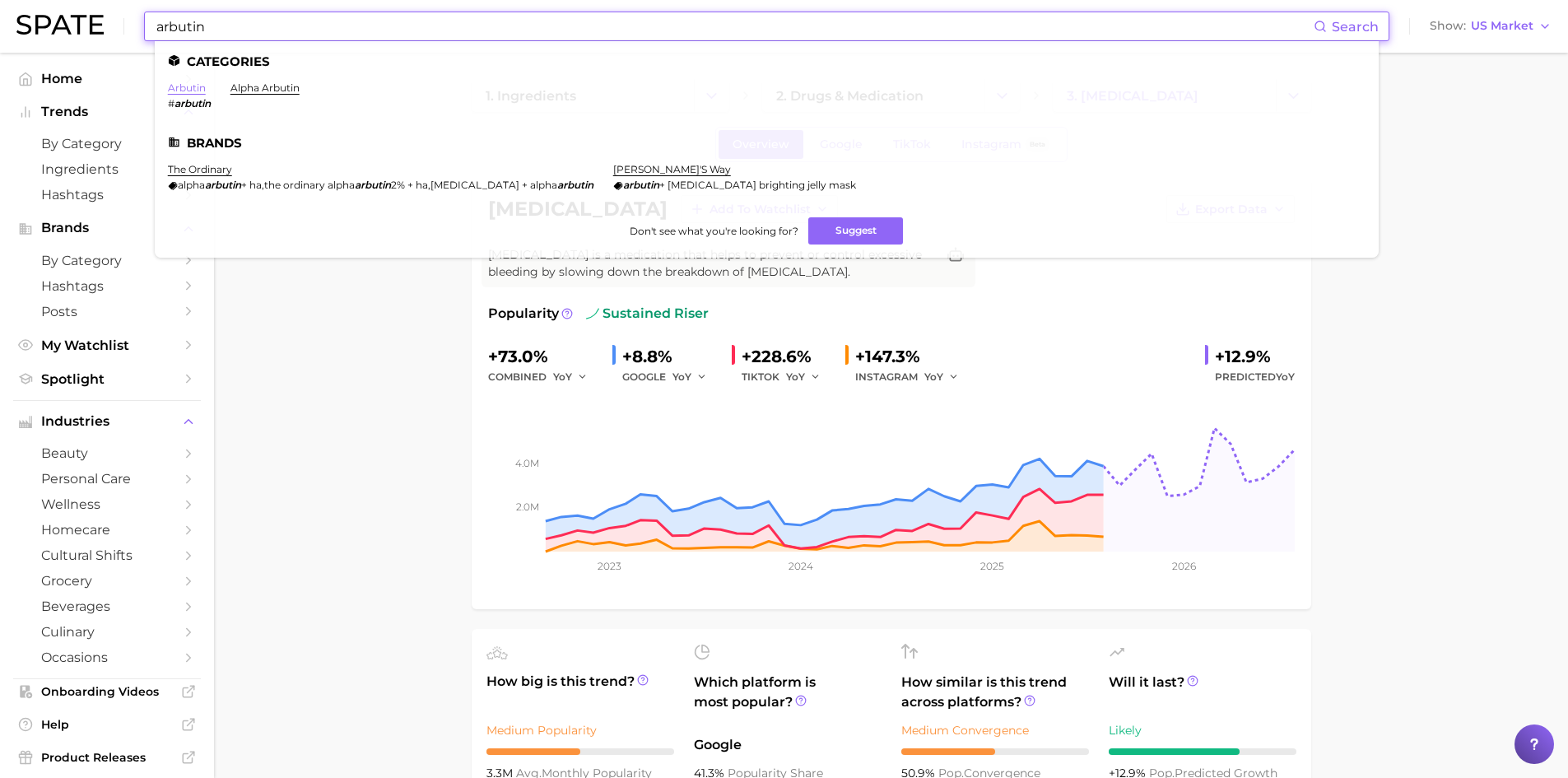
click at [191, 88] on link "arbutin" at bounding box center [187, 87] width 38 height 12
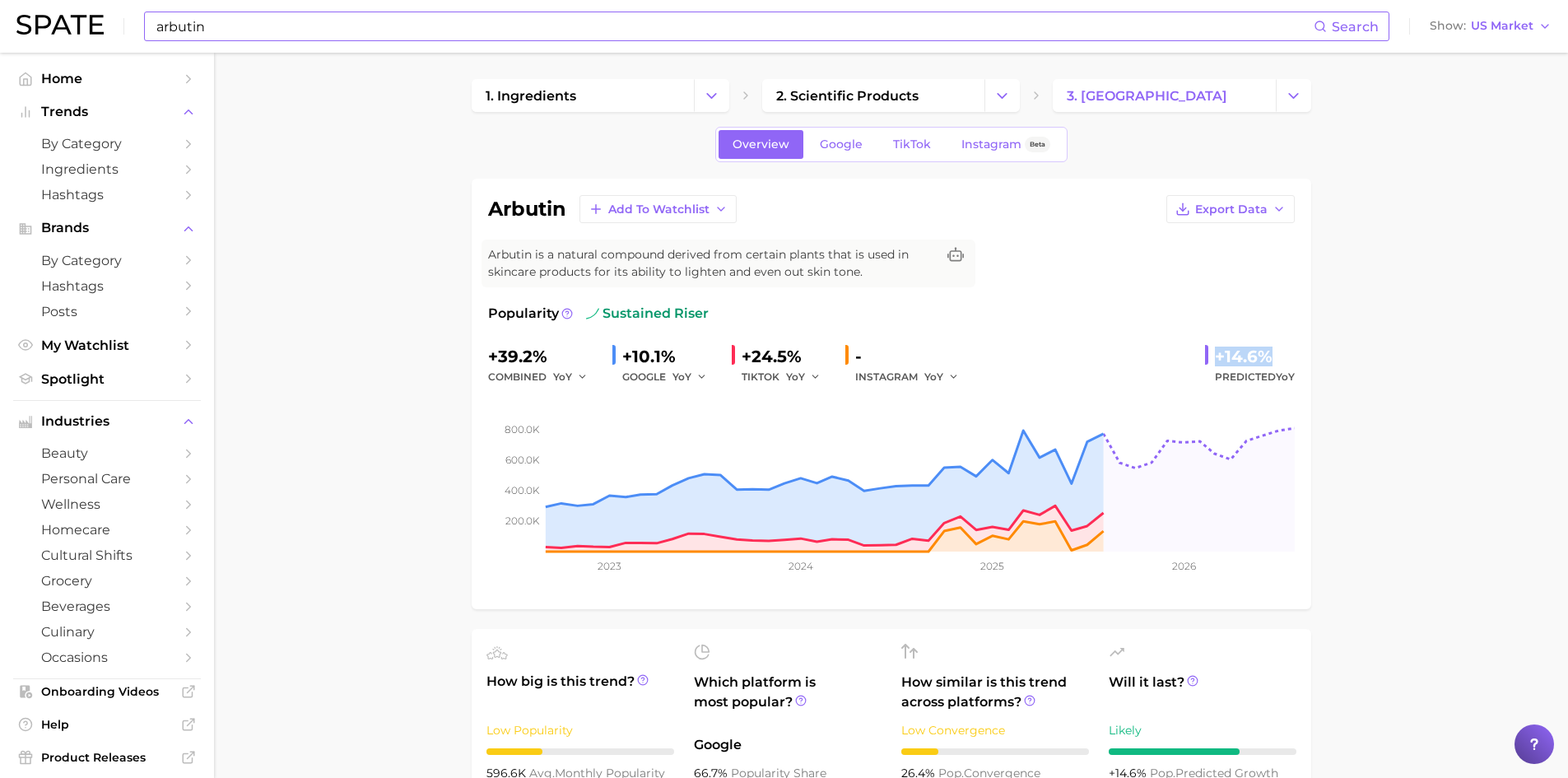
drag, startPoint x: 1214, startPoint y: 357, endPoint x: 1276, endPoint y: 350, distance: 62.4
click at [1276, 350] on div "+14.6%" at bounding box center [1255, 356] width 80 height 26
click at [209, 22] on input "arbutin" at bounding box center [734, 26] width 1159 height 28
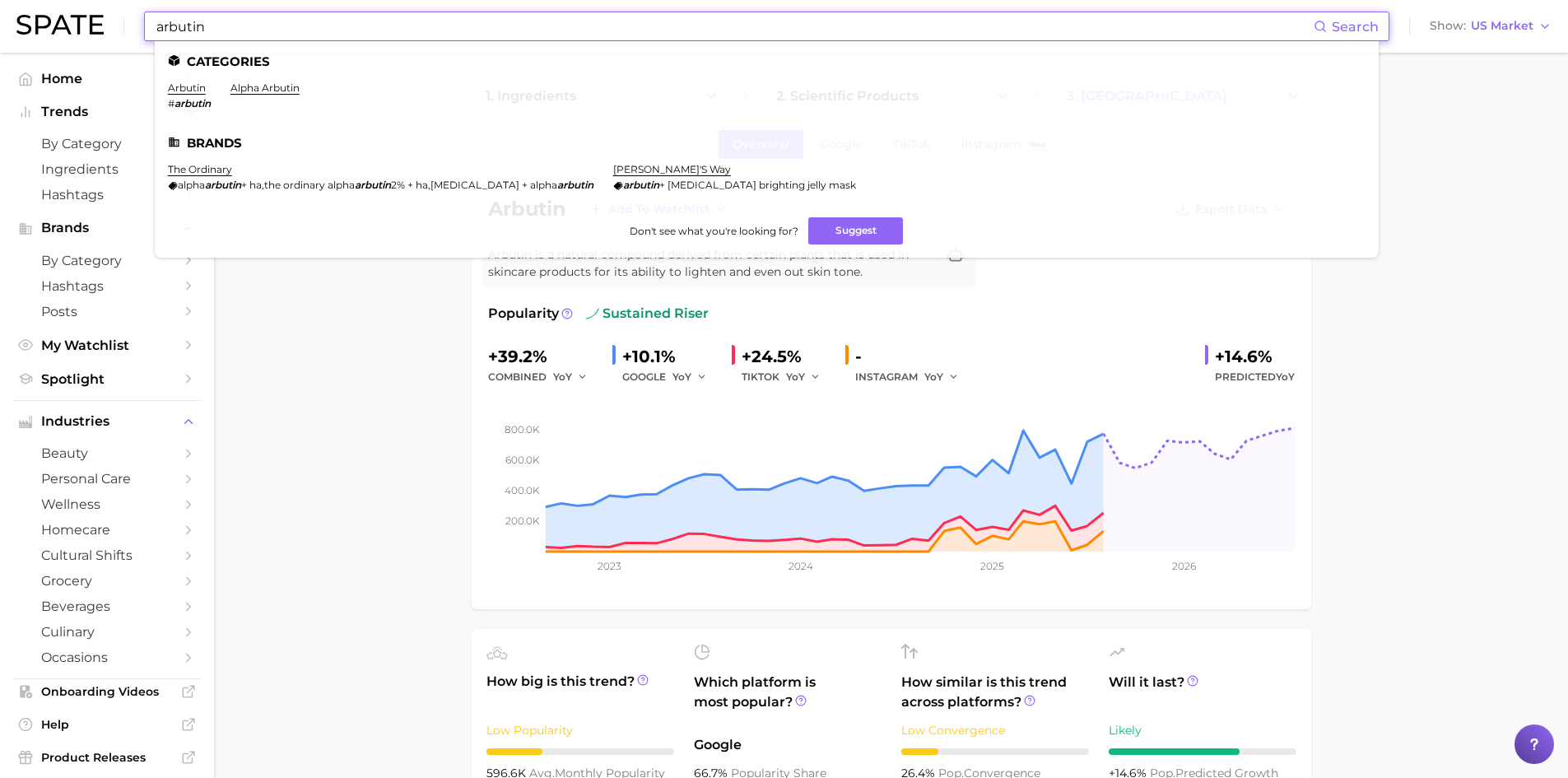
click at [186, 27] on input "arbutin" at bounding box center [734, 26] width 1159 height 28
paste input "Macadamia Integrifolia Seed Oil"
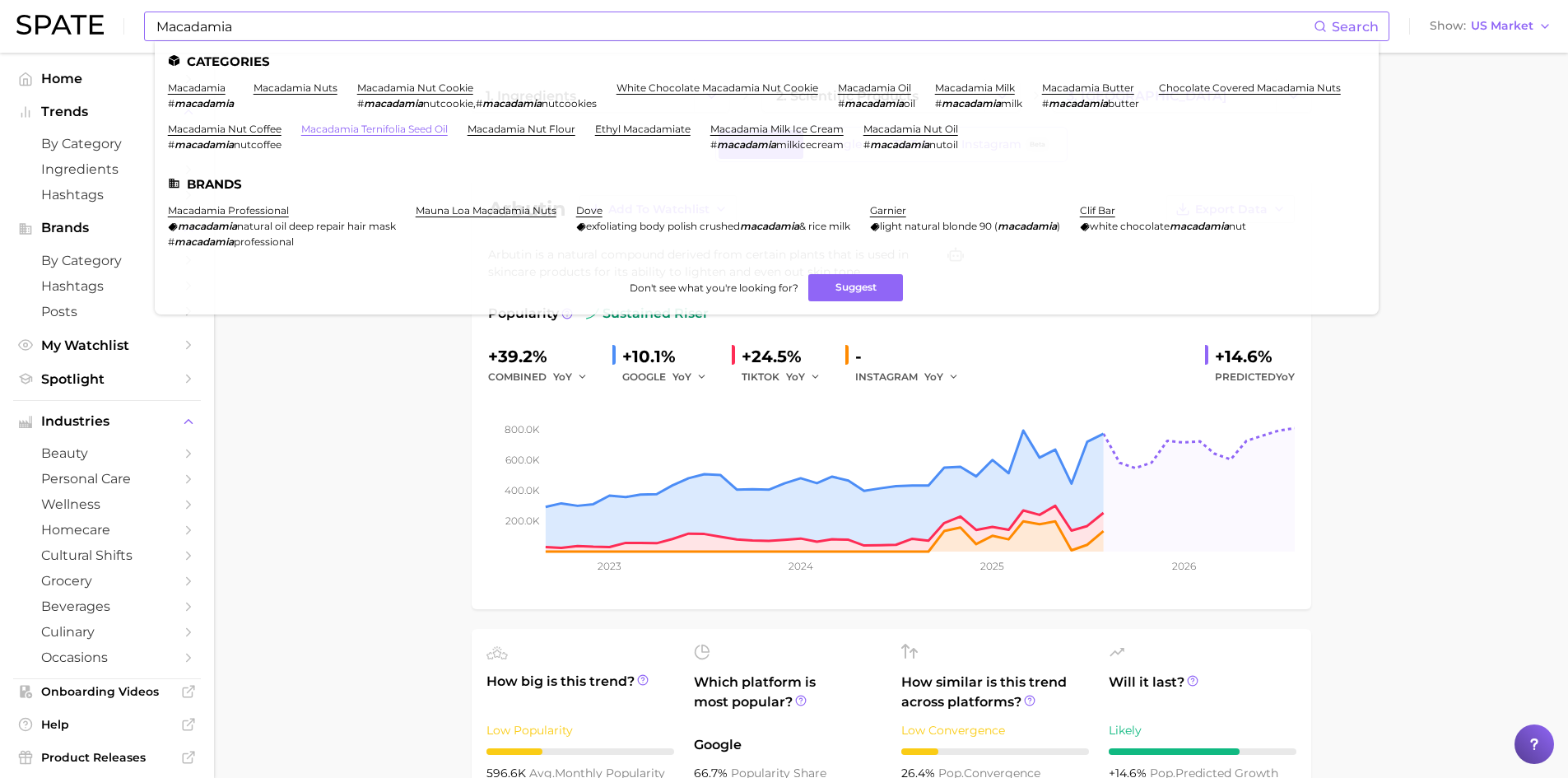
click at [448, 132] on link "macadamia ternifolia seed oil" at bounding box center [375, 129] width 147 height 12
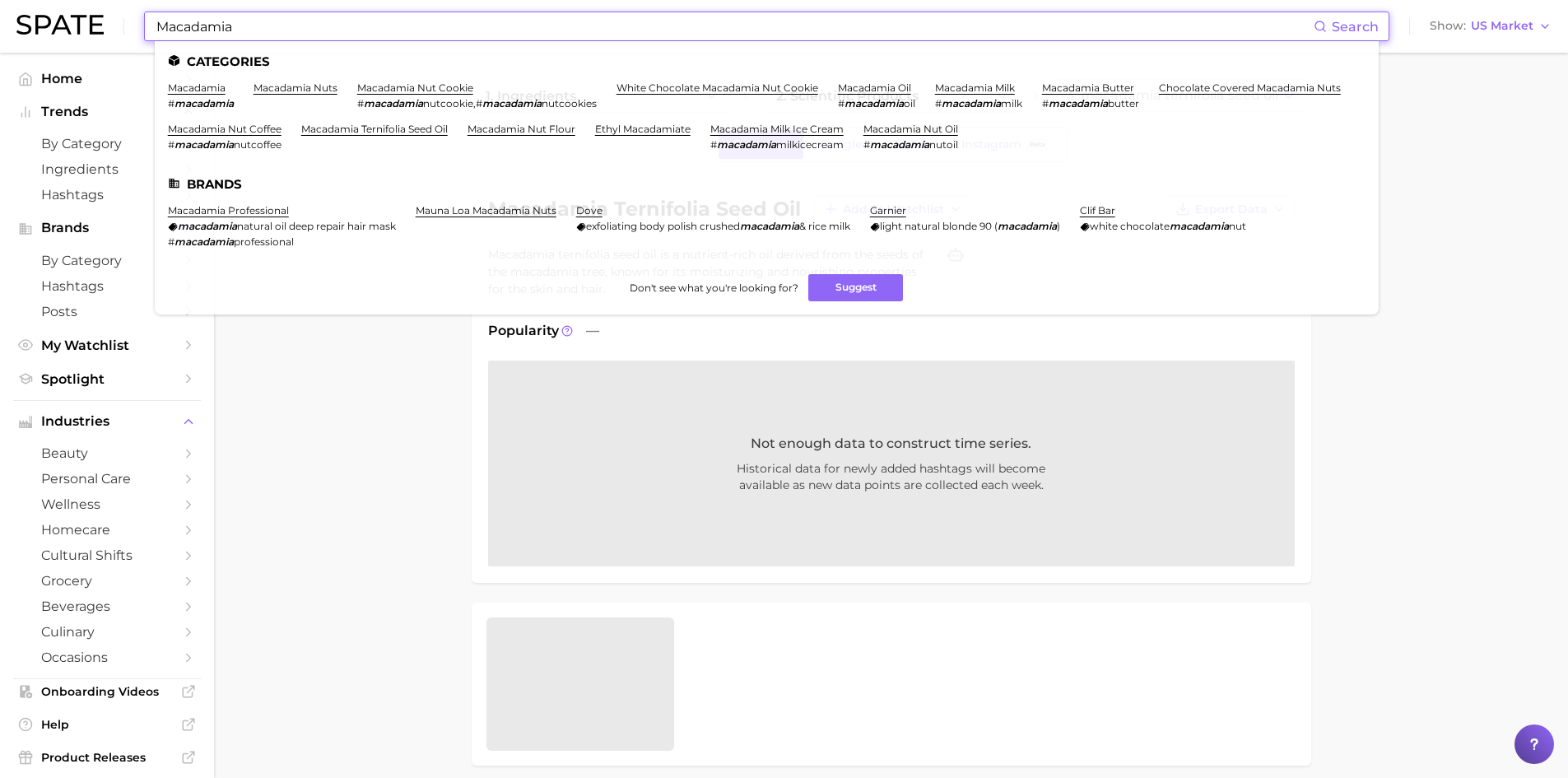
click at [243, 32] on input "Macadamia" at bounding box center [734, 26] width 1159 height 28
click at [213, 29] on input "Macadamia" at bounding box center [734, 26] width 1159 height 28
click at [213, 28] on input "Macadamia" at bounding box center [734, 26] width 1159 height 28
paste input "Integrifolia Seed Oil"
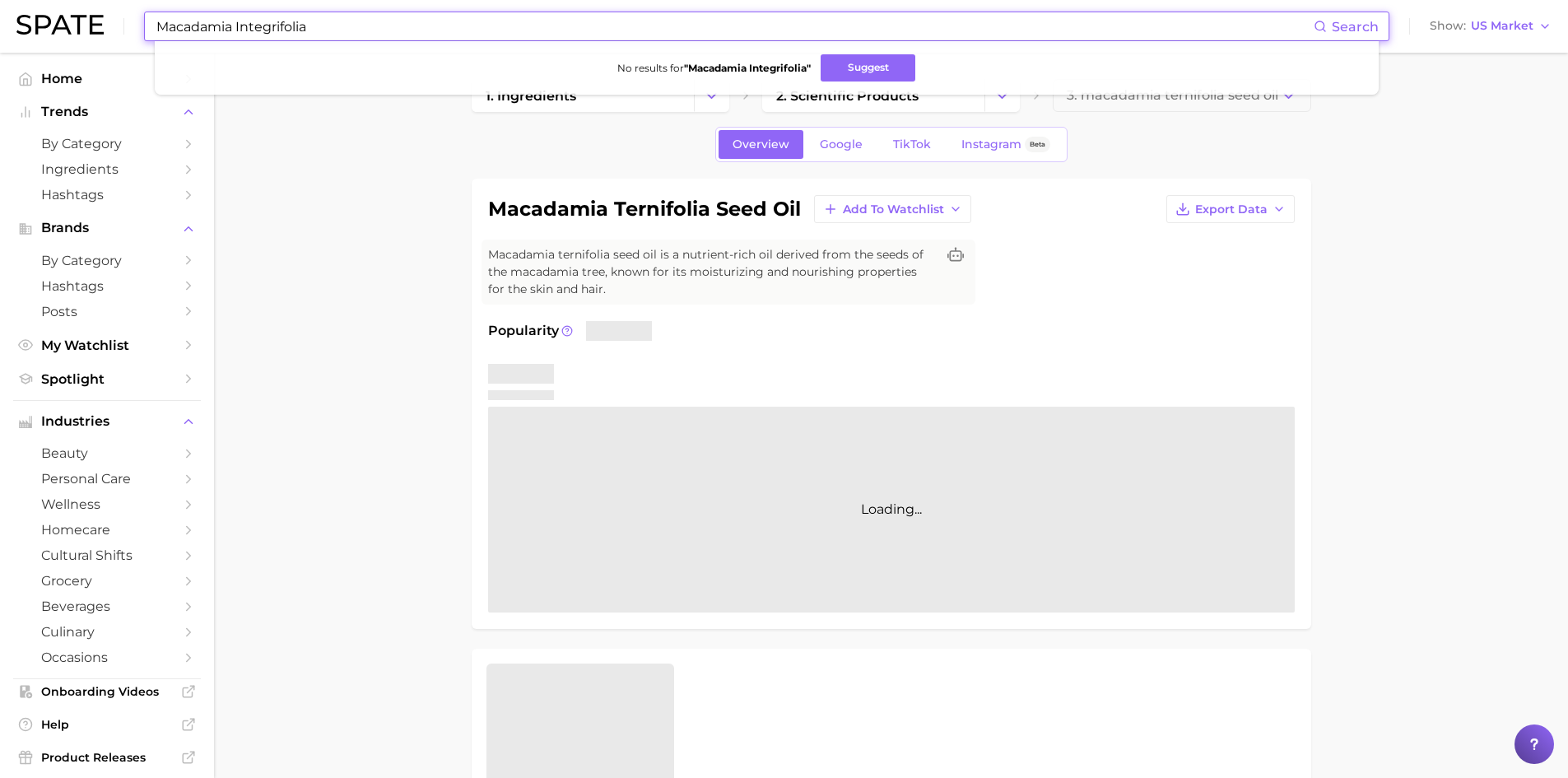
drag, startPoint x: 237, startPoint y: 27, endPoint x: 111, endPoint y: 20, distance: 126.2
click at [111, 20] on div "Macadamia Integrifolia Search No results for " Macadamia Integrifolia " Suggest…" at bounding box center [784, 26] width 1536 height 53
click at [188, 23] on input "Integrifolia" at bounding box center [734, 26] width 1159 height 28
paste input "[MEDICAL_DATA] 70 - USP"
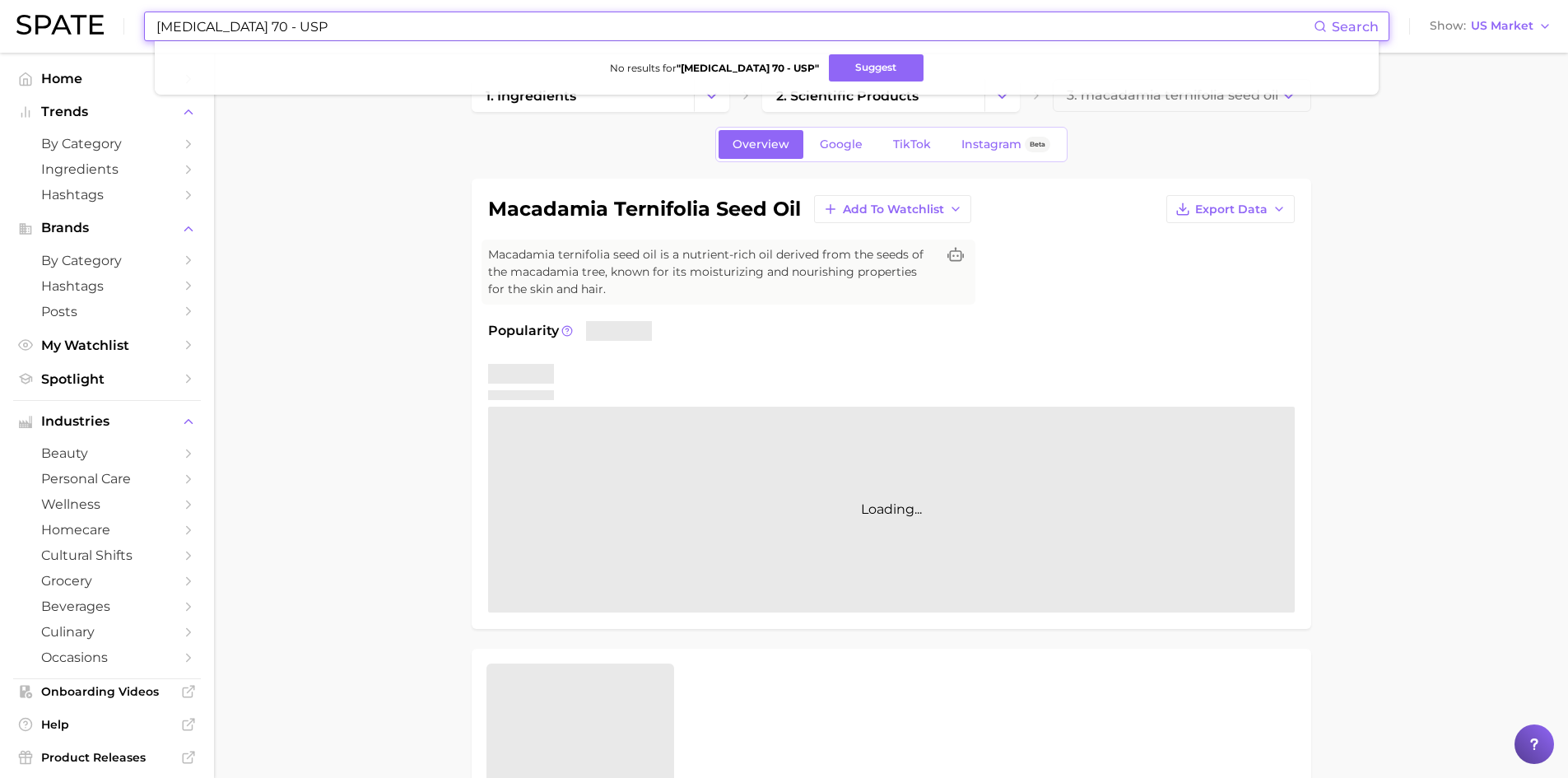
click at [338, 32] on input "[MEDICAL_DATA] 70 - USP" at bounding box center [734, 26] width 1159 height 28
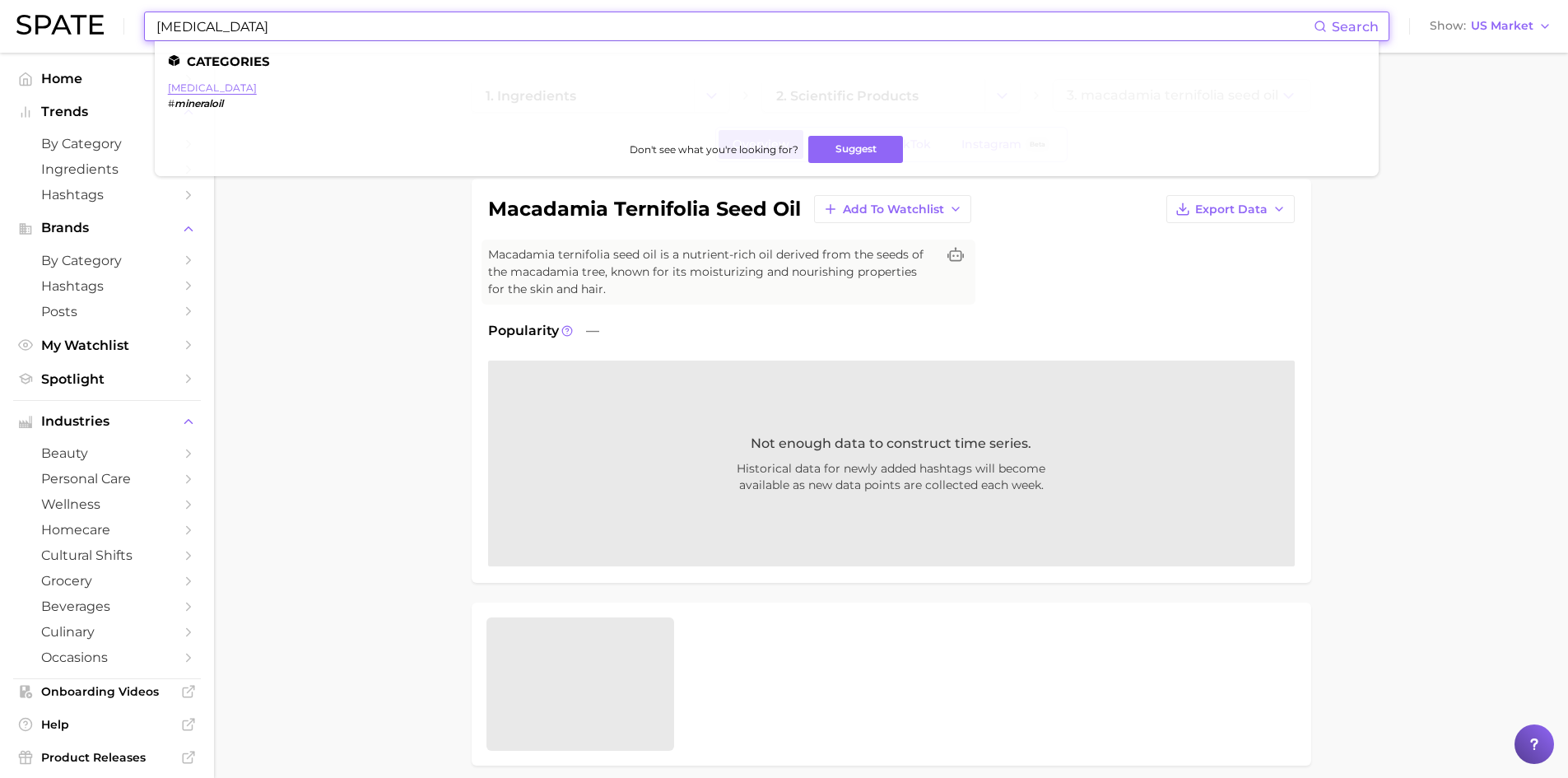
type input "[MEDICAL_DATA]"
click at [198, 86] on link "[MEDICAL_DATA]" at bounding box center [213, 87] width 89 height 12
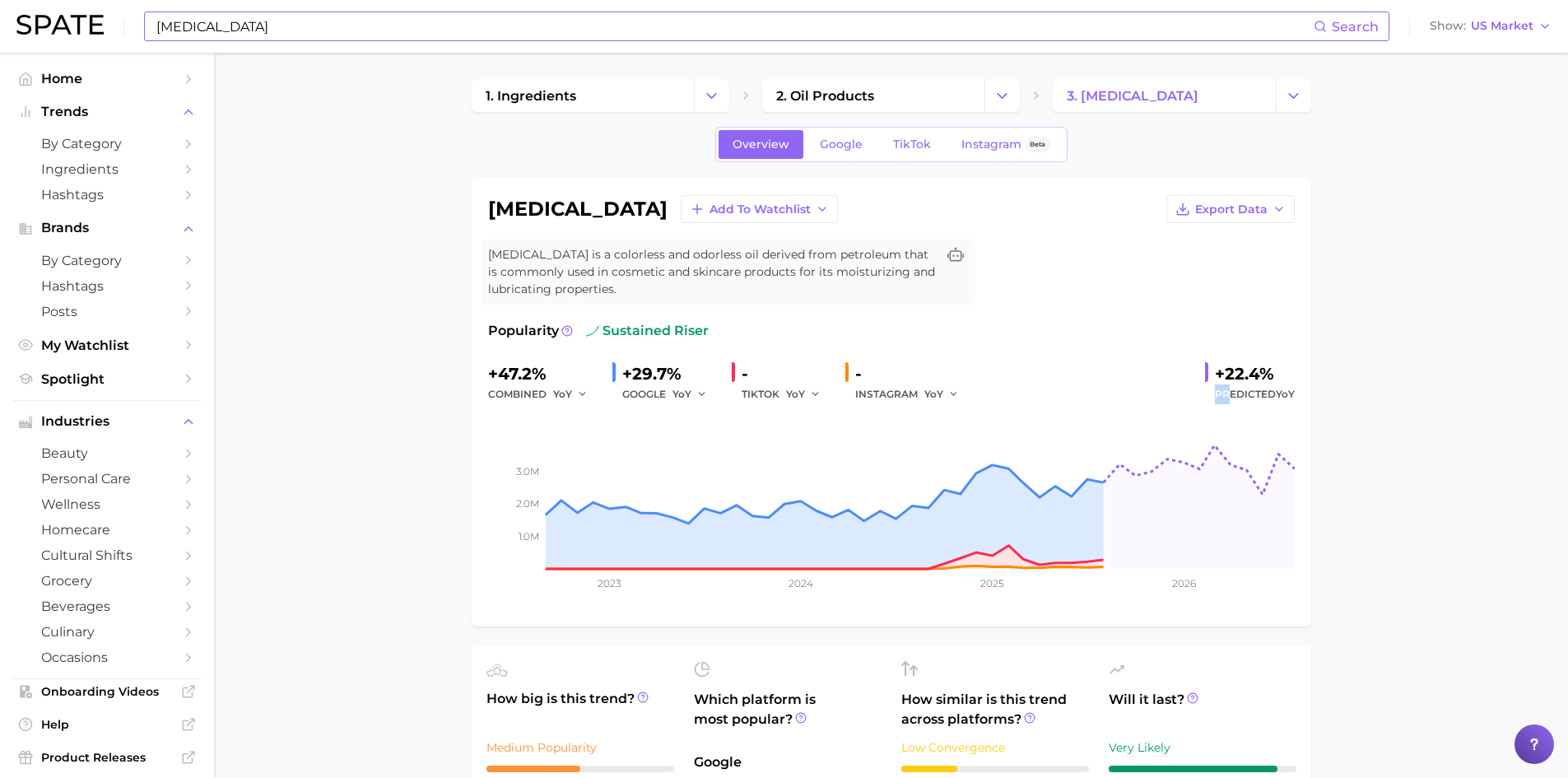
drag, startPoint x: 1274, startPoint y: 376, endPoint x: 1224, endPoint y: 385, distance: 50.8
click at [1224, 385] on div "+22.4% Predicted YoY" at bounding box center [1249, 382] width 90 height 44
drag, startPoint x: 1214, startPoint y: 370, endPoint x: 1278, endPoint y: 370, distance: 64.0
click at [1278, 370] on div "+22.4%" at bounding box center [1255, 373] width 80 height 26
